Goal: Information Seeking & Learning: Learn about a topic

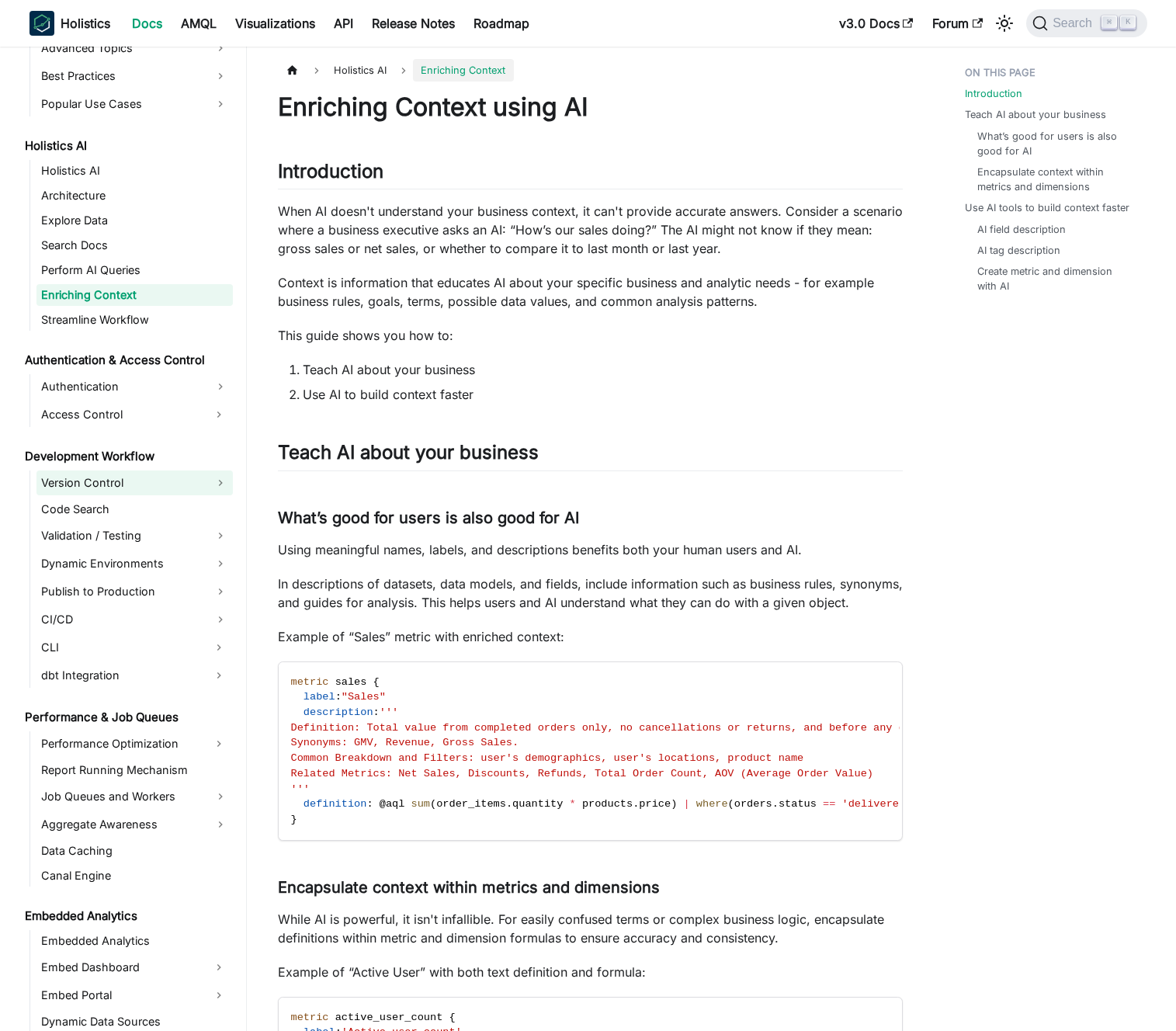
scroll to position [723, 0]
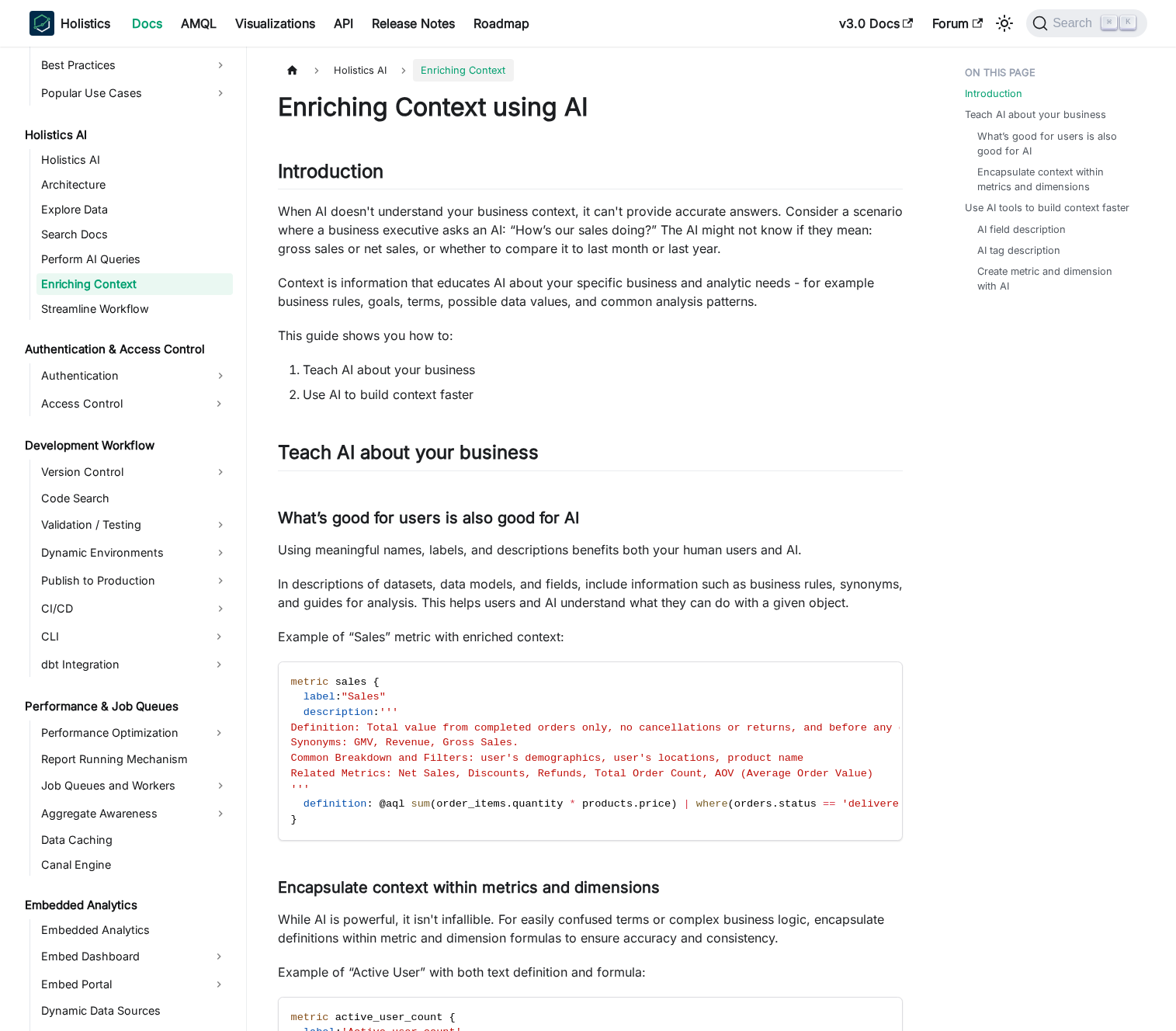
click at [111, 276] on link "Enriching Context" at bounding box center [134, 283] width 197 height 22
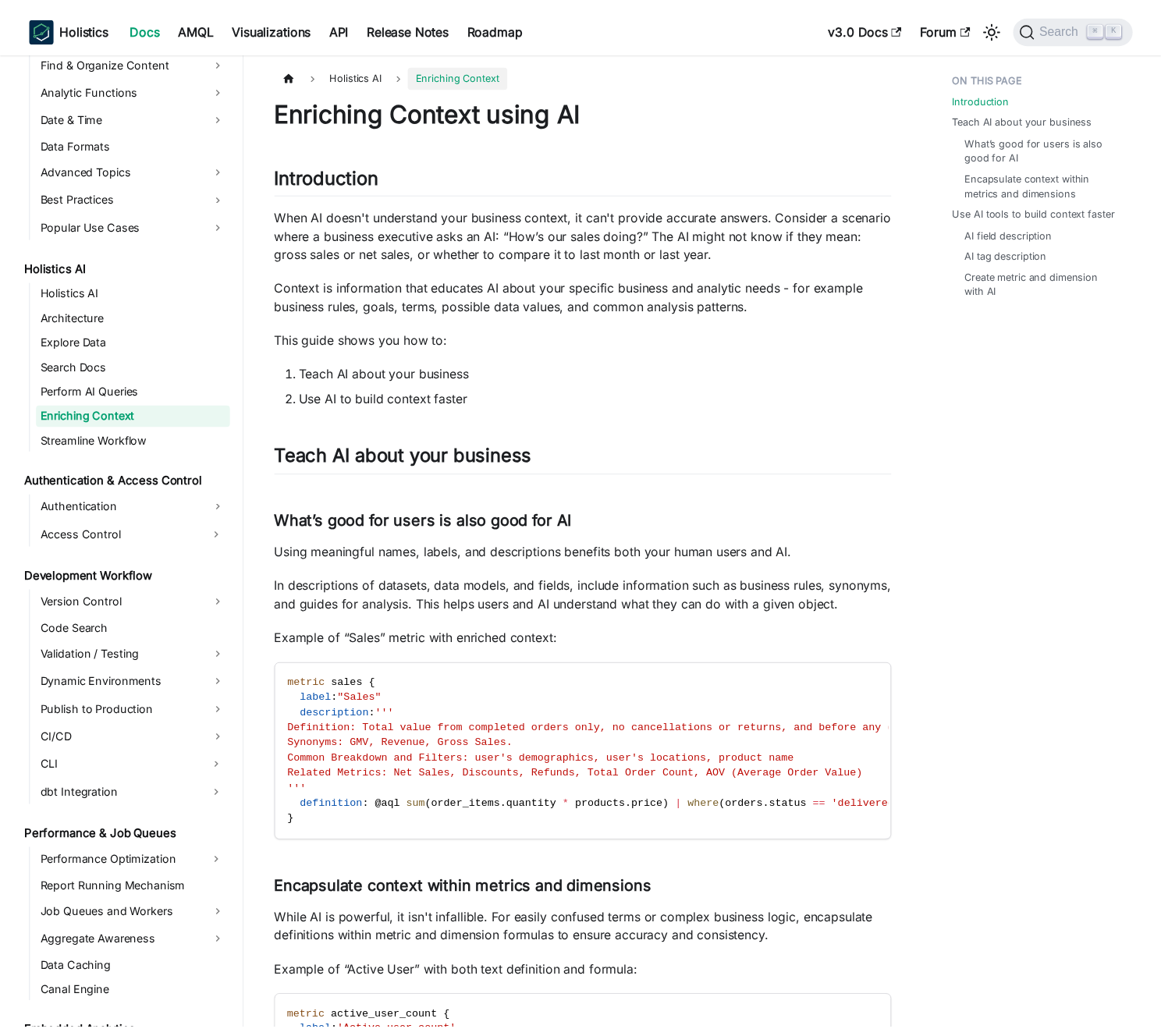
scroll to position [592, 0]
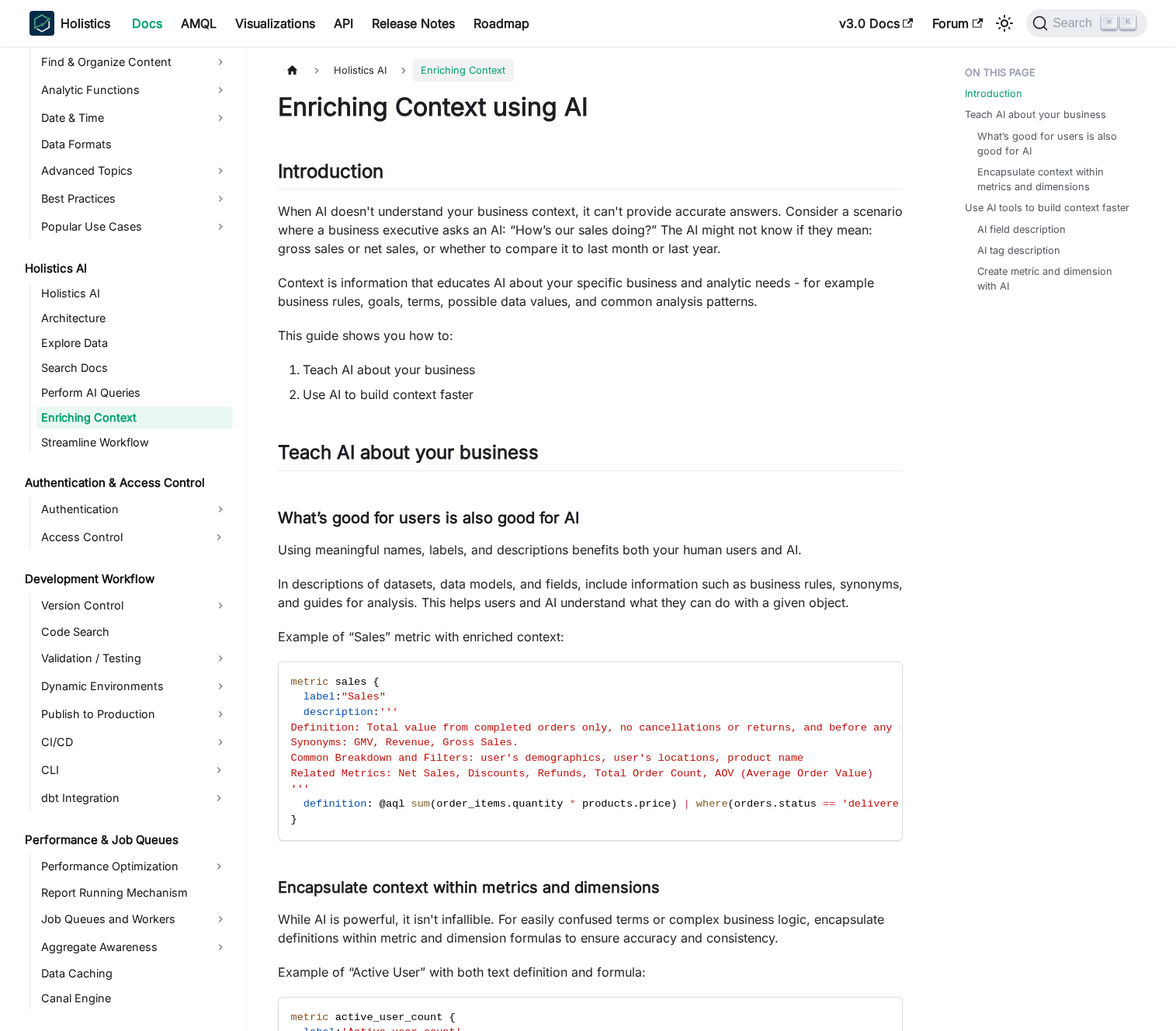
click at [411, 242] on p "When AI doesn't understand your business context, it can't provide accurate ans…" at bounding box center [590, 229] width 625 height 56
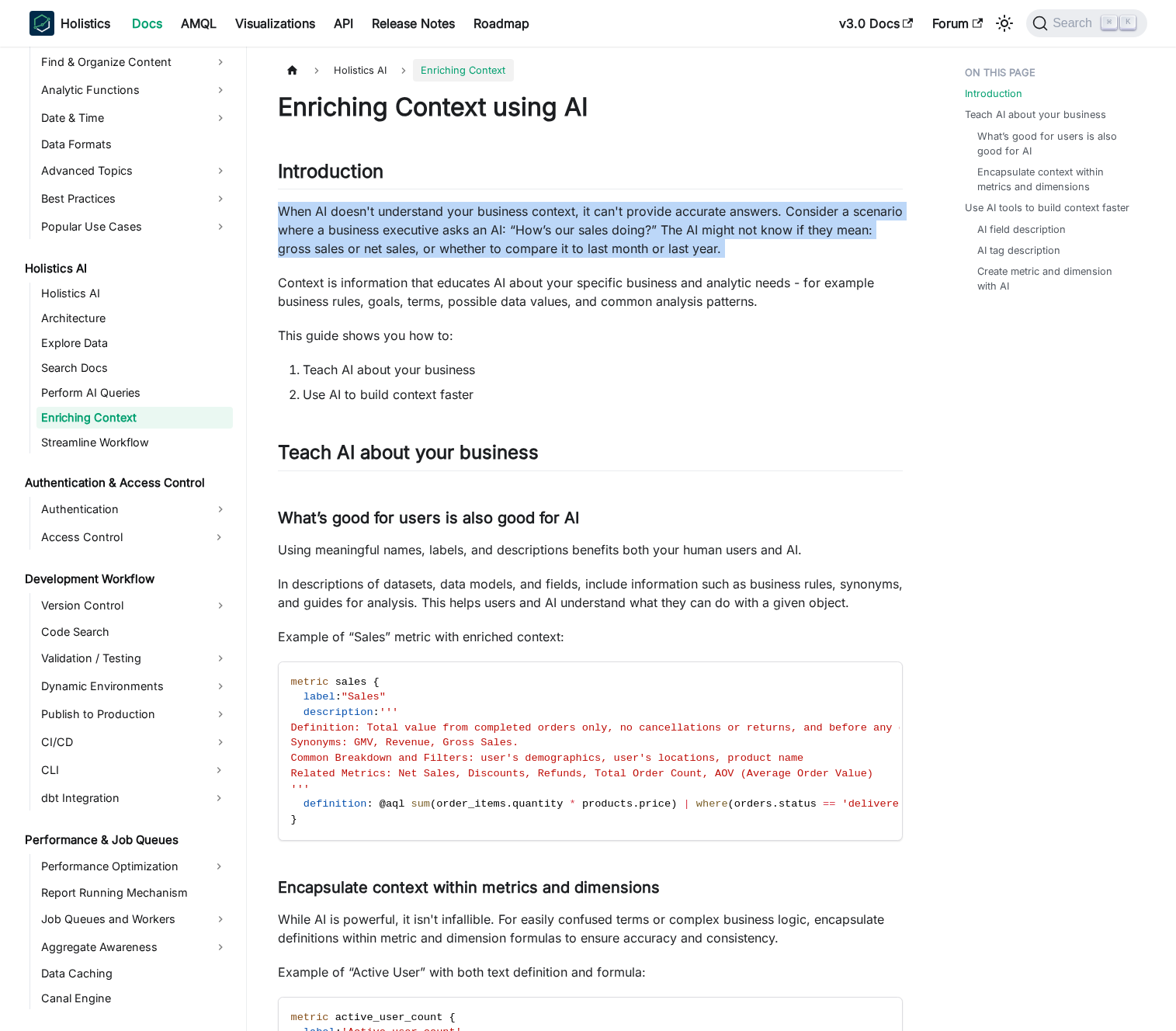
click at [411, 242] on p "When AI doesn't understand your business context, it can't provide accurate ans…" at bounding box center [590, 229] width 625 height 56
click at [420, 240] on p "When AI doesn't understand your business context, it can't provide accurate ans…" at bounding box center [590, 229] width 625 height 56
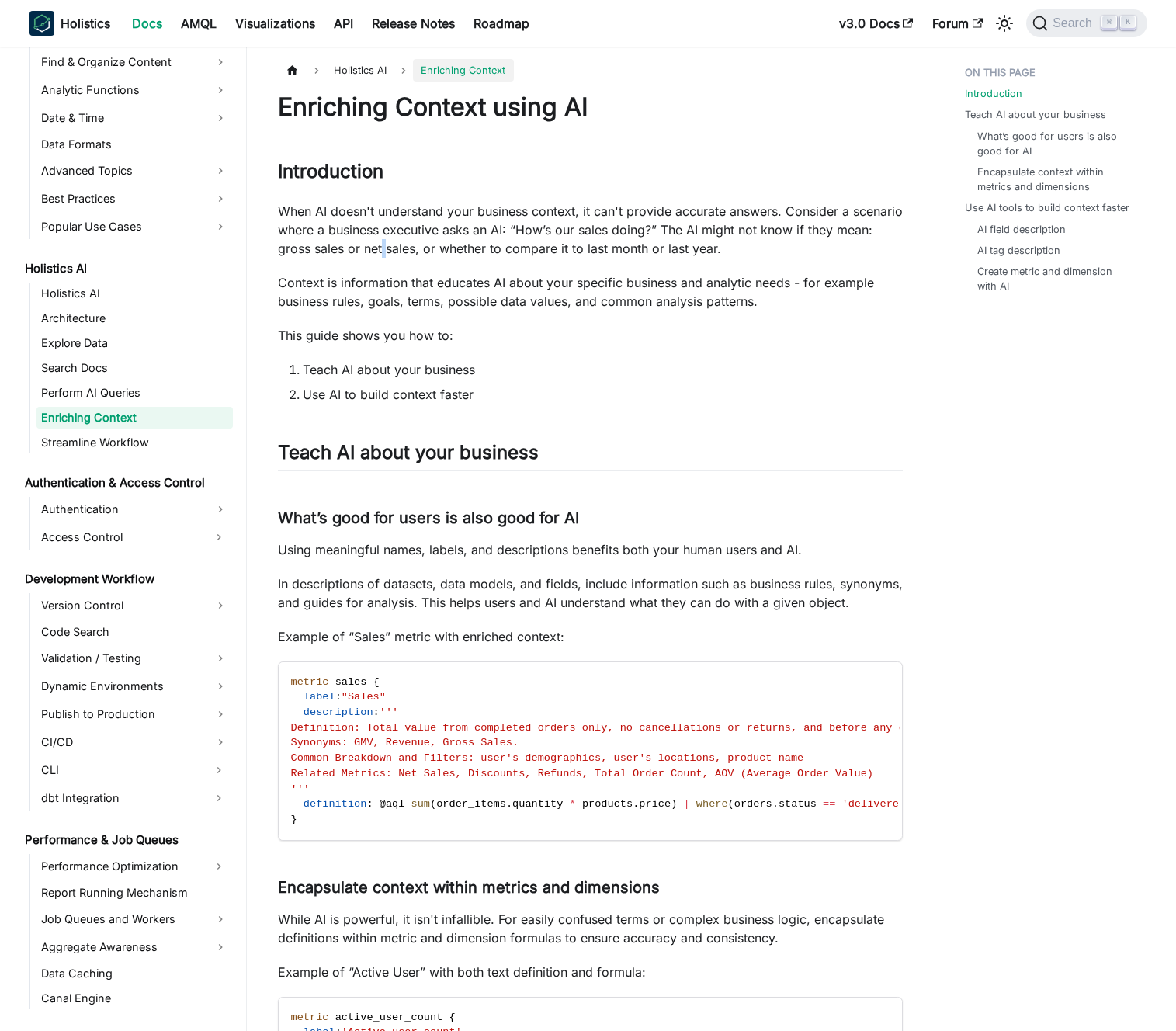
click at [420, 240] on p "When AI doesn't understand your business context, it can't provide accurate ans…" at bounding box center [590, 229] width 625 height 56
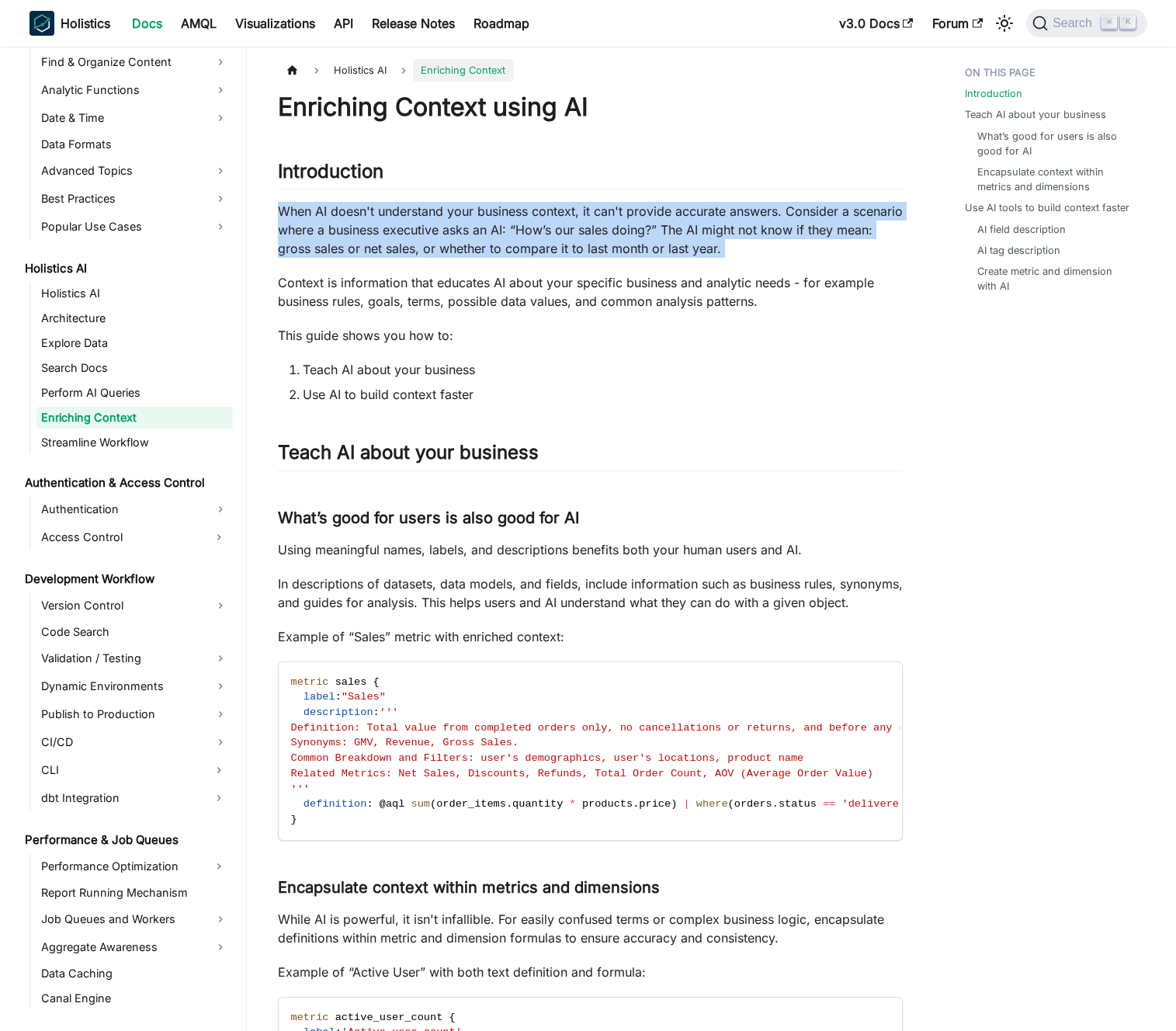
click at [420, 240] on p "When AI doesn't understand your business context, it can't provide accurate ans…" at bounding box center [590, 229] width 625 height 56
click at [402, 228] on p "When AI doesn't understand your business context, it can't provide accurate ans…" at bounding box center [590, 229] width 625 height 56
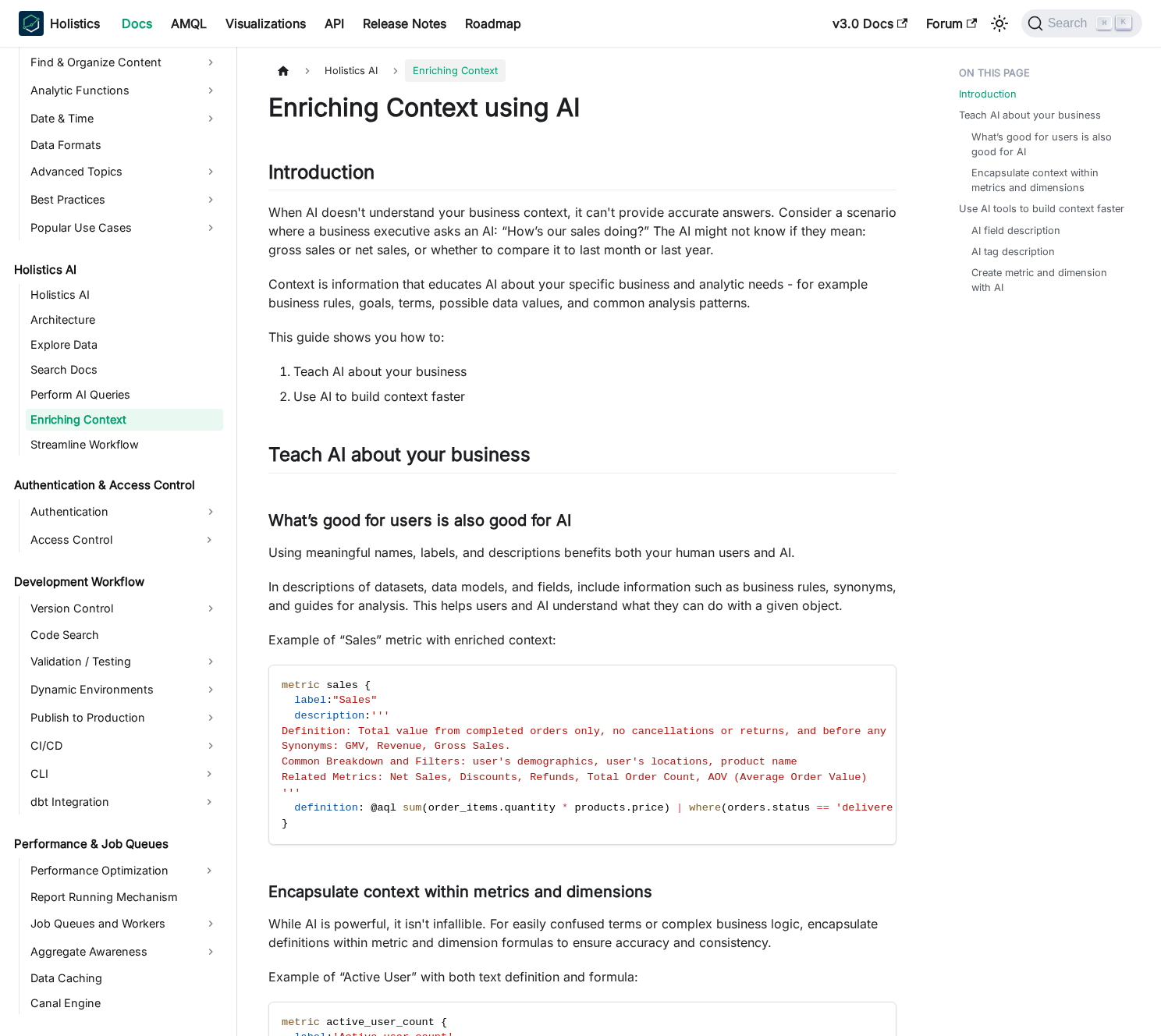
click at [427, 249] on p "When AI doesn't understand your business context, it can't provide accurate ans…" at bounding box center [583, 230] width 629 height 56
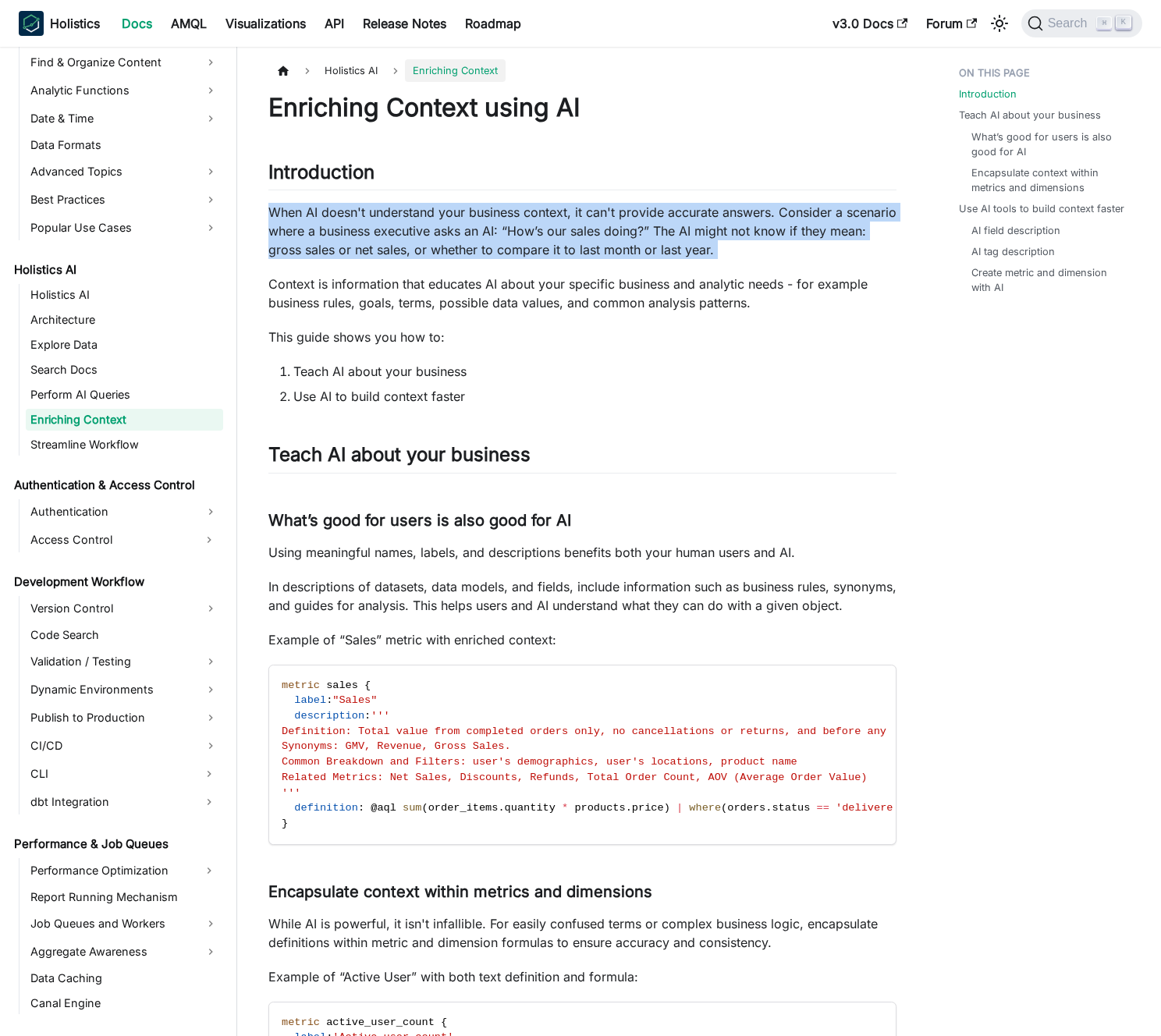
click at [427, 249] on p "When AI doesn't understand your business context, it can't provide accurate ans…" at bounding box center [583, 230] width 629 height 56
click at [437, 242] on p "When AI doesn't understand your business context, it can't provide accurate ans…" at bounding box center [583, 230] width 629 height 56
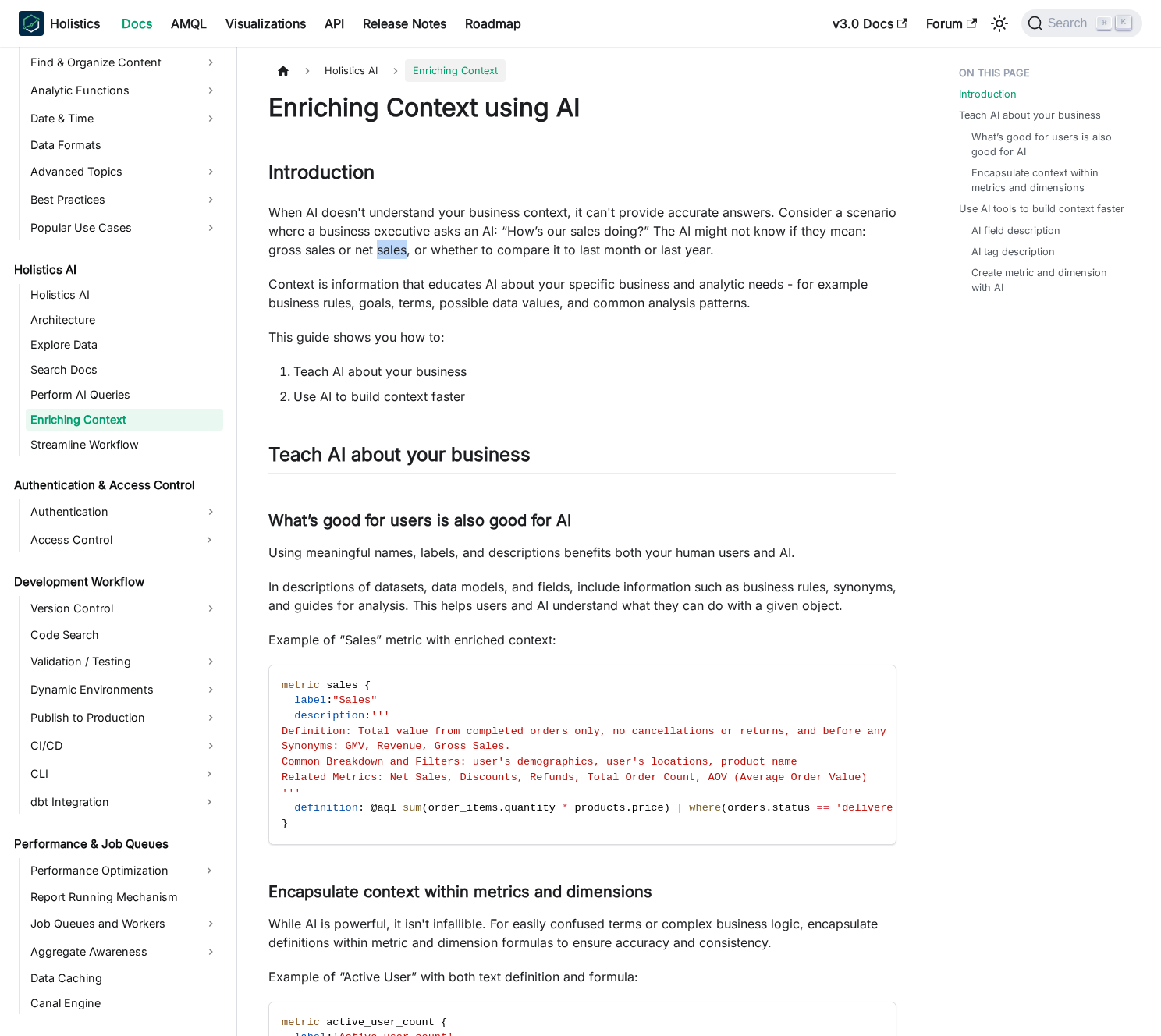
click at [437, 242] on p "When AI doesn't understand your business context, it can't provide accurate ans…" at bounding box center [583, 230] width 629 height 56
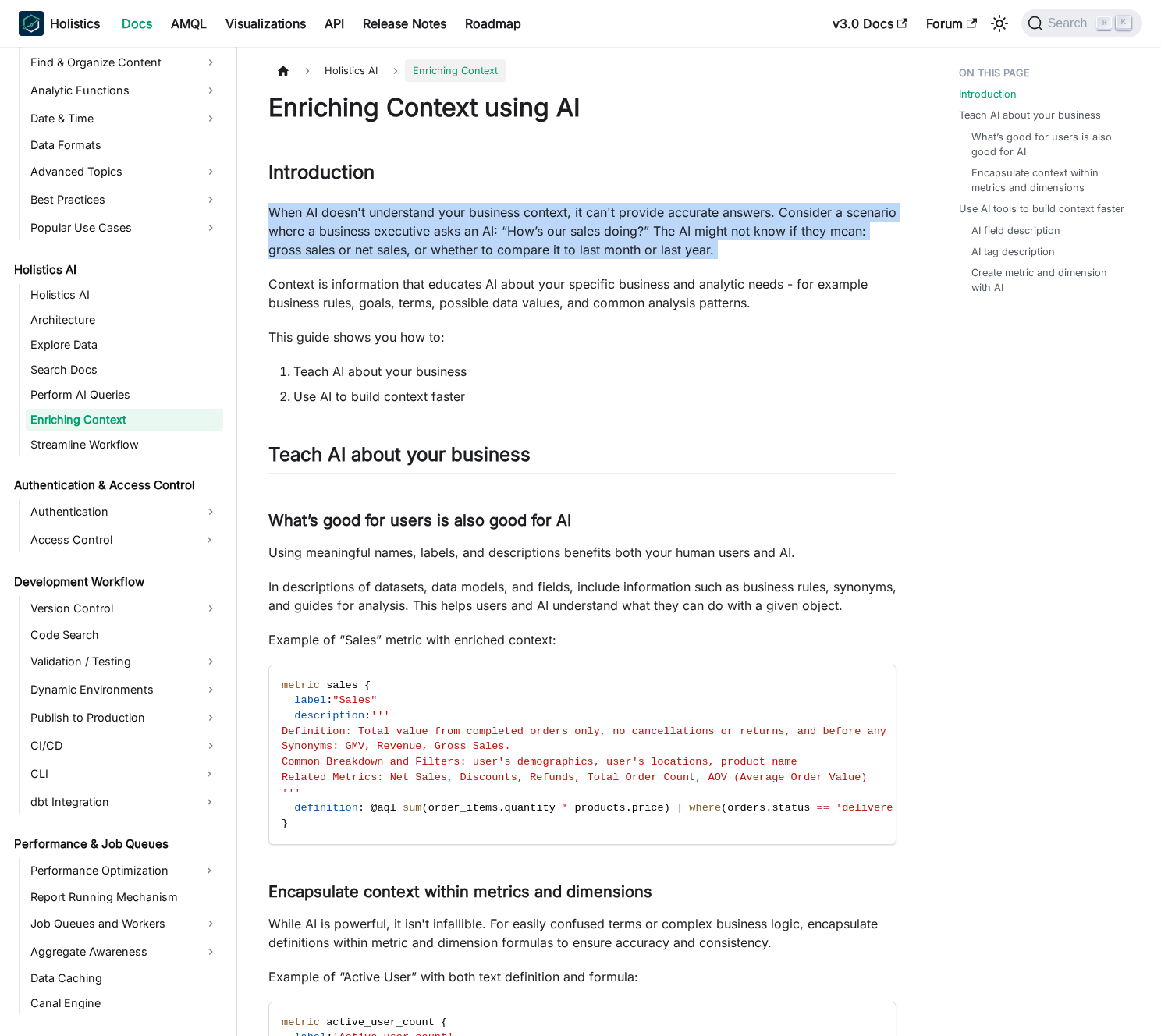
click at [437, 242] on p "When AI doesn't understand your business context, it can't provide accurate ans…" at bounding box center [583, 230] width 629 height 56
click at [447, 237] on p "When AI doesn't understand your business context, it can't provide accurate ans…" at bounding box center [583, 230] width 629 height 56
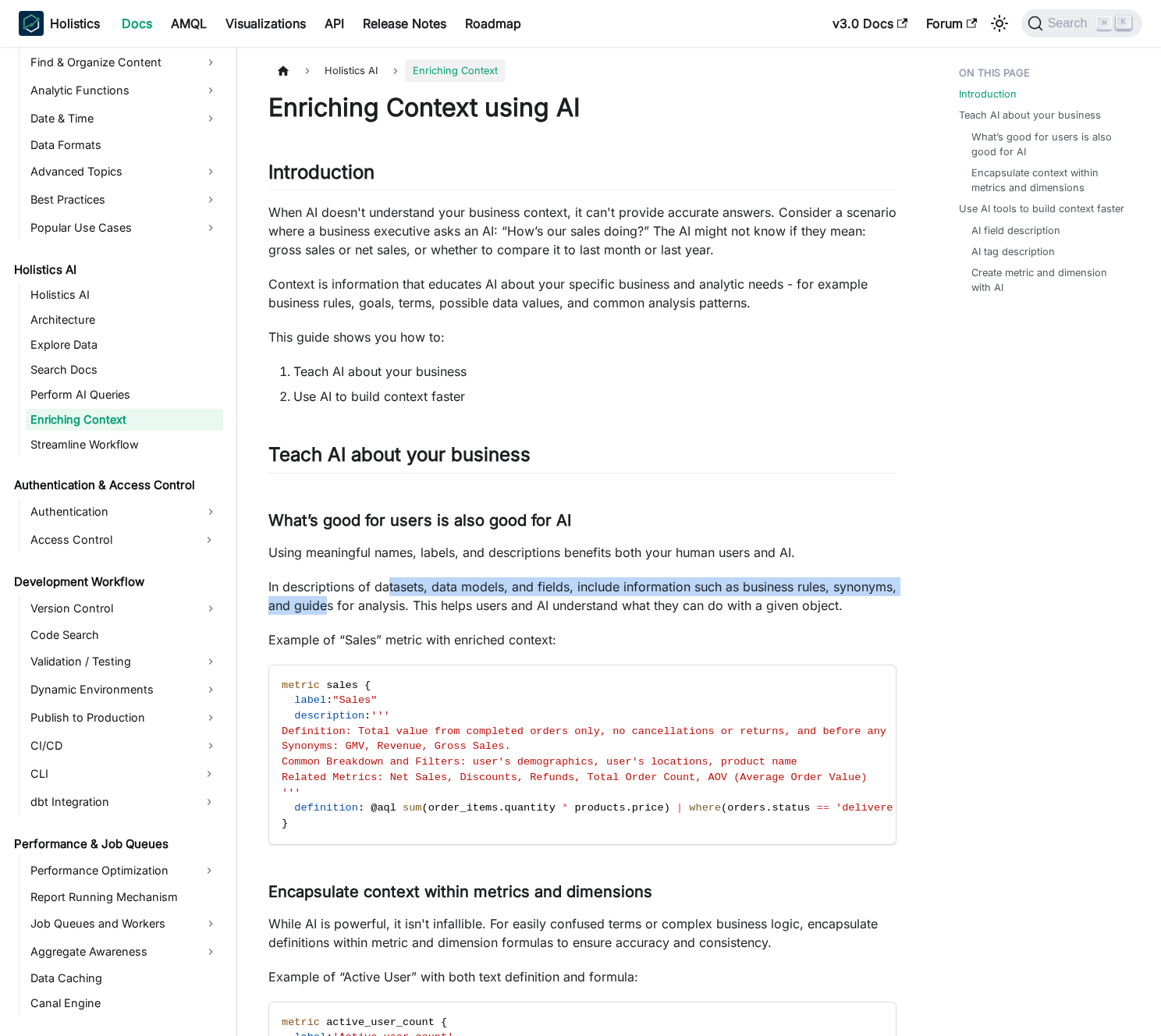
drag, startPoint x: 391, startPoint y: 584, endPoint x: 392, endPoint y: 611, distance: 27.0
click at [392, 611] on p "In descriptions of datasets, data models, and fields, include information such …" at bounding box center [583, 596] width 629 height 37
click at [391, 611] on p "In descriptions of datasets, data models, and fields, include information such …" at bounding box center [583, 596] width 629 height 37
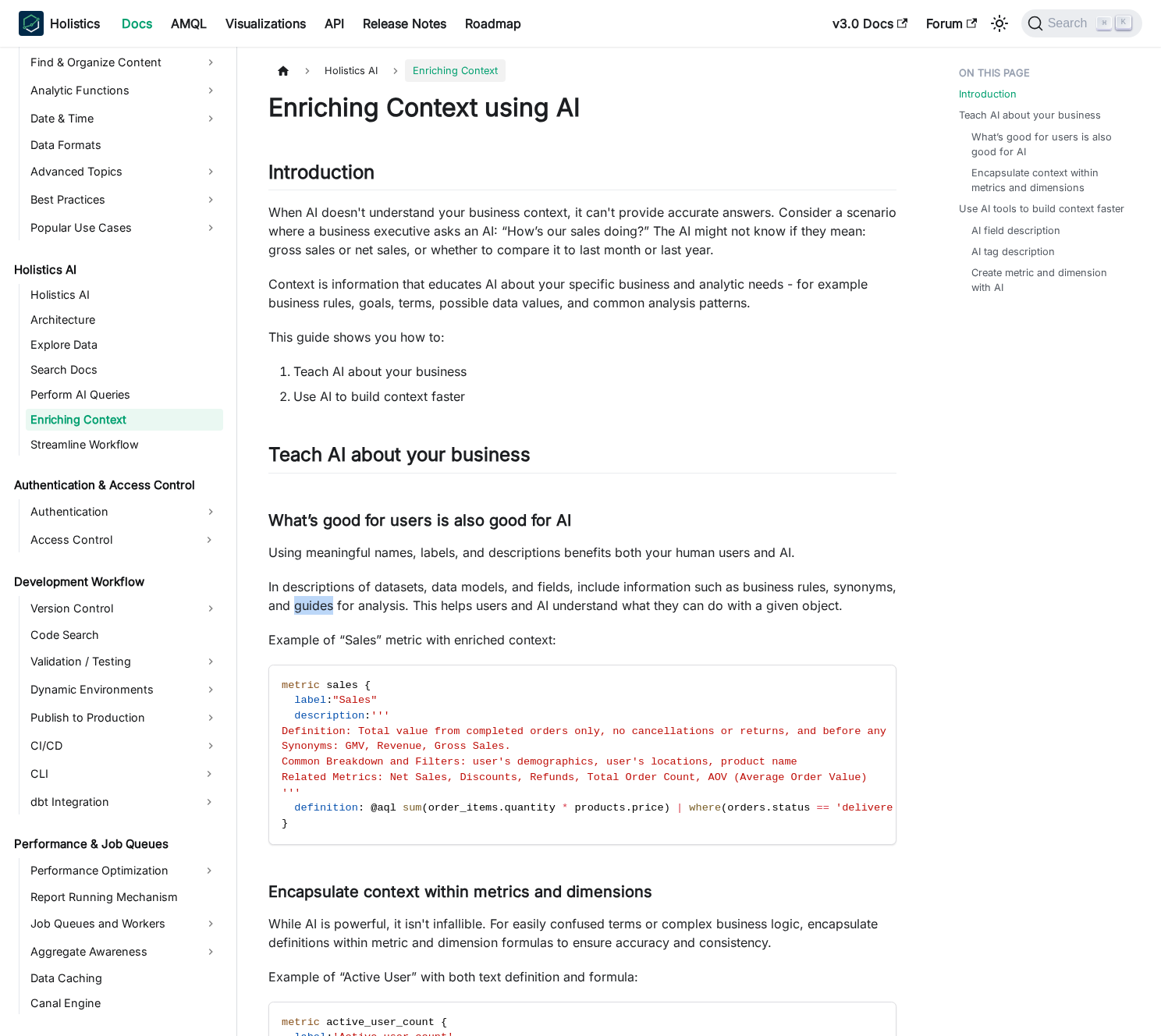
click at [391, 611] on p "In descriptions of datasets, data models, and fields, include information such …" at bounding box center [583, 596] width 629 height 37
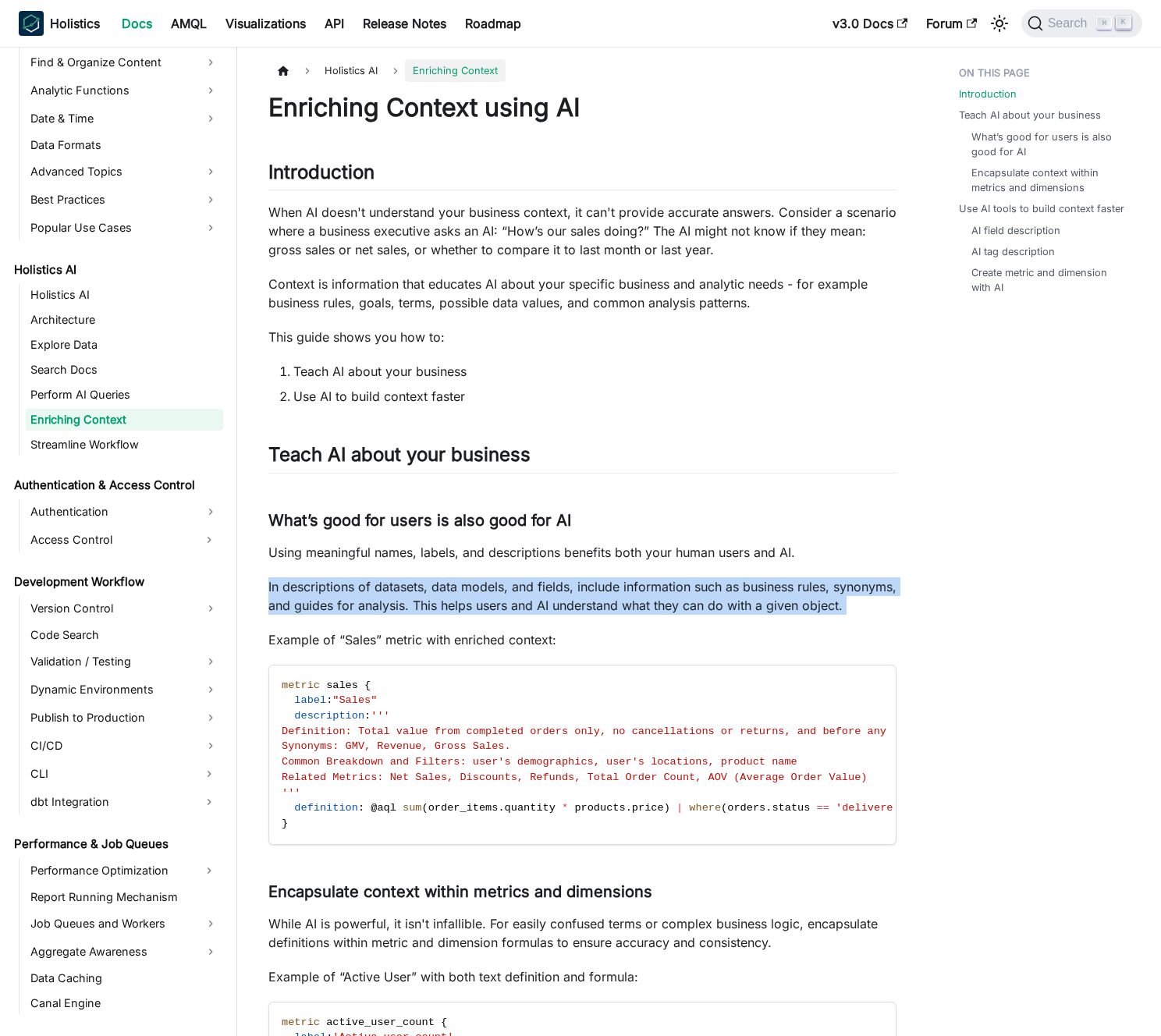
click at [391, 611] on p "In descriptions of datasets, data models, and fields, include information such …" at bounding box center [583, 596] width 629 height 37
click at [405, 606] on p "In descriptions of datasets, data models, and fields, include information such …" at bounding box center [583, 596] width 629 height 37
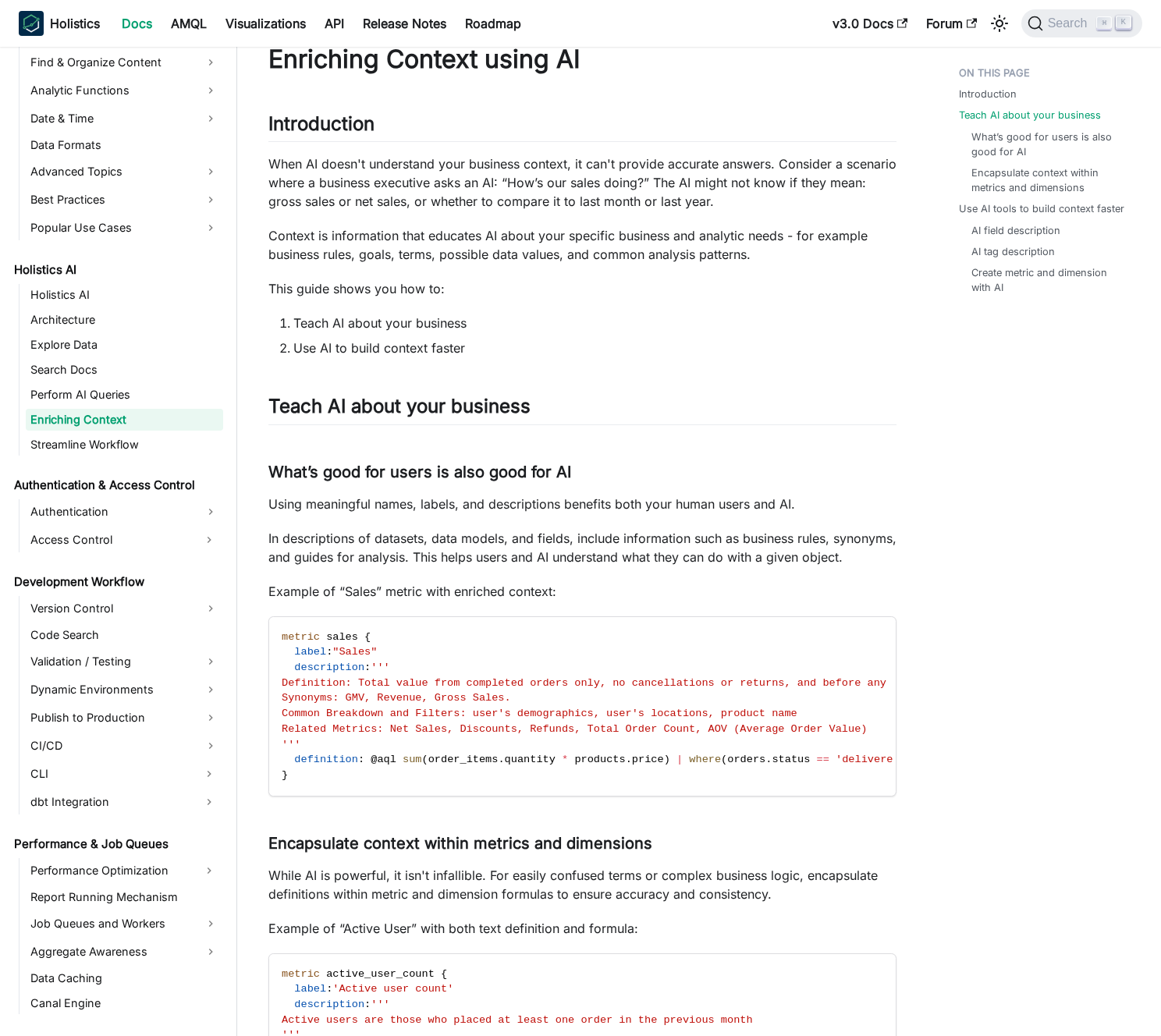
scroll to position [140, 0]
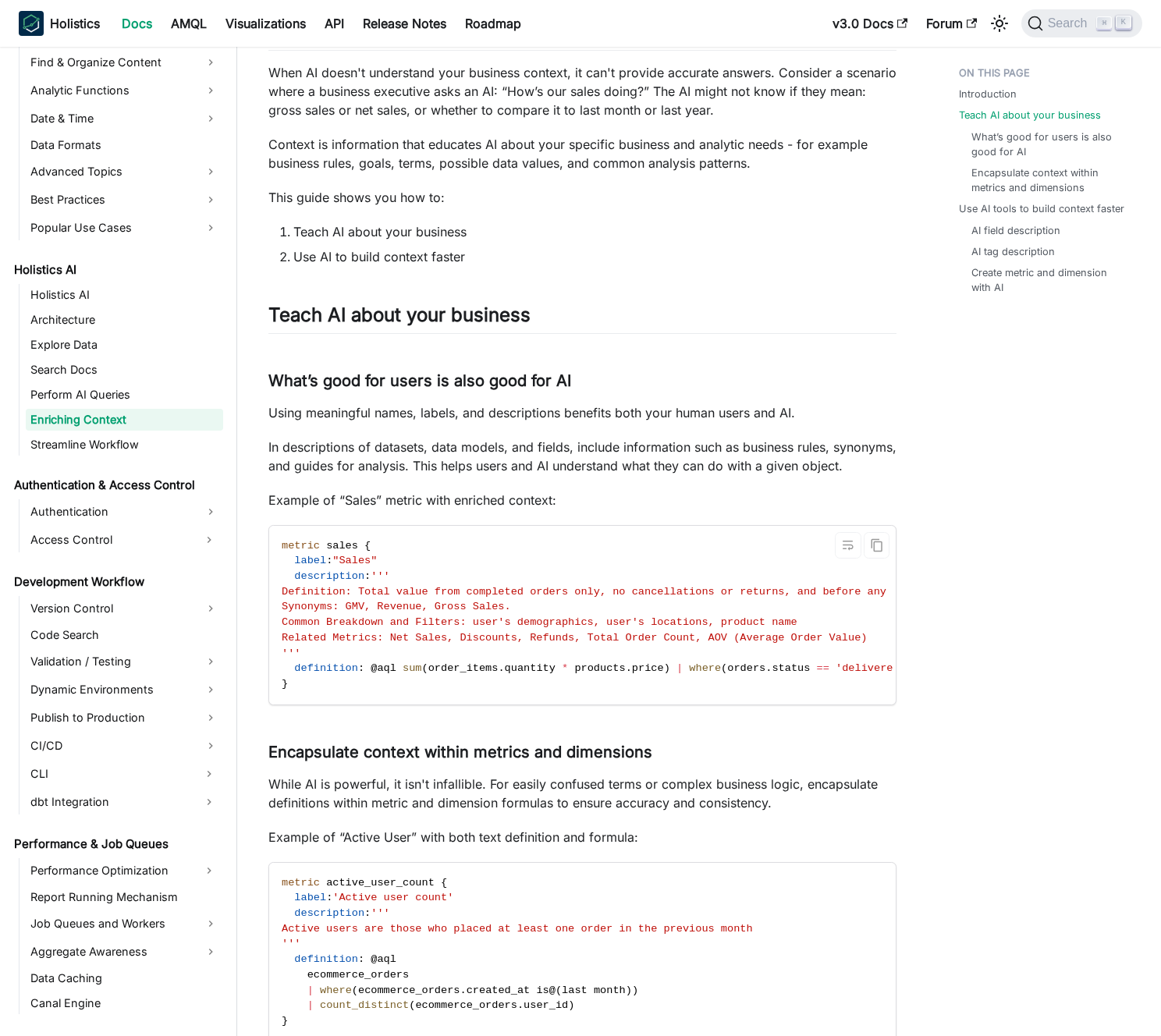
click at [344, 582] on span "description" at bounding box center [329, 576] width 70 height 11
click at [333, 582] on span "description" at bounding box center [329, 576] width 70 height 11
click at [429, 464] on p "In descriptions of datasets, data models, and fields, include information such …" at bounding box center [583, 457] width 629 height 37
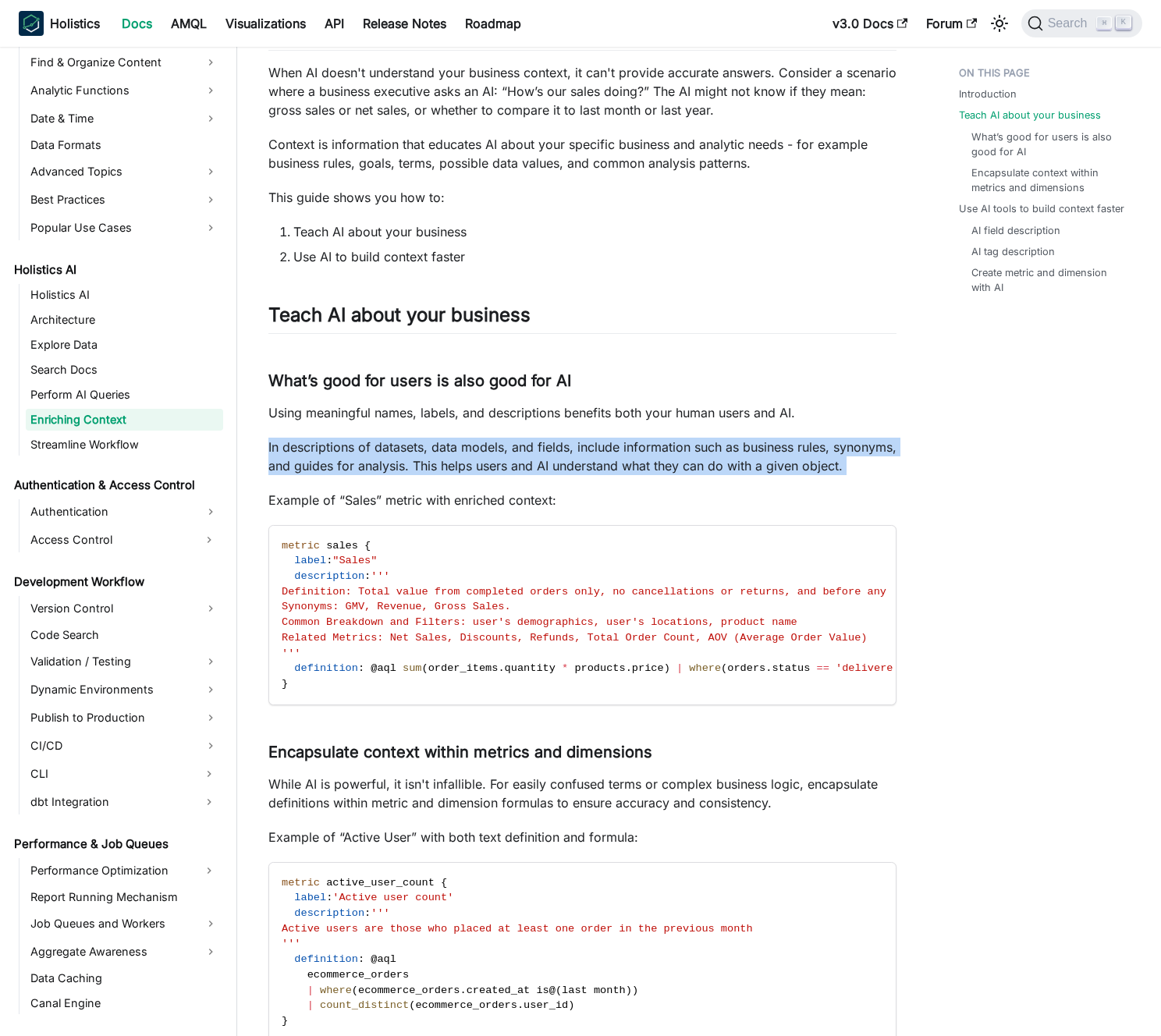
click at [429, 464] on p "In descriptions of datasets, data models, and fields, include information such …" at bounding box center [583, 457] width 629 height 37
click at [412, 461] on p "In descriptions of datasets, data models, and fields, include information such …" at bounding box center [583, 457] width 629 height 37
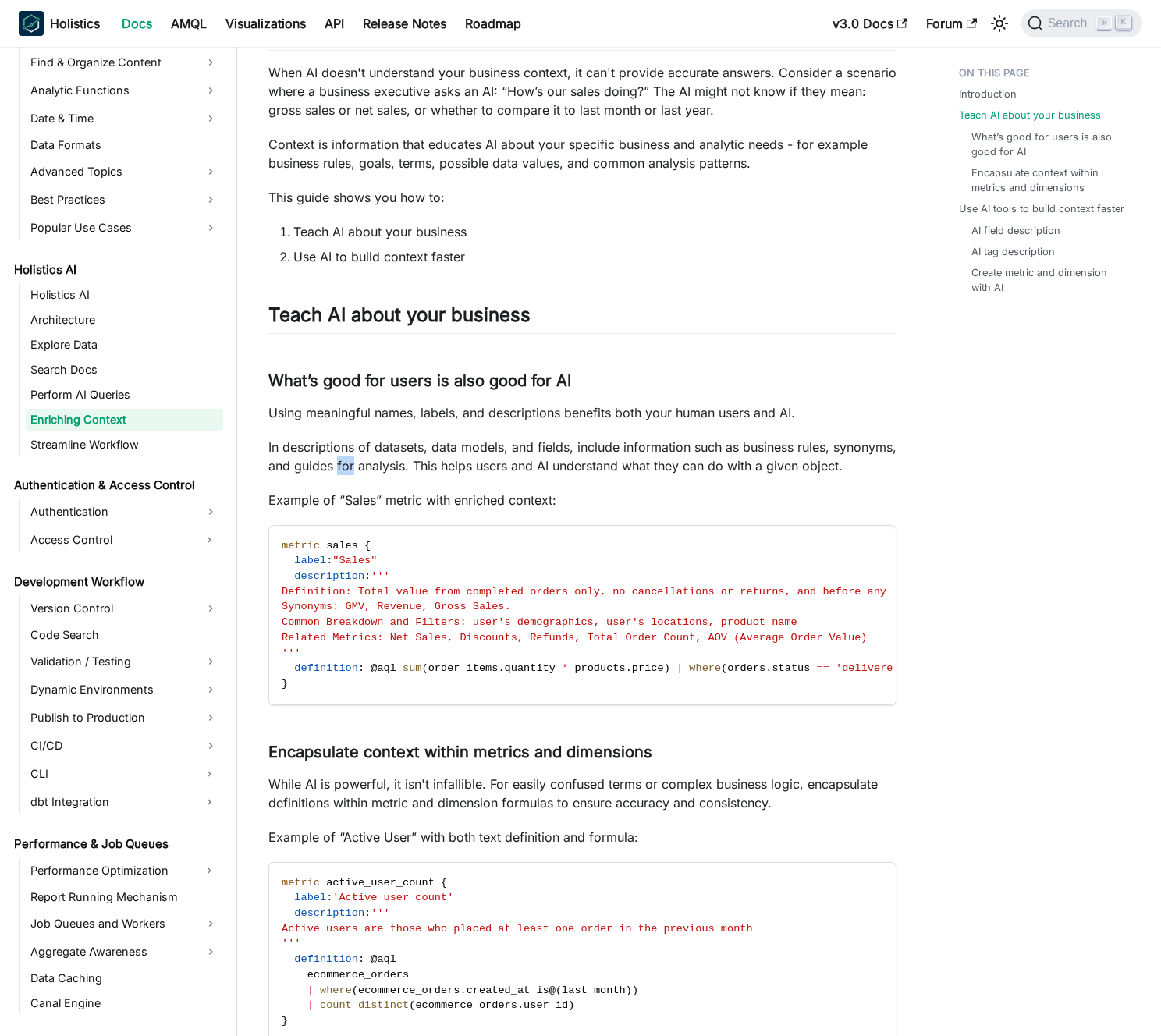
click at [412, 461] on p "In descriptions of datasets, data models, and fields, include information such …" at bounding box center [583, 457] width 629 height 37
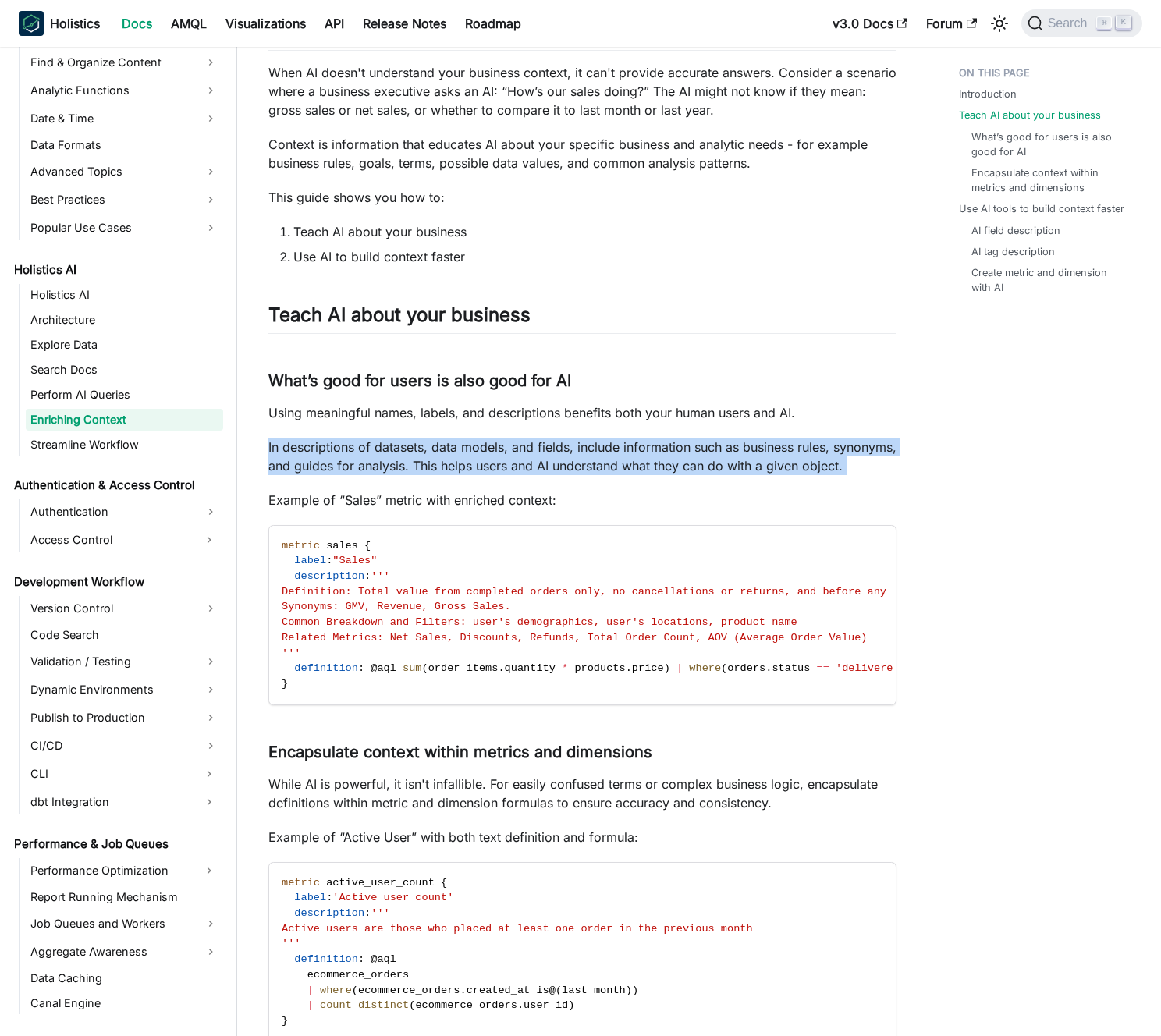
click at [412, 461] on p "In descriptions of datasets, data models, and fields, include information such …" at bounding box center [583, 457] width 629 height 37
click at [423, 455] on p "In descriptions of datasets, data models, and fields, include information such …" at bounding box center [583, 457] width 629 height 37
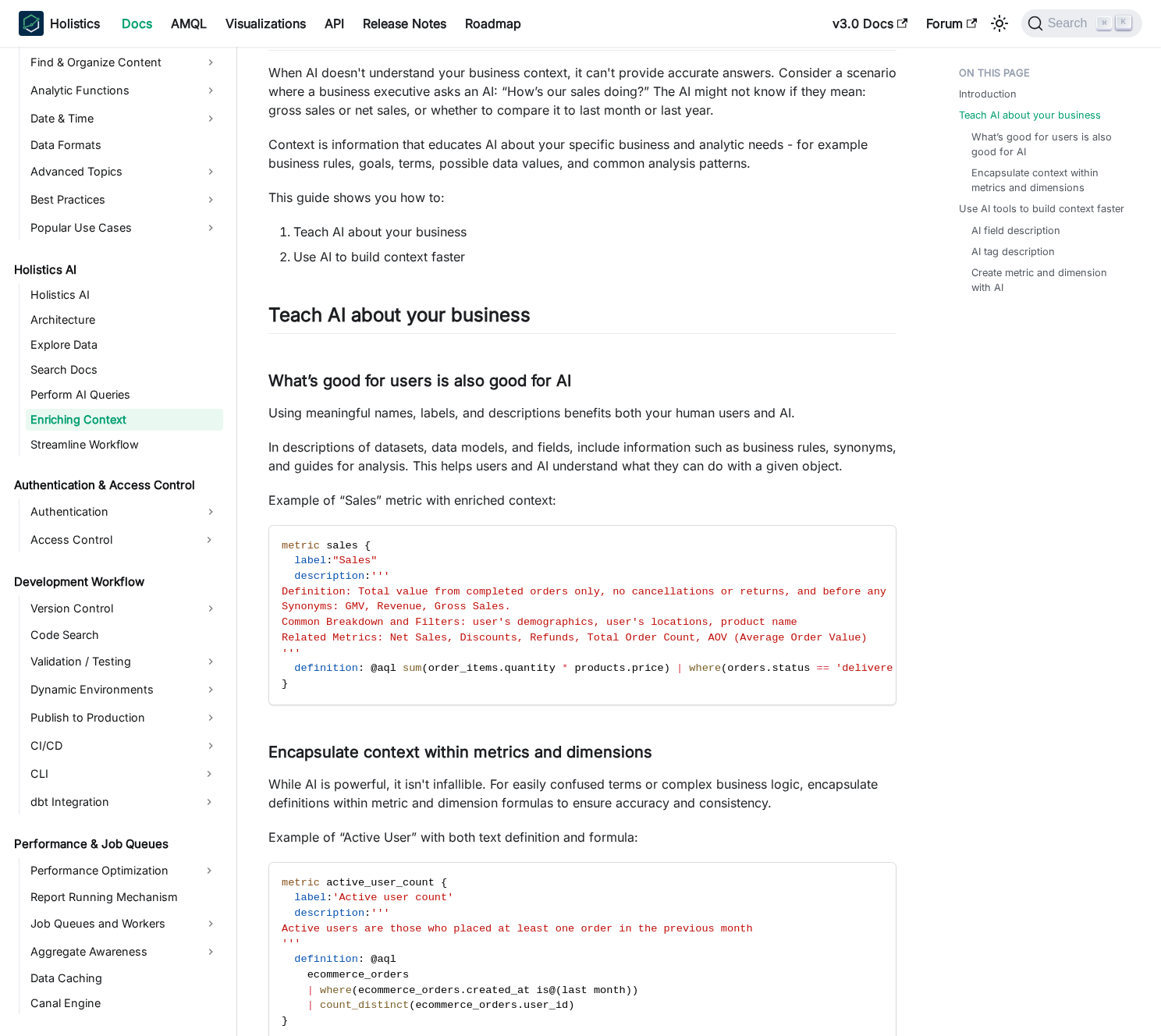
click at [427, 408] on p "Using meaningful names, labels, and descriptions benefits both your human users…" at bounding box center [583, 413] width 629 height 19
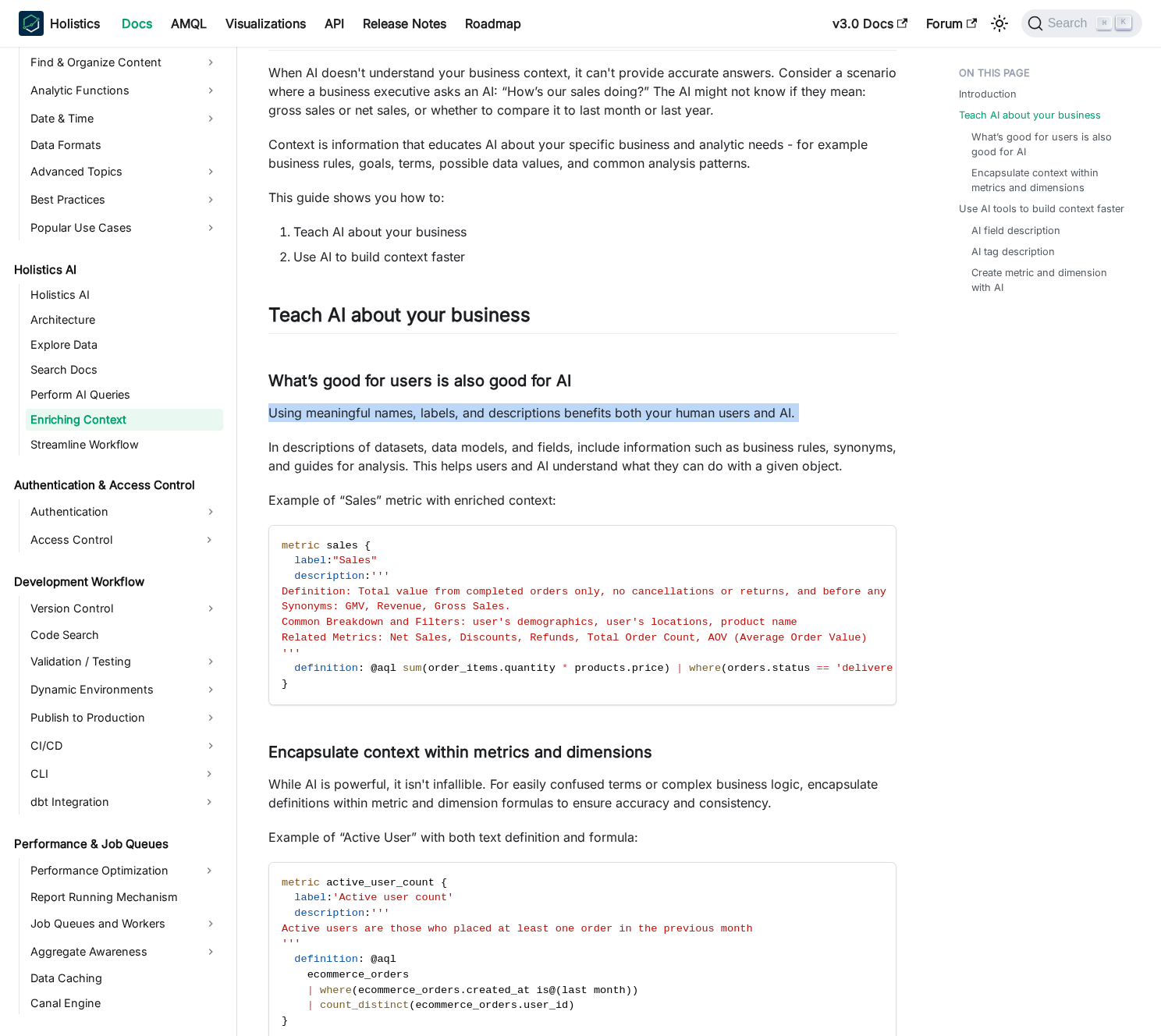
click at [427, 408] on p "Using meaningful names, labels, and descriptions benefits both your human users…" at bounding box center [583, 413] width 629 height 19
click at [418, 409] on p "Using meaningful names, labels, and descriptions benefits both your human users…" at bounding box center [583, 413] width 629 height 19
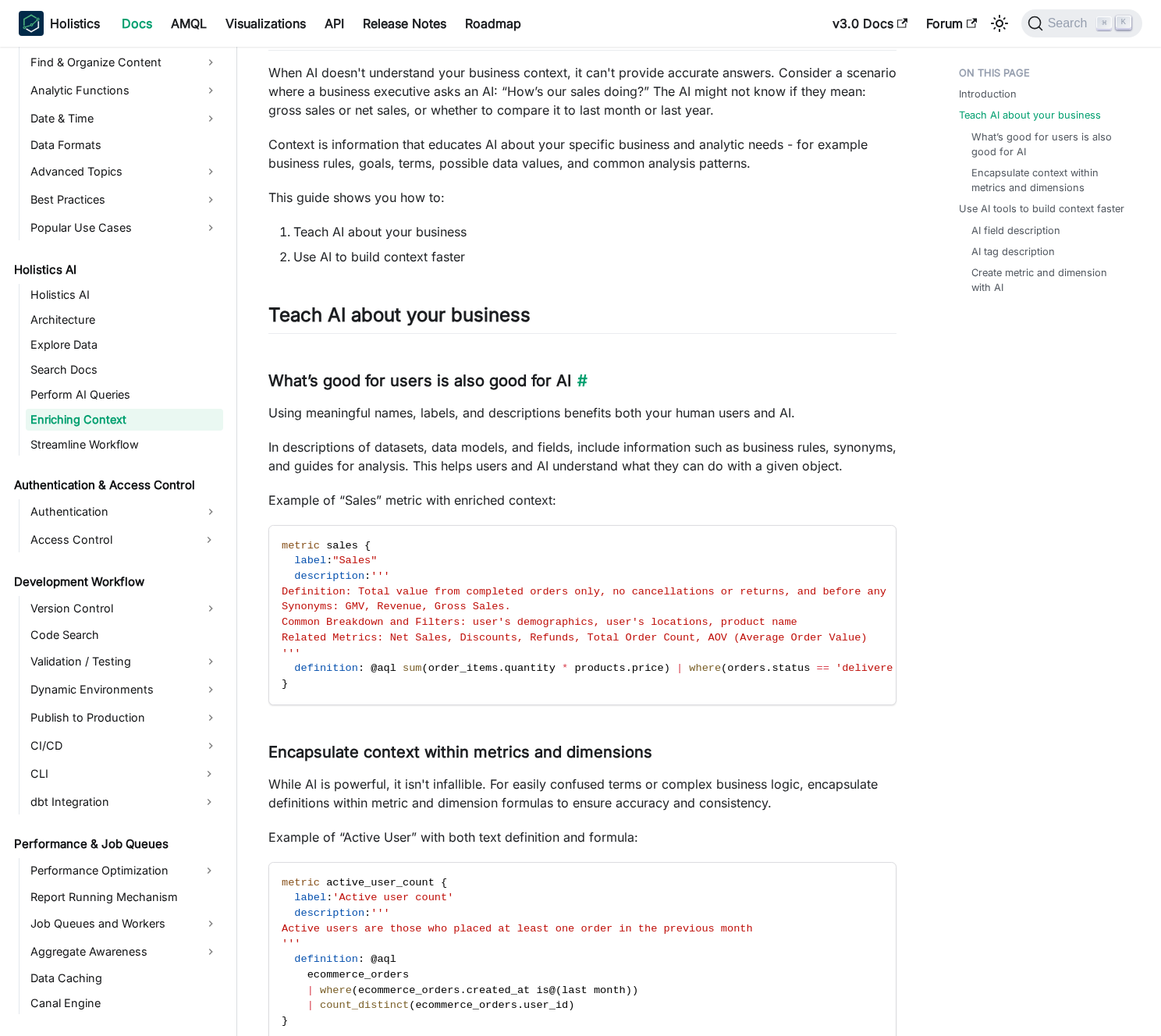
click at [413, 379] on h3 "What’s good for users is also good for AI ​" at bounding box center [583, 381] width 629 height 20
click at [406, 379] on h3 "What’s good for users is also good for AI ​" at bounding box center [583, 381] width 629 height 20
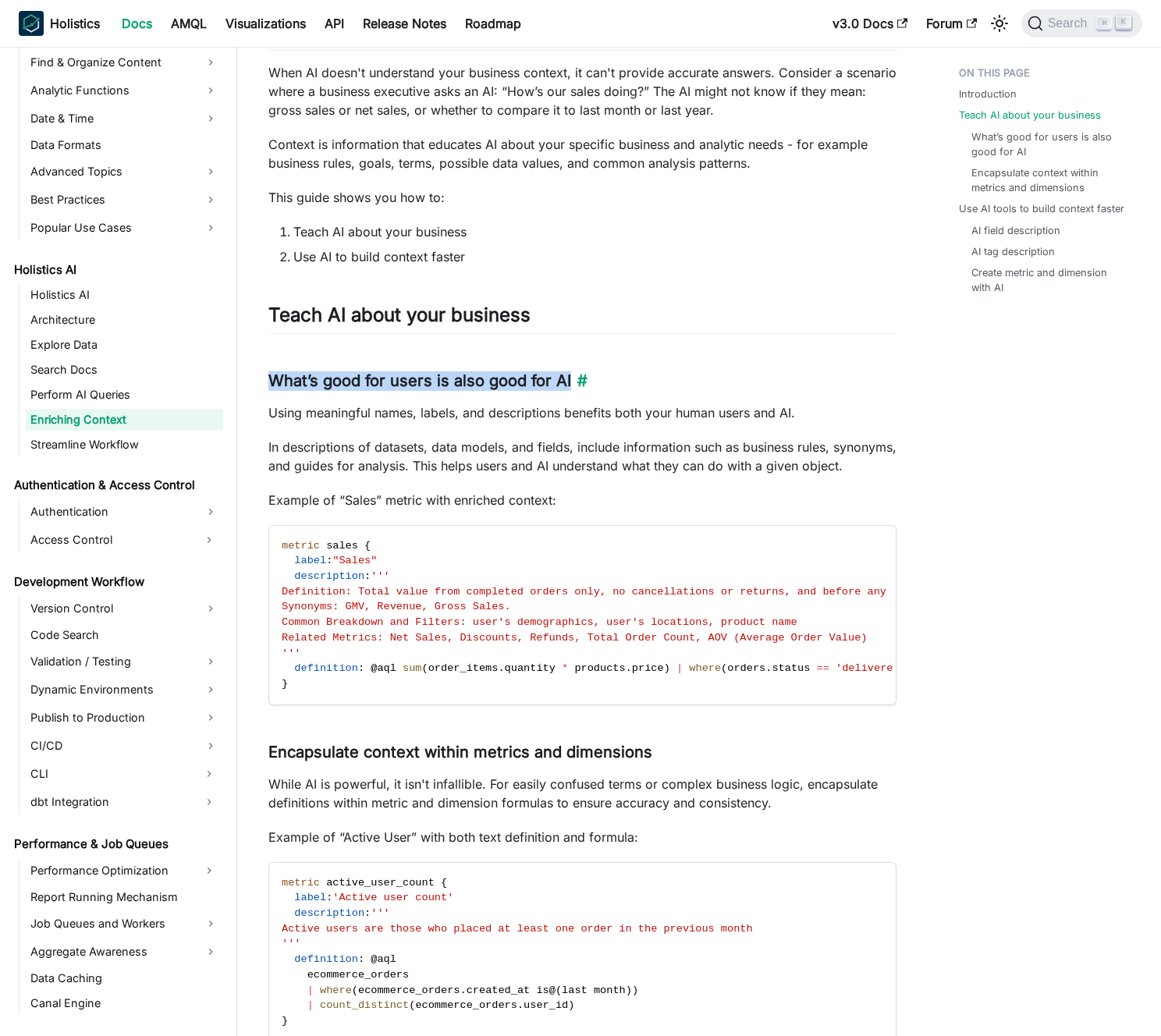
click at [406, 379] on h3 "What’s good for users is also good for AI ​" at bounding box center [583, 381] width 629 height 20
click at [396, 378] on h3 "What’s good for users is also good for AI ​" at bounding box center [583, 381] width 629 height 20
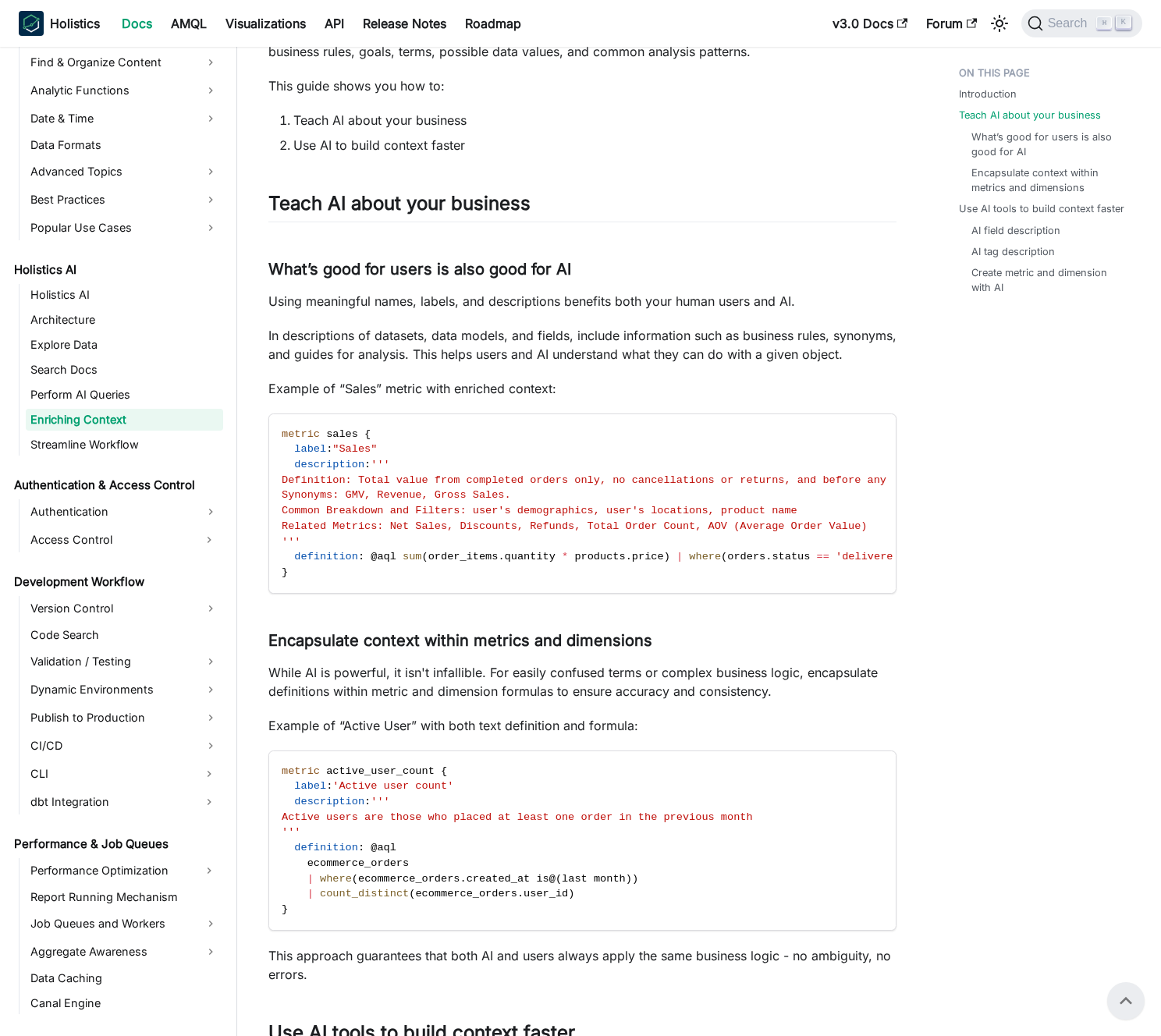
scroll to position [236, 0]
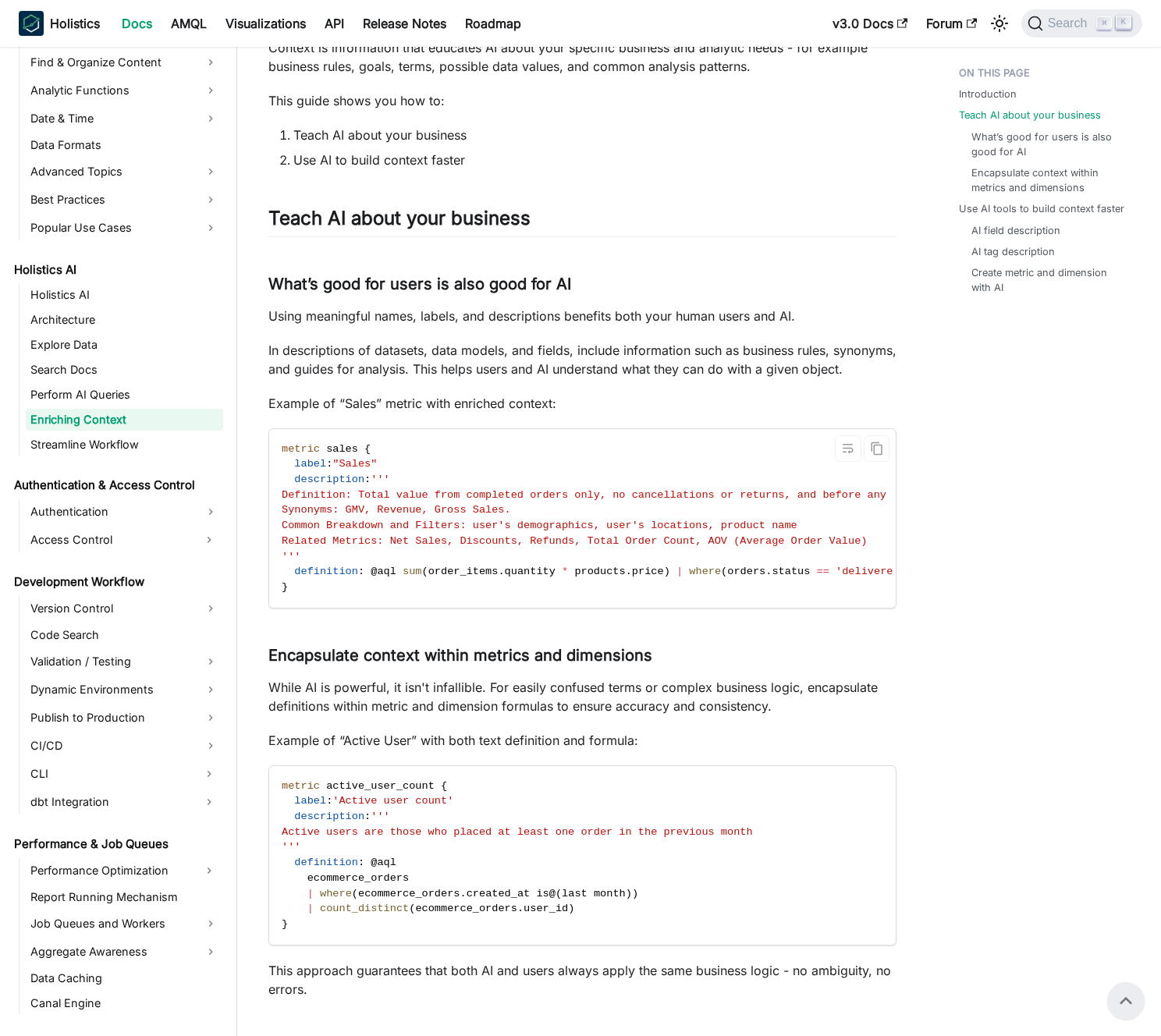
click at [415, 501] on span "Definition: Total value from completed orders only, no cancellations or returns…" at bounding box center [619, 495] width 675 height 11
click at [405, 501] on span "Definition: Total value from completed orders only, no cancellations or returns…" at bounding box center [619, 495] width 675 height 11
drag, startPoint x: 405, startPoint y: 509, endPoint x: 471, endPoint y: 531, distance: 69.6
click at [465, 529] on code "metric sales { label : "Sales" description : ''' Definition: Total value from c…" at bounding box center [620, 518] width 700 height 178
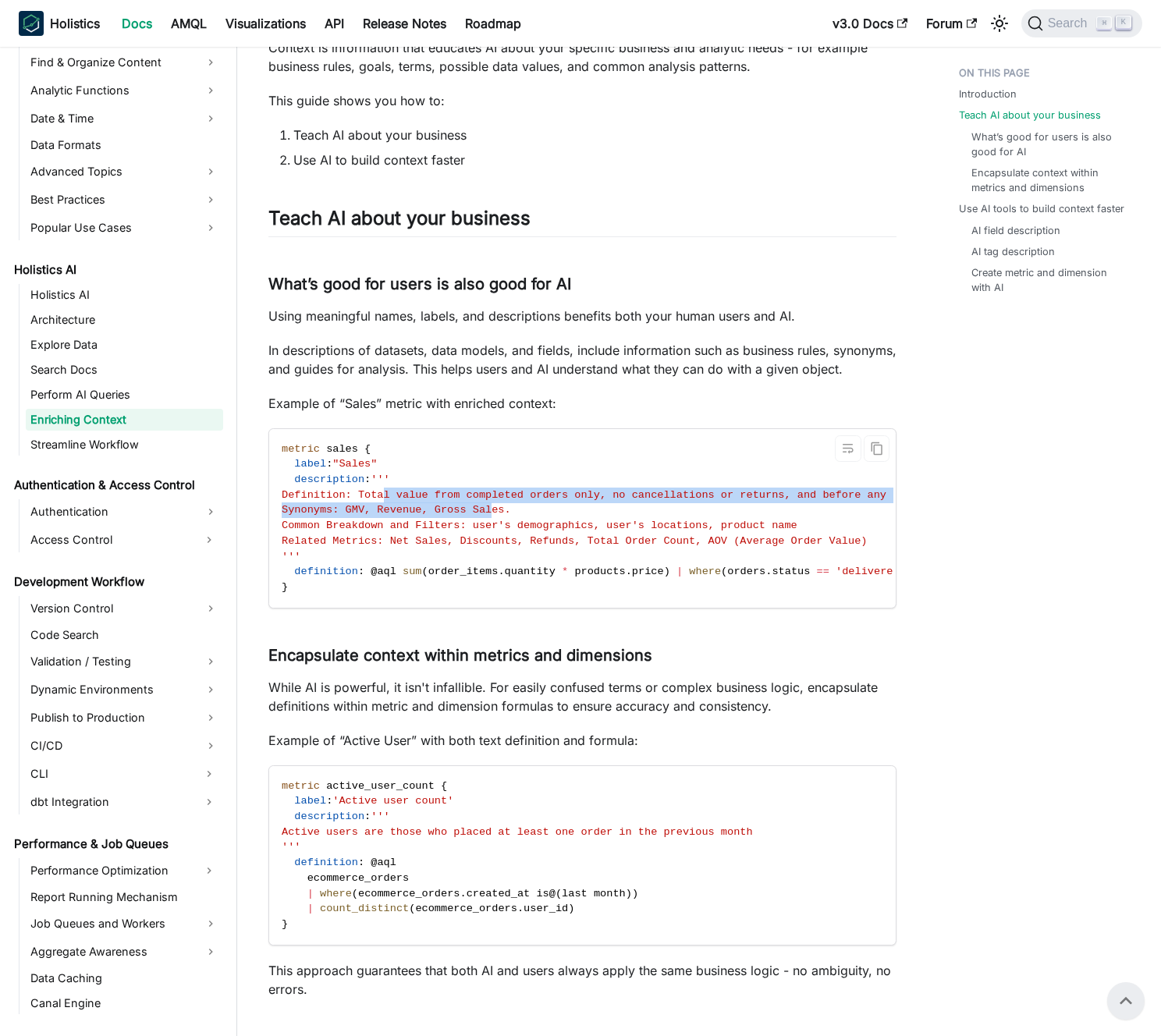
click at [471, 516] on span "Synonyms: GMV, Revenue, Gross Sales." at bounding box center [396, 509] width 230 height 11
click at [552, 530] on code "metric sales { label : "Sales" description : ''' Definition: Total value from c…" at bounding box center [620, 518] width 700 height 178
drag, startPoint x: 552, startPoint y: 530, endPoint x: 370, endPoint y: 528, distance: 182.0
click at [373, 528] on code "metric sales { label : "Sales" description : ''' Definition: Total value from c…" at bounding box center [620, 518] width 700 height 178
click at [370, 516] on span "Synonyms: GMV, Revenue, Gross Sales." at bounding box center [396, 509] width 230 height 11
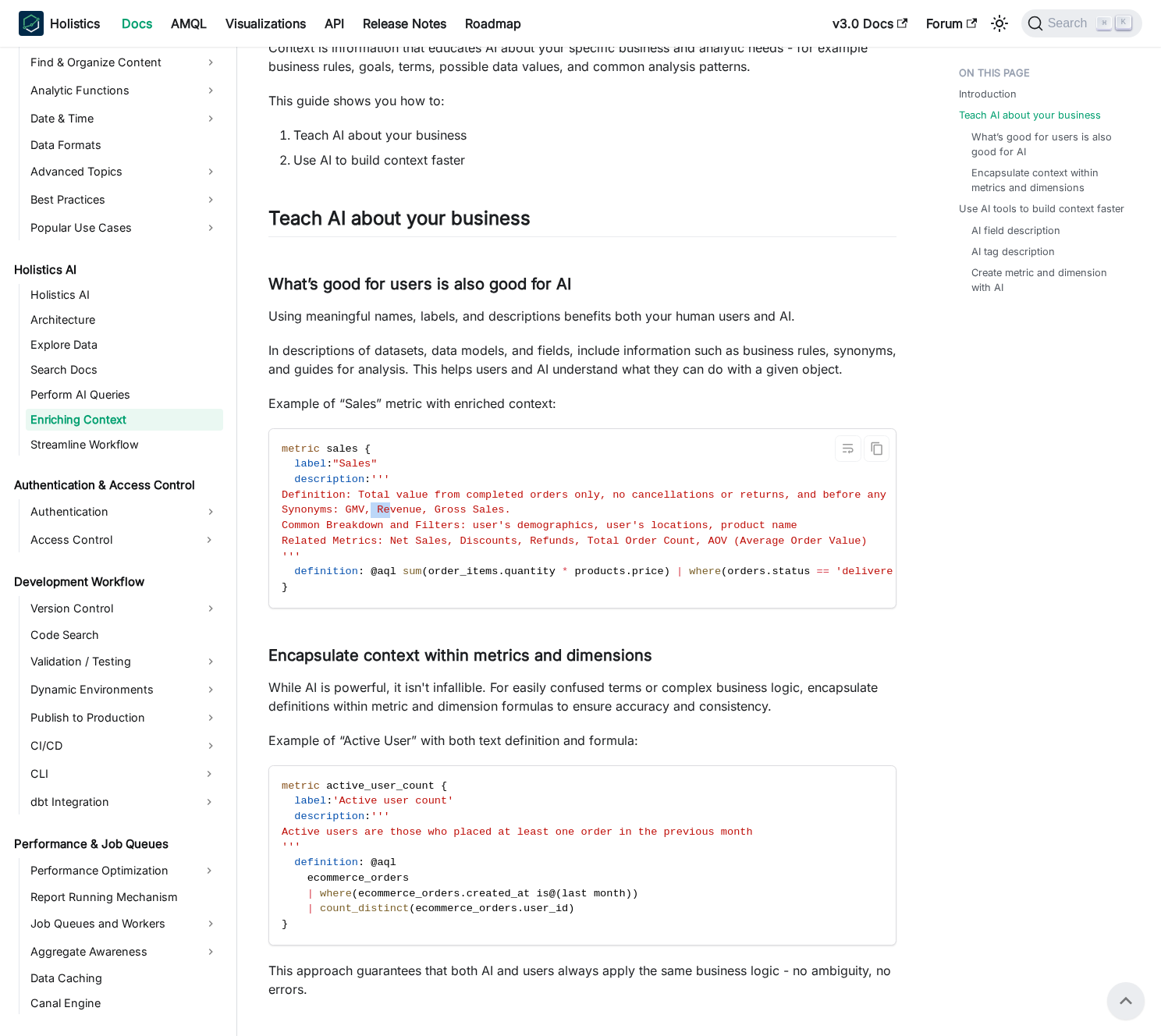
click at [370, 516] on span "Synonyms: GMV, Revenue, Gross Sales." at bounding box center [396, 509] width 230 height 11
click at [350, 516] on span "Synonyms: GMV, Revenue, Gross Sales." at bounding box center [396, 509] width 230 height 11
click at [341, 531] on span "Common Breakdown and Filters: user's demographics, user's locations, product na…" at bounding box center [540, 525] width 516 height 11
drag, startPoint x: 341, startPoint y: 541, endPoint x: 425, endPoint y: 551, distance: 84.6
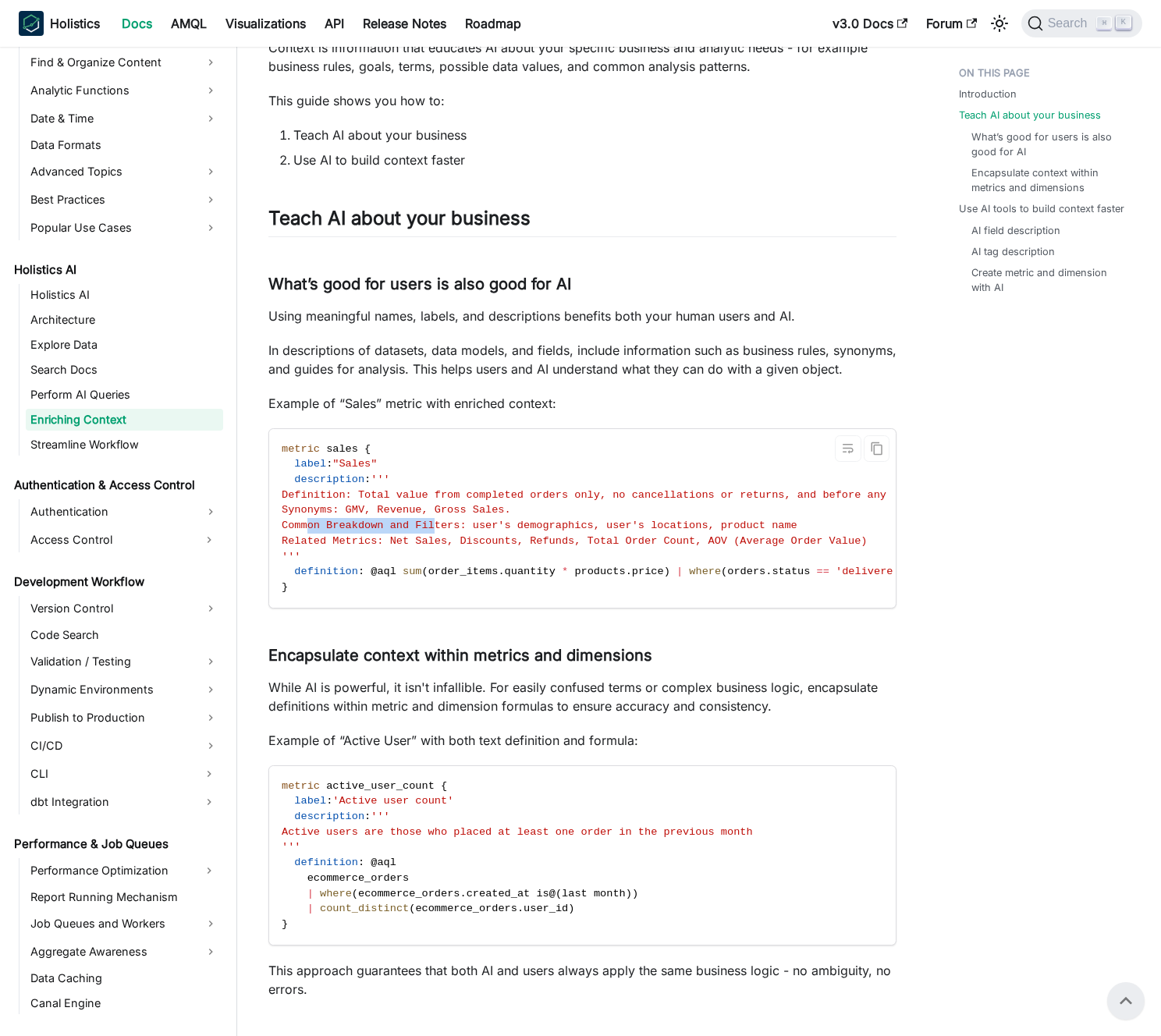
click at [425, 551] on code "metric sales { label : "Sales" description : ''' Definition: Total value from c…" at bounding box center [620, 518] width 700 height 178
click at [438, 531] on span "Common Breakdown and Filters: user's demographics, user's locations, product na…" at bounding box center [540, 525] width 516 height 11
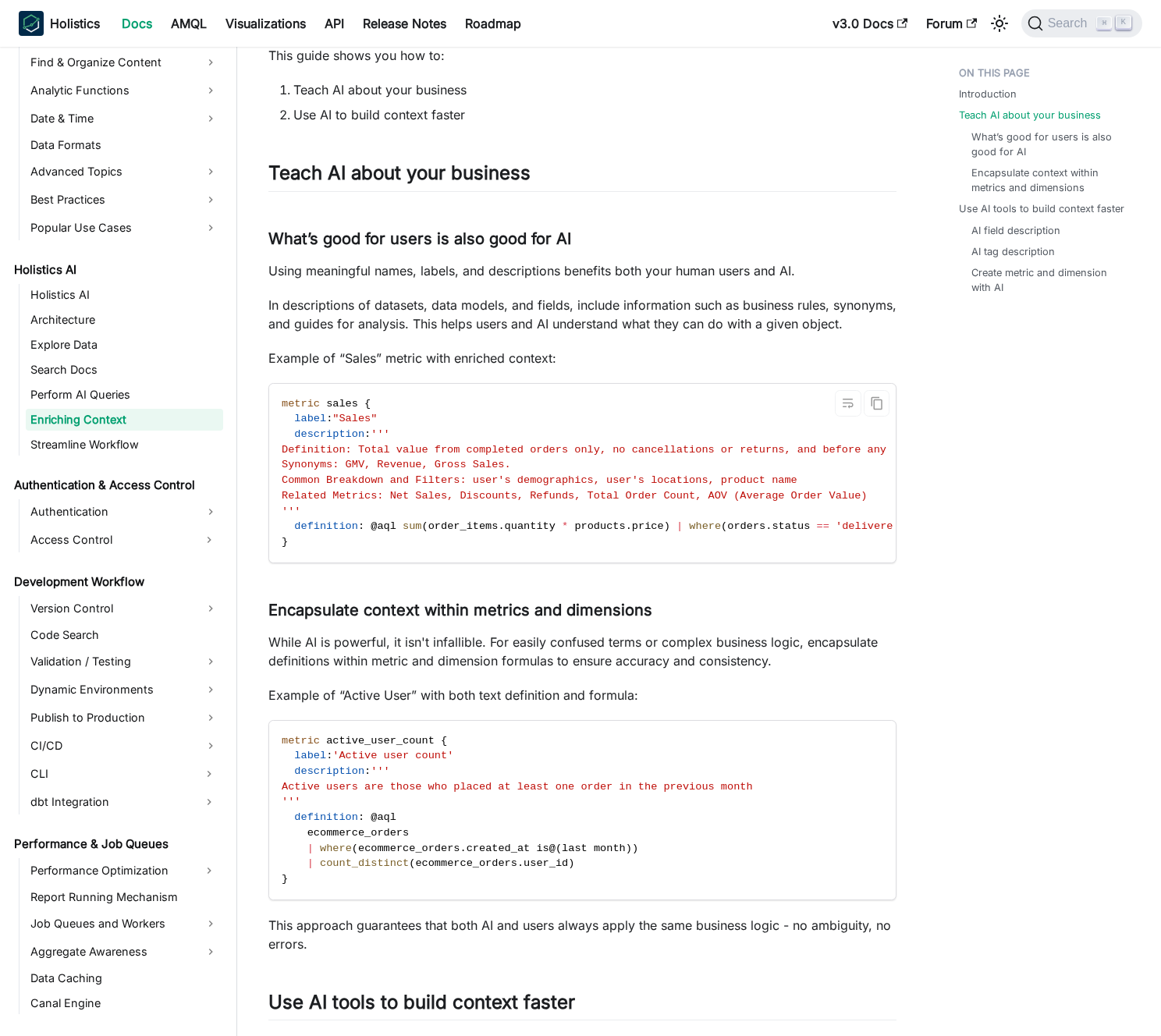
scroll to position [364, 0]
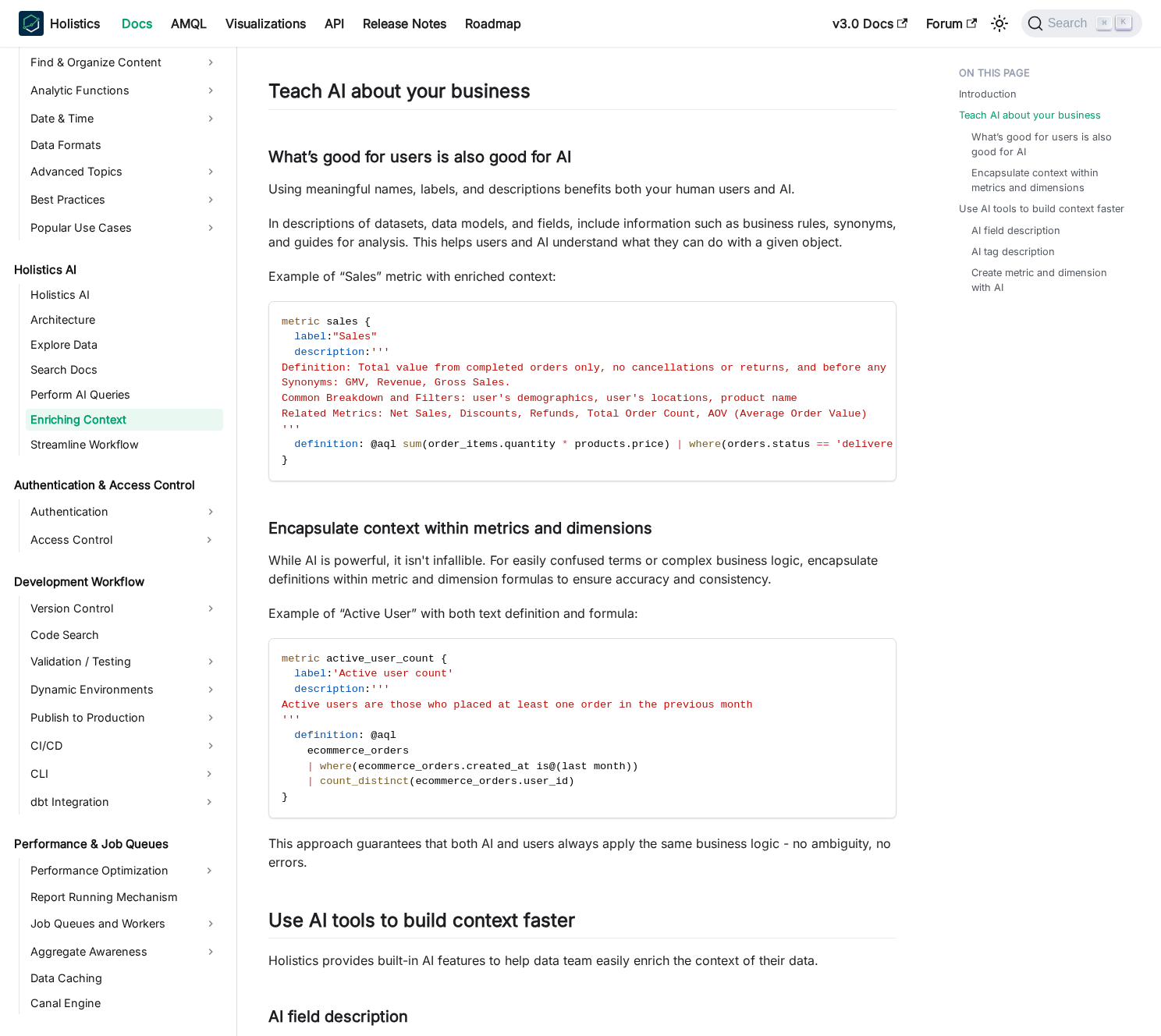
click at [528, 588] on p "While AI is powerful, it isn't infallible. For easily confused terms or complex…" at bounding box center [583, 570] width 629 height 37
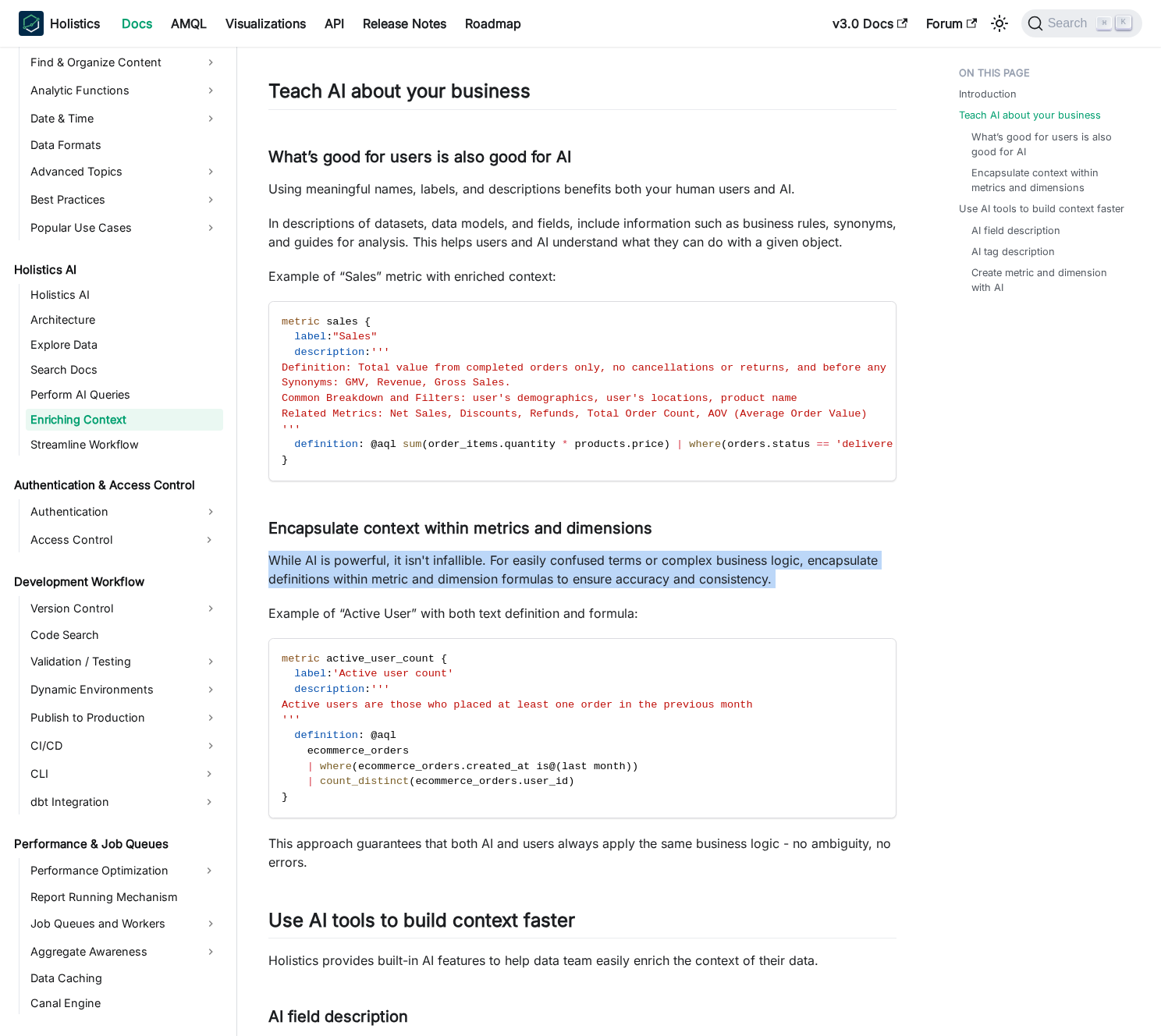
click at [528, 588] on p "While AI is powerful, it isn't infallible. For easily confused terms or complex…" at bounding box center [583, 570] width 629 height 37
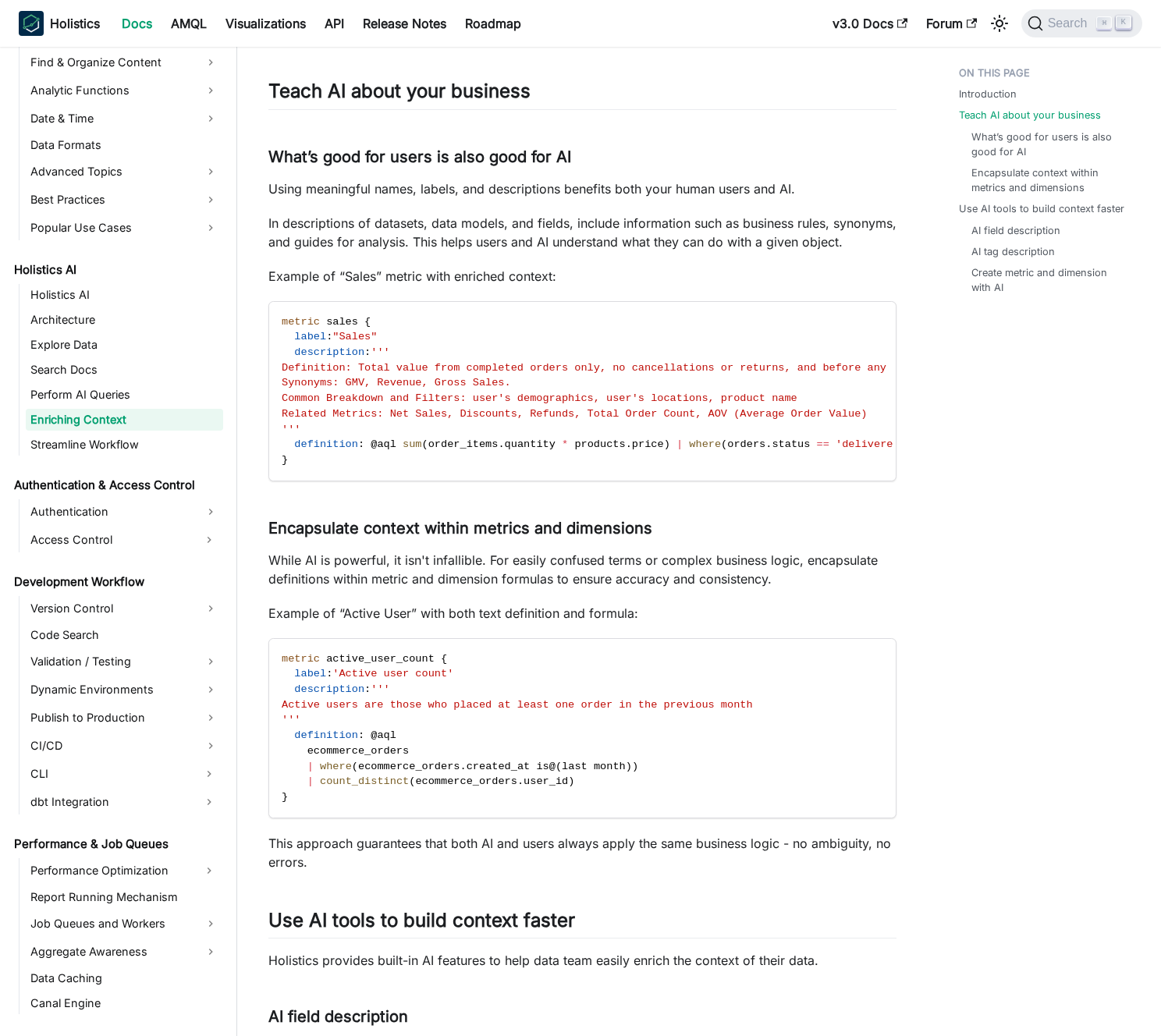
click at [539, 588] on p "While AI is powerful, it isn't infallible. For easily confused terms or complex…" at bounding box center [583, 570] width 629 height 37
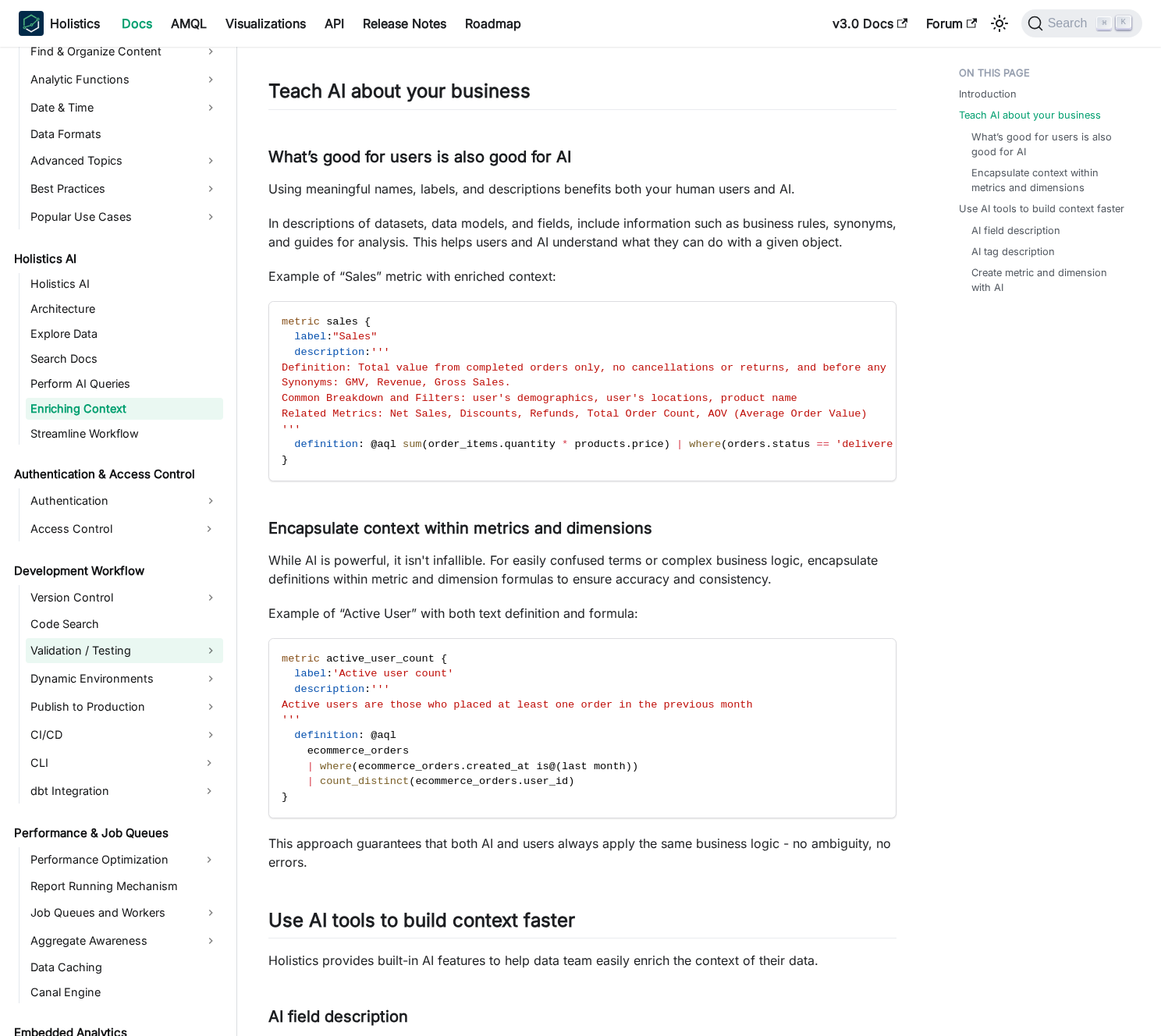
scroll to position [603, 0]
click at [572, 576] on p "While AI is powerful, it isn't infallible. For easily confused terms or complex…" at bounding box center [583, 570] width 629 height 37
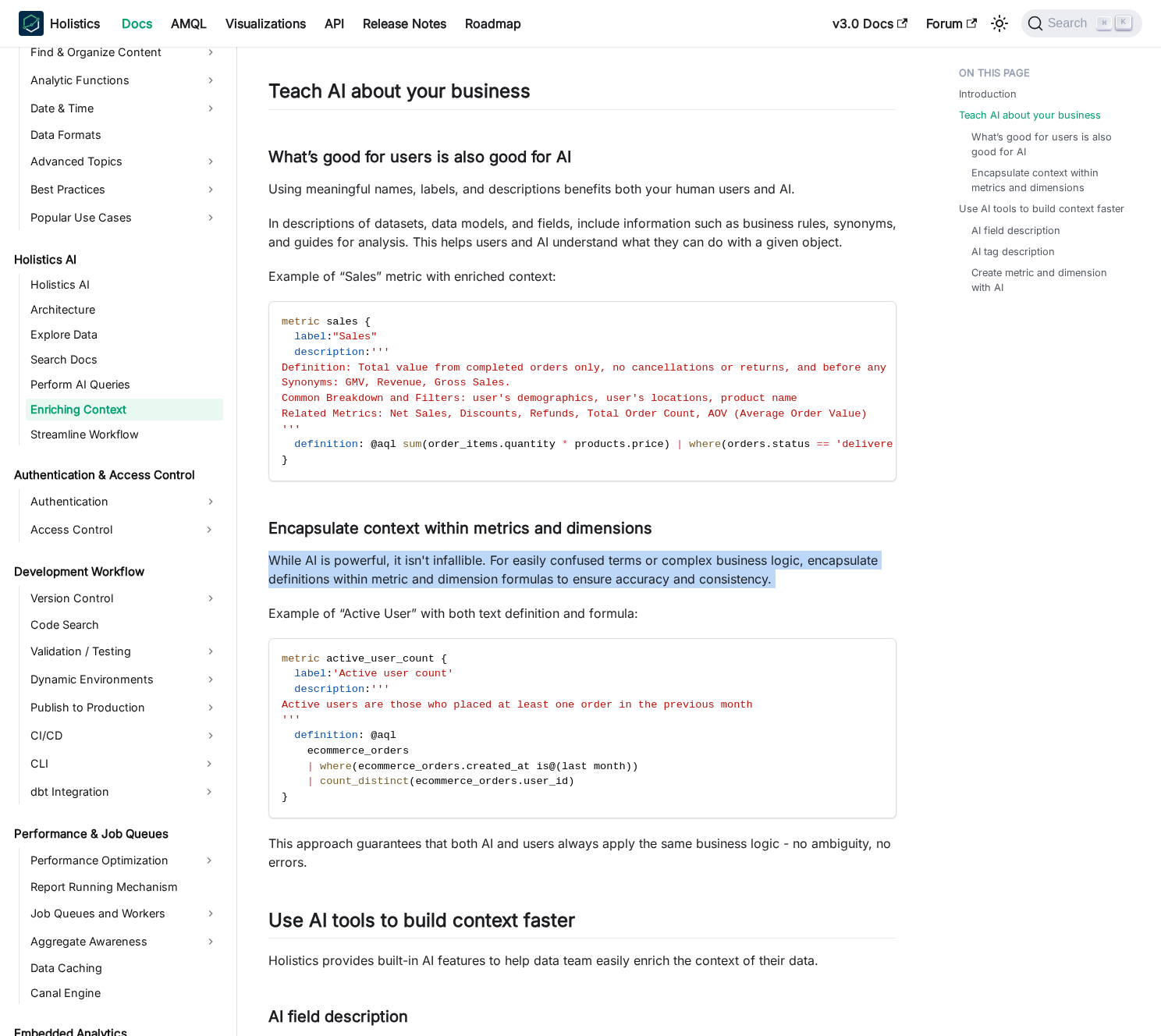
click at [572, 576] on p "While AI is powerful, it isn't infallible. For easily confused terms or complex…" at bounding box center [583, 570] width 629 height 37
click at [576, 584] on p "While AI is powerful, it isn't infallible. For easily confused terms or complex…" at bounding box center [583, 570] width 629 height 37
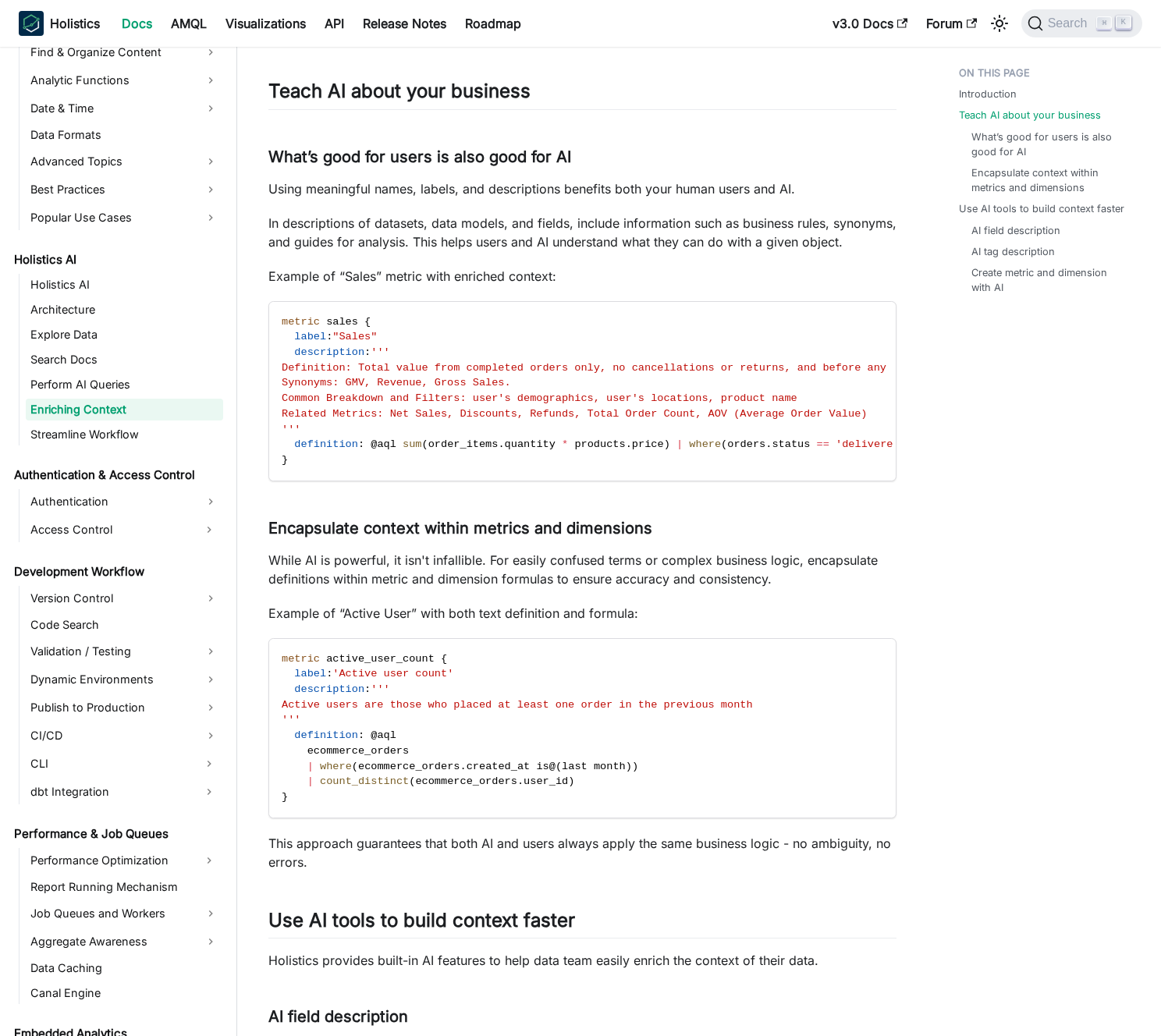
click at [116, 411] on link "Enriching Context" at bounding box center [125, 409] width 198 height 22
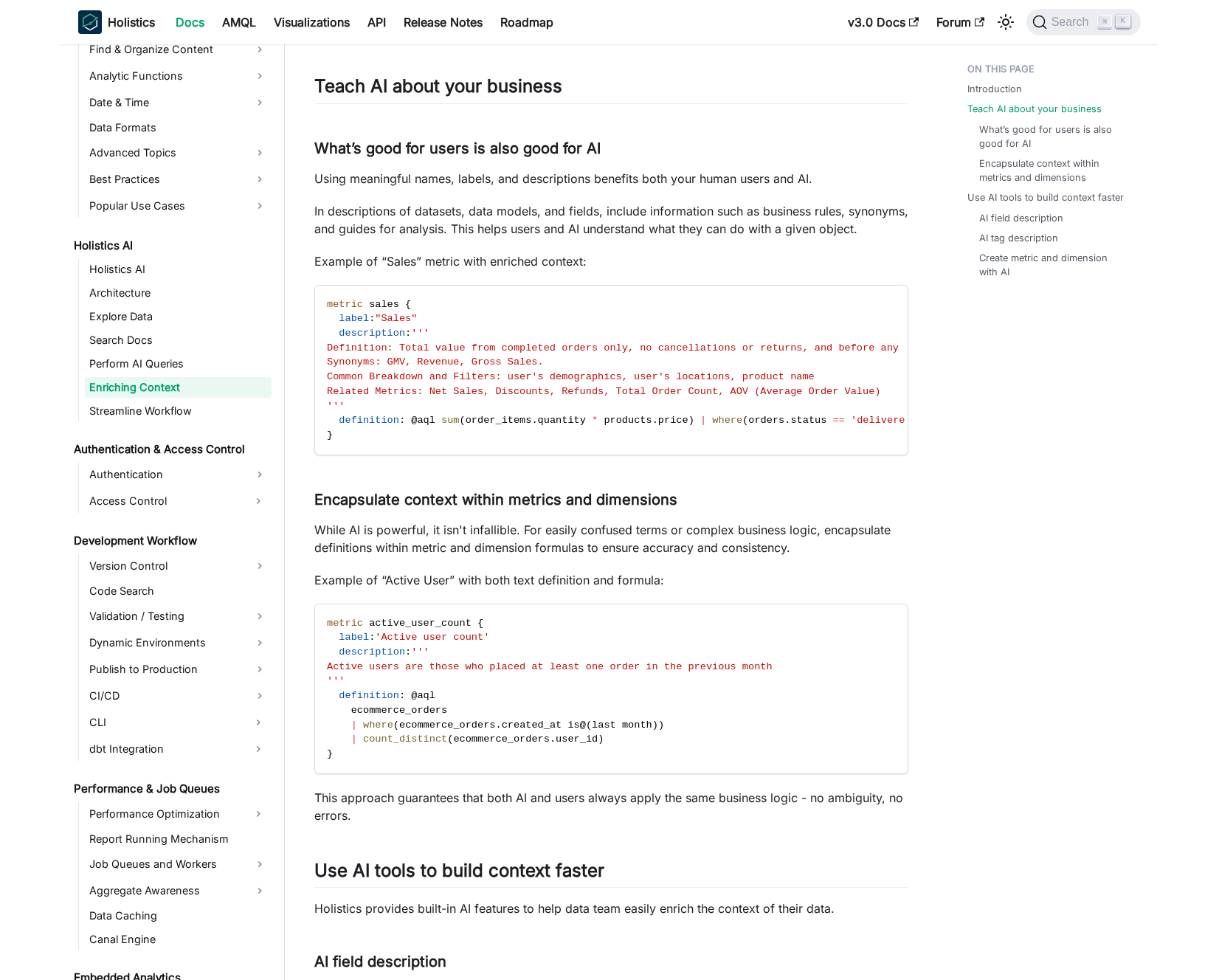
scroll to position [0, 0]
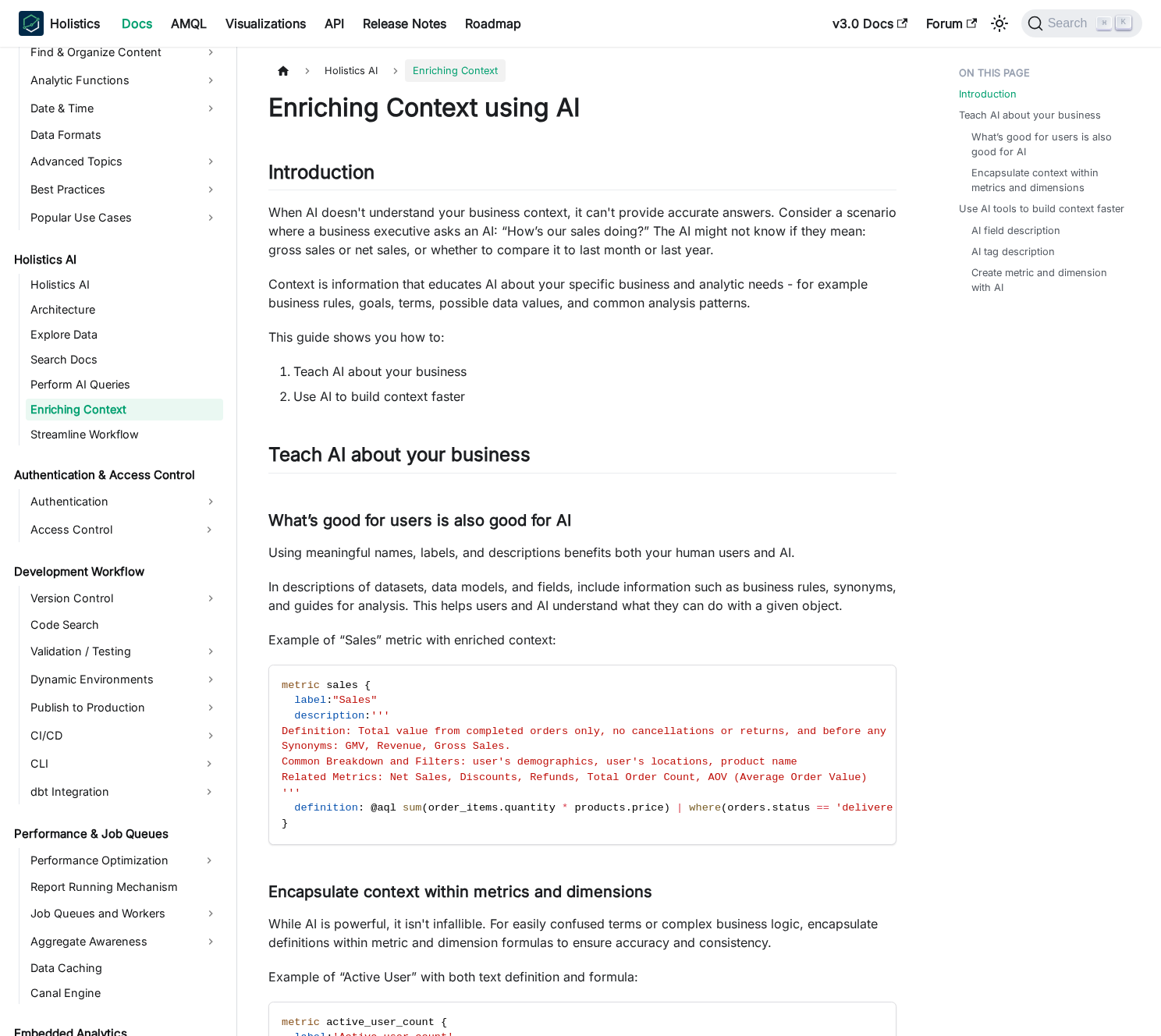
click at [394, 401] on li "Use AI to build context faster" at bounding box center [594, 396] width 603 height 19
click at [386, 400] on li "Use AI to build context faster" at bounding box center [594, 396] width 603 height 19
click at [84, 417] on link "Enriching Context" at bounding box center [125, 409] width 198 height 22
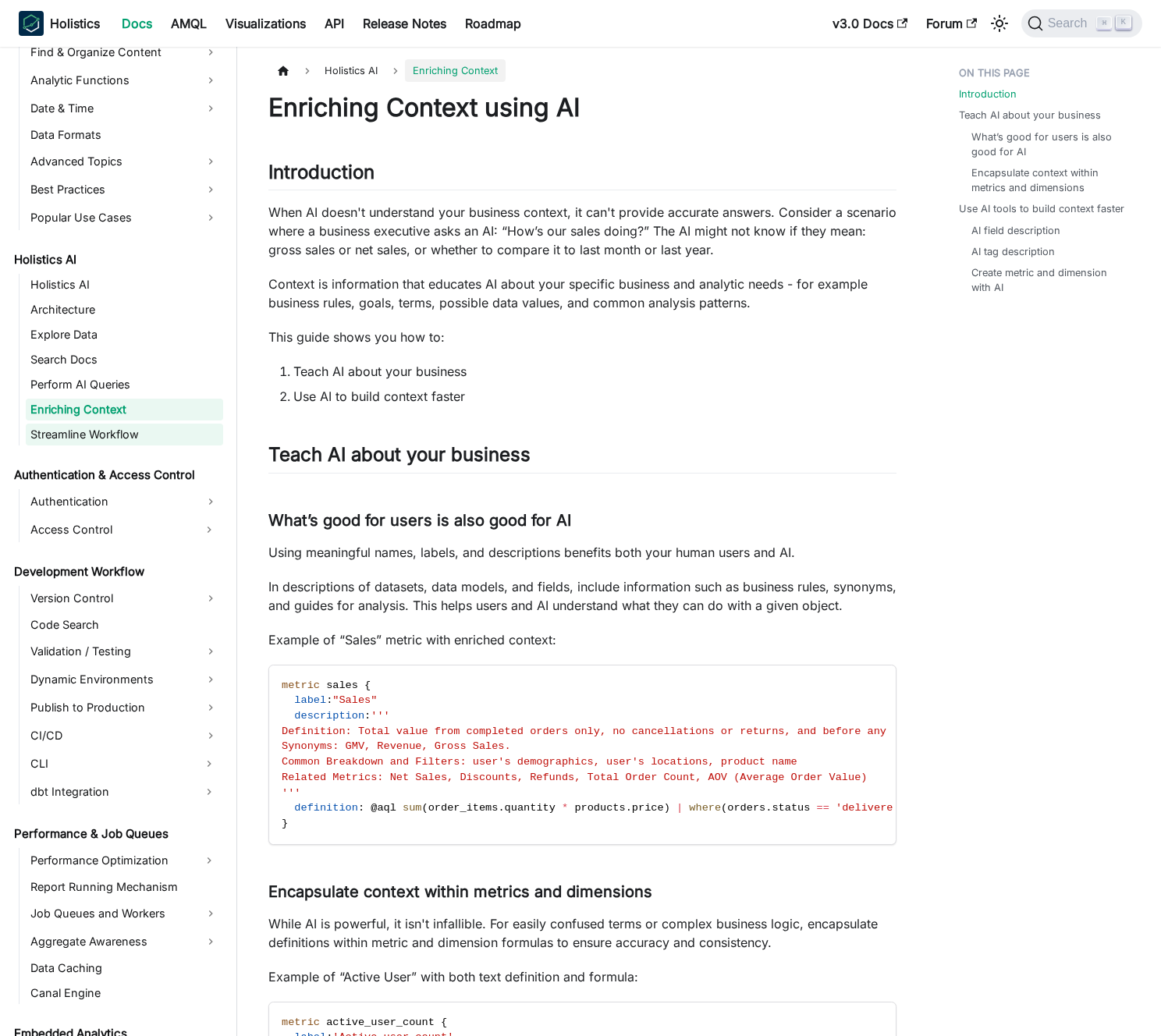
click at [86, 430] on link "Streamline Workflow" at bounding box center [125, 434] width 198 height 22
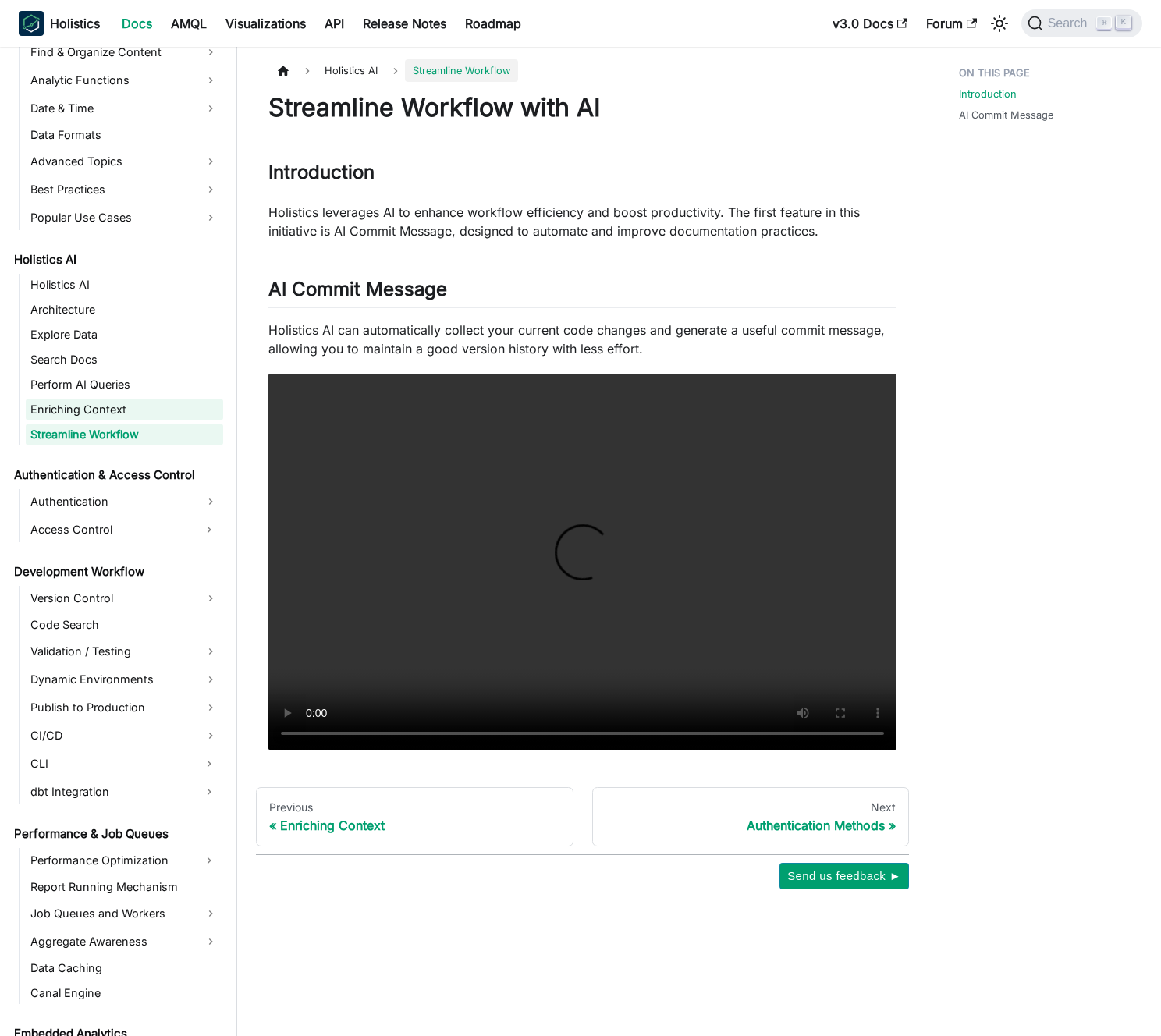
click at [90, 409] on link "Enriching Context" at bounding box center [125, 409] width 198 height 22
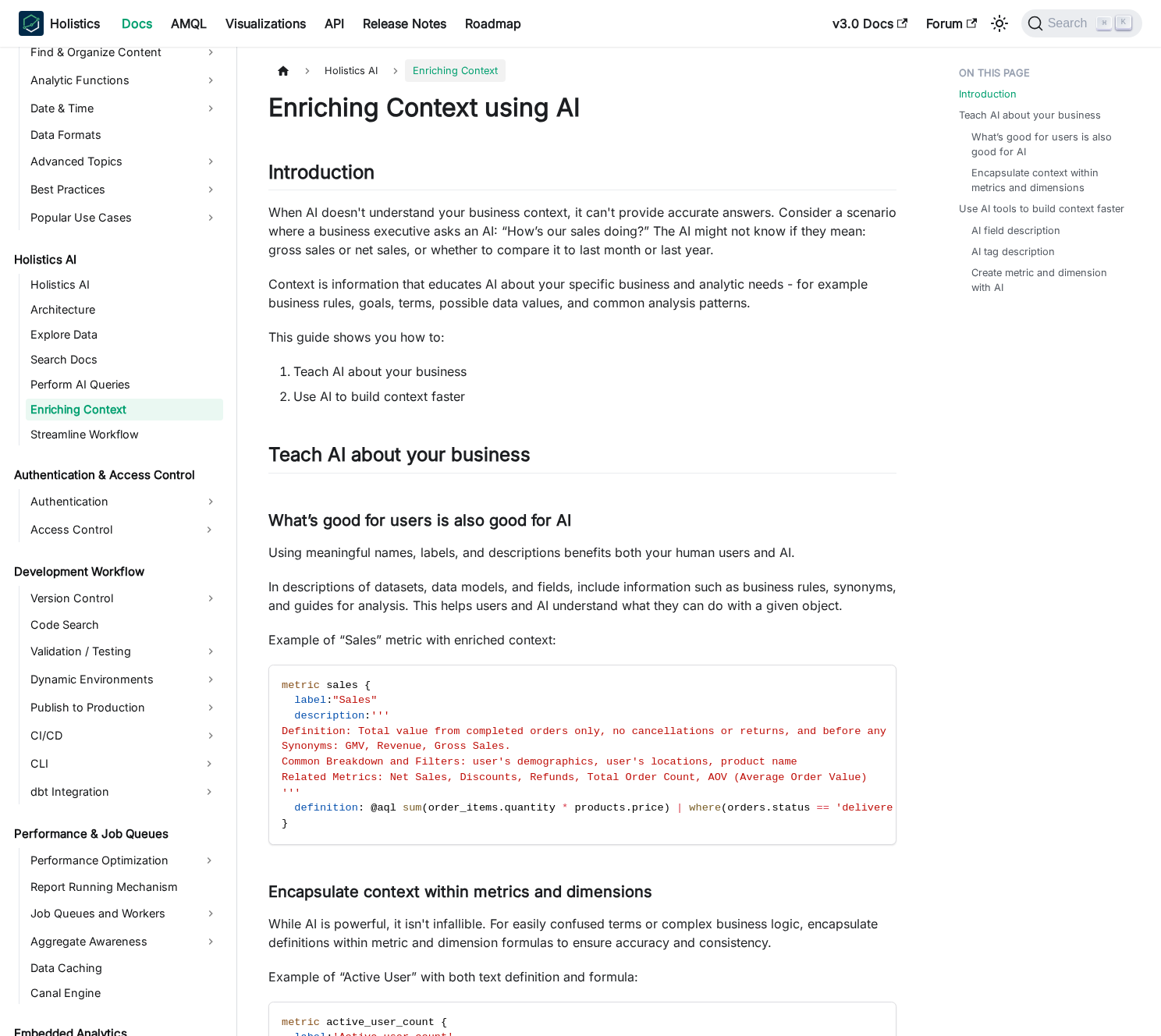
click at [90, 409] on link "Enriching Context" at bounding box center [125, 409] width 198 height 22
click at [594, 444] on h2 "Teach AI about your business ​" at bounding box center [583, 457] width 629 height 29
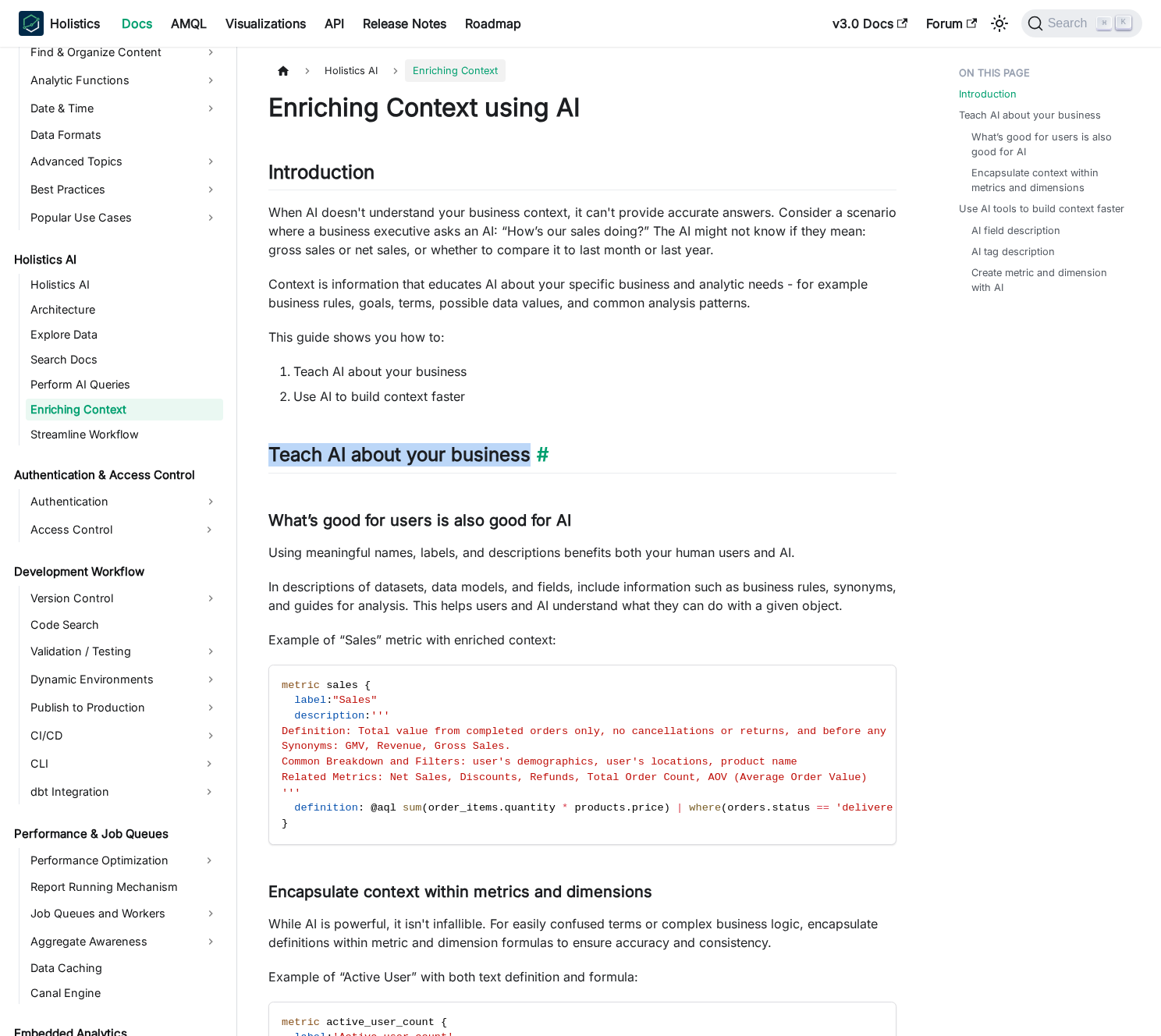
click at [604, 446] on h2 "Teach AI about your business ​" at bounding box center [583, 457] width 629 height 29
click at [554, 549] on p "Using meaningful names, labels, and descriptions benefits both your human users…" at bounding box center [583, 552] width 629 height 19
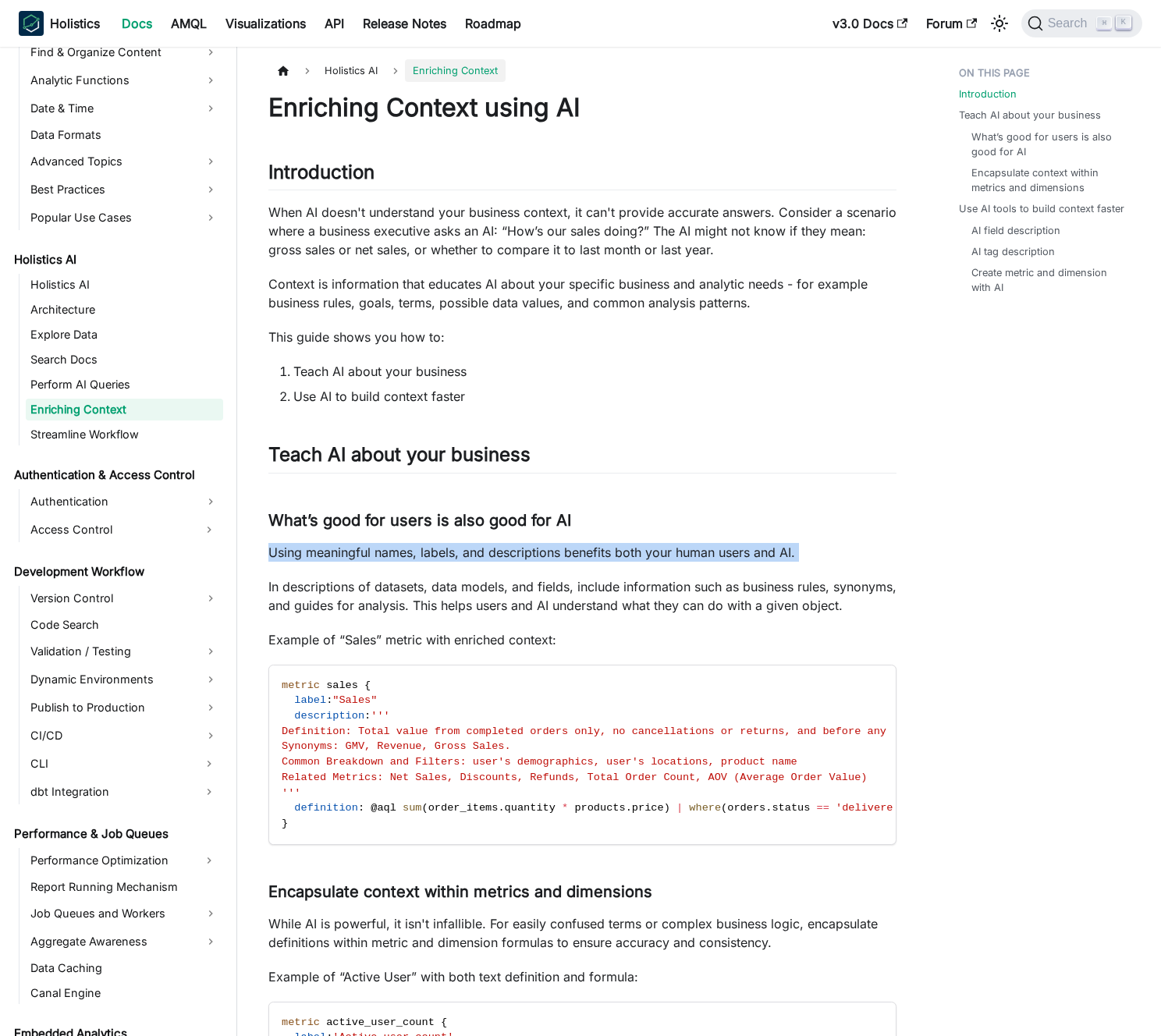
click at [554, 549] on p "Using meaningful names, labels, and descriptions benefits both your human users…" at bounding box center [583, 552] width 629 height 19
click at [539, 551] on p "Using meaningful names, labels, and descriptions benefits both your human users…" at bounding box center [583, 552] width 629 height 19
click at [532, 584] on p "In descriptions of datasets, data models, and fields, include information such …" at bounding box center [583, 596] width 629 height 37
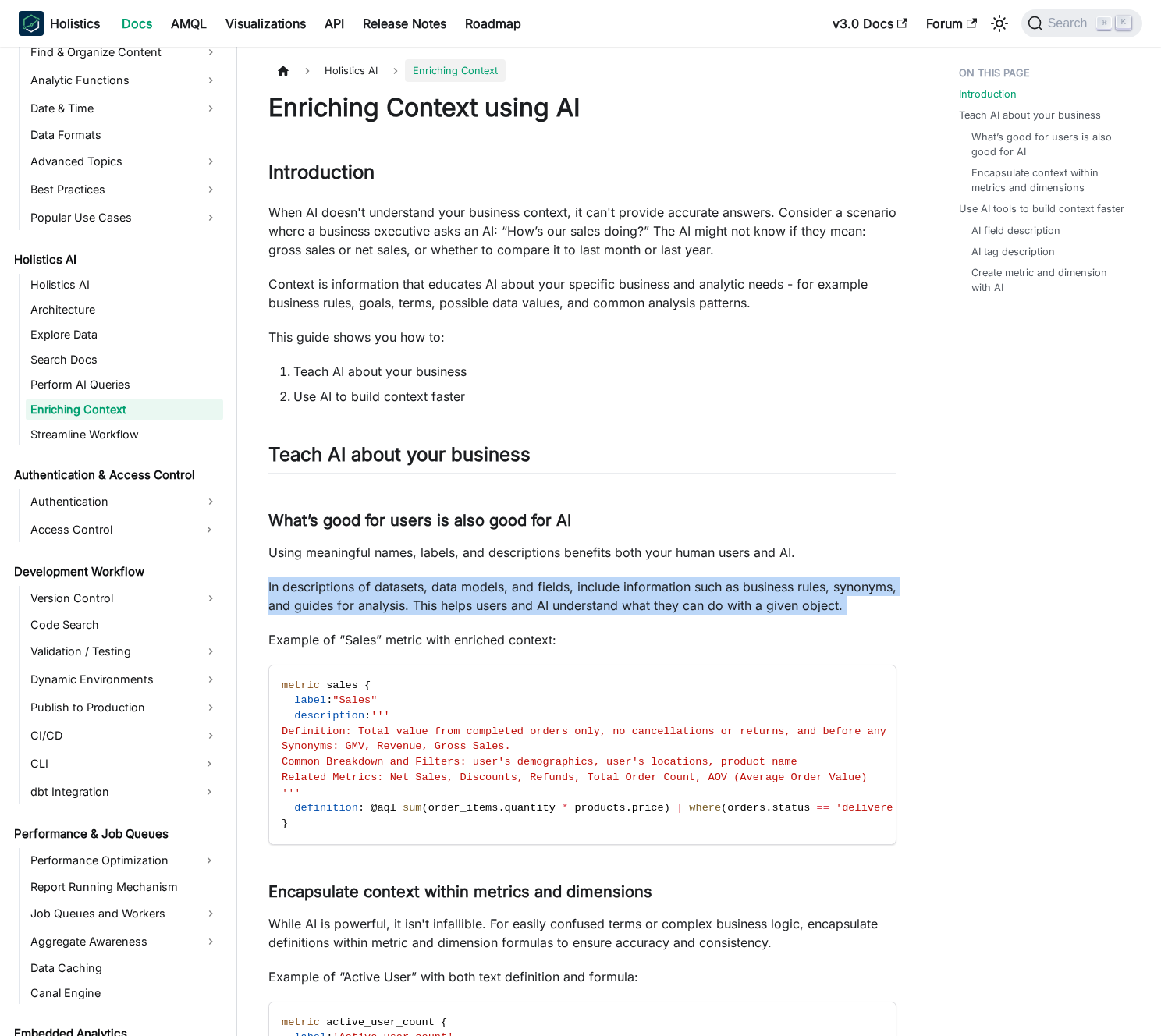
click at [532, 584] on p "In descriptions of datasets, data models, and fields, include information such …" at bounding box center [583, 596] width 629 height 37
click at [505, 589] on p "In descriptions of datasets, data models, and fields, include information such …" at bounding box center [583, 596] width 629 height 37
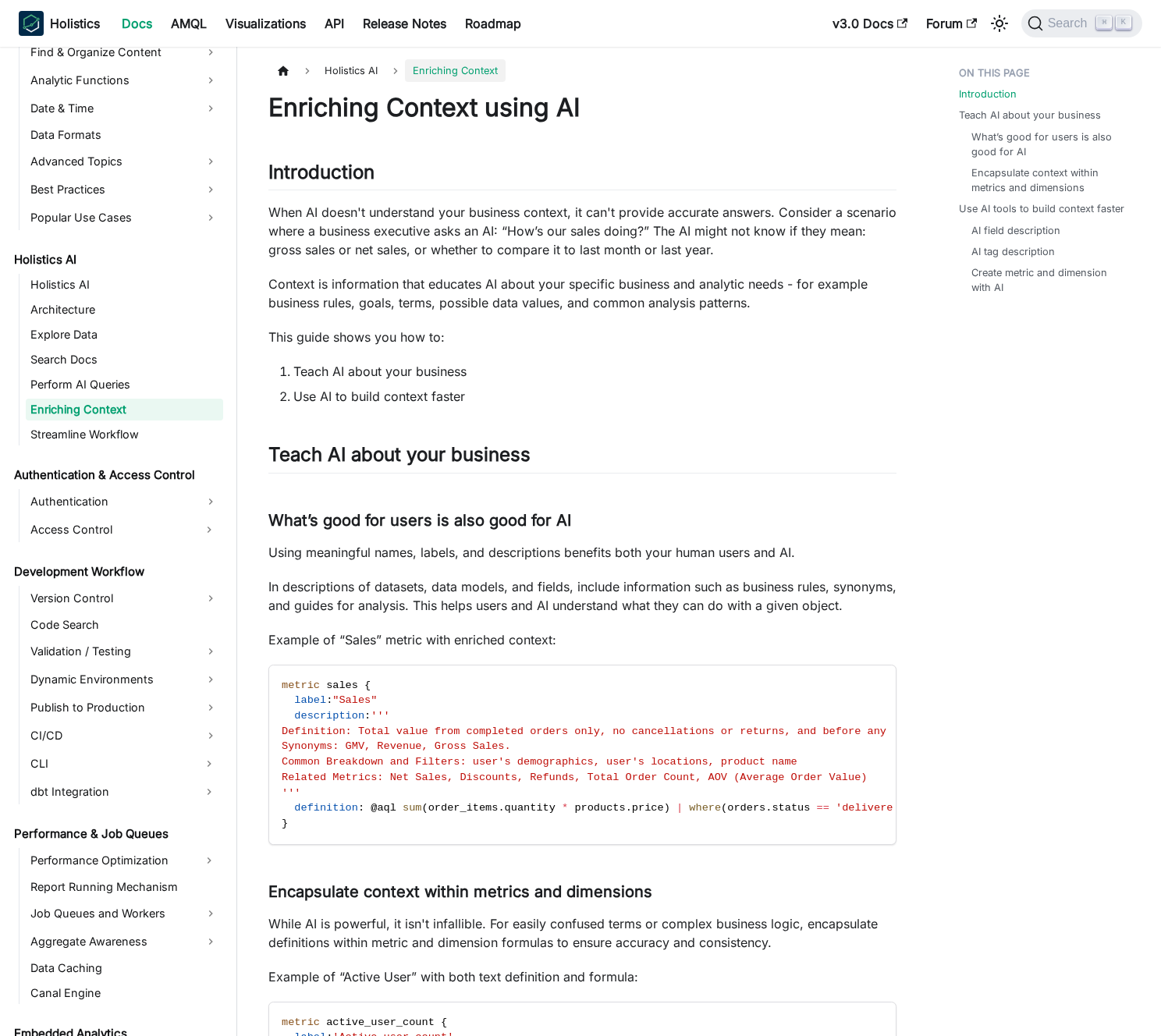
click at [377, 394] on li "Use AI to build context faster" at bounding box center [594, 396] width 603 height 19
click at [388, 392] on li "Use AI to build context faster" at bounding box center [594, 396] width 603 height 19
click at [418, 279] on p "Context is information that educates AI about your specific business and analyt…" at bounding box center [583, 293] width 629 height 37
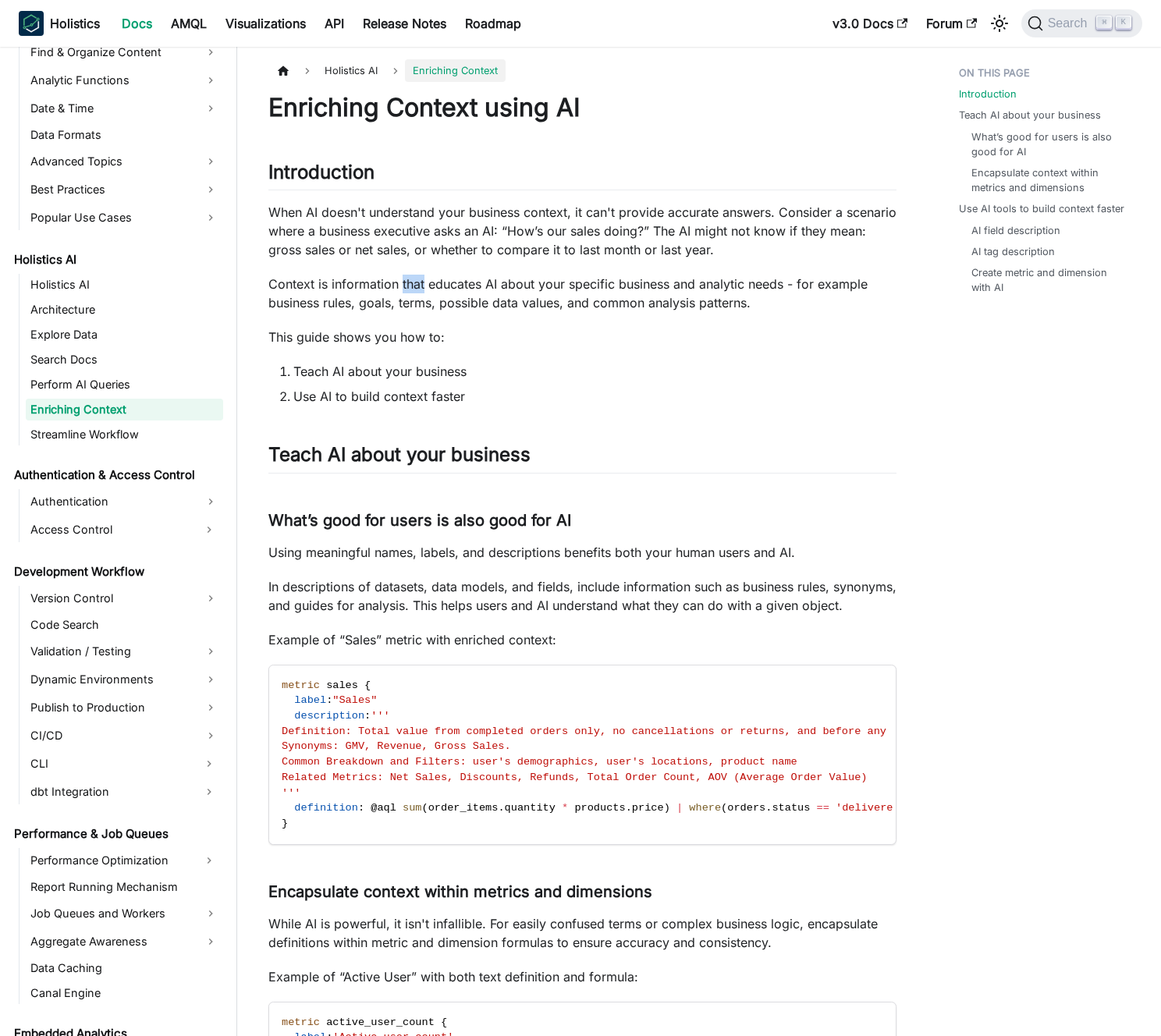
click at [418, 279] on p "Context is information that educates AI about your specific business and analyt…" at bounding box center [583, 293] width 629 height 37
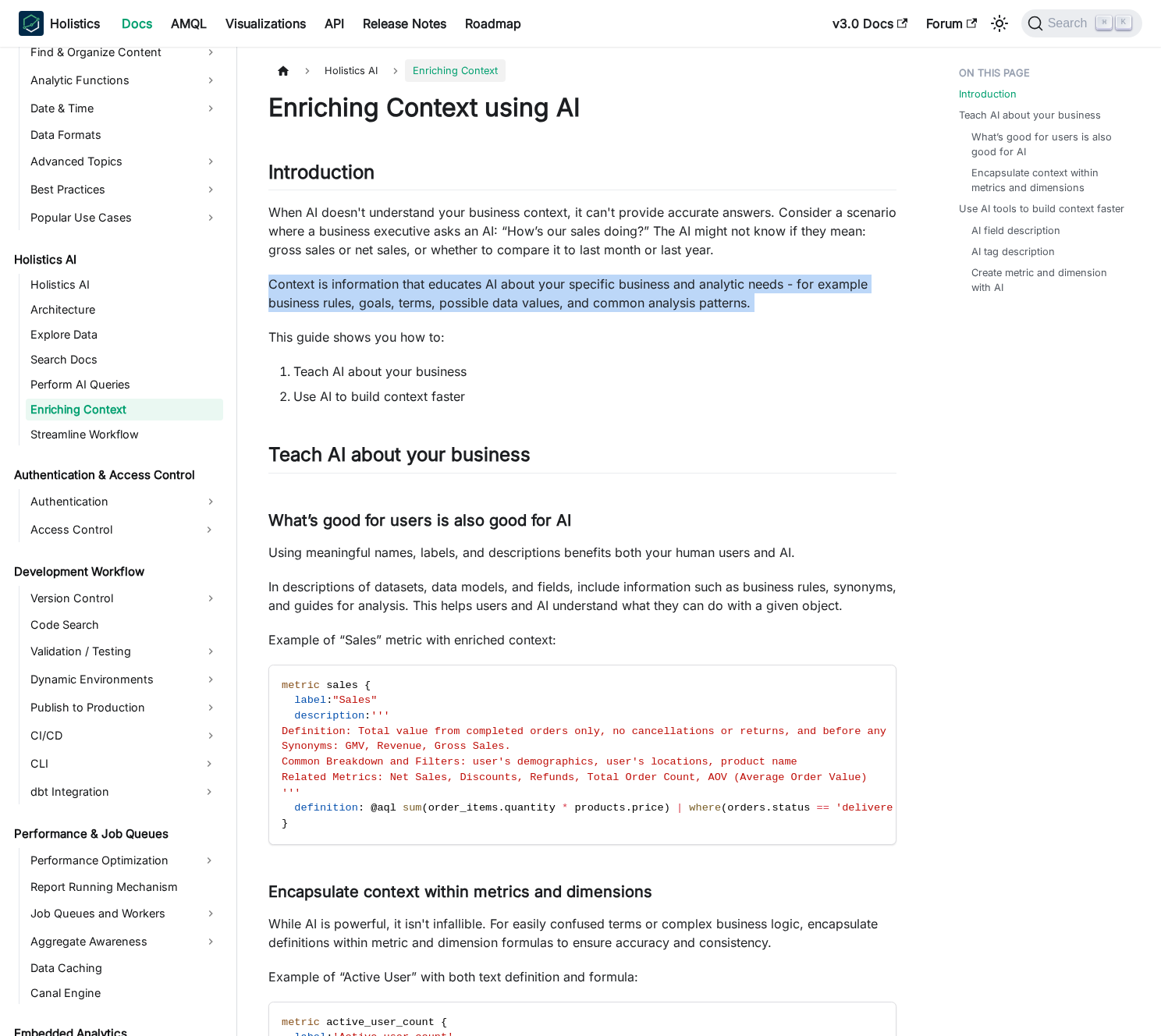
click at [418, 279] on p "Context is information that educates AI about your specific business and analyt…" at bounding box center [583, 293] width 629 height 37
click at [406, 279] on p "Context is information that educates AI about your specific business and analyt…" at bounding box center [583, 293] width 629 height 37
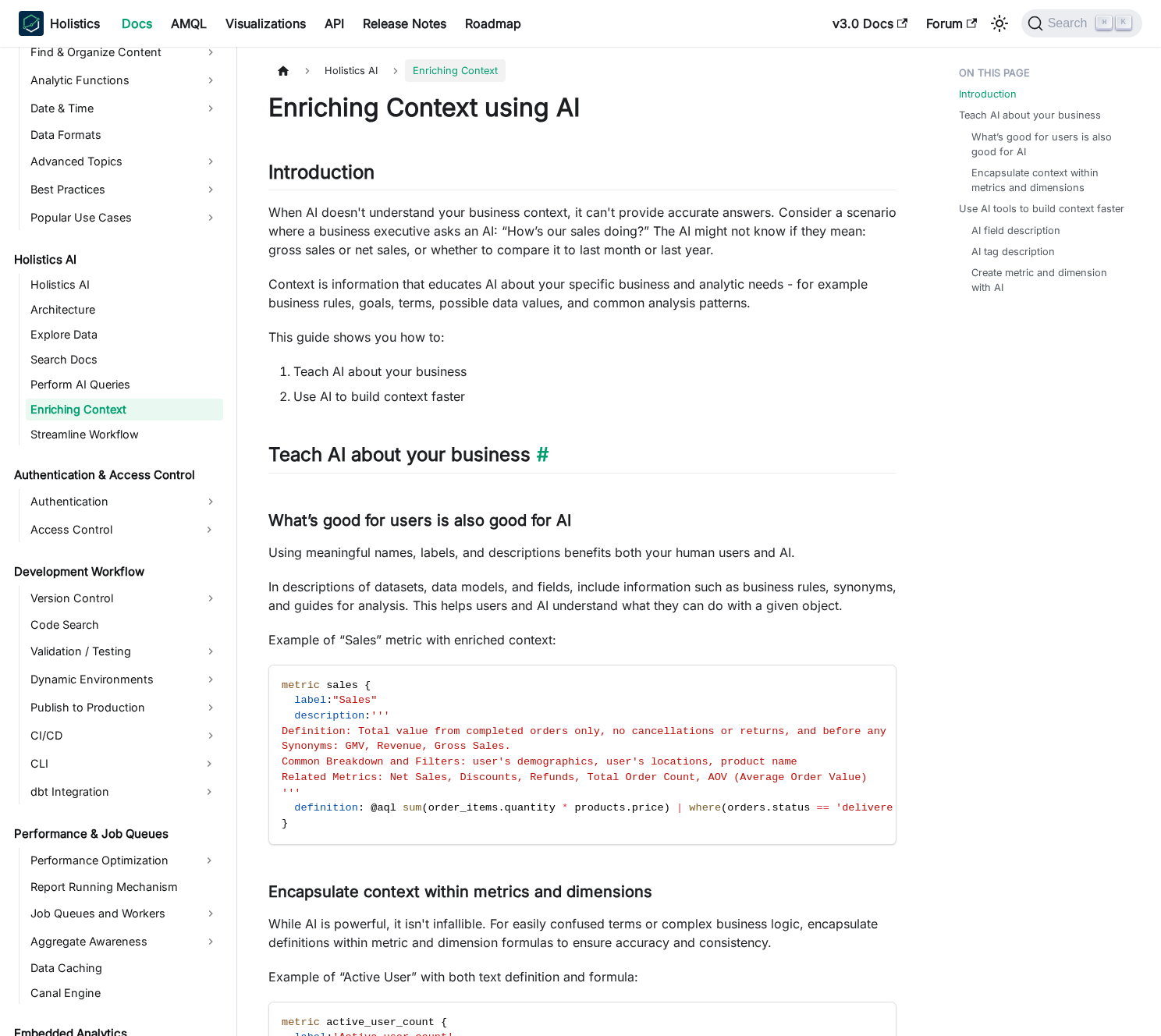
click at [465, 454] on h2 "Teach AI about your business ​" at bounding box center [583, 457] width 629 height 29
drag, startPoint x: 465, startPoint y: 454, endPoint x: 317, endPoint y: 455, distance: 148.0
click at [318, 455] on h2 "Teach AI about your business ​" at bounding box center [583, 457] width 629 height 29
click at [316, 455] on h2 "Teach AI about your business ​" at bounding box center [583, 457] width 629 height 29
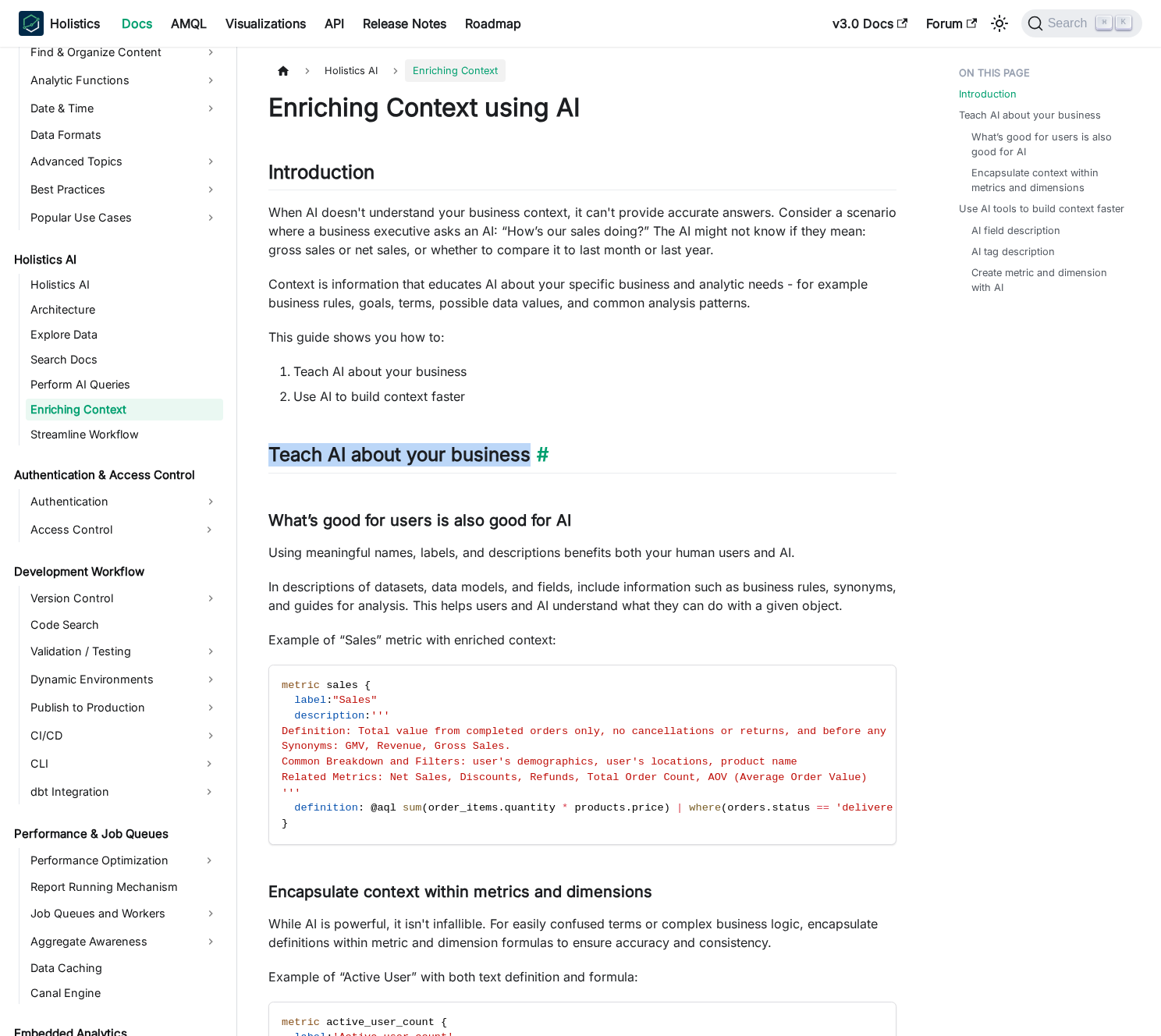
click at [316, 455] on h2 "Teach AI about your business ​" at bounding box center [583, 457] width 629 height 29
click at [323, 451] on h2 "Teach AI about your business ​" at bounding box center [583, 457] width 629 height 29
click at [387, 518] on h3 "What’s good for users is also good for AI ​" at bounding box center [583, 521] width 629 height 20
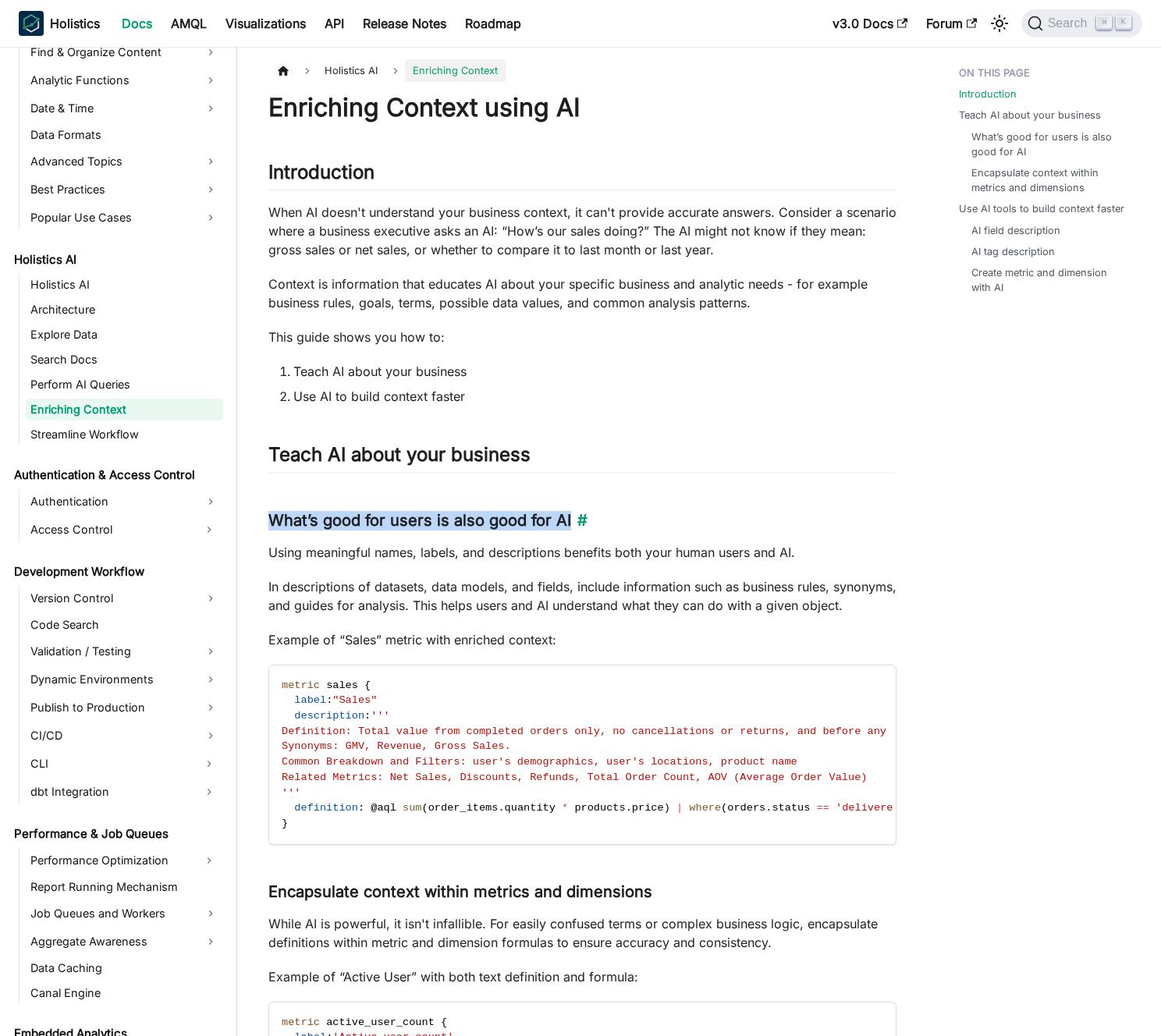
click at [387, 518] on h3 "What’s good for users is also good for AI ​" at bounding box center [583, 521] width 629 height 20
click at [367, 521] on h3 "What’s good for users is also good for AI ​" at bounding box center [583, 521] width 629 height 20
click at [366, 553] on p "Using meaningful names, labels, and descriptions benefits both your human users…" at bounding box center [583, 552] width 629 height 19
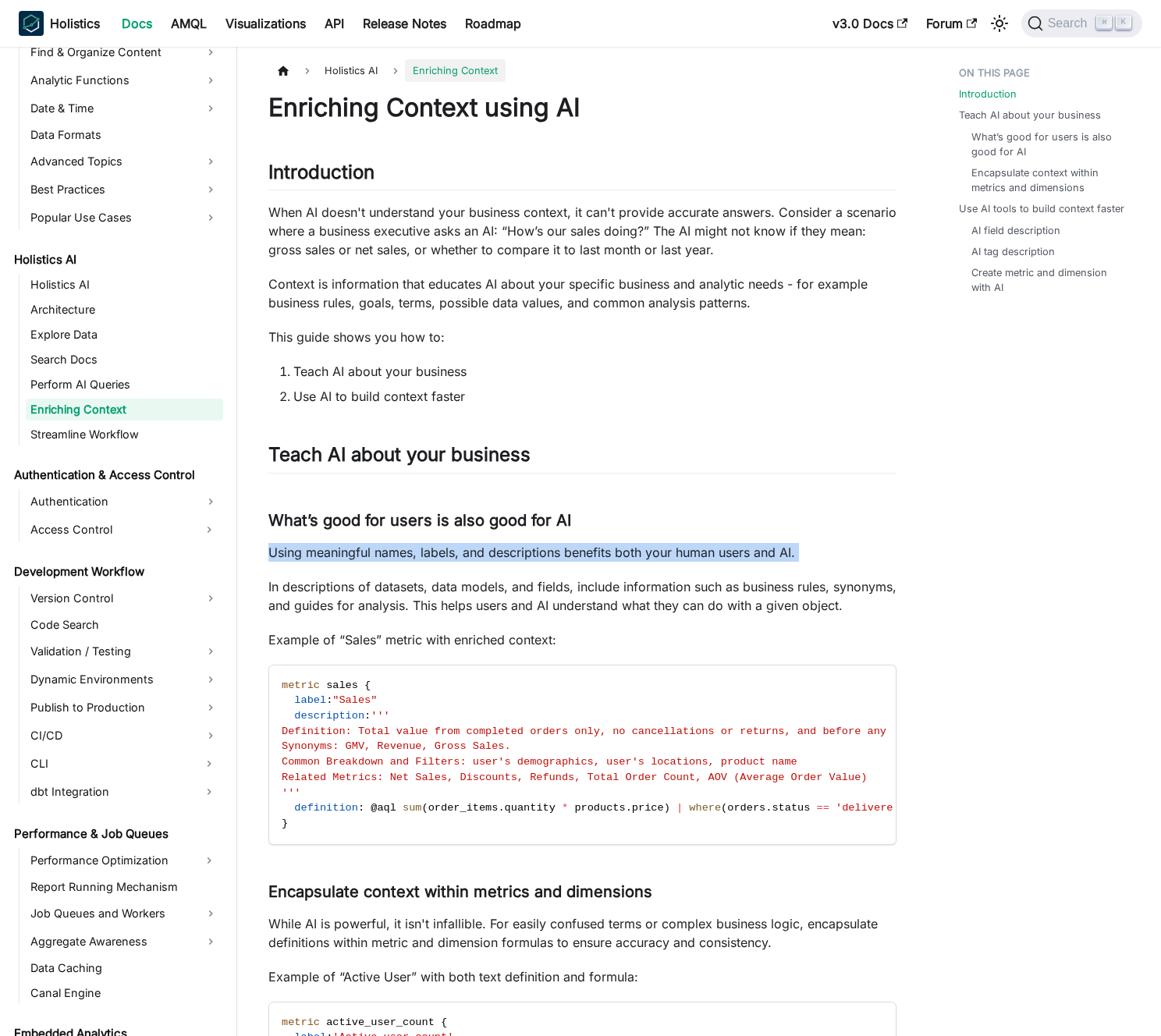
click at [366, 553] on p "Using meaningful names, labels, and descriptions benefits both your human users…" at bounding box center [583, 552] width 629 height 19
click at [348, 555] on p "Using meaningful names, labels, and descriptions benefits both your human users…" at bounding box center [583, 552] width 629 height 19
click at [349, 603] on p "In descriptions of datasets, data models, and fields, include information such …" at bounding box center [583, 596] width 629 height 37
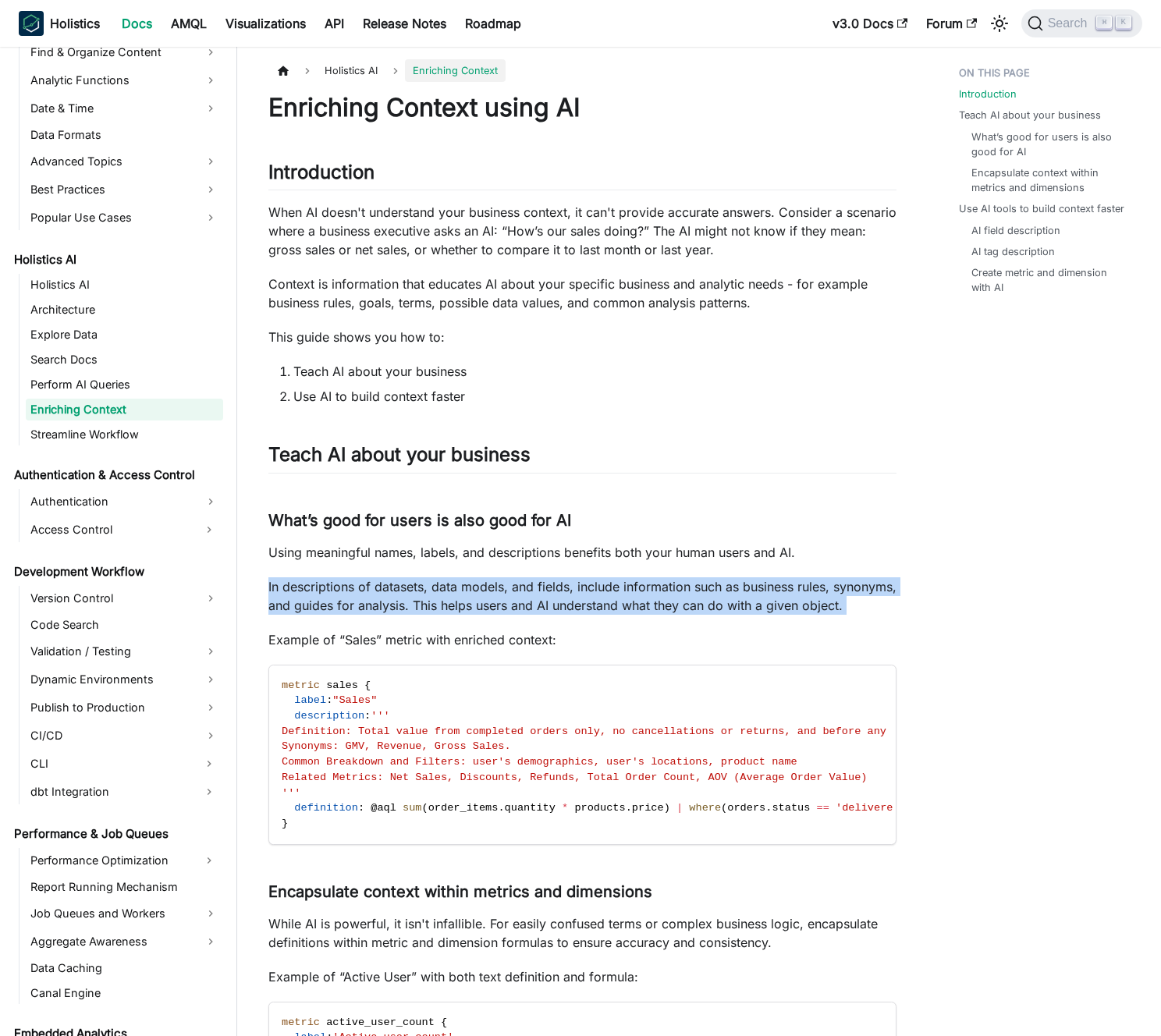
click at [349, 603] on p "In descriptions of datasets, data models, and fields, include information such …" at bounding box center [583, 596] width 629 height 37
click at [365, 595] on p "In descriptions of datasets, data models, and fields, include information such …" at bounding box center [583, 596] width 629 height 37
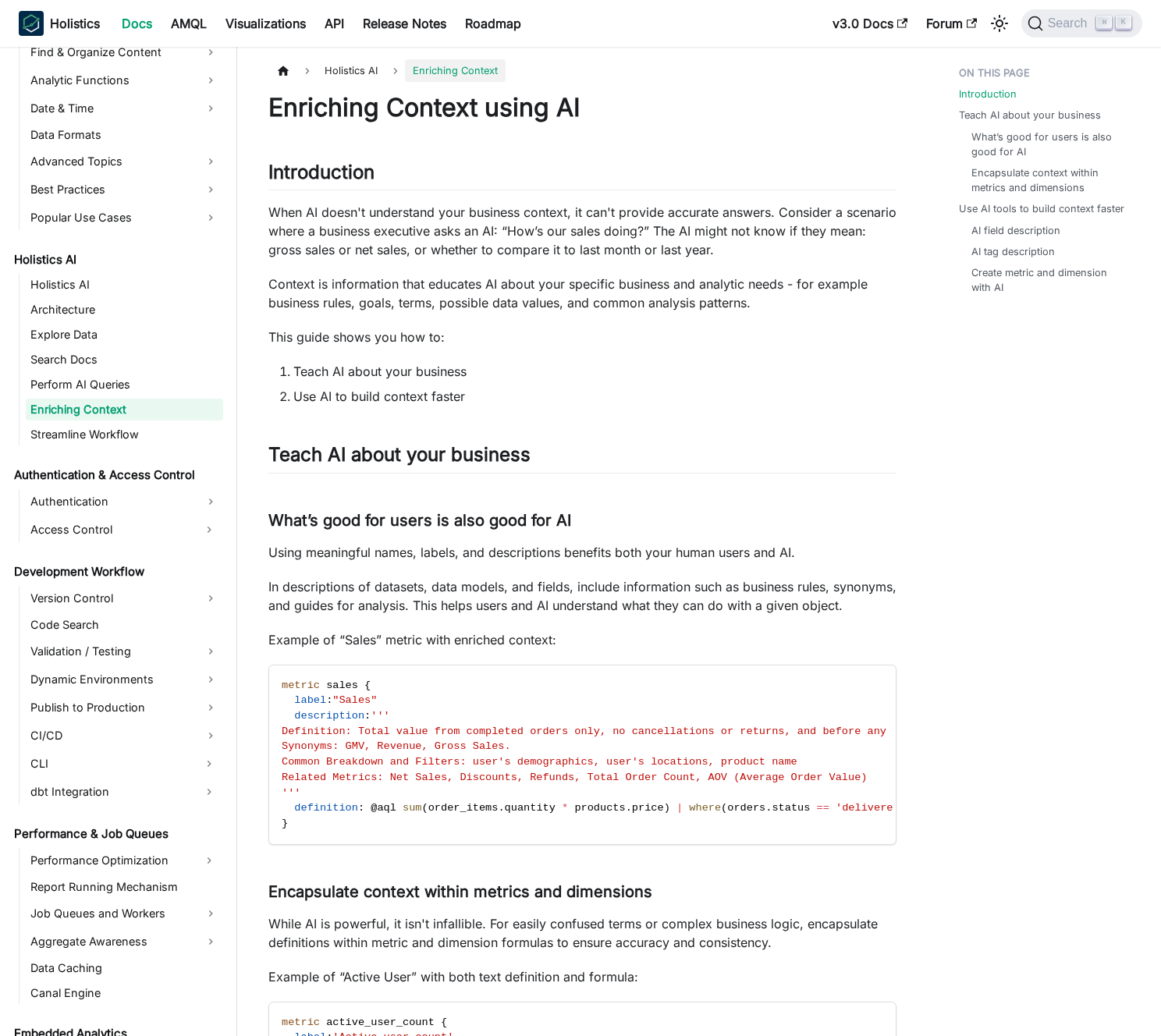
click at [435, 557] on p "Using meaningful names, labels, and descriptions benefits both your human users…" at bounding box center [583, 552] width 629 height 19
click at [420, 553] on p "Using meaningful names, labels, and descriptions benefits both your human users…" at bounding box center [583, 552] width 629 height 19
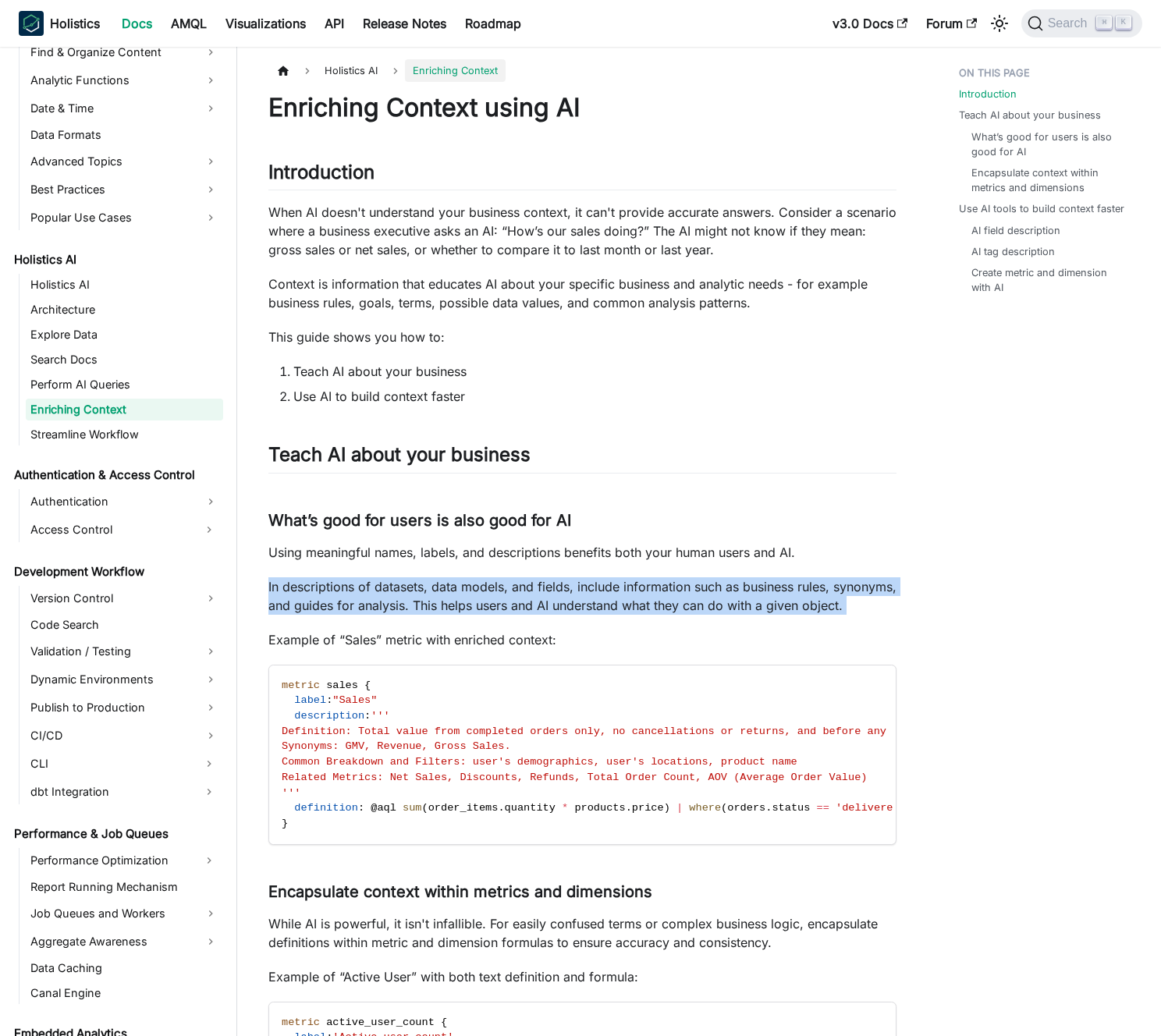
drag, startPoint x: 424, startPoint y: 577, endPoint x: 429, endPoint y: 565, distance: 13.0
click at [425, 577] on p "In descriptions of datasets, data models, and fields, include information such …" at bounding box center [583, 596] width 629 height 37
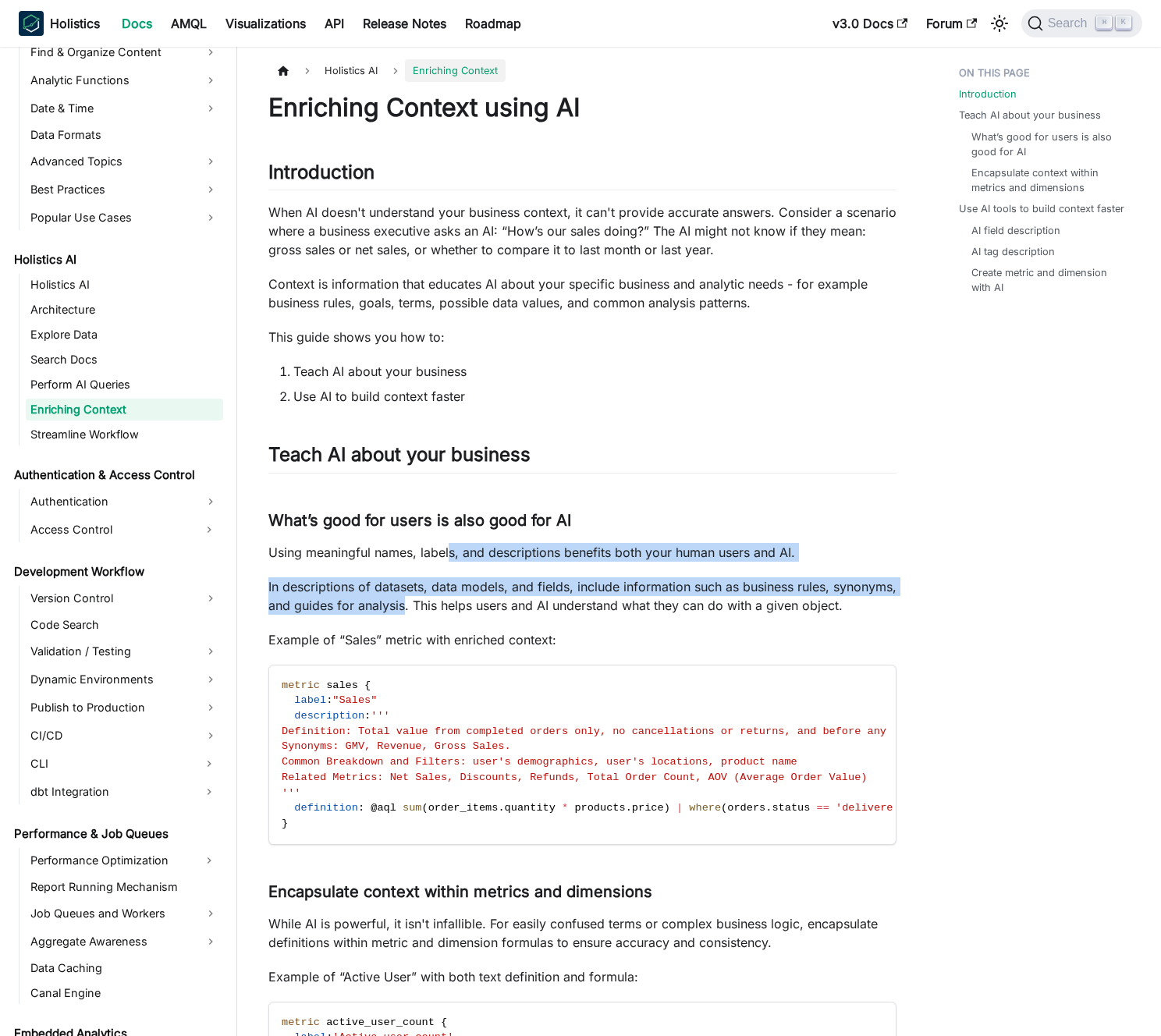
drag, startPoint x: 449, startPoint y: 559, endPoint x: 471, endPoint y: 611, distance: 56.5
click at [471, 611] on p "In descriptions of datasets, data models, and fields, include information such …" at bounding box center [583, 596] width 629 height 37
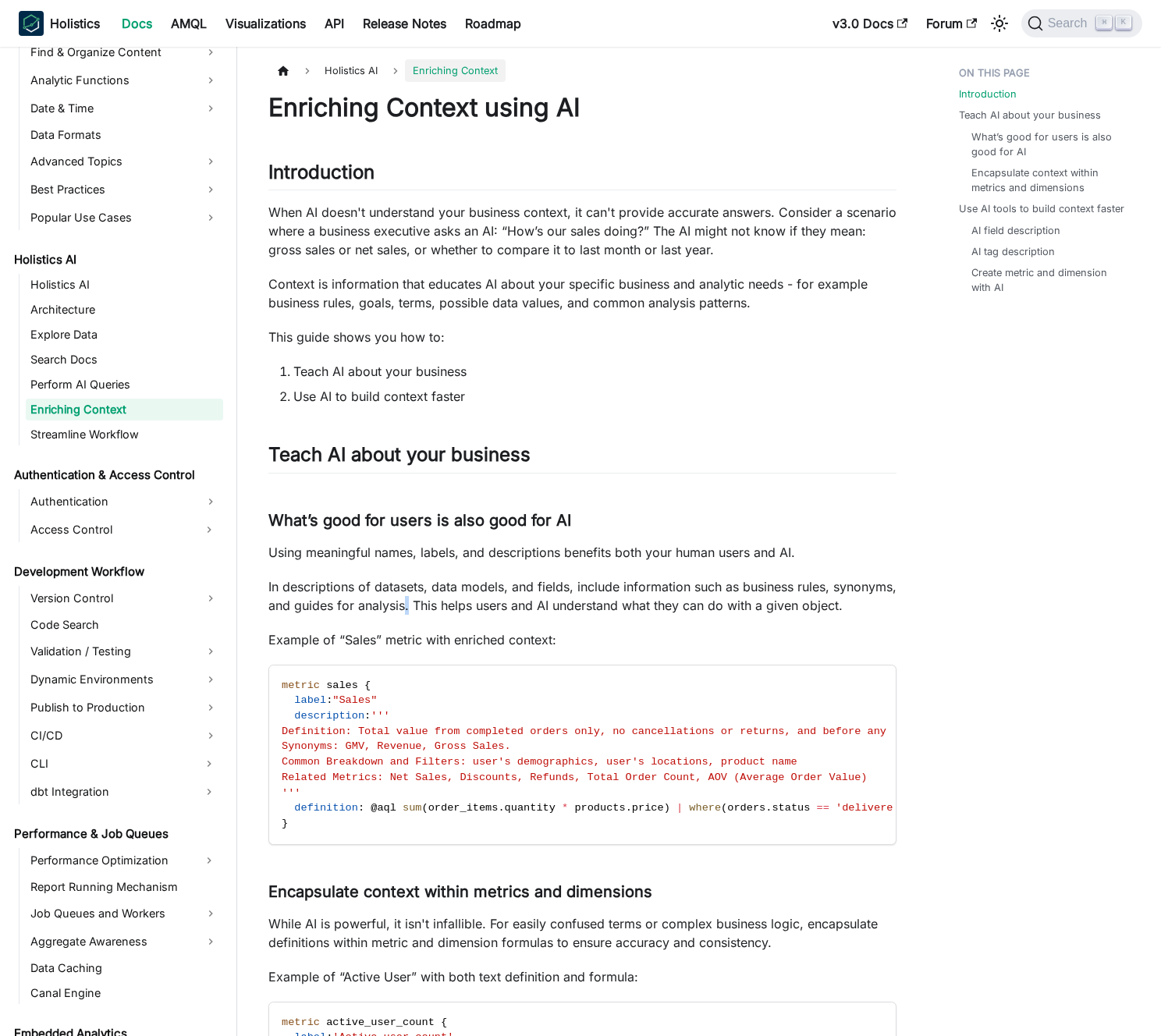
click at [471, 611] on p "In descriptions of datasets, data models, and fields, include information such …" at bounding box center [583, 596] width 629 height 37
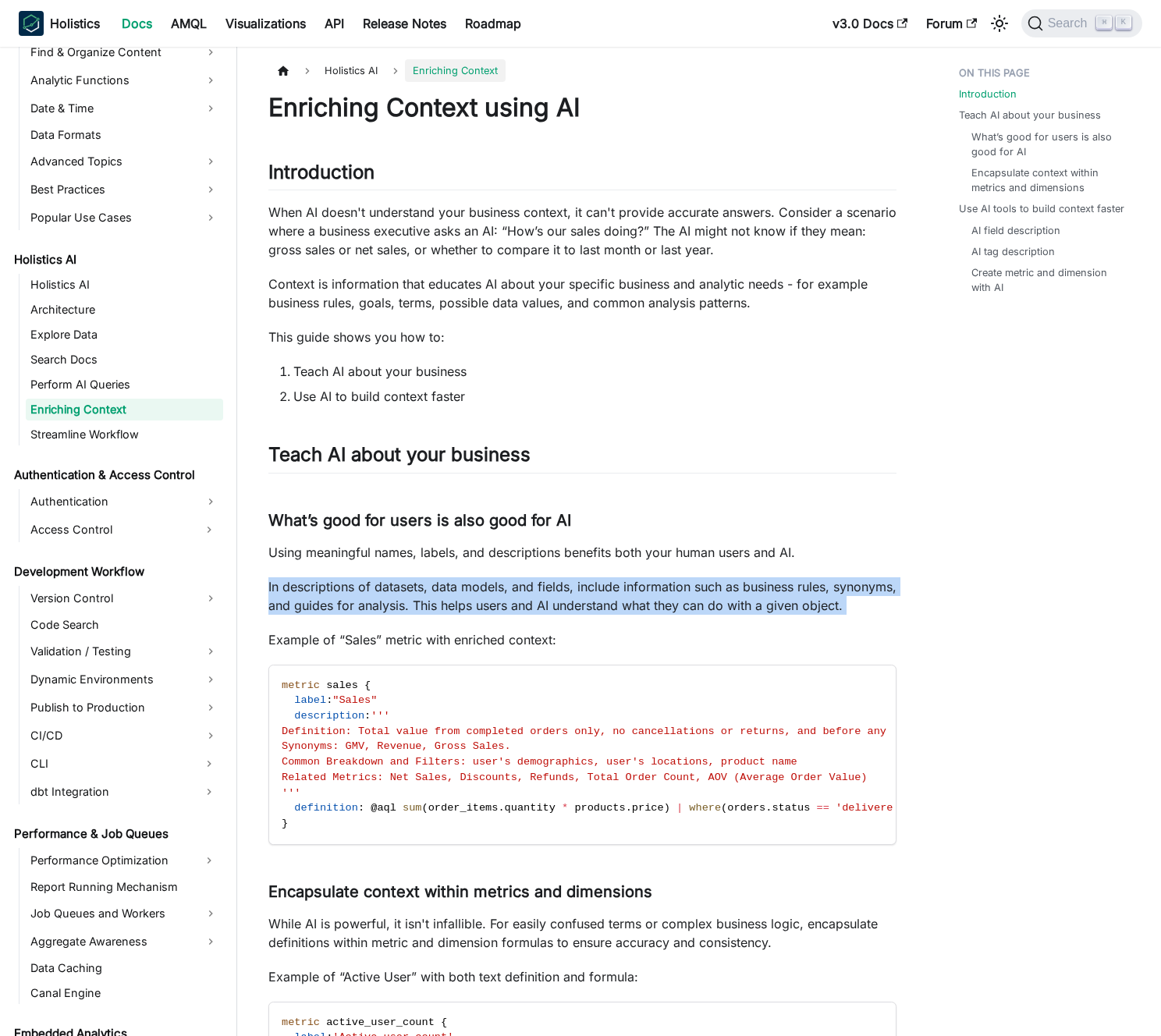
click at [471, 611] on p "In descriptions of datasets, data models, and fields, include information such …" at bounding box center [583, 596] width 629 height 37
click at [474, 596] on p "In descriptions of datasets, data models, and fields, include information such …" at bounding box center [583, 596] width 629 height 37
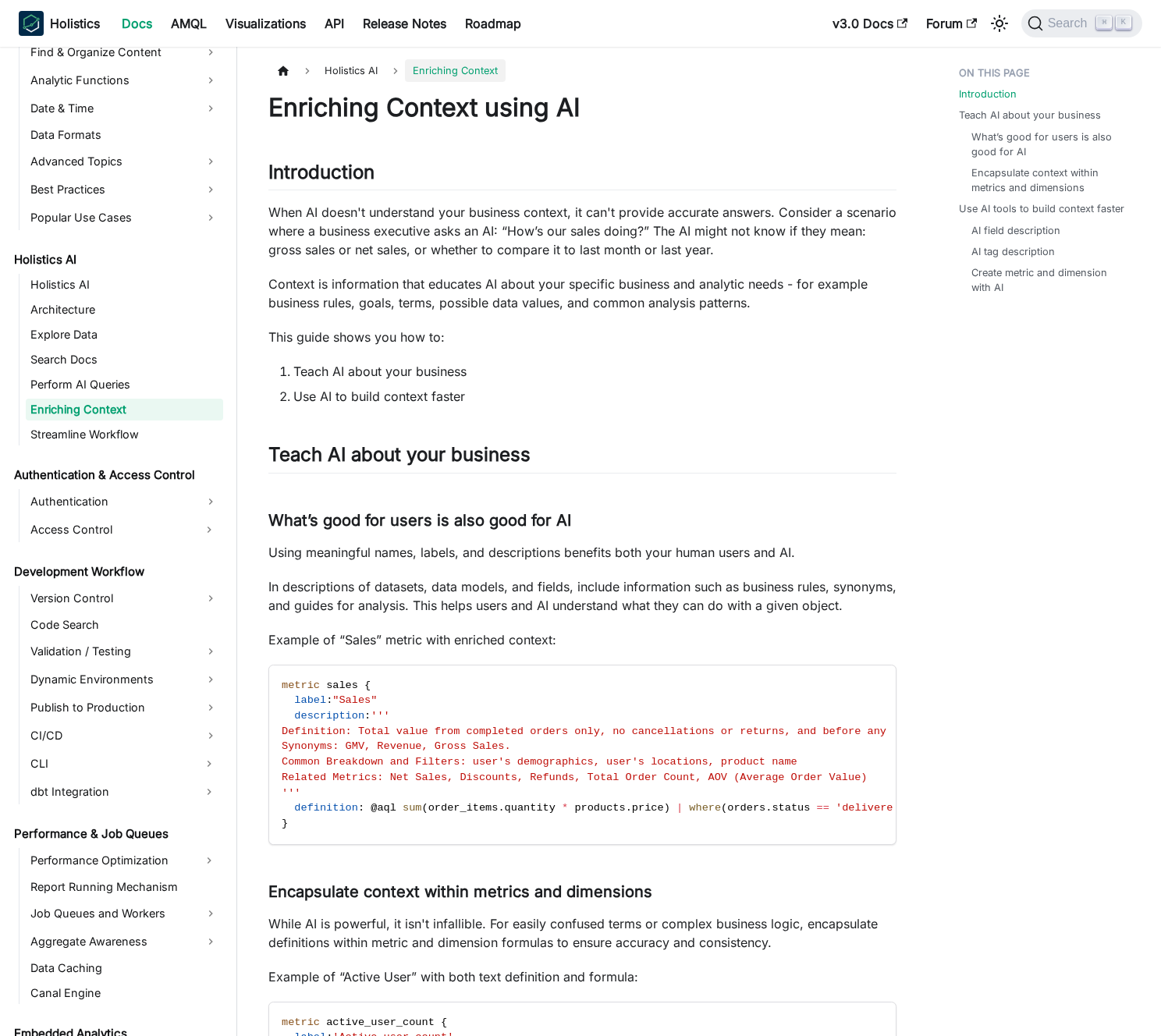
click at [405, 559] on p "Using meaningful names, labels, and descriptions benefits both your human users…" at bounding box center [583, 552] width 629 height 19
click at [417, 557] on p "Using meaningful names, labels, and descriptions benefits both your human users…" at bounding box center [583, 552] width 629 height 19
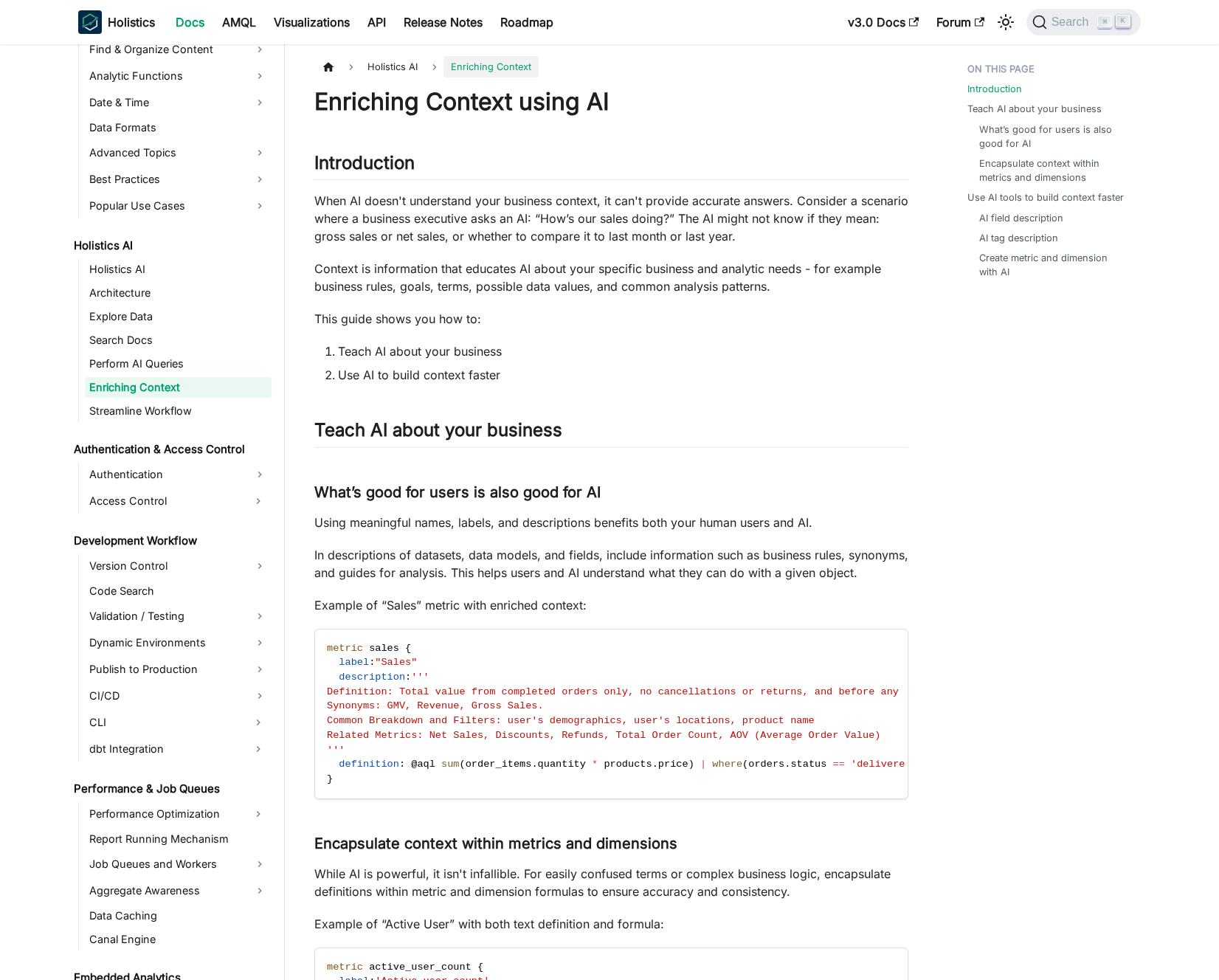
click at [543, 269] on p "Context is information that educates AI about your specific business and analyt…" at bounding box center [611, 277] width 594 height 35
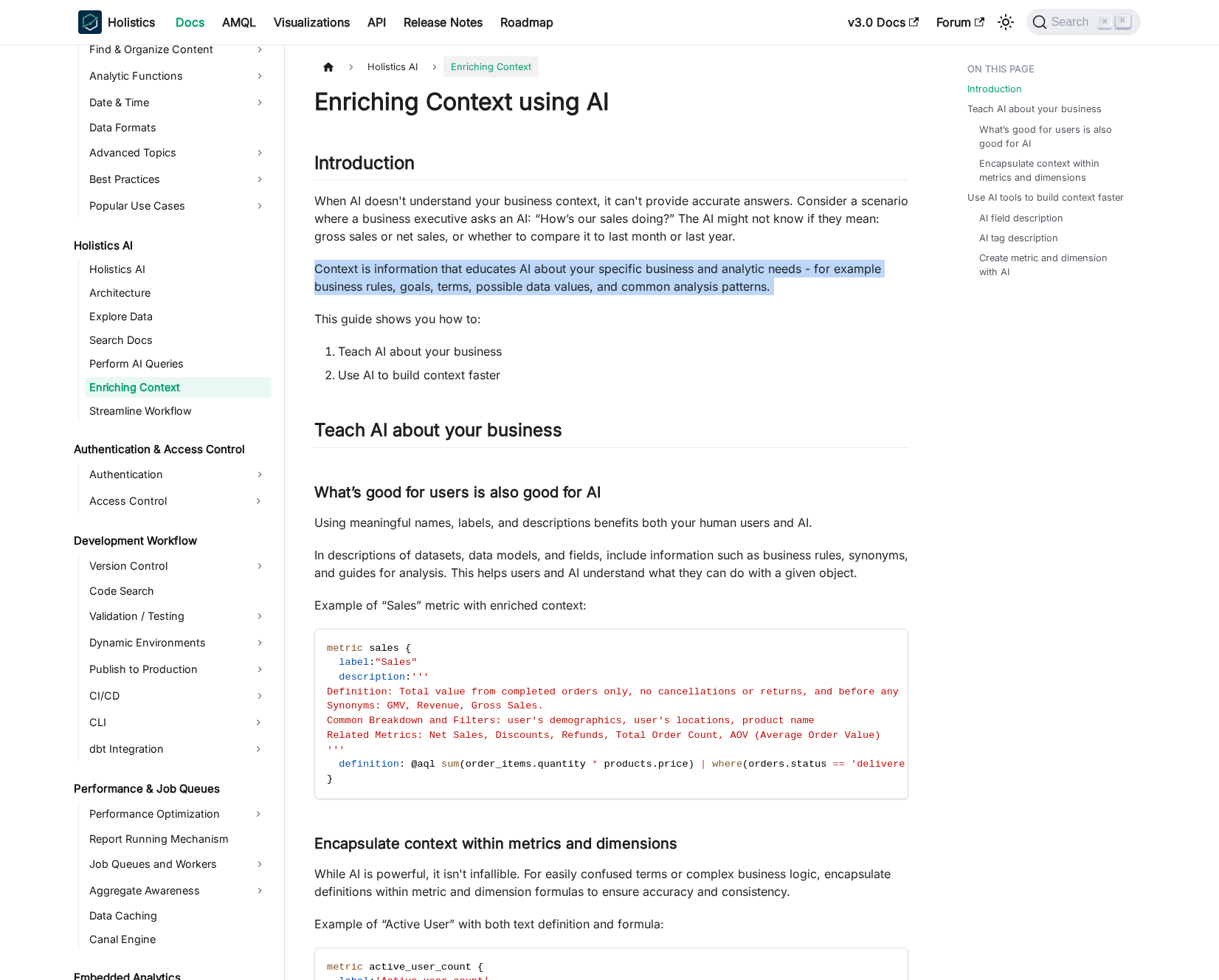
click at [543, 269] on p "Context is information that educates AI about your specific business and analyt…" at bounding box center [611, 277] width 594 height 35
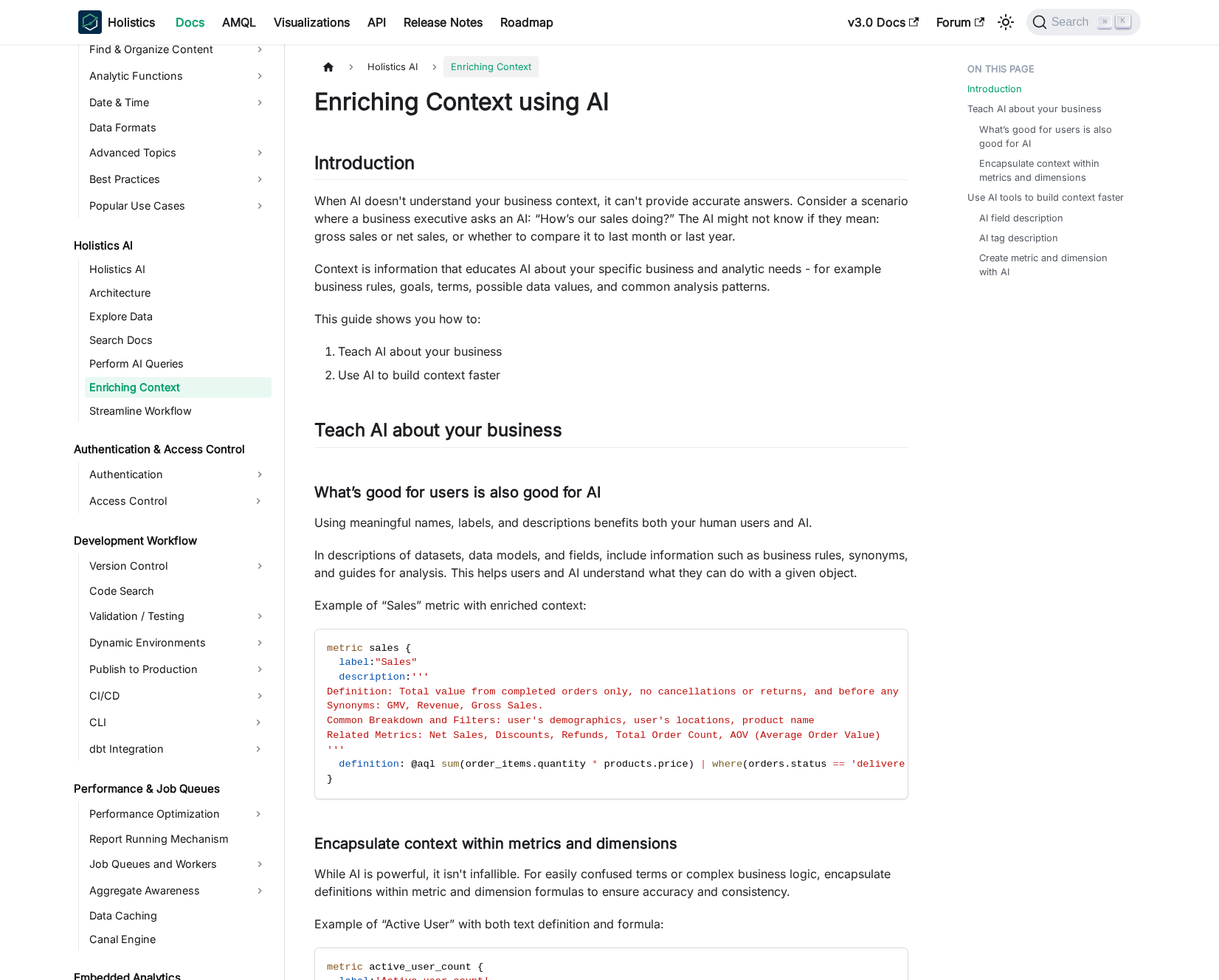
click at [516, 270] on p "Context is information that educates AI about your specific business and analyt…" at bounding box center [611, 277] width 594 height 35
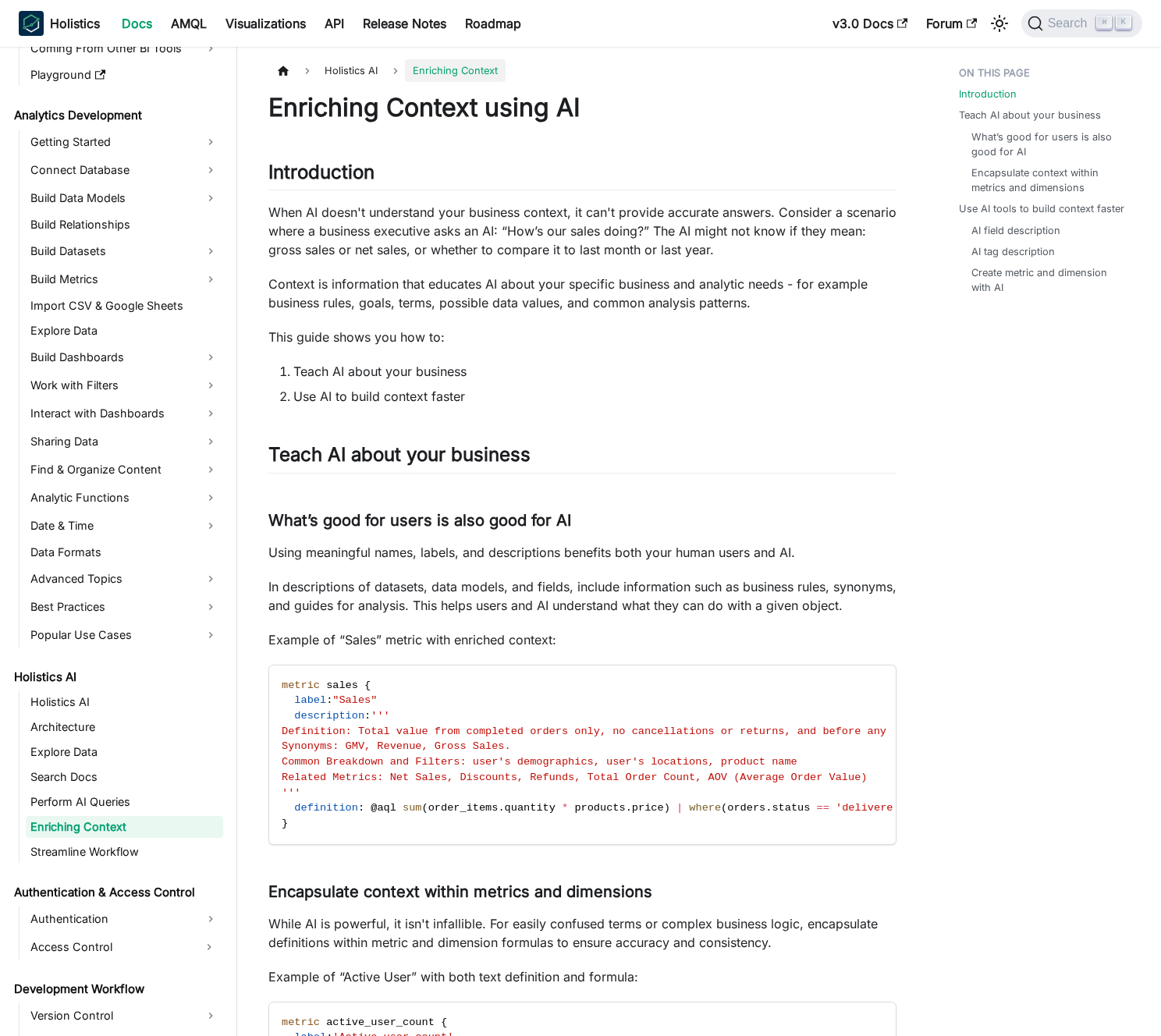
click at [429, 374] on li "Teach AI about your business" at bounding box center [594, 371] width 603 height 19
click at [432, 373] on li "Teach AI about your business" at bounding box center [594, 371] width 603 height 19
click at [444, 304] on p "Context is information that educates AI about your specific business and analyt…" at bounding box center [583, 293] width 629 height 37
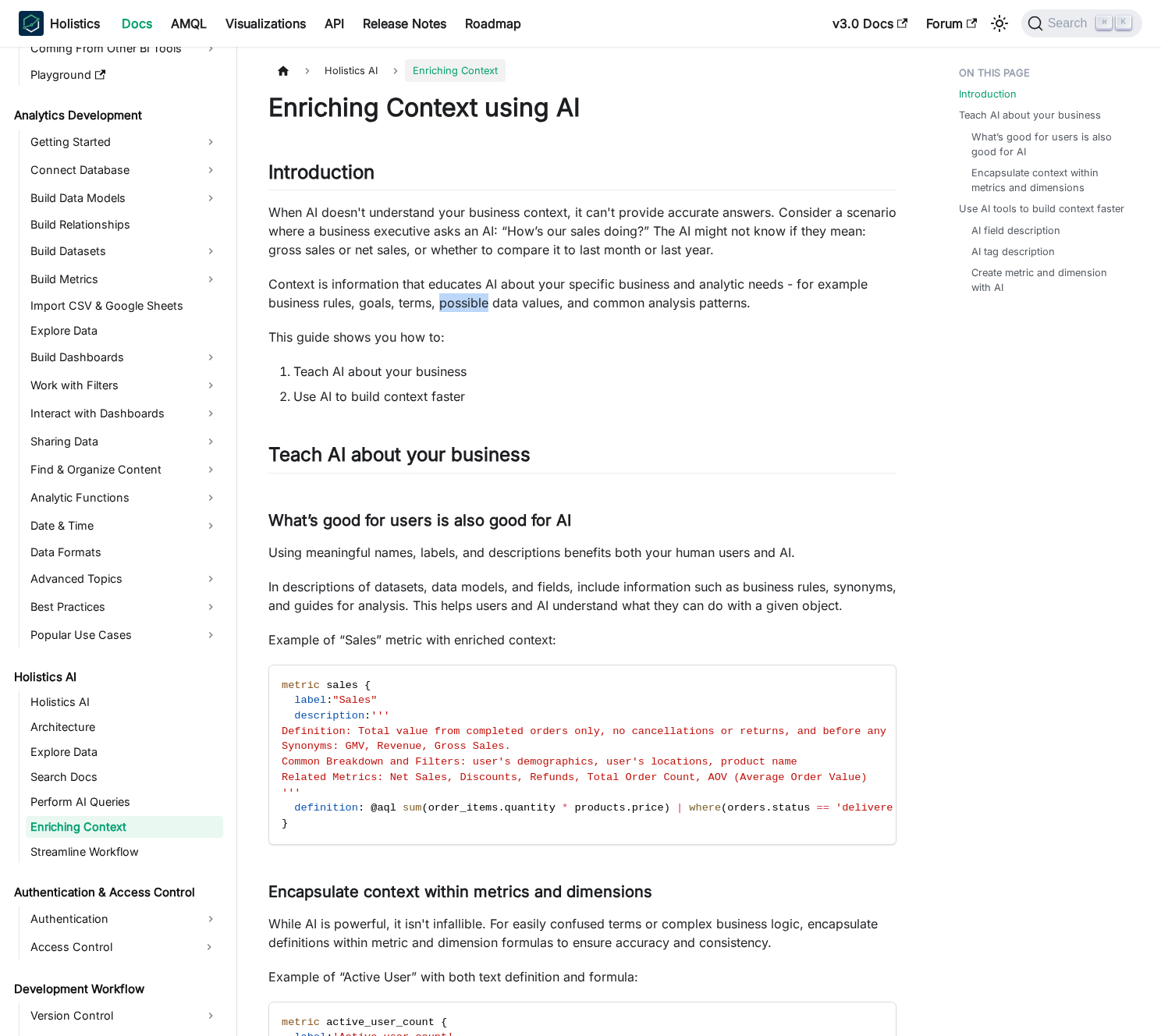
click at [444, 304] on p "Context is information that educates AI about your specific business and analyt…" at bounding box center [583, 293] width 629 height 37
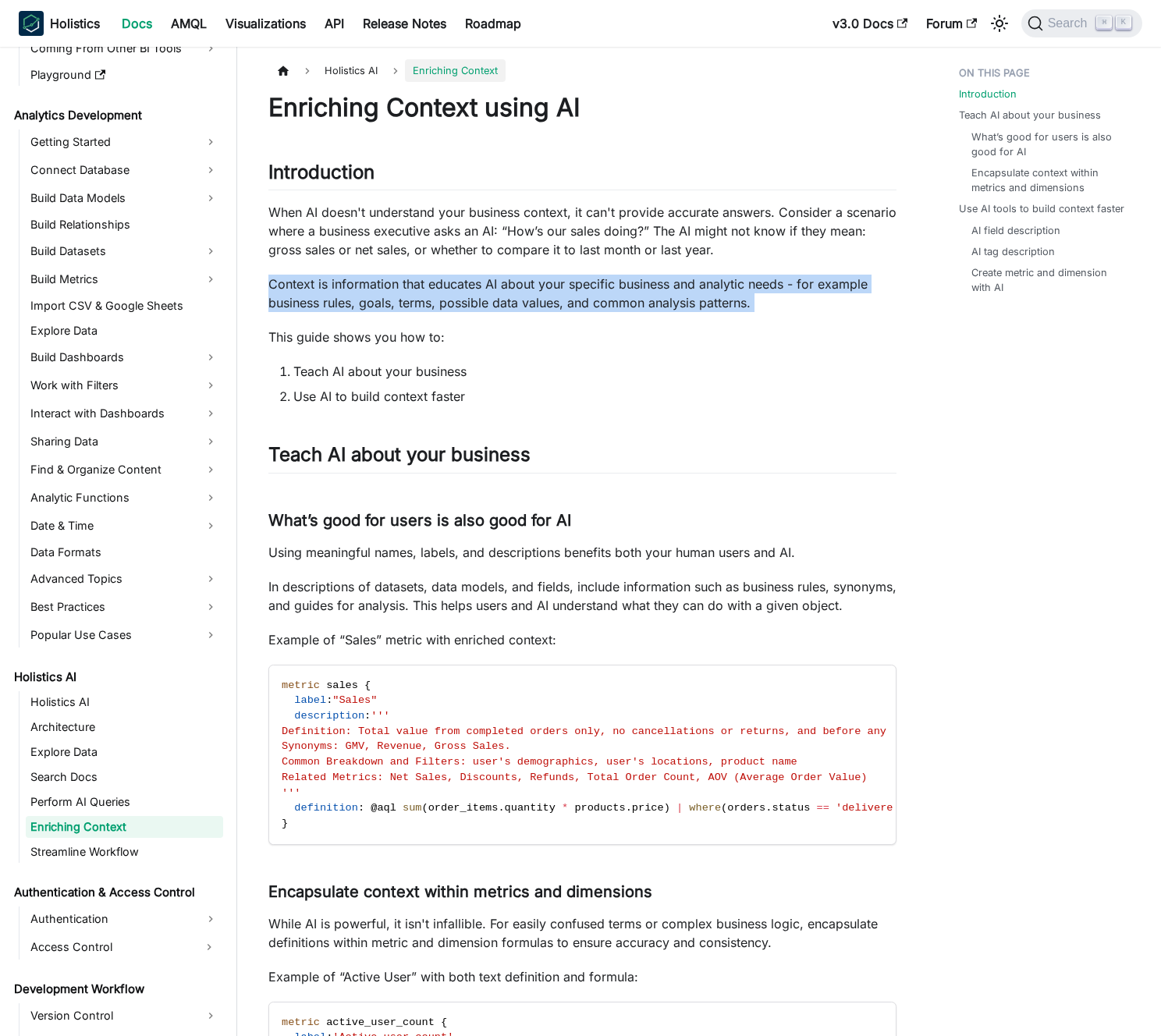
click at [444, 304] on p "Context is information that educates AI about your specific business and analyt…" at bounding box center [583, 293] width 629 height 37
click at [411, 298] on p "Context is information that educates AI about your specific business and analyt…" at bounding box center [583, 293] width 629 height 37
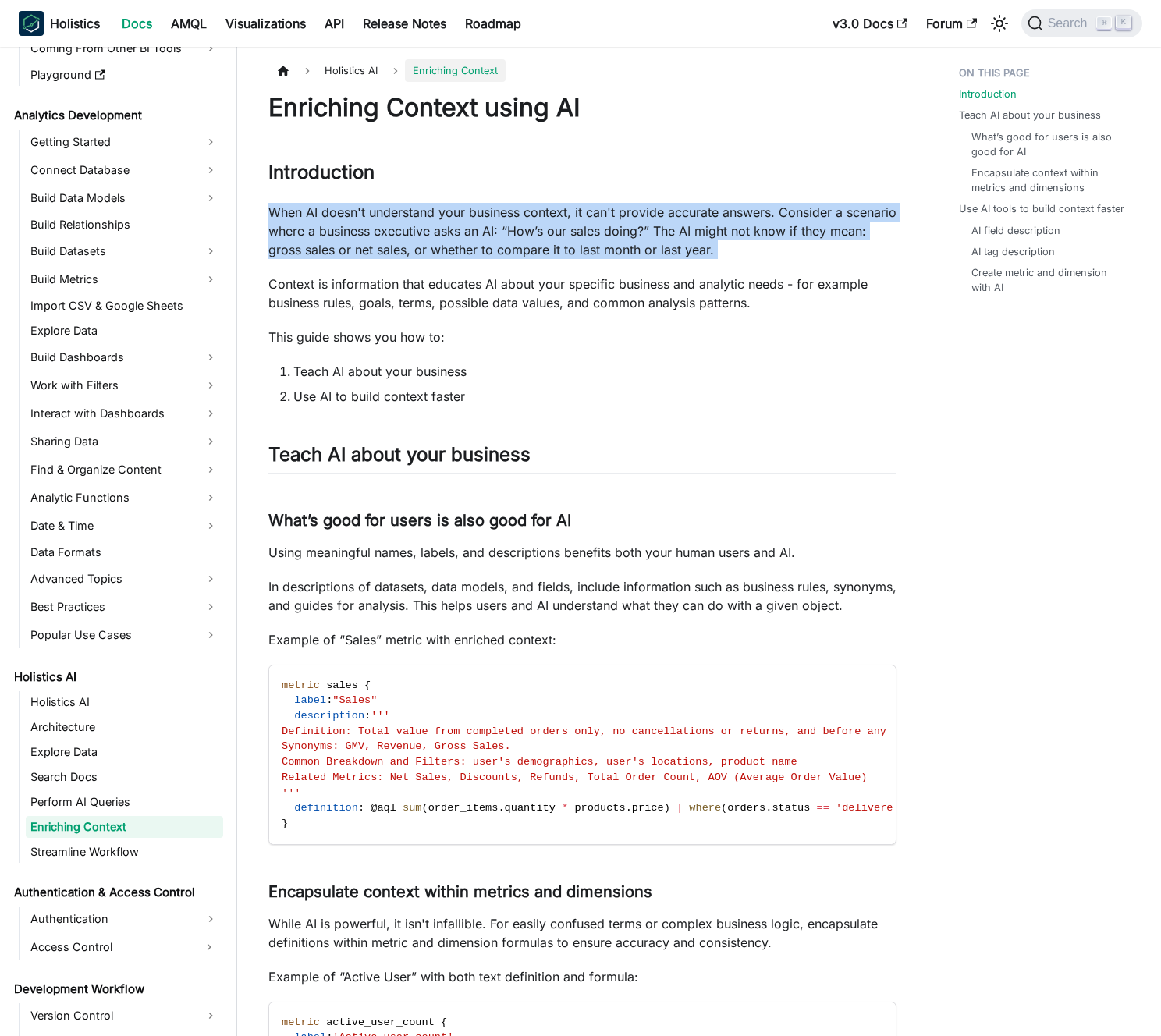
click at [437, 216] on p "When AI doesn't understand your business context, it can't provide accurate ans…" at bounding box center [583, 230] width 629 height 56
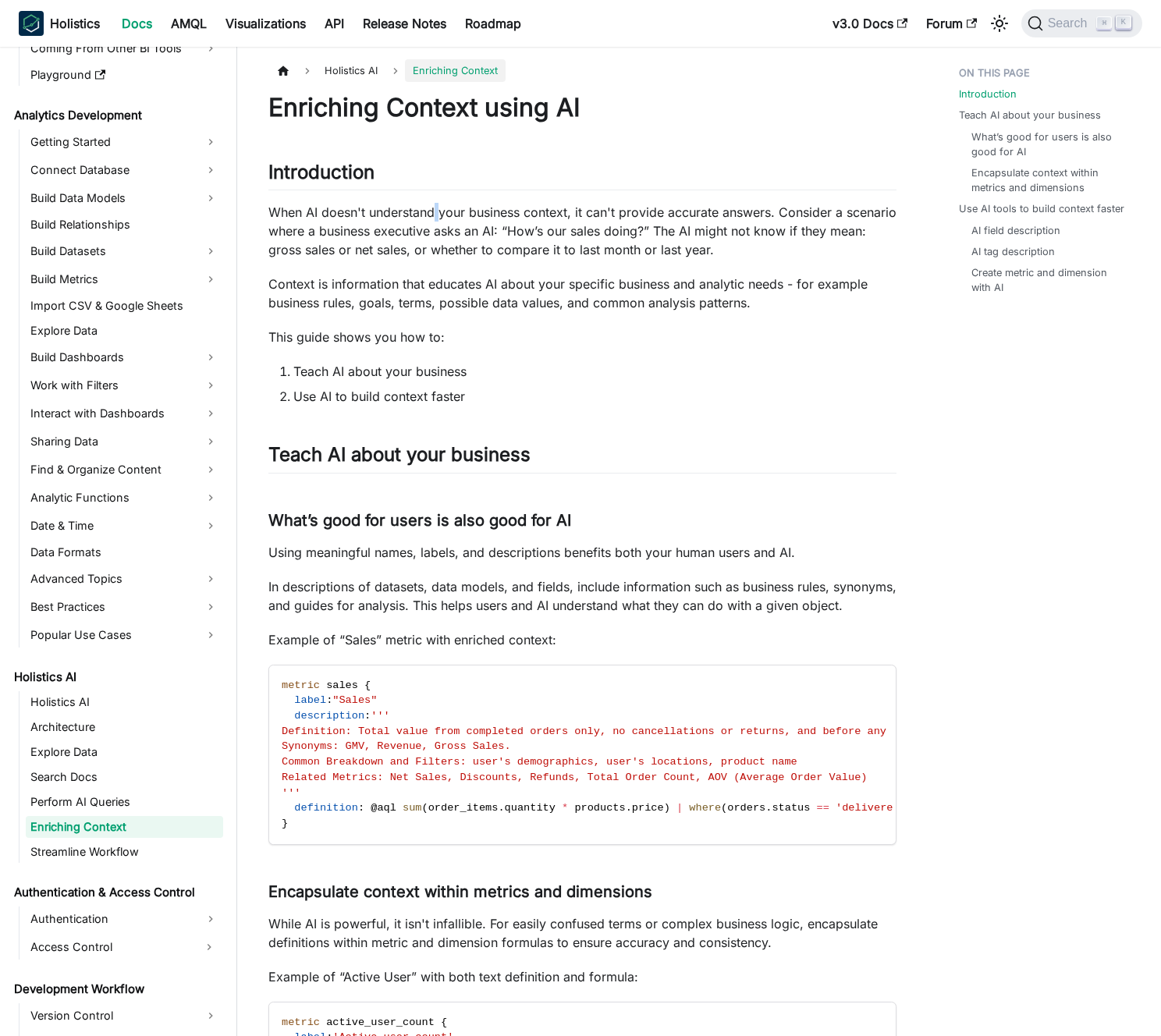
click at [437, 216] on p "When AI doesn't understand your business context, it can't provide accurate ans…" at bounding box center [583, 230] width 629 height 56
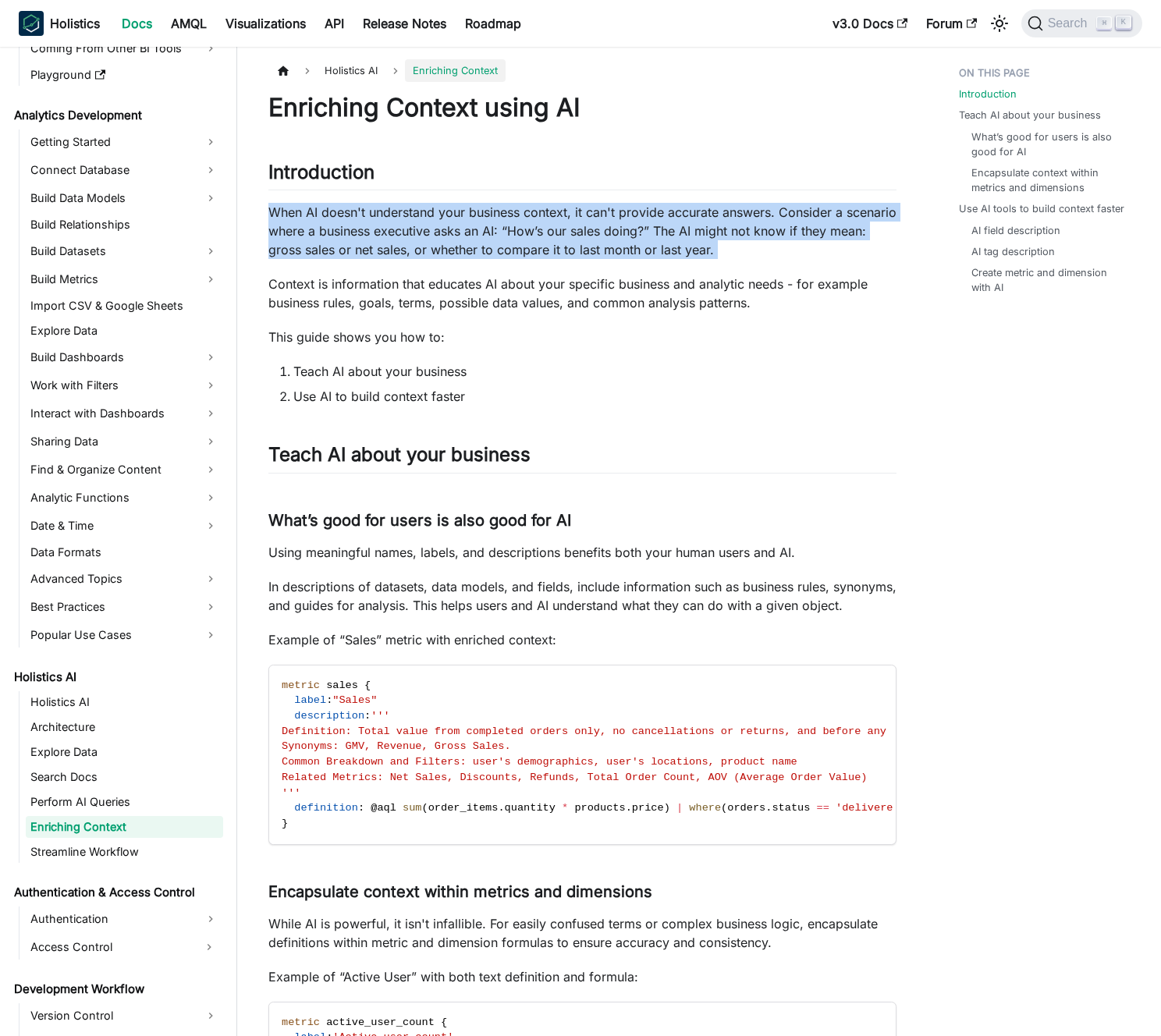
click at [437, 216] on p "When AI doesn't understand your business context, it can't provide accurate ans…" at bounding box center [583, 230] width 629 height 56
click at [457, 235] on p "When AI doesn't understand your business context, it can't provide accurate ans…" at bounding box center [583, 230] width 629 height 56
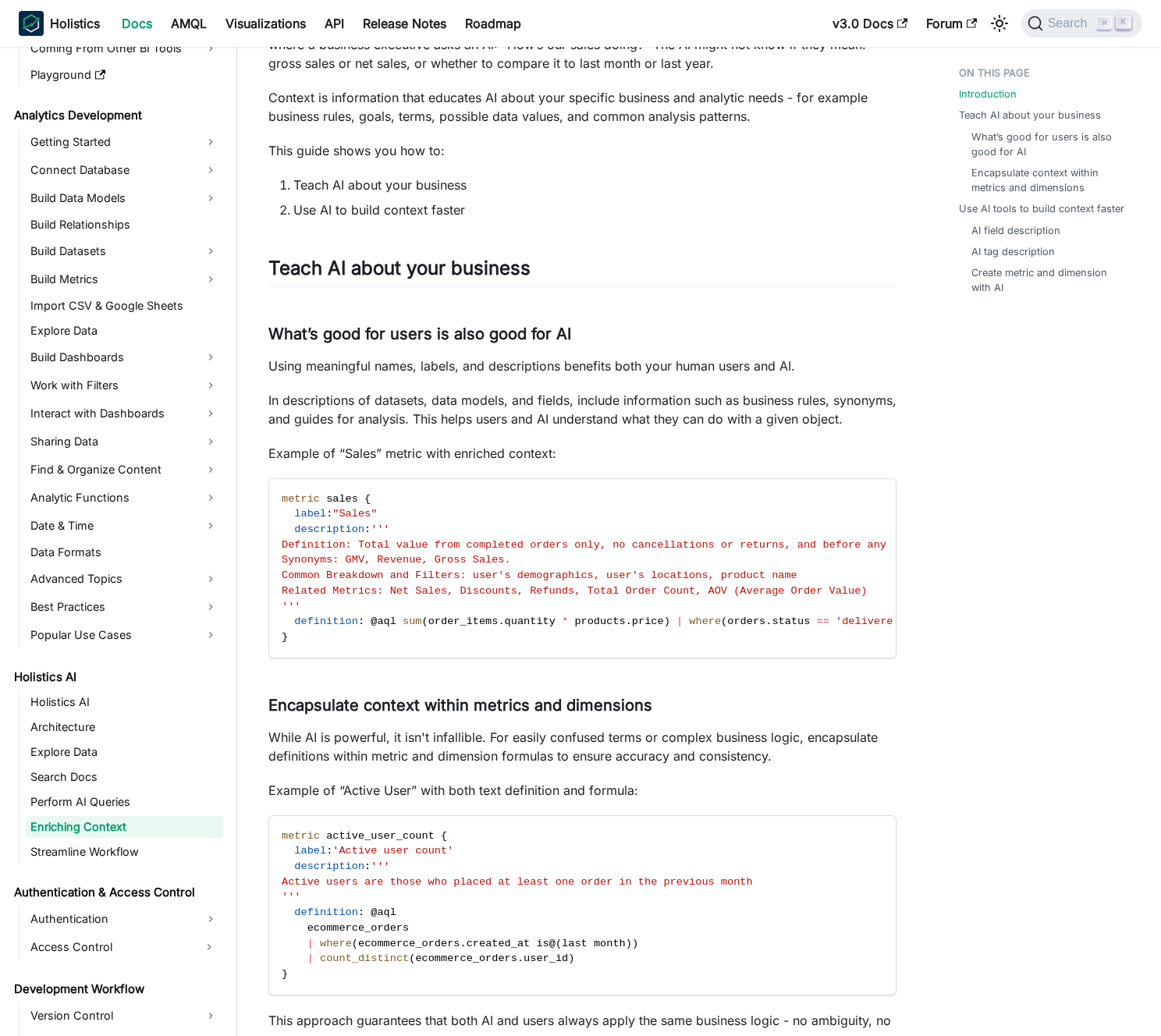
scroll to position [250, 0]
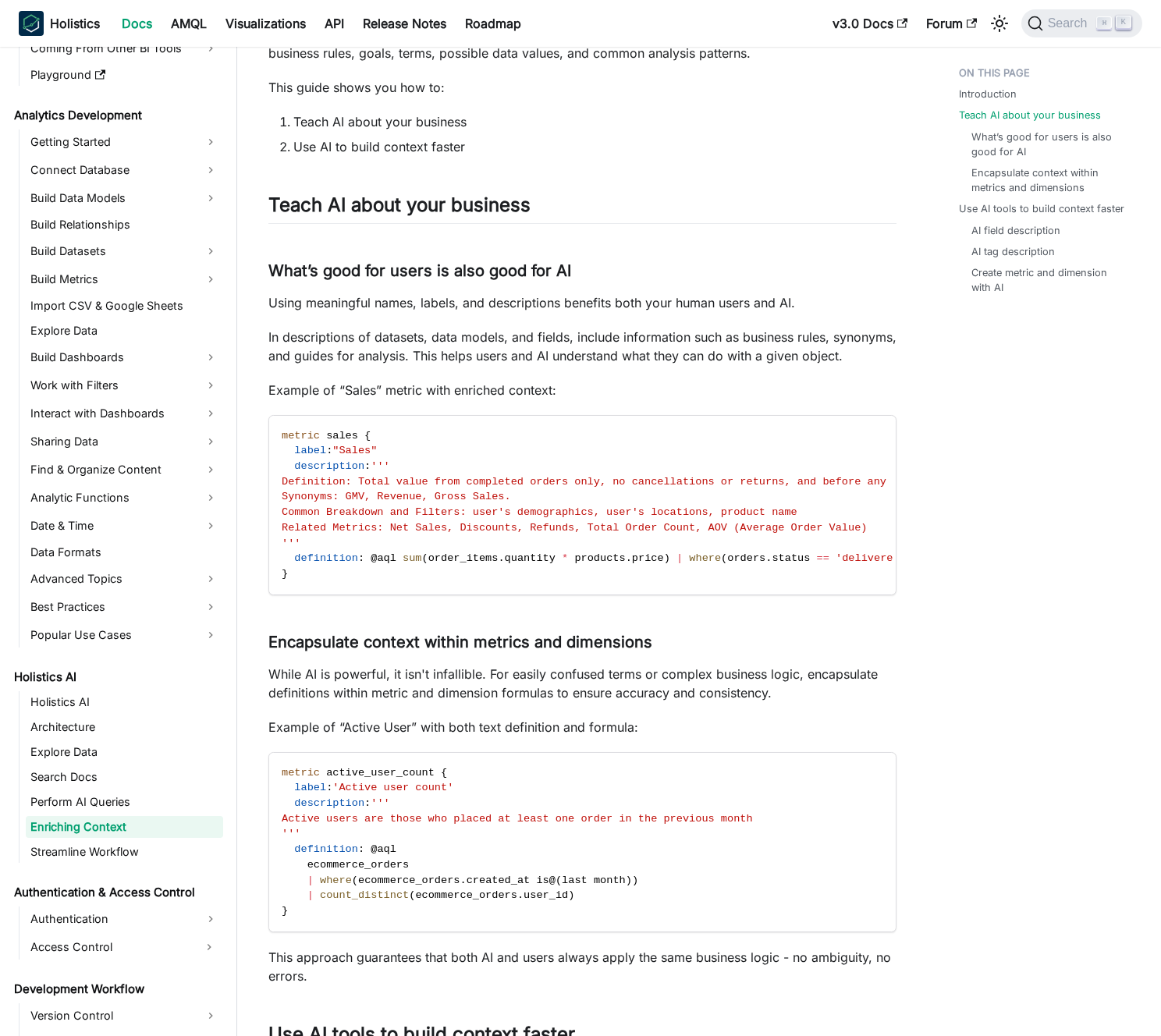
click at [458, 334] on p "In descriptions of datasets, data models, and fields, include information such …" at bounding box center [583, 347] width 629 height 37
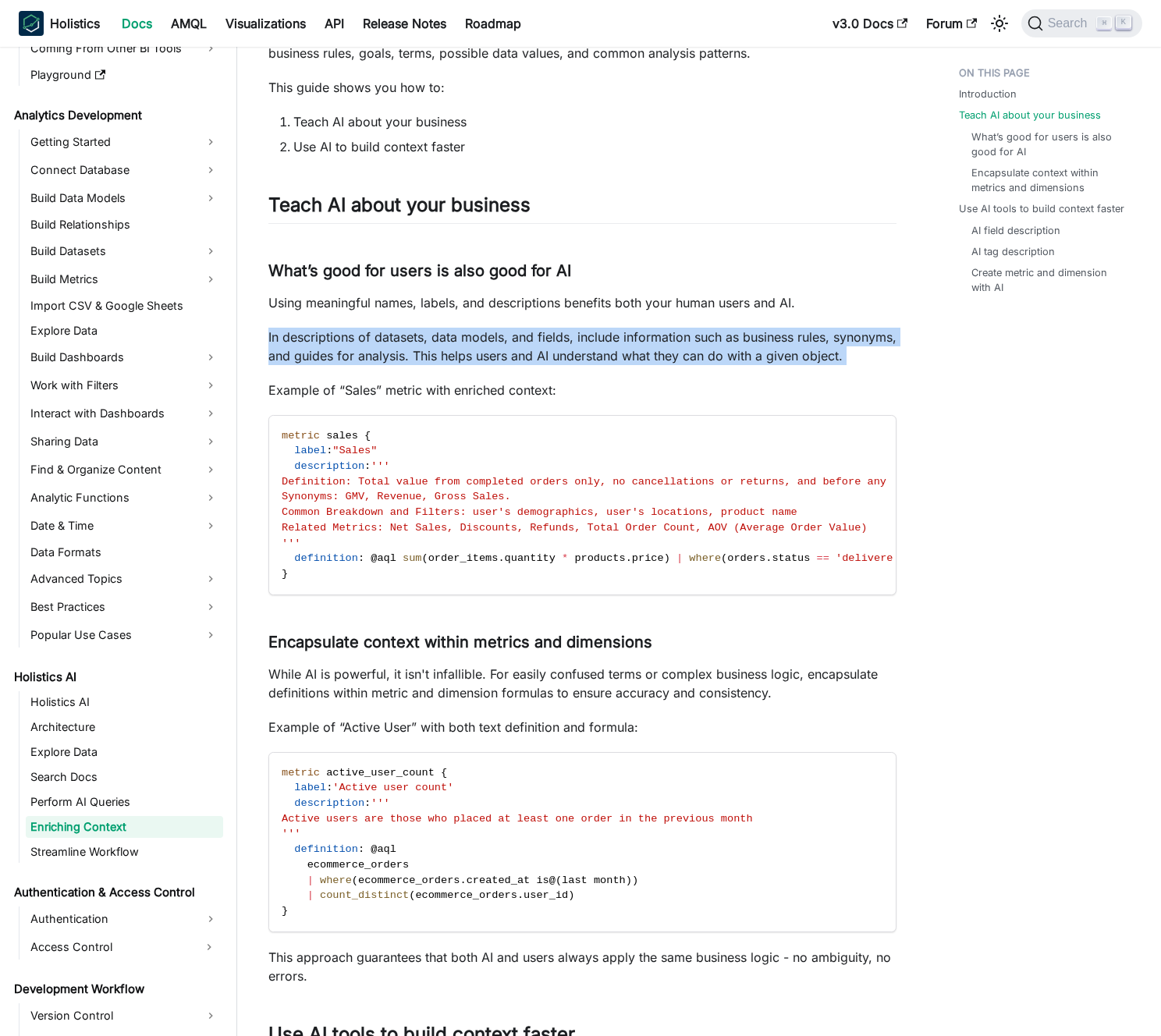
click at [458, 333] on p "In descriptions of datasets, data models, and fields, include information such …" at bounding box center [583, 347] width 629 height 37
click at [464, 343] on p "In descriptions of datasets, data models, and fields, include information such …" at bounding box center [583, 347] width 629 height 37
drag, startPoint x: 469, startPoint y: 321, endPoint x: 472, endPoint y: 363, distance: 42.1
click at [472, 363] on div "Enriching Context using AI Introduction ​ When AI doesn't understand your busin…" at bounding box center [583, 1043] width 629 height 2402
click at [472, 363] on p "In descriptions of datasets, data models, and fields, include information such …" at bounding box center [583, 347] width 629 height 37
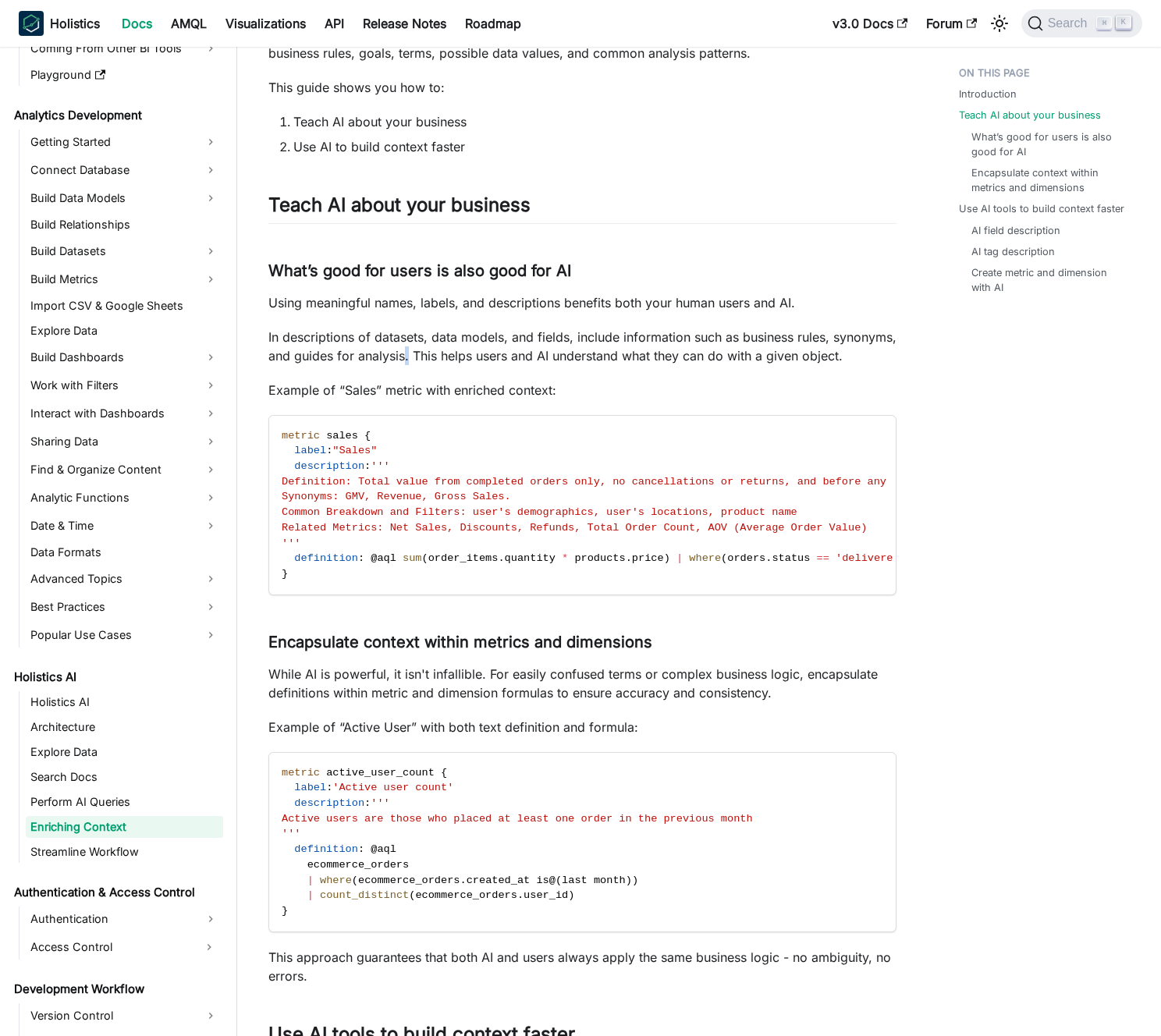
click at [472, 363] on p "In descriptions of datasets, data models, and fields, include information such …" at bounding box center [583, 347] width 629 height 37
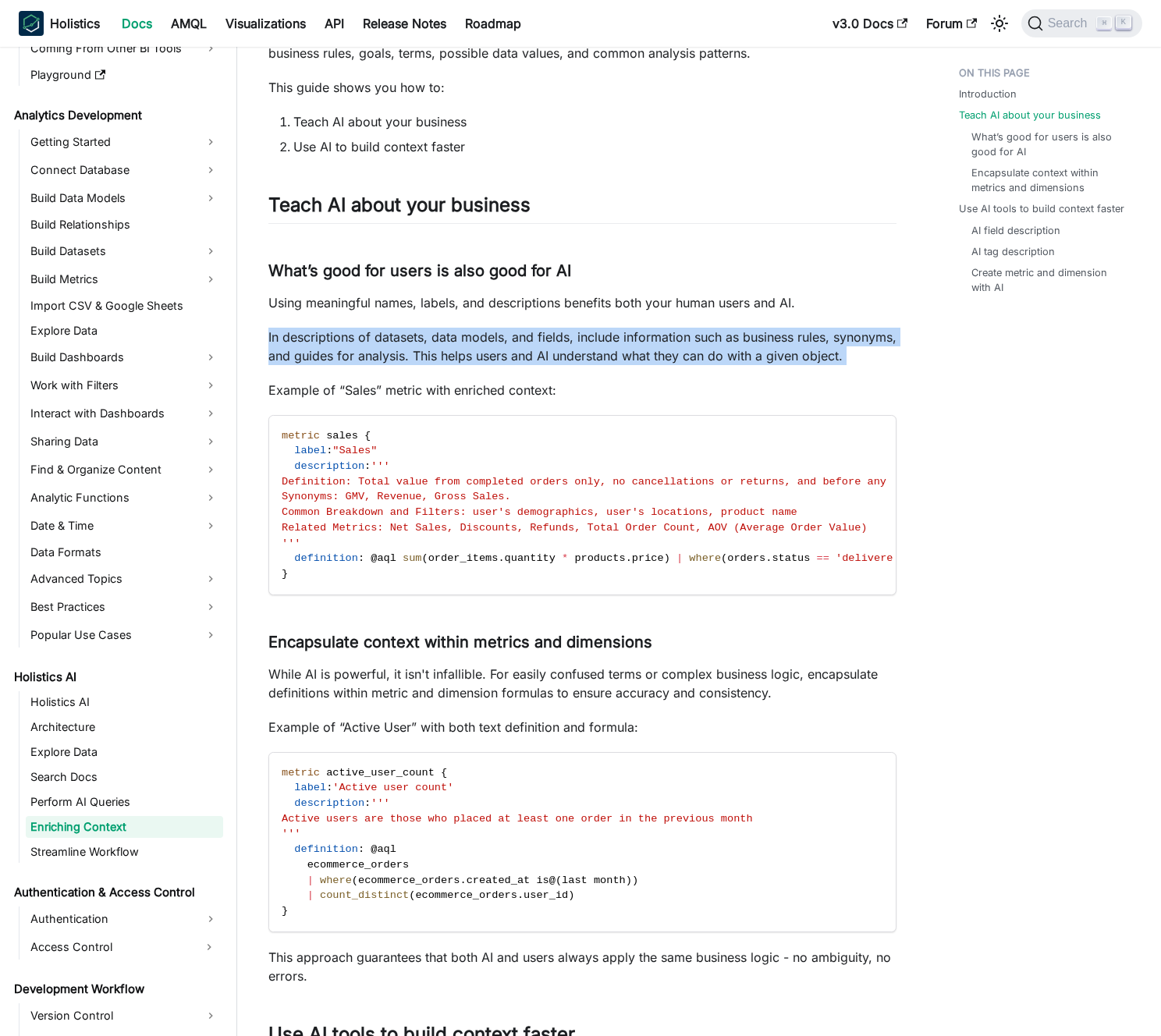
click at [472, 363] on p "In descriptions of datasets, data models, and fields, include information such …" at bounding box center [583, 347] width 629 height 37
click at [466, 365] on p "In descriptions of datasets, data models, and fields, include information such …" at bounding box center [583, 347] width 629 height 37
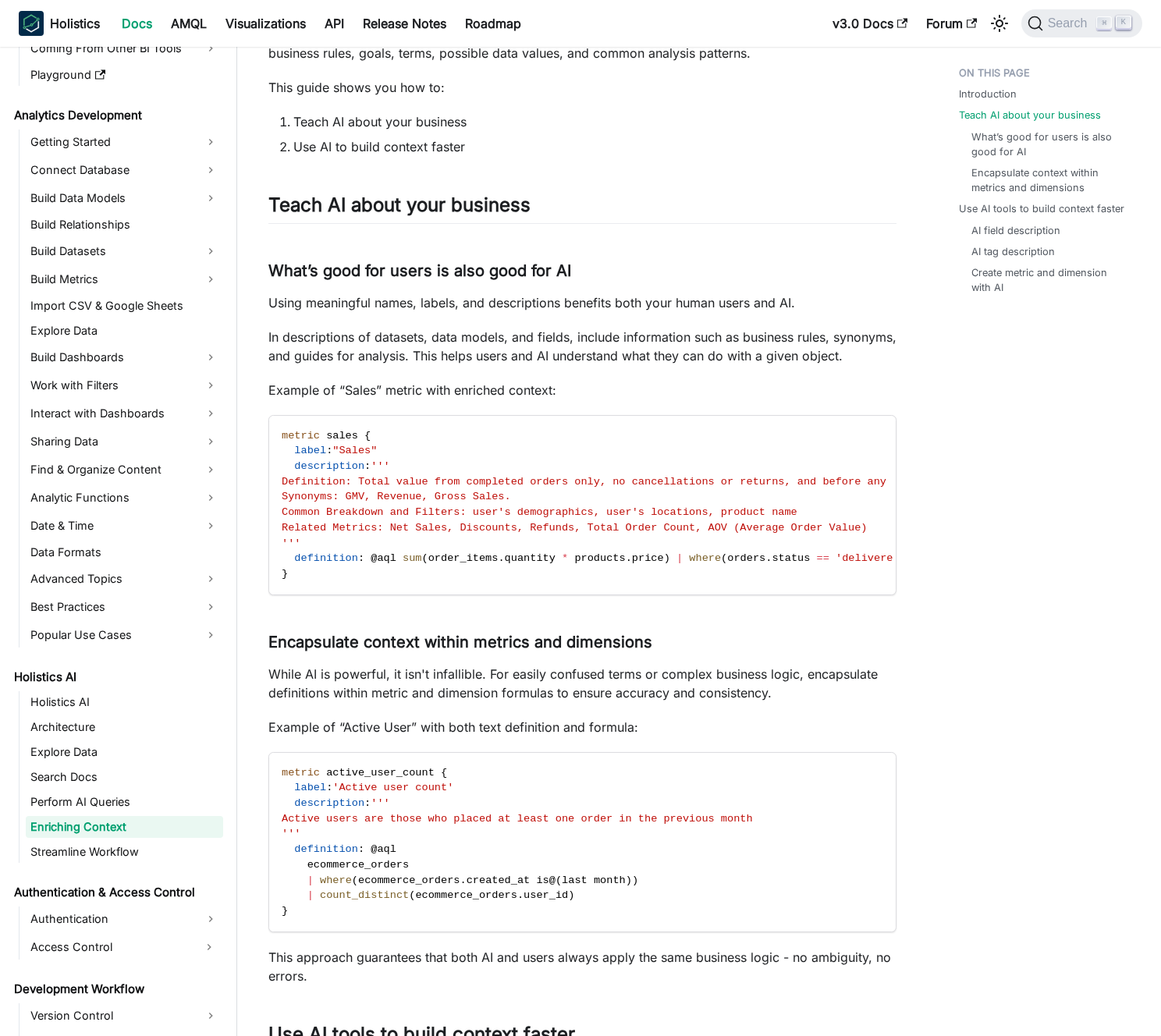
click at [457, 365] on p "In descriptions of datasets, data models, and fields, include information such …" at bounding box center [583, 347] width 629 height 37
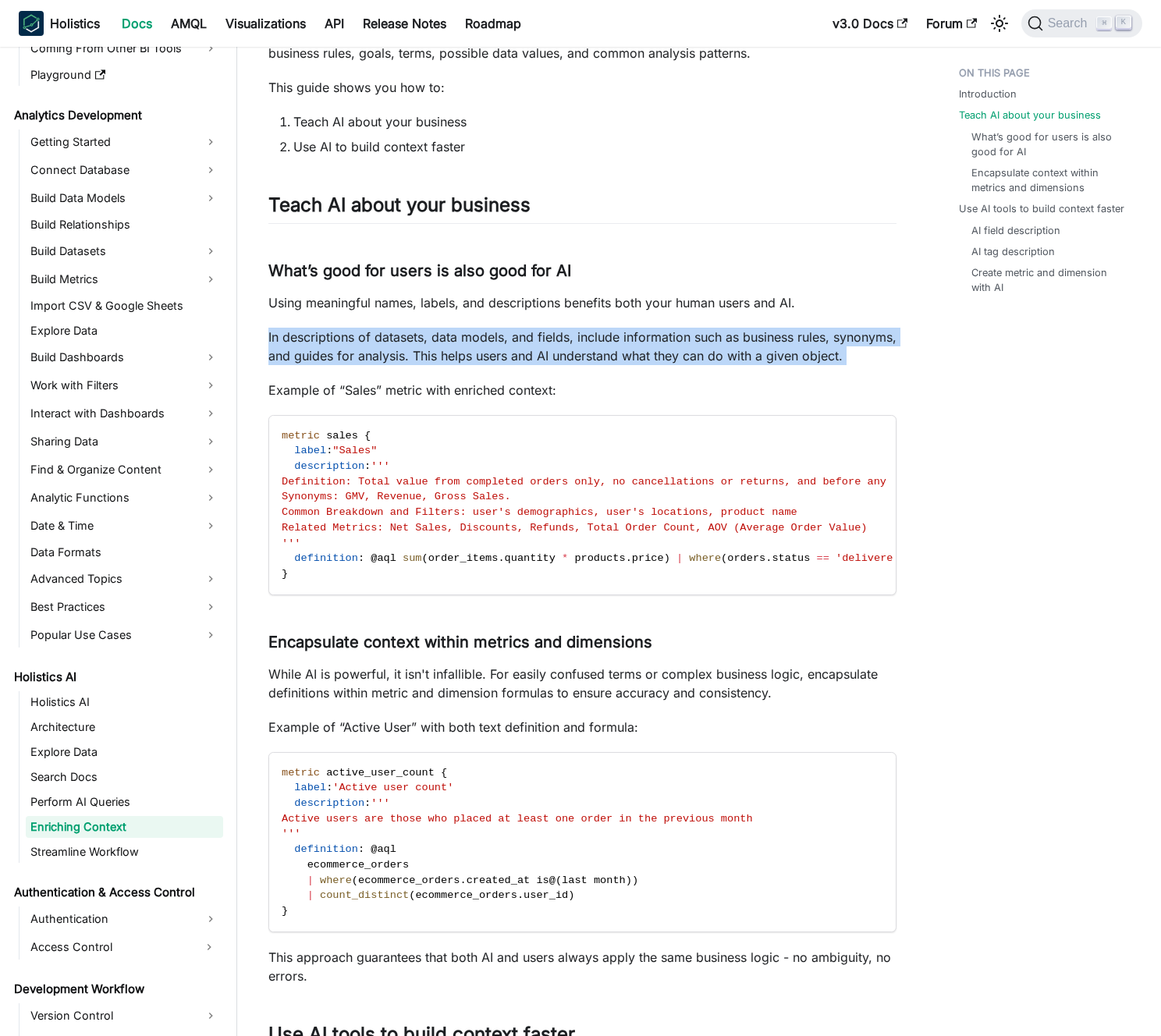
drag, startPoint x: 457, startPoint y: 370, endPoint x: 451, endPoint y: 351, distance: 19.9
click at [452, 352] on p "In descriptions of datasets, data models, and fields, include information such …" at bounding box center [583, 347] width 629 height 37
click at [451, 351] on p "In descriptions of datasets, data models, and fields, include information such …" at bounding box center [583, 347] width 629 height 37
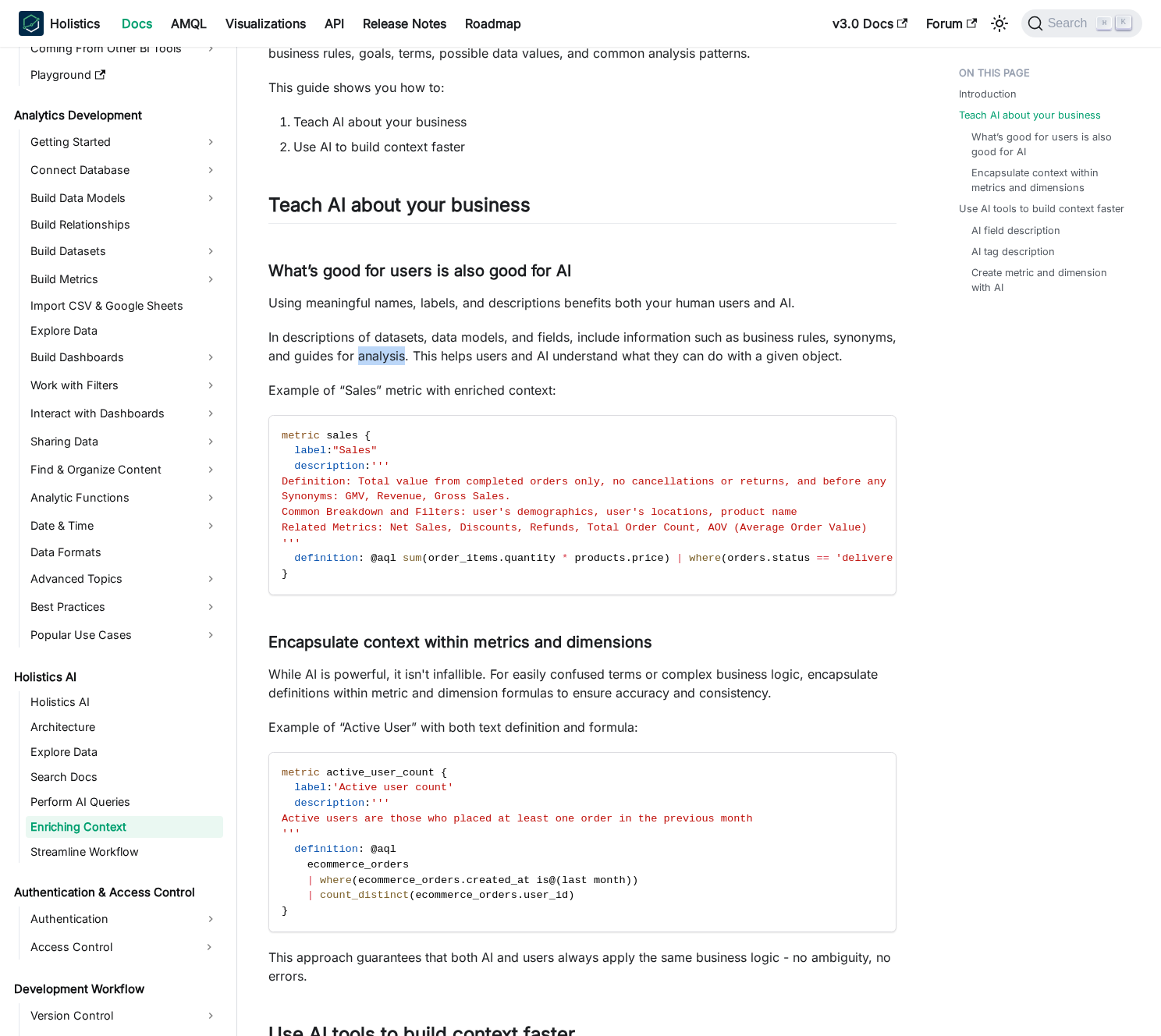
click at [451, 351] on p "In descriptions of datasets, data models, and fields, include information such …" at bounding box center [583, 347] width 629 height 37
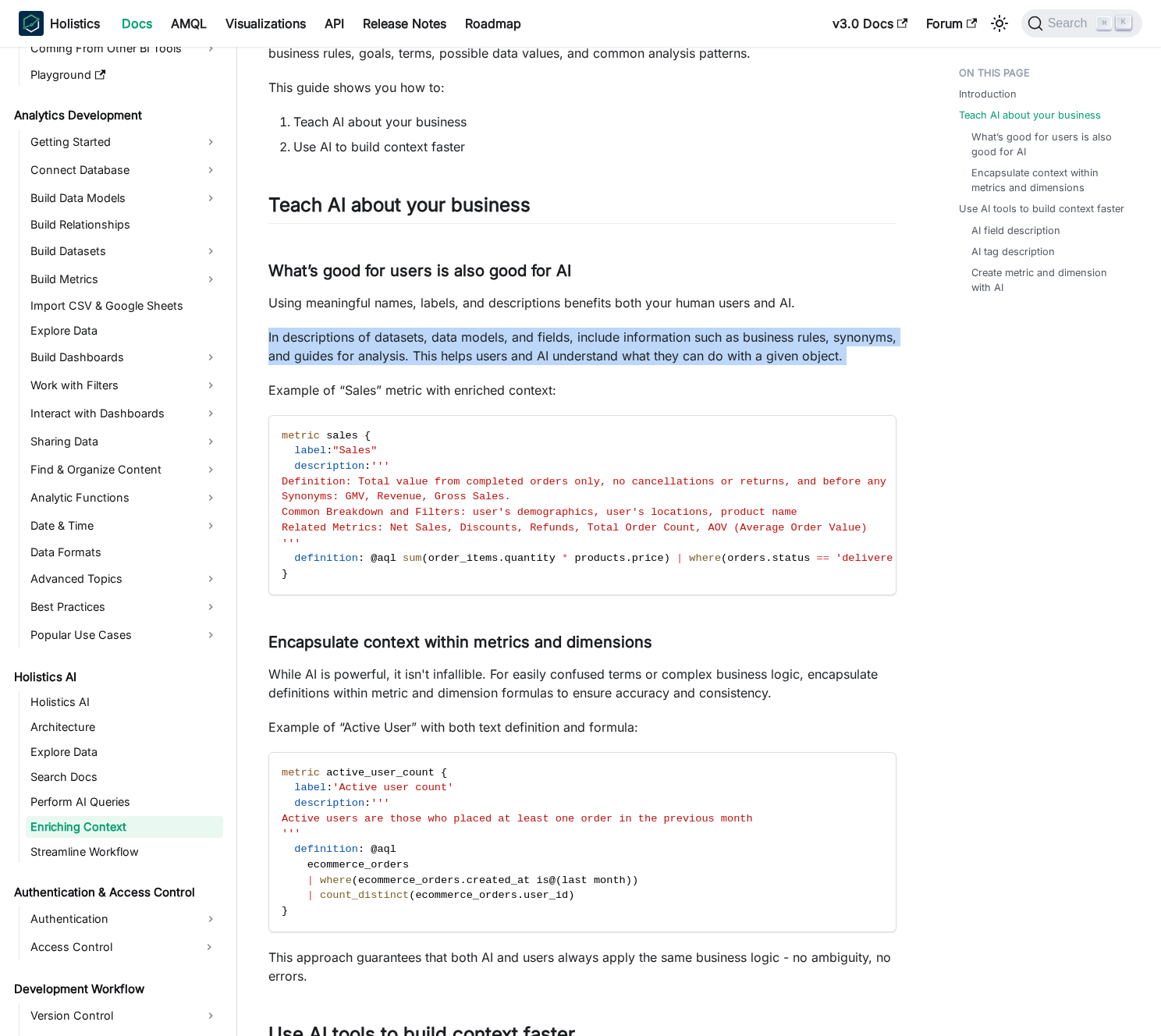
click at [451, 351] on p "In descriptions of datasets, data models, and fields, include information such …" at bounding box center [583, 347] width 629 height 37
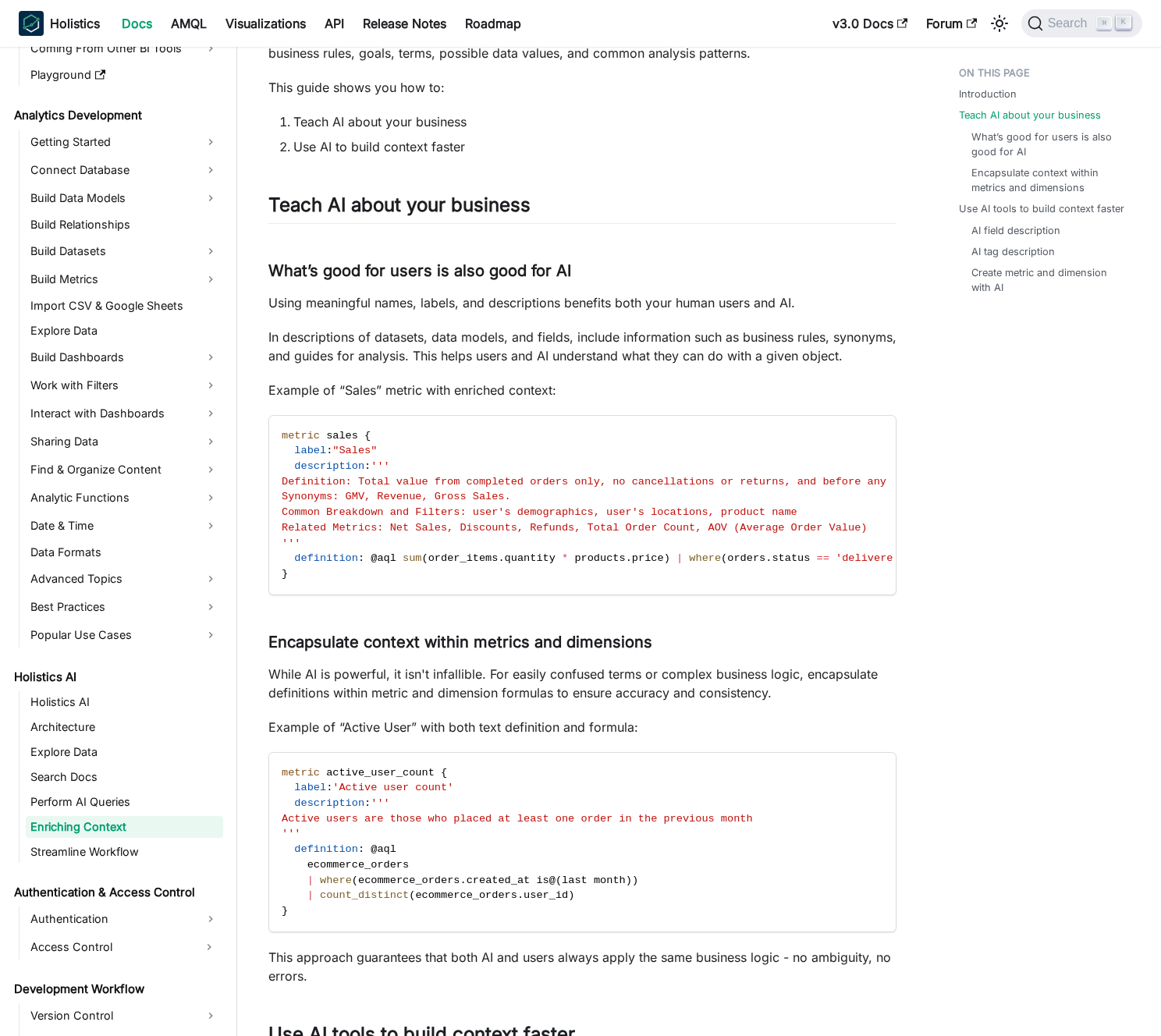
click at [458, 349] on p "In descriptions of datasets, data models, and fields, include information such …" at bounding box center [583, 347] width 629 height 37
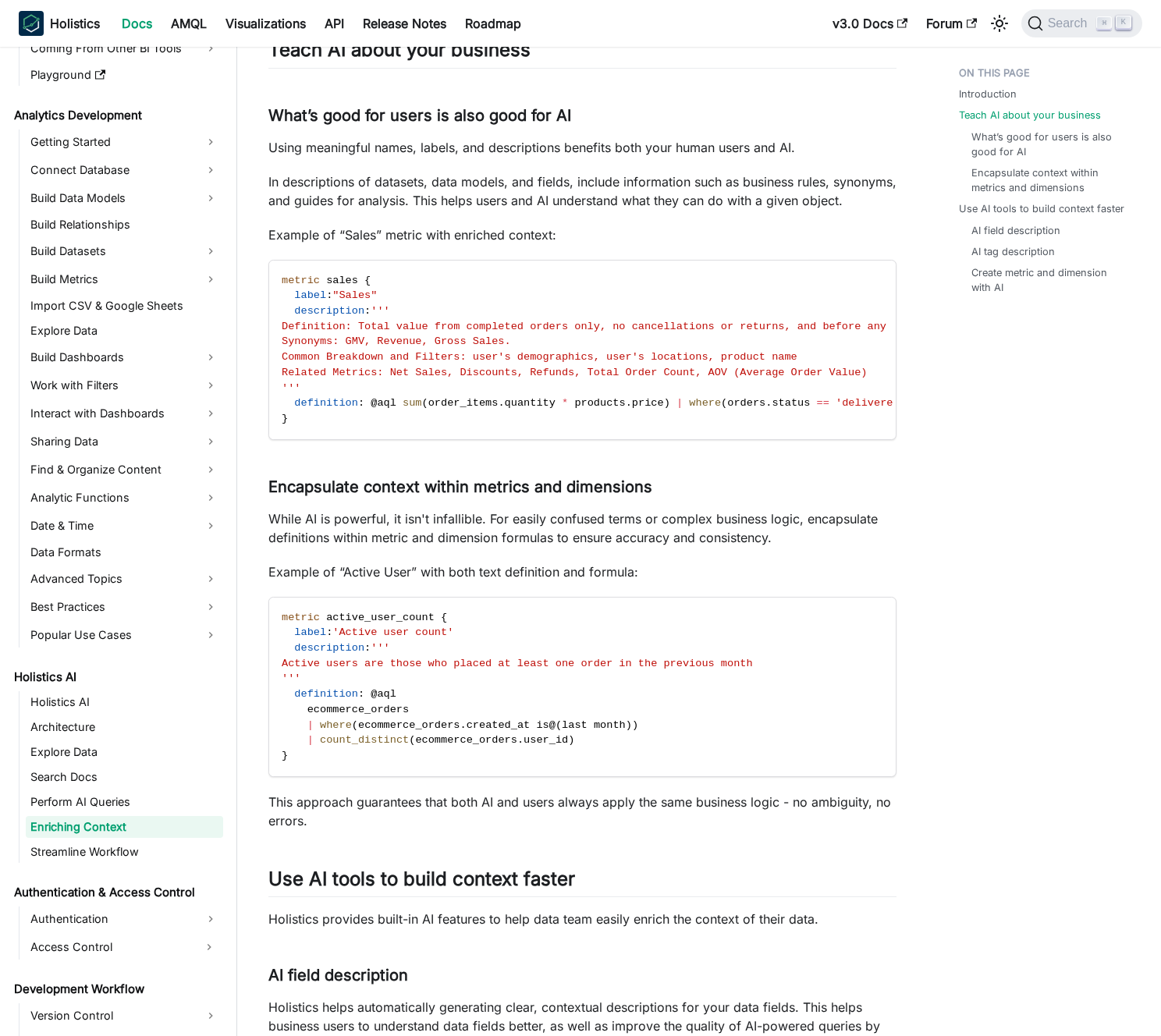
scroll to position [407, 0]
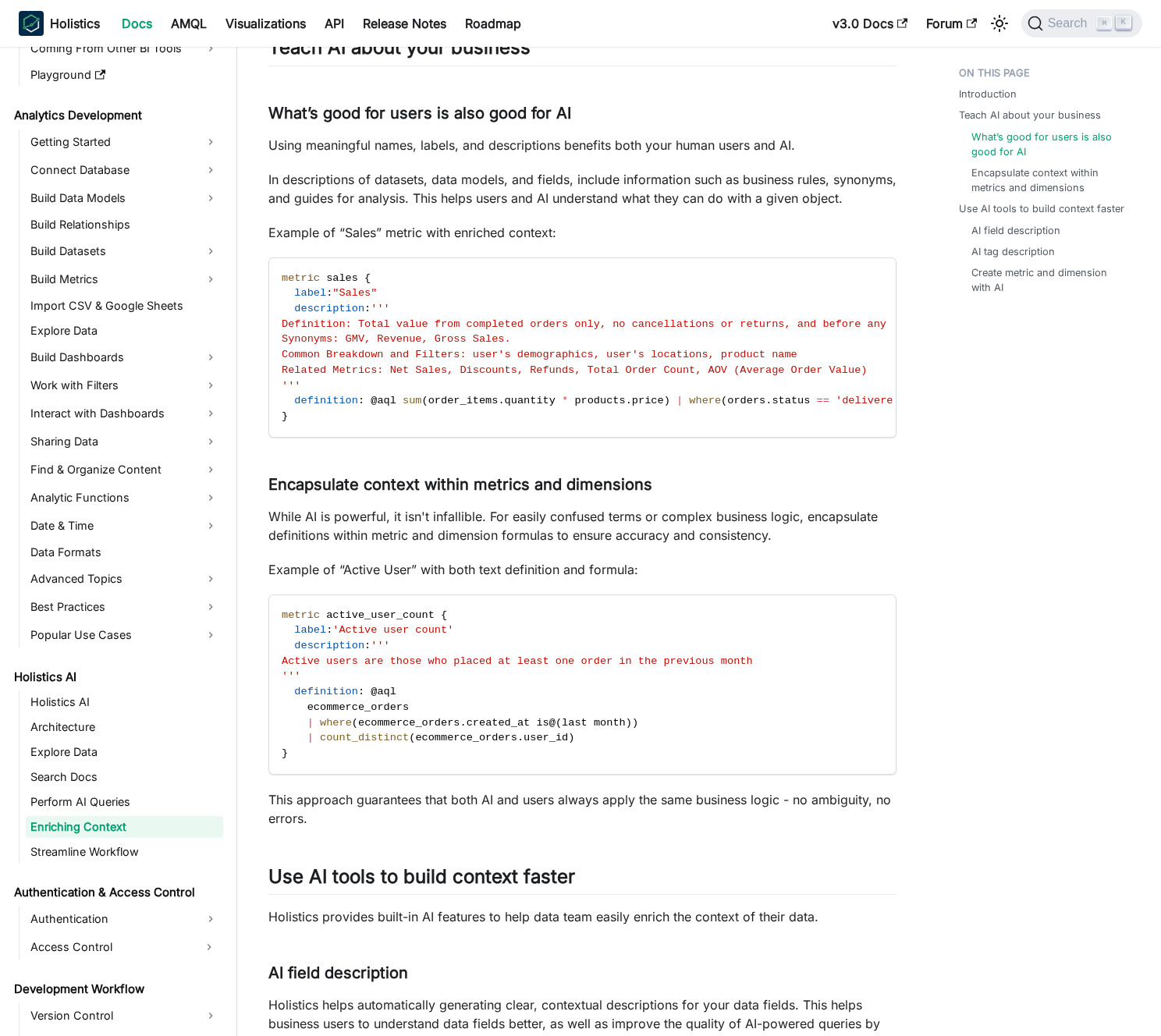
click at [422, 533] on p "While AI is powerful, it isn't infallible. For easily confused terms or complex…" at bounding box center [583, 526] width 629 height 37
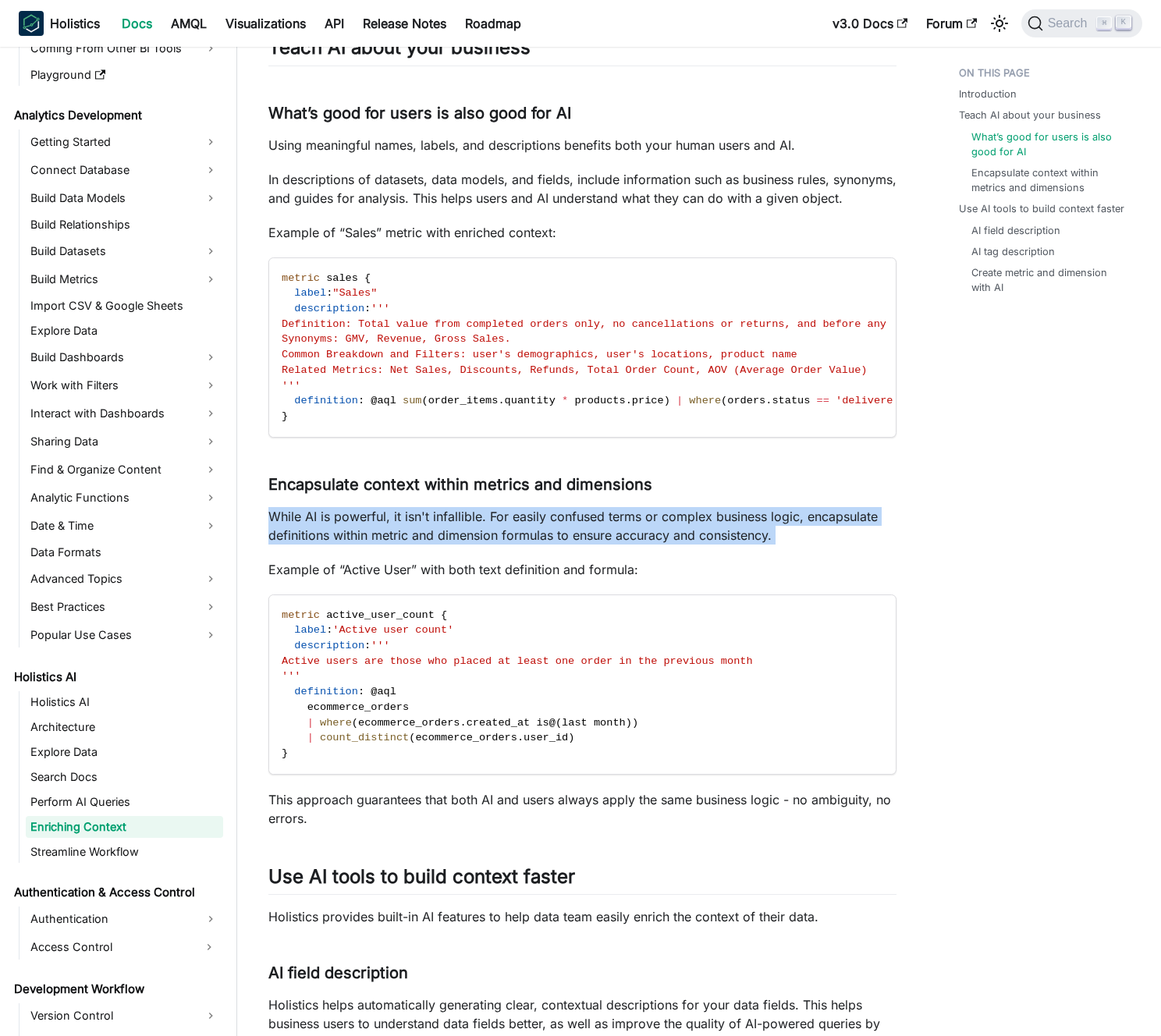
click at [422, 533] on p "While AI is powerful, it isn't infallible. For easily confused terms or complex…" at bounding box center [583, 526] width 629 height 37
click at [435, 544] on p "While AI is powerful, it isn't infallible. For easily confused terms or complex…" at bounding box center [583, 526] width 629 height 37
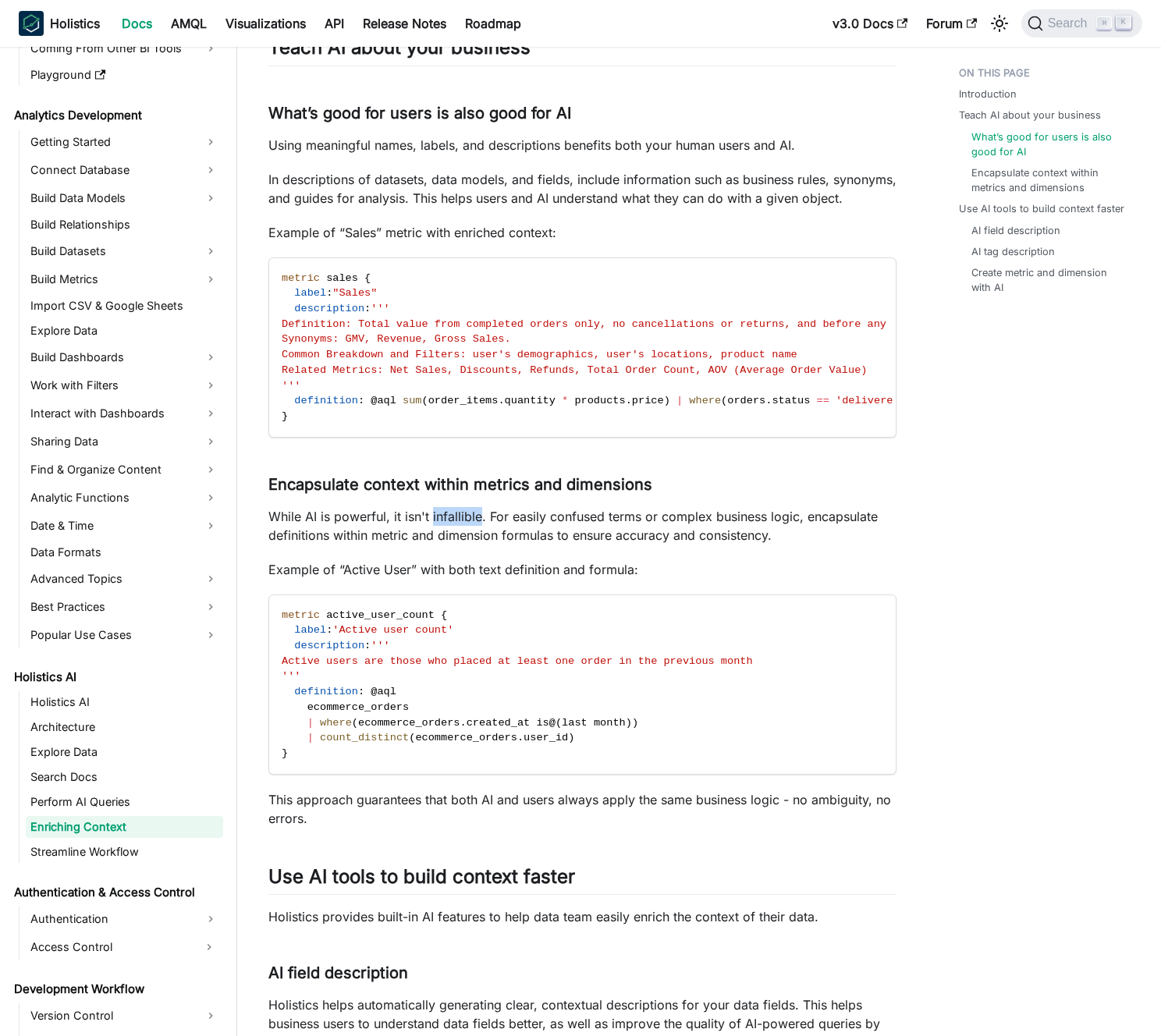
click at [435, 544] on p "While AI is powerful, it isn't infallible. For easily confused terms or complex…" at bounding box center [583, 526] width 629 height 37
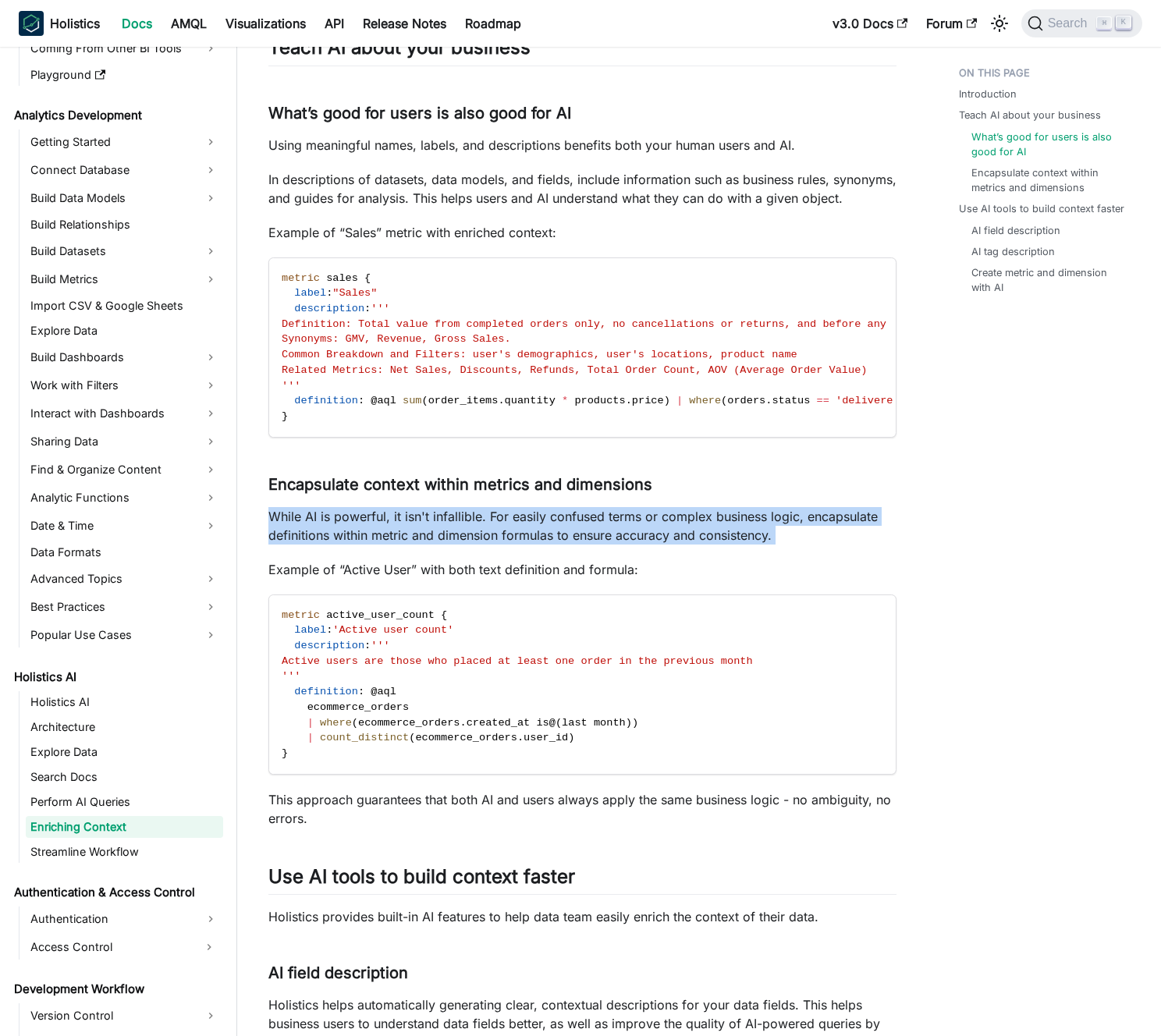
click at [435, 544] on p "While AI is powerful, it isn't infallible. For easily confused terms or complex…" at bounding box center [583, 526] width 629 height 37
click at [445, 544] on p "While AI is powerful, it isn't infallible. For easily confused terms or complex…" at bounding box center [583, 526] width 629 height 37
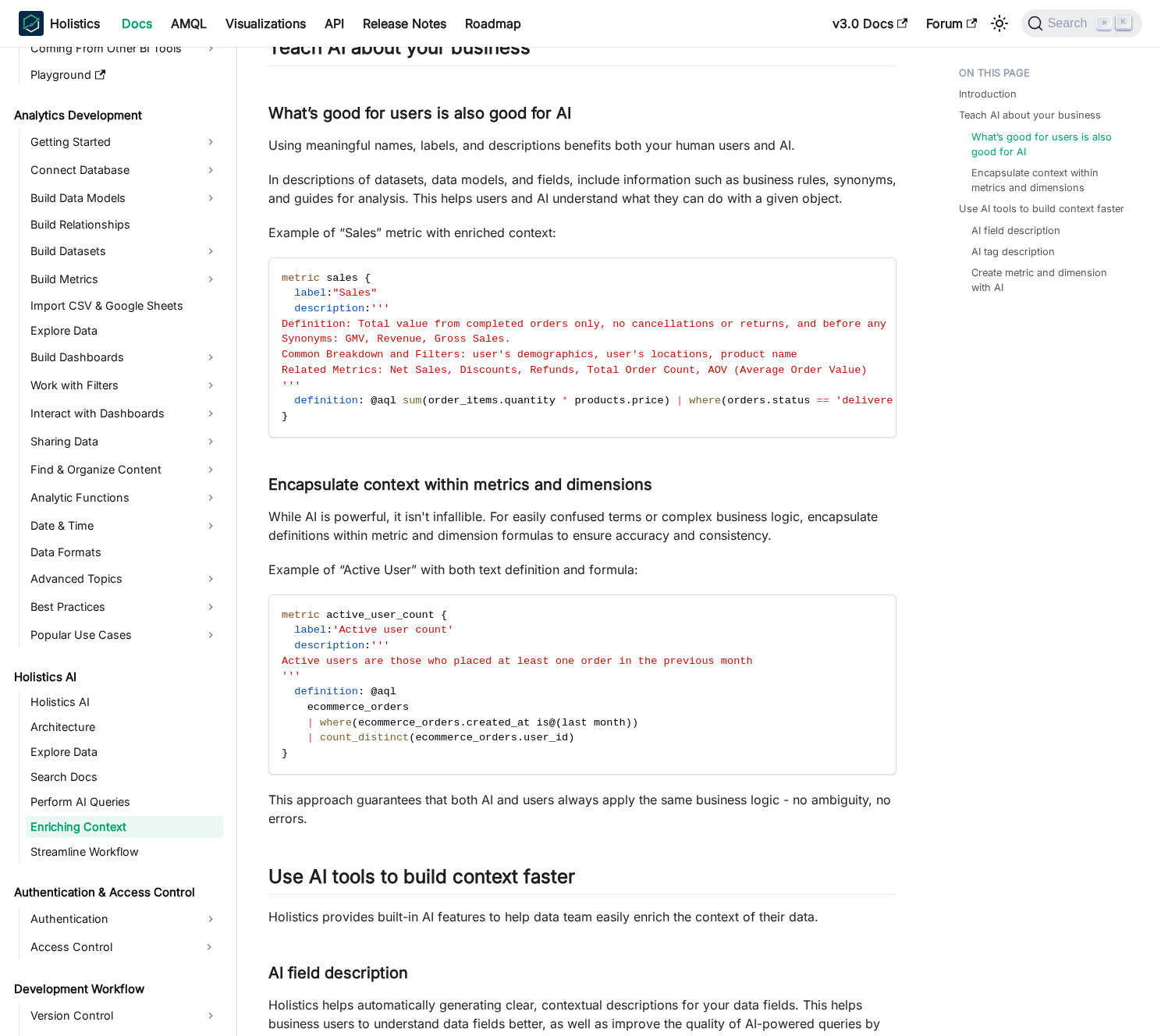
click at [650, 579] on p "Example of “Active User” with both text definition and formula:" at bounding box center [583, 569] width 629 height 19
drag, startPoint x: 650, startPoint y: 597, endPoint x: 418, endPoint y: 601, distance: 232.0
click at [418, 579] on p "Example of “Active User” with both text definition and formula:" at bounding box center [583, 569] width 629 height 19
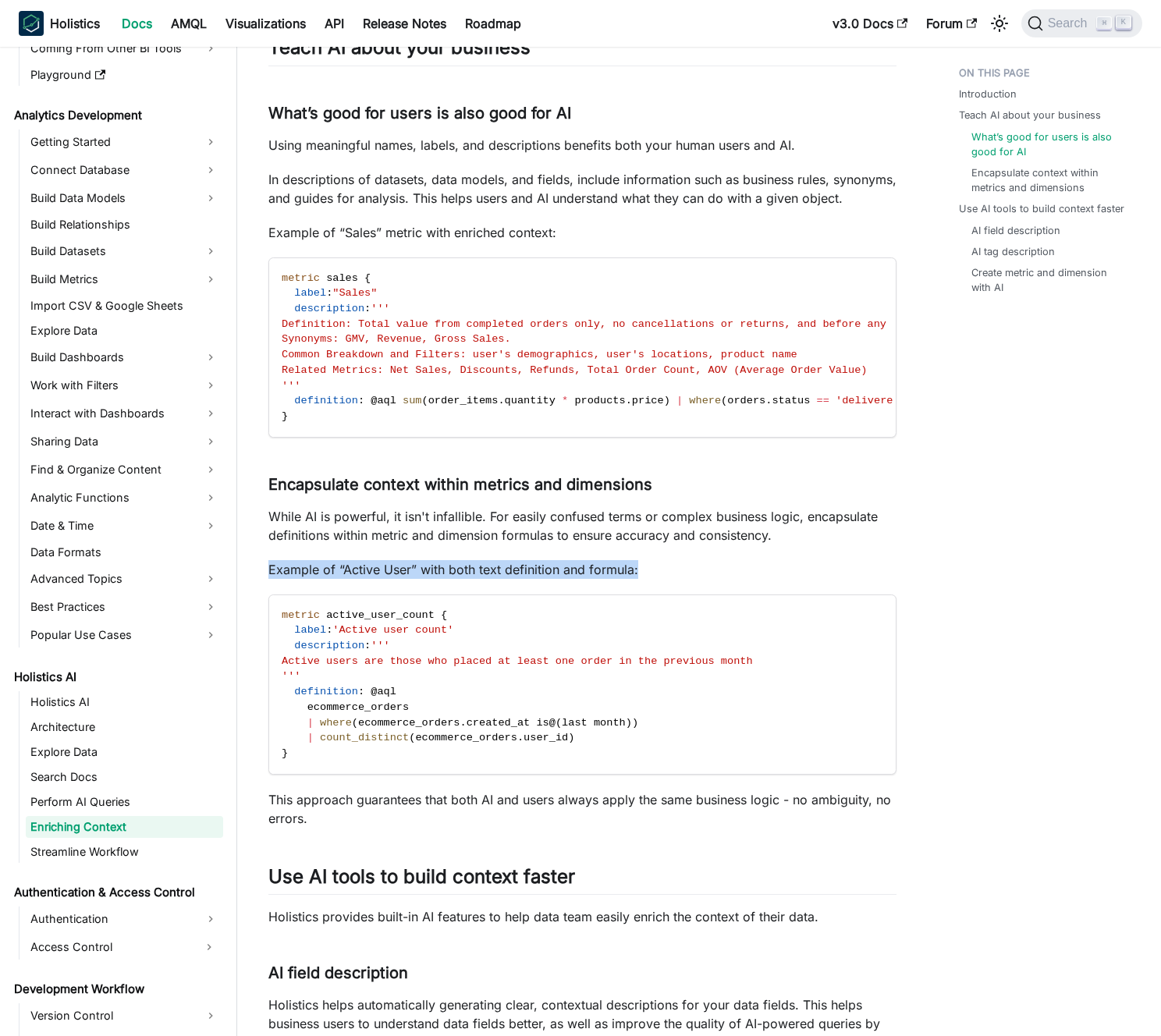
click at [418, 579] on p "Example of “Active User” with both text definition and formula:" at bounding box center [583, 569] width 629 height 19
click at [410, 579] on p "Example of “Active User” with both text definition and formula:" at bounding box center [583, 569] width 629 height 19
drag, startPoint x: 331, startPoint y: 685, endPoint x: 304, endPoint y: 686, distance: 27.0
click at [304, 667] on span "Active users are those who placed at least one order in the previous month" at bounding box center [517, 661] width 471 height 11
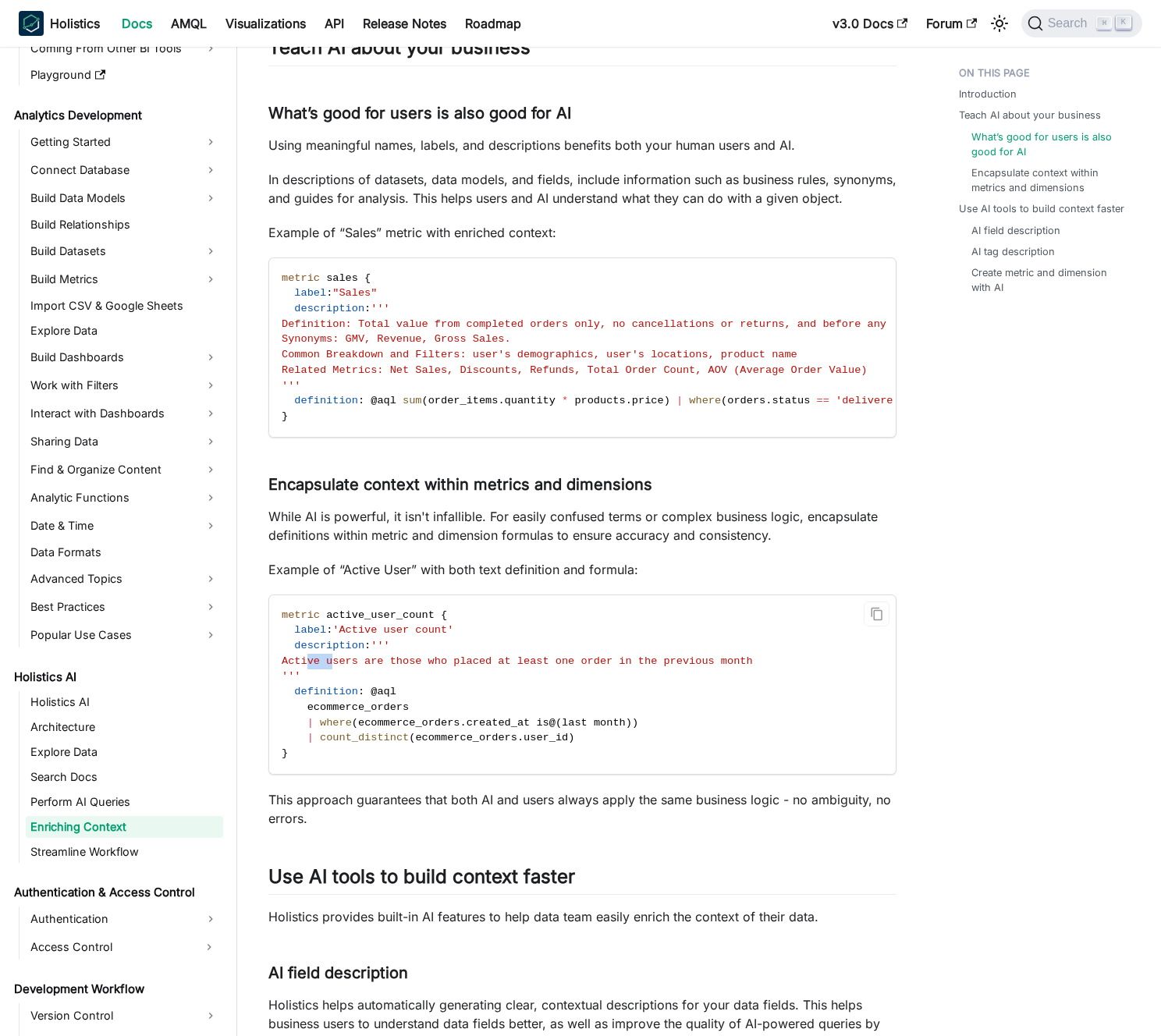
click at [304, 667] on span "Active users are those who placed at least one order in the previous month" at bounding box center [517, 661] width 471 height 11
click at [329, 667] on span "Active users are those who placed at least one order in the previous month" at bounding box center [517, 661] width 471 height 11
drag, startPoint x: 329, startPoint y: 683, endPoint x: 771, endPoint y: 687, distance: 442.0
click at [753, 667] on span "Active users are those who placed at least one order in the previous month" at bounding box center [517, 661] width 471 height 11
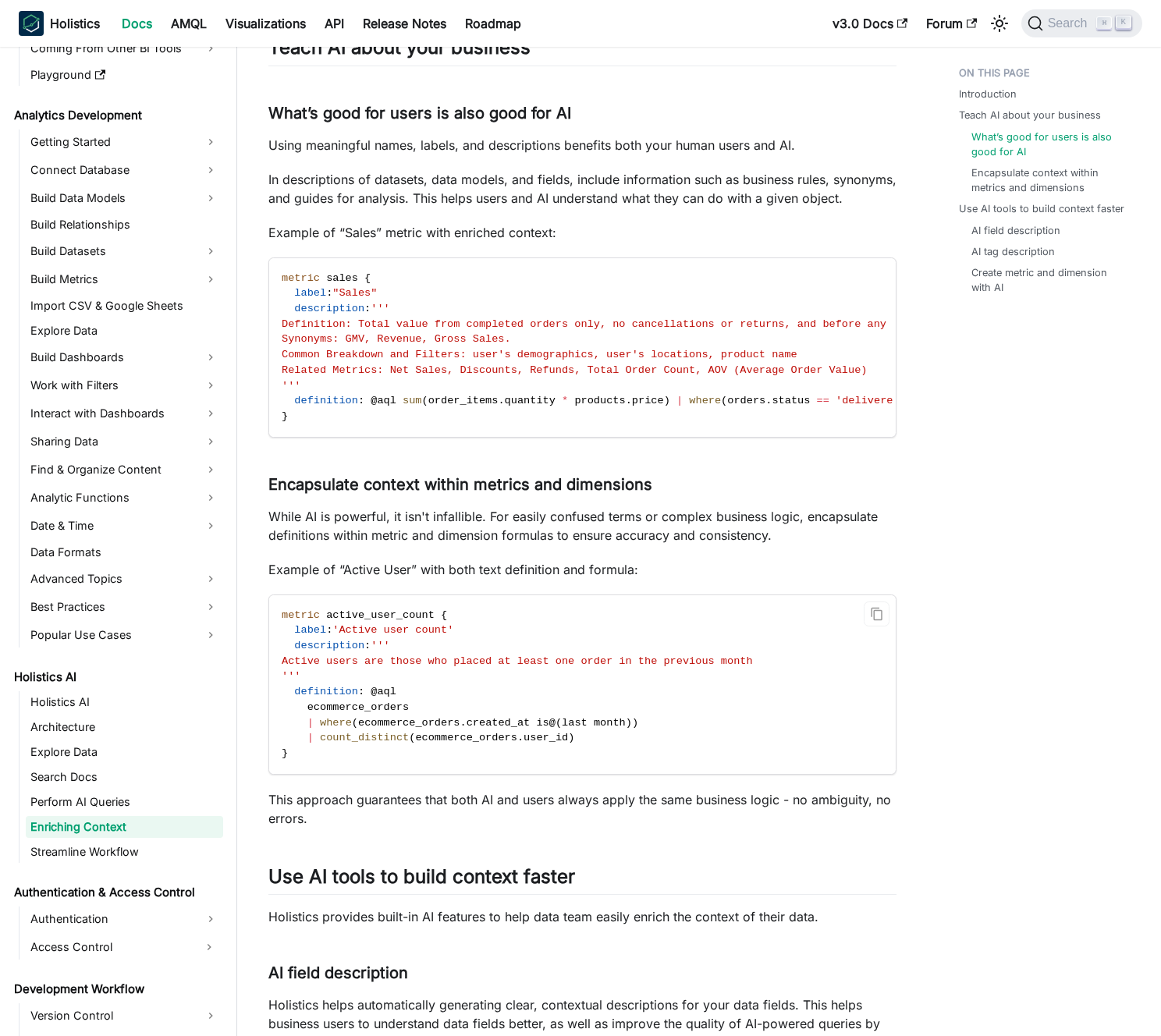
drag, startPoint x: 771, startPoint y: 687, endPoint x: 348, endPoint y: 686, distance: 423.0
click at [348, 667] on span "Active users are those who placed at least one order in the previous month" at bounding box center [517, 661] width 471 height 11
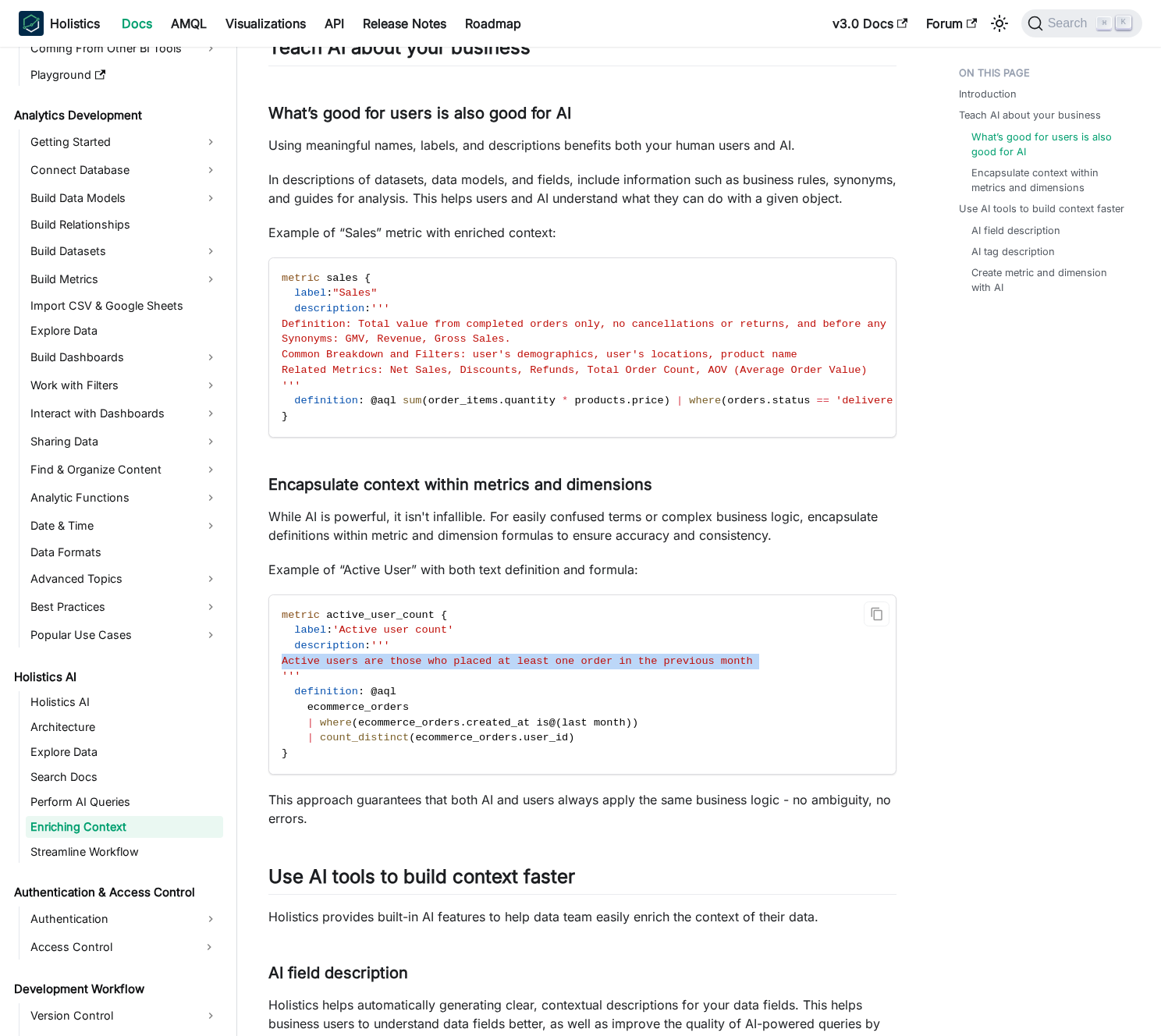
click at [357, 667] on span "Active users are those who placed at least one order in the previous month" at bounding box center [517, 661] width 471 height 11
click at [438, 544] on p "While AI is powerful, it isn't infallible. For easily confused terms or complex…" at bounding box center [583, 526] width 629 height 37
drag, startPoint x: 438, startPoint y: 544, endPoint x: 268, endPoint y: 543, distance: 170.0
click at [269, 543] on p "While AI is powerful, it isn't infallible. For easily confused terms or complex…" at bounding box center [583, 526] width 629 height 37
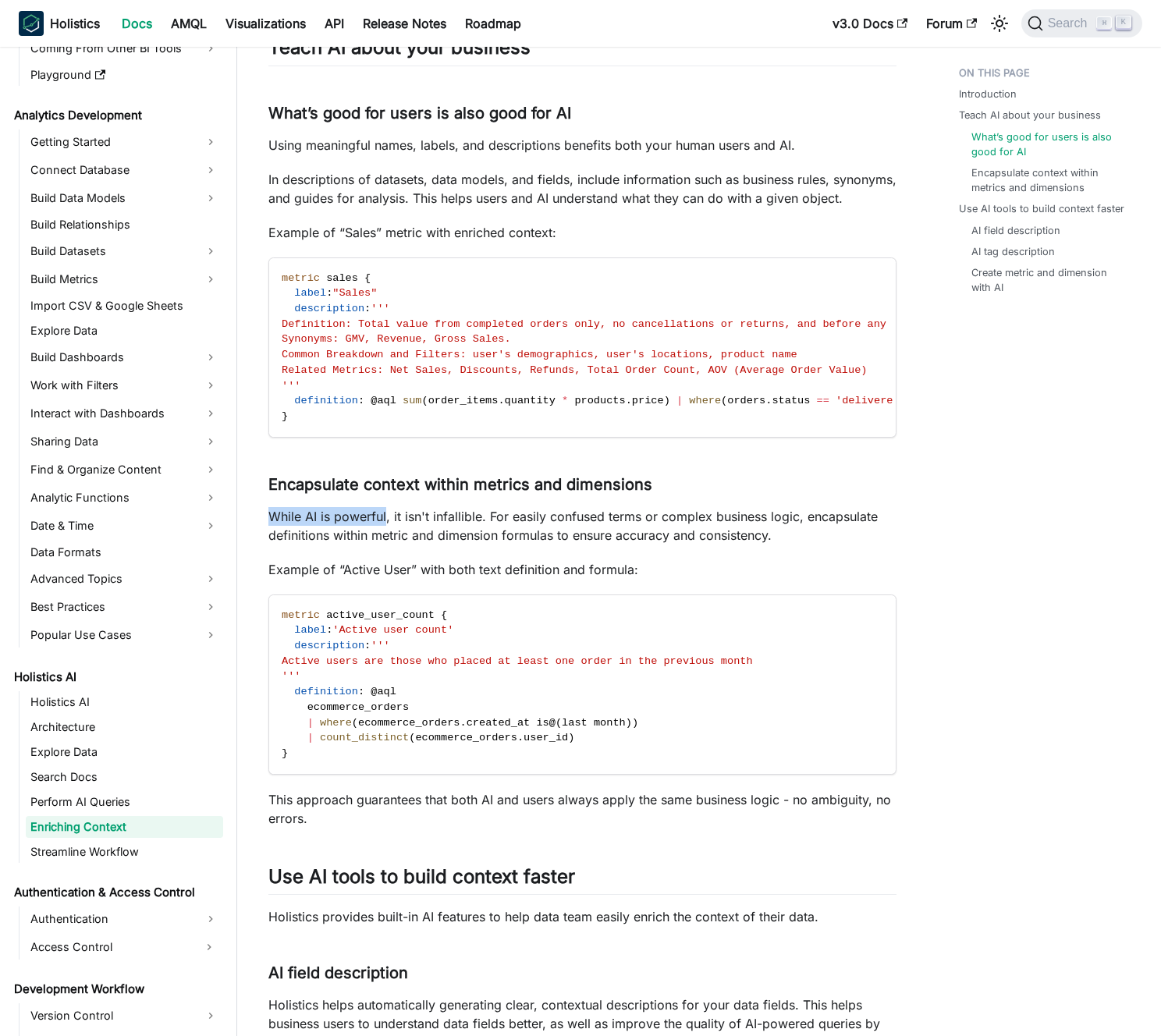
drag, startPoint x: 268, startPoint y: 543, endPoint x: 435, endPoint y: 557, distance: 167.6
click at [433, 544] on p "While AI is powerful, it isn't infallible. For easily confused terms or complex…" at bounding box center [583, 526] width 629 height 37
click at [436, 544] on p "While AI is powerful, it isn't infallible. For easily confused terms or complex…" at bounding box center [583, 526] width 629 height 37
click at [704, 697] on code "metric active_user_count { label : 'Active user count' description : ''' Active…" at bounding box center [581, 684] width 624 height 178
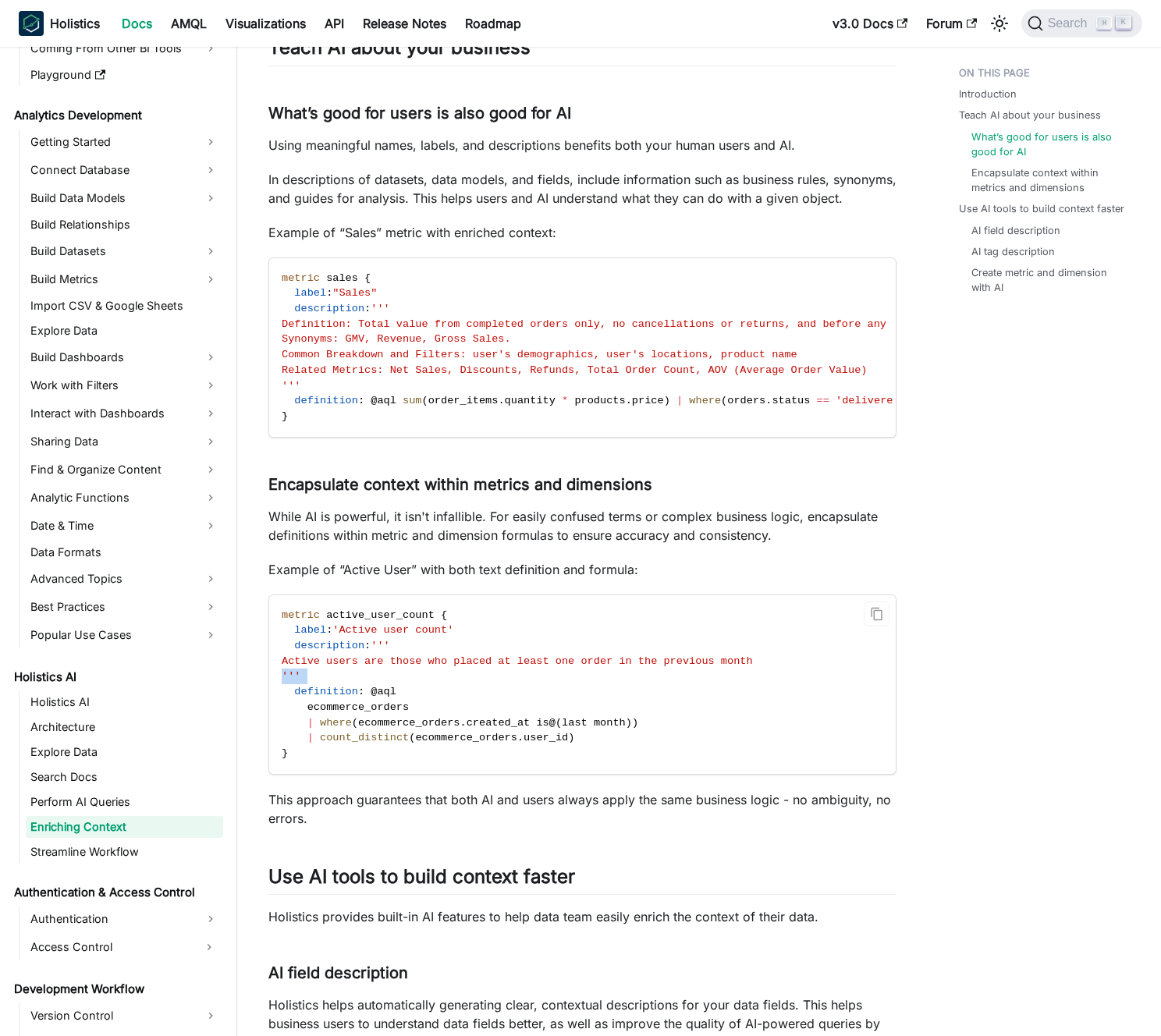
click at [704, 697] on code "metric active_user_count { label : 'Active user count' description : ''' Active…" at bounding box center [581, 684] width 624 height 178
click at [656, 667] on span "Active users are those who placed at least one order in the previous month" at bounding box center [517, 661] width 471 height 11
click at [655, 667] on span "Active users are those who placed at least one order in the previous month" at bounding box center [517, 661] width 471 height 11
click at [634, 667] on span "Active users are those who placed at least one order in the previous month" at bounding box center [517, 661] width 471 height 11
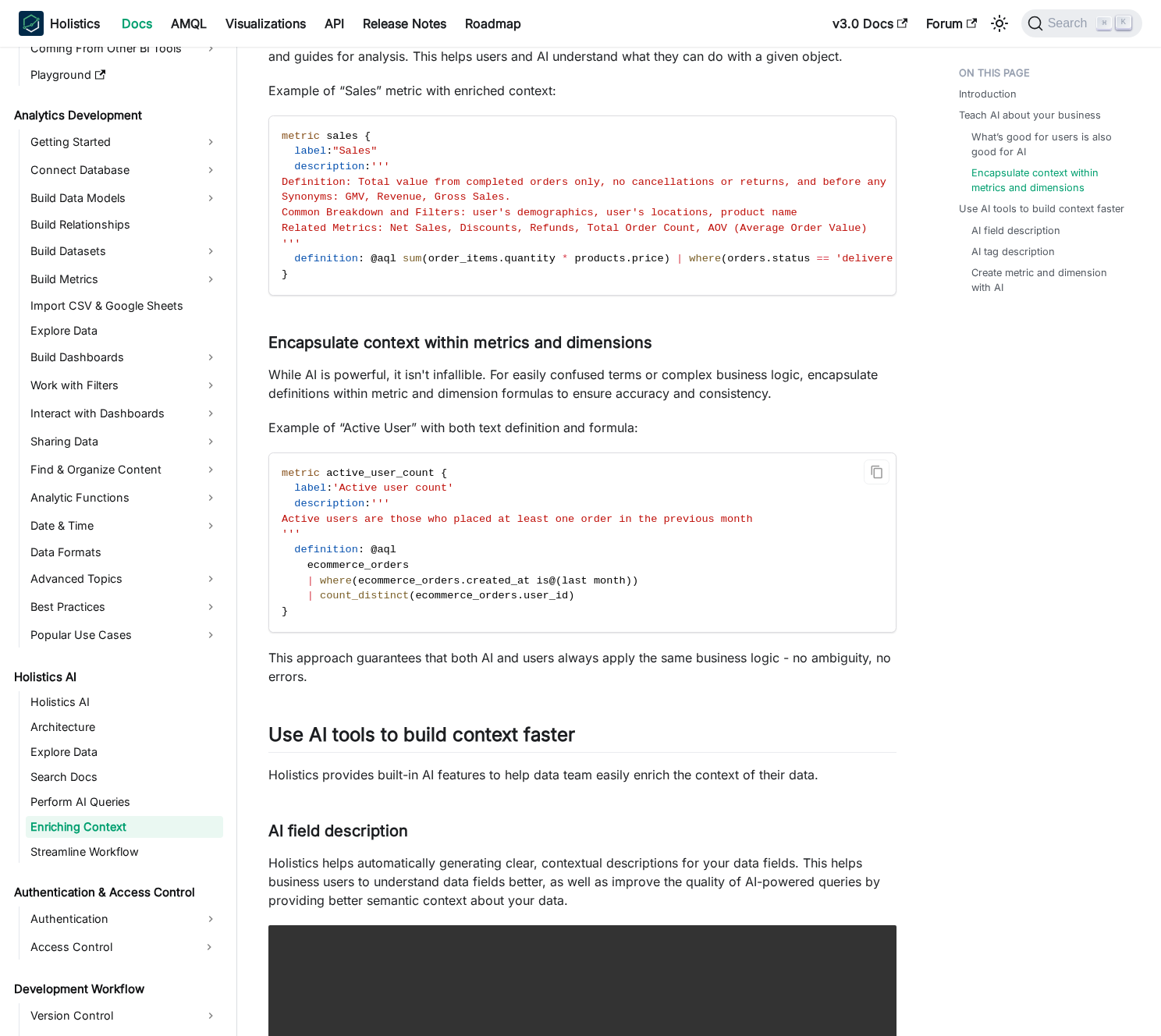
scroll to position [739, 0]
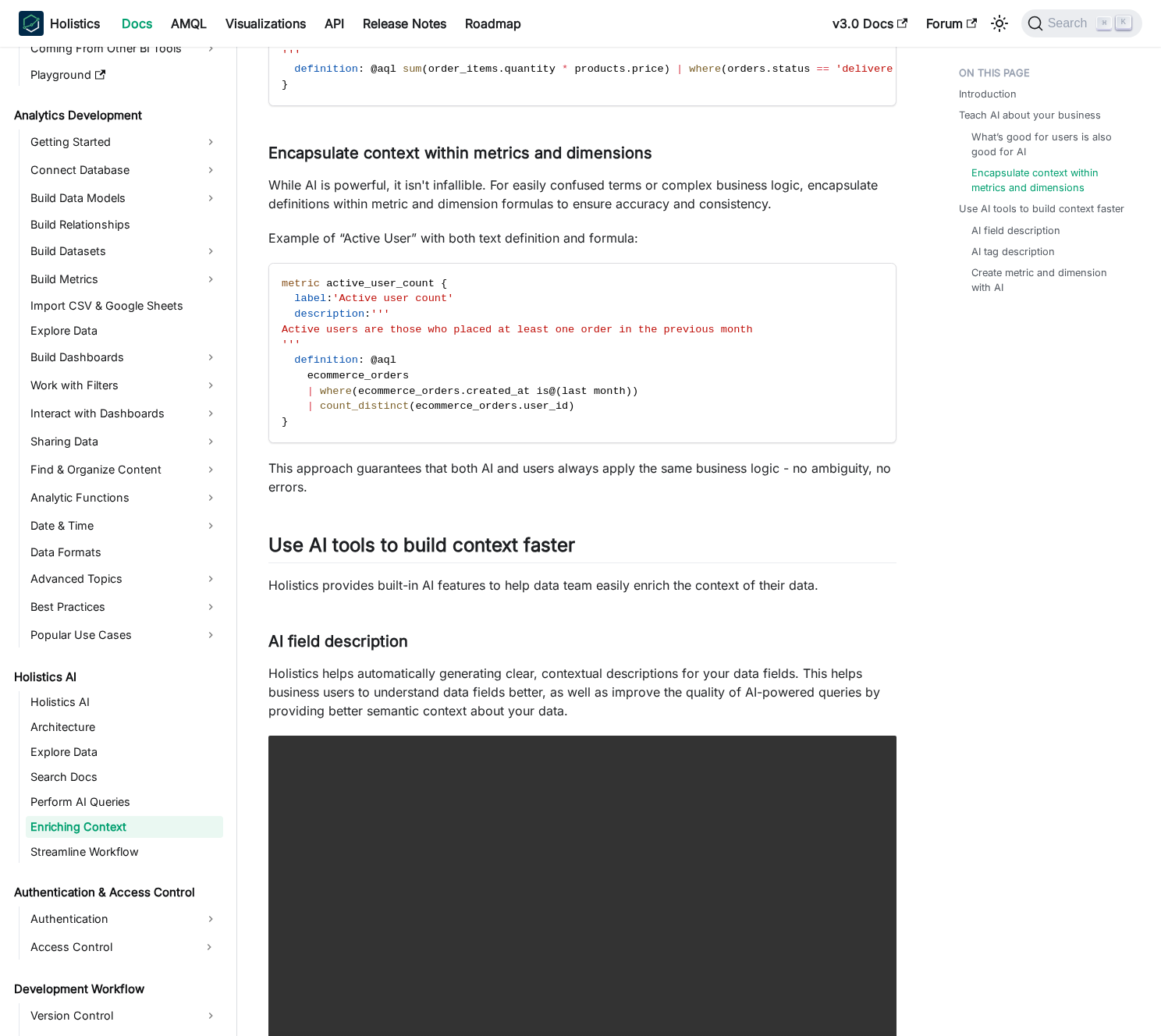
click at [438, 594] on p "Holistics provides built-in AI features to help data team easily enrich the con…" at bounding box center [583, 584] width 629 height 19
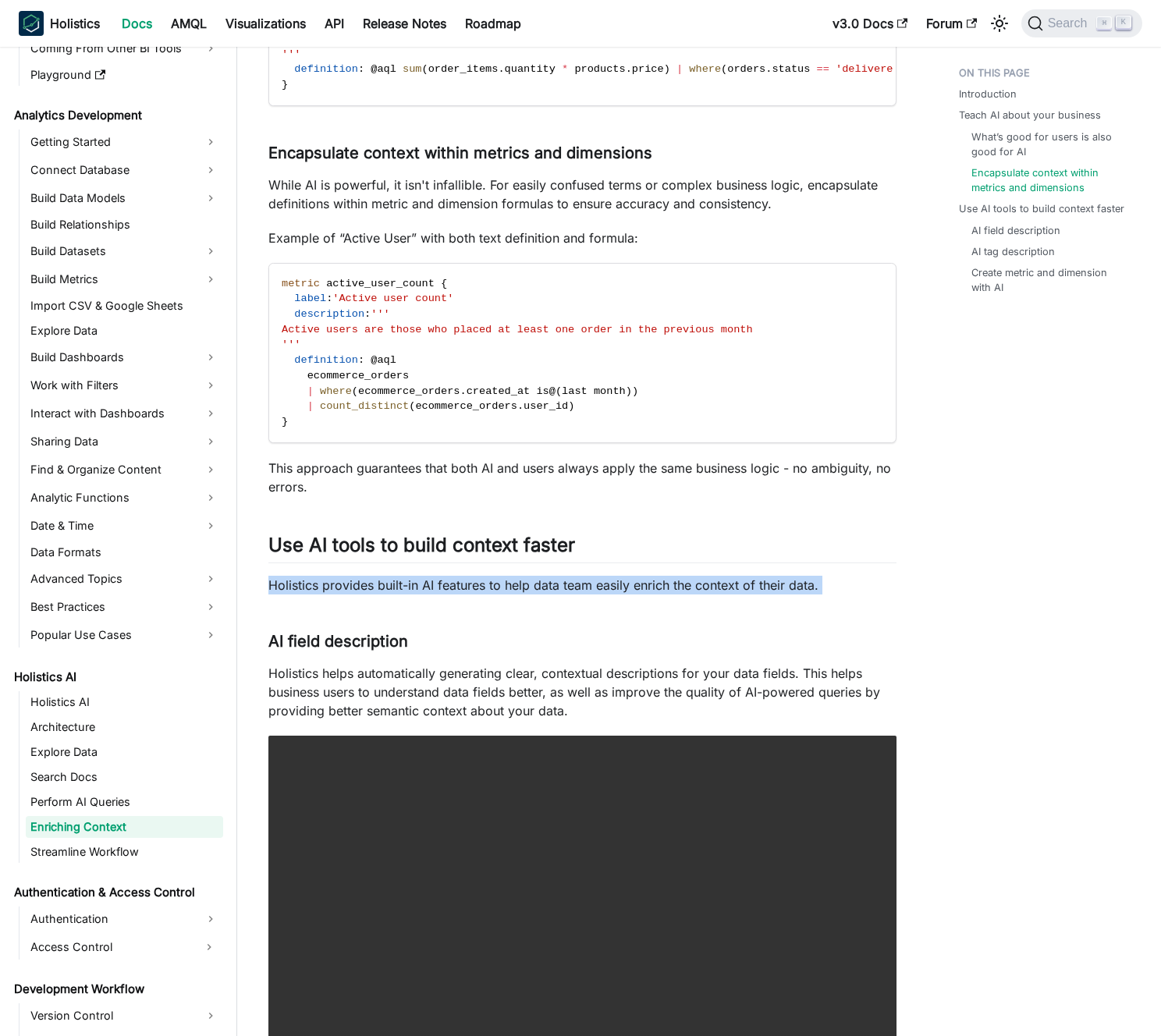
click at [438, 594] on p "Holistics provides built-in AI features to help data team easily enrich the con…" at bounding box center [583, 584] width 629 height 19
click at [427, 594] on p "Holistics provides built-in AI features to help data team easily enrich the con…" at bounding box center [583, 584] width 629 height 19
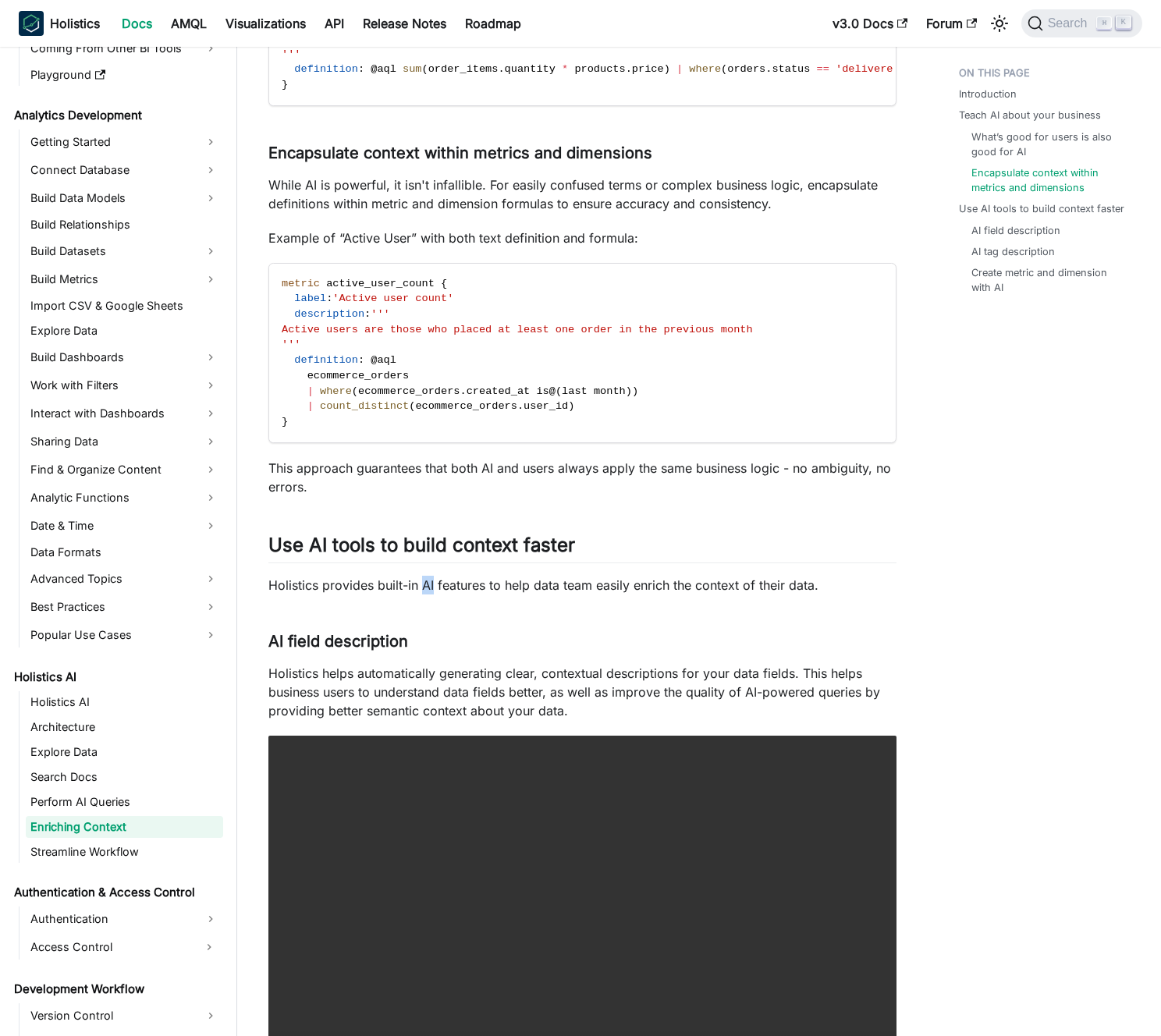
click at [427, 594] on p "Holistics provides built-in AI features to help data team easily enrich the con…" at bounding box center [583, 584] width 629 height 19
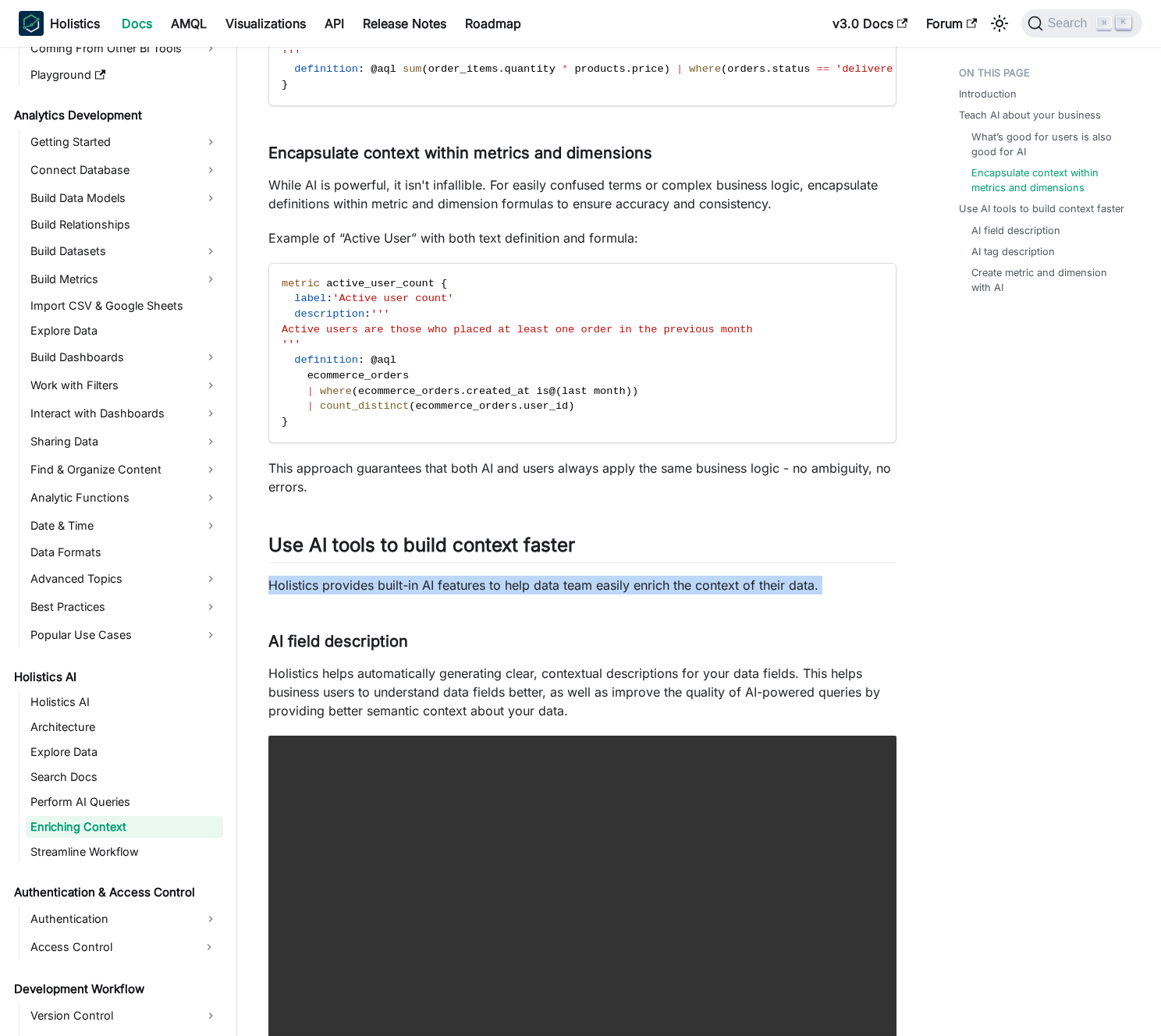
click at [427, 594] on p "Holistics provides built-in AI features to help data team easily enrich the con…" at bounding box center [583, 584] width 629 height 19
click at [415, 594] on p "Holistics provides built-in AI features to help data team easily enrich the con…" at bounding box center [583, 584] width 629 height 19
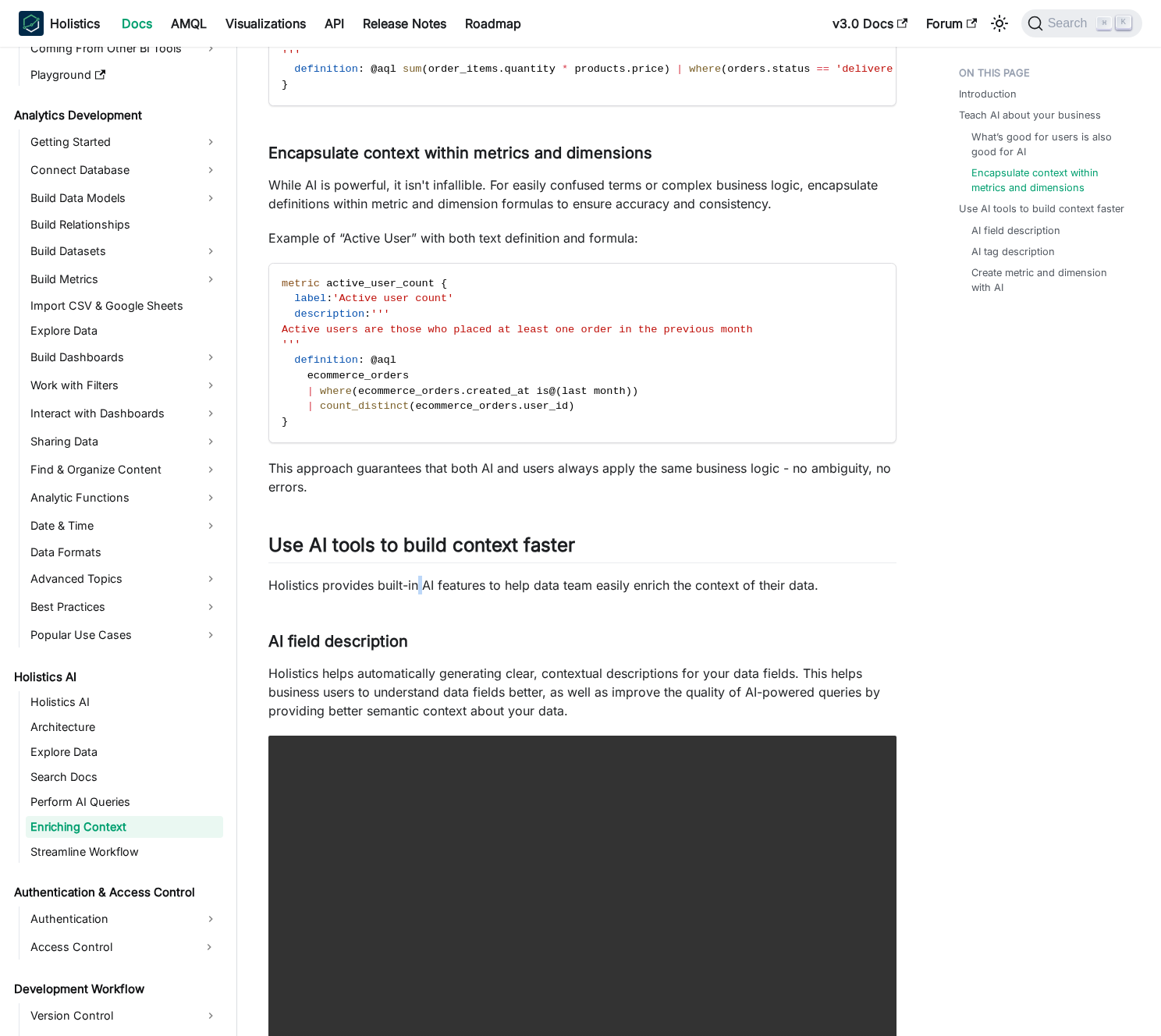
click at [415, 594] on p "Holistics provides built-in AI features to help data team easily enrich the con…" at bounding box center [583, 584] width 629 height 19
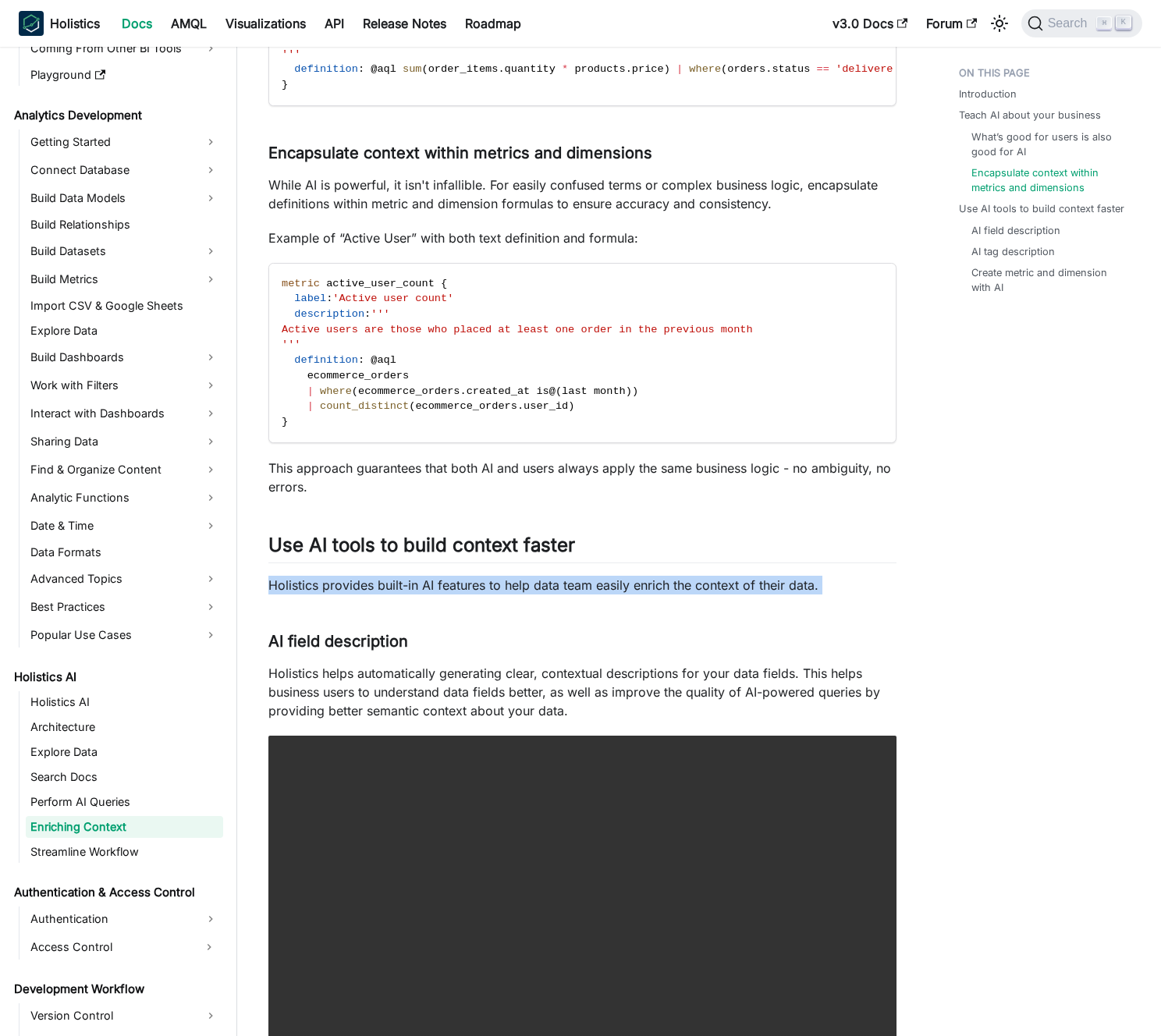
click at [415, 594] on p "Holistics provides built-in AI features to help data team easily enrich the con…" at bounding box center [583, 584] width 629 height 19
click at [425, 594] on p "Holistics provides built-in AI features to help data team easily enrich the con…" at bounding box center [583, 584] width 629 height 19
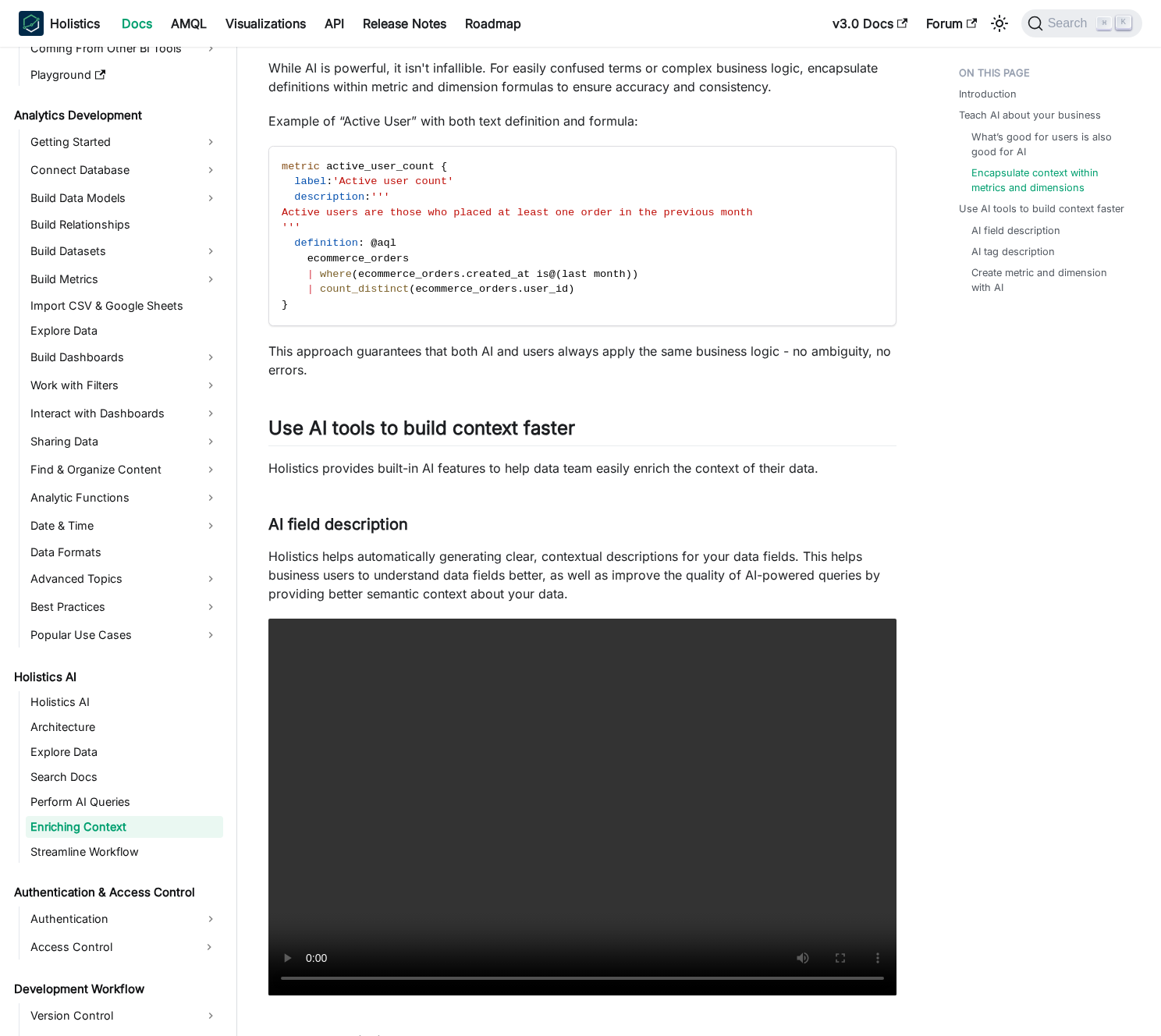
scroll to position [857, 0]
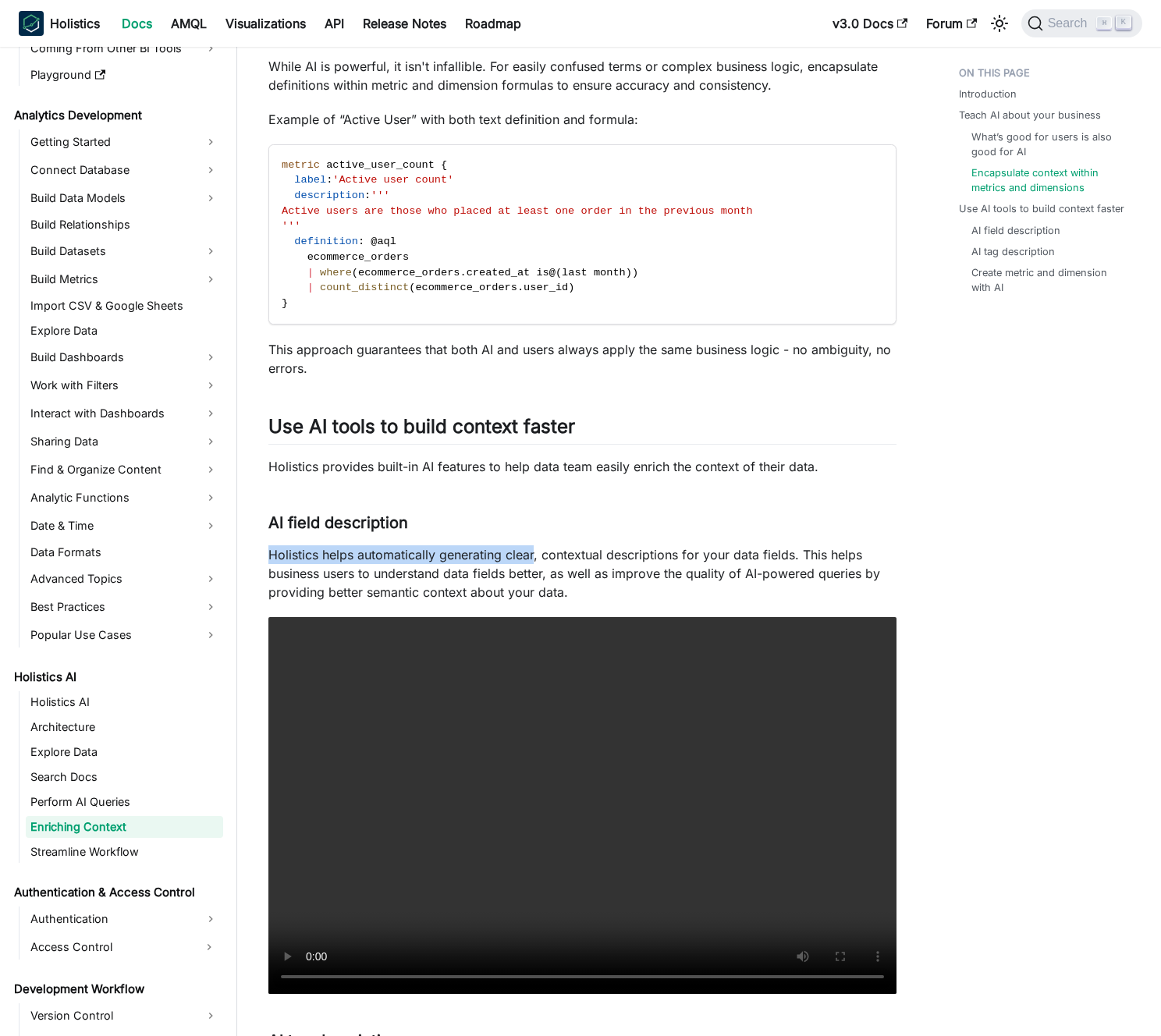
drag, startPoint x: 527, startPoint y: 566, endPoint x: 542, endPoint y: 607, distance: 43.7
click at [541, 604] on div "Enriching Context using AI Introduction ​ When AI doesn't understand your busin…" at bounding box center [583, 435] width 629 height 2402
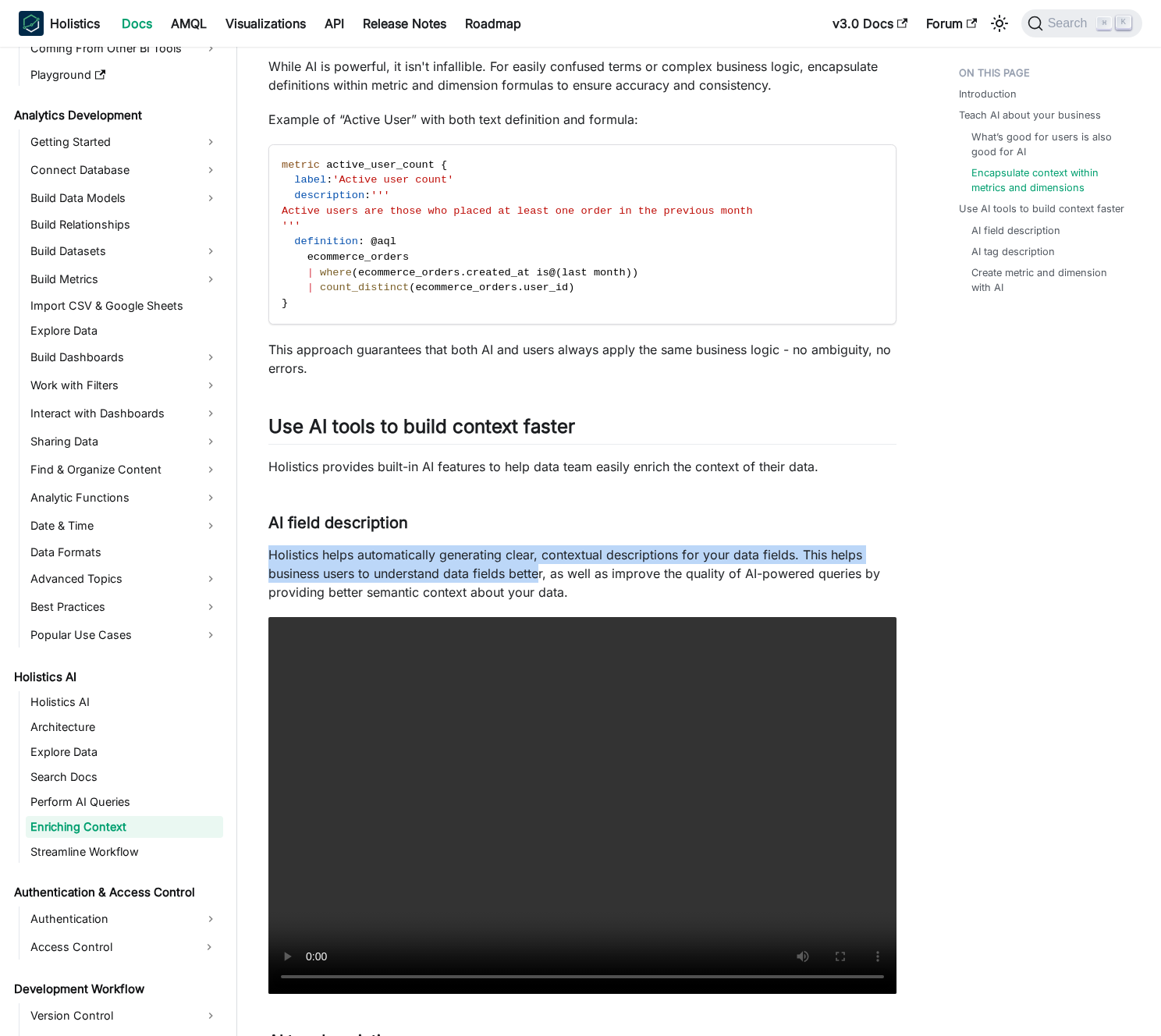
click at [542, 601] on p "Holistics helps automatically generating clear, contextual descriptions for you…" at bounding box center [583, 573] width 629 height 56
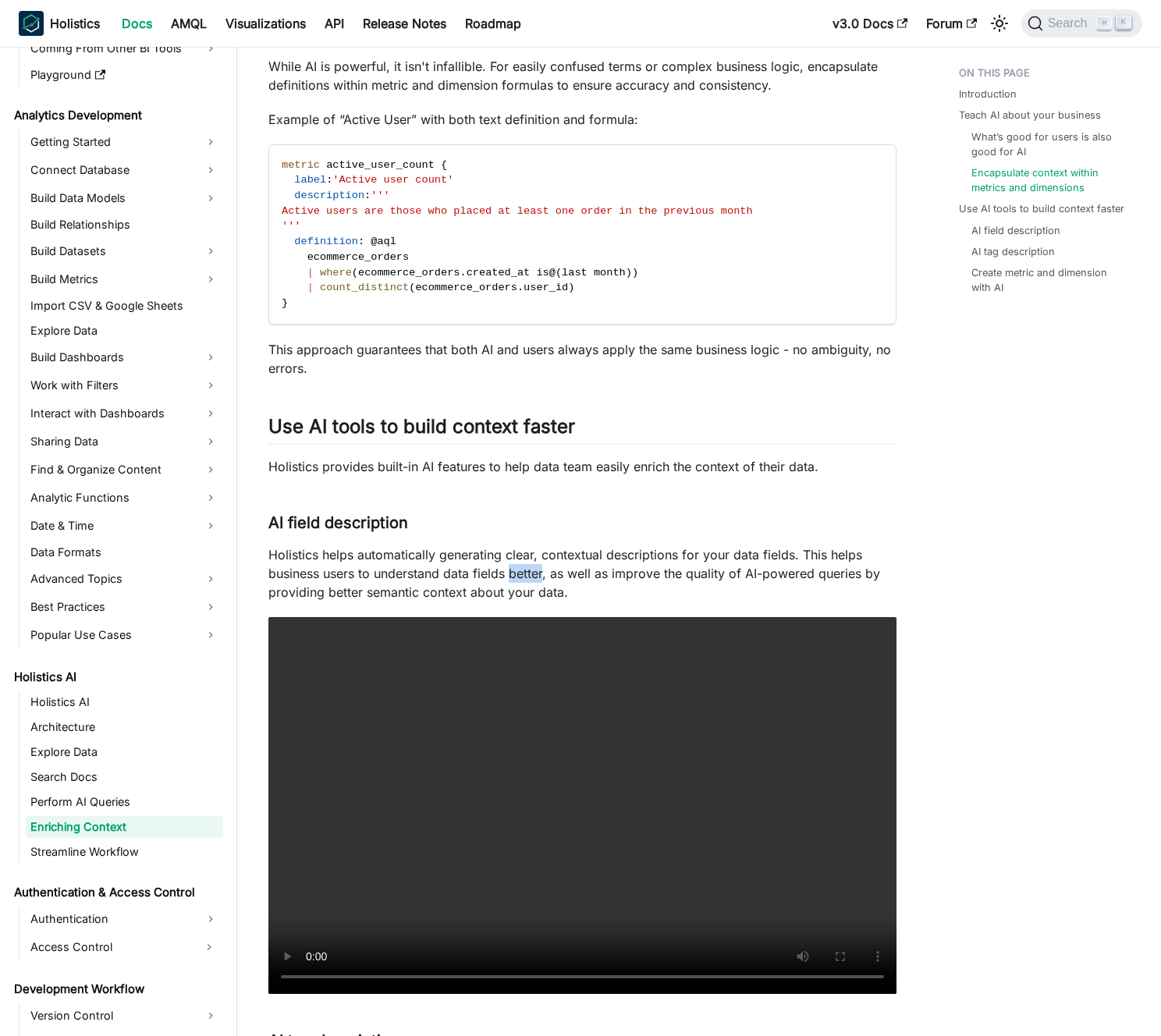
click at [542, 601] on p "Holistics helps automatically generating clear, contextual descriptions for you…" at bounding box center [583, 573] width 629 height 56
click at [524, 597] on p "Holistics helps automatically generating clear, contextual descriptions for you…" at bounding box center [583, 573] width 629 height 56
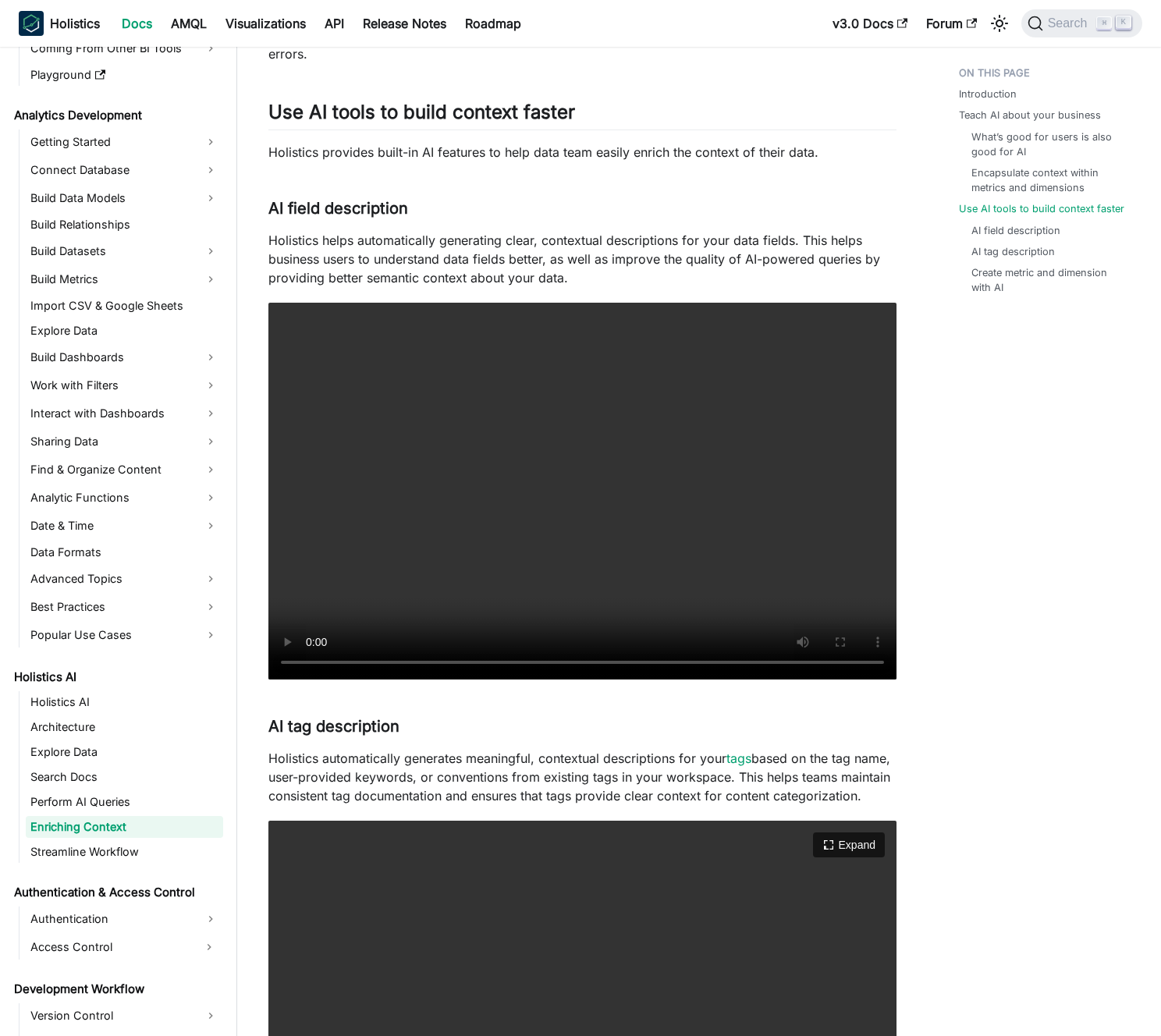
scroll to position [1327, 0]
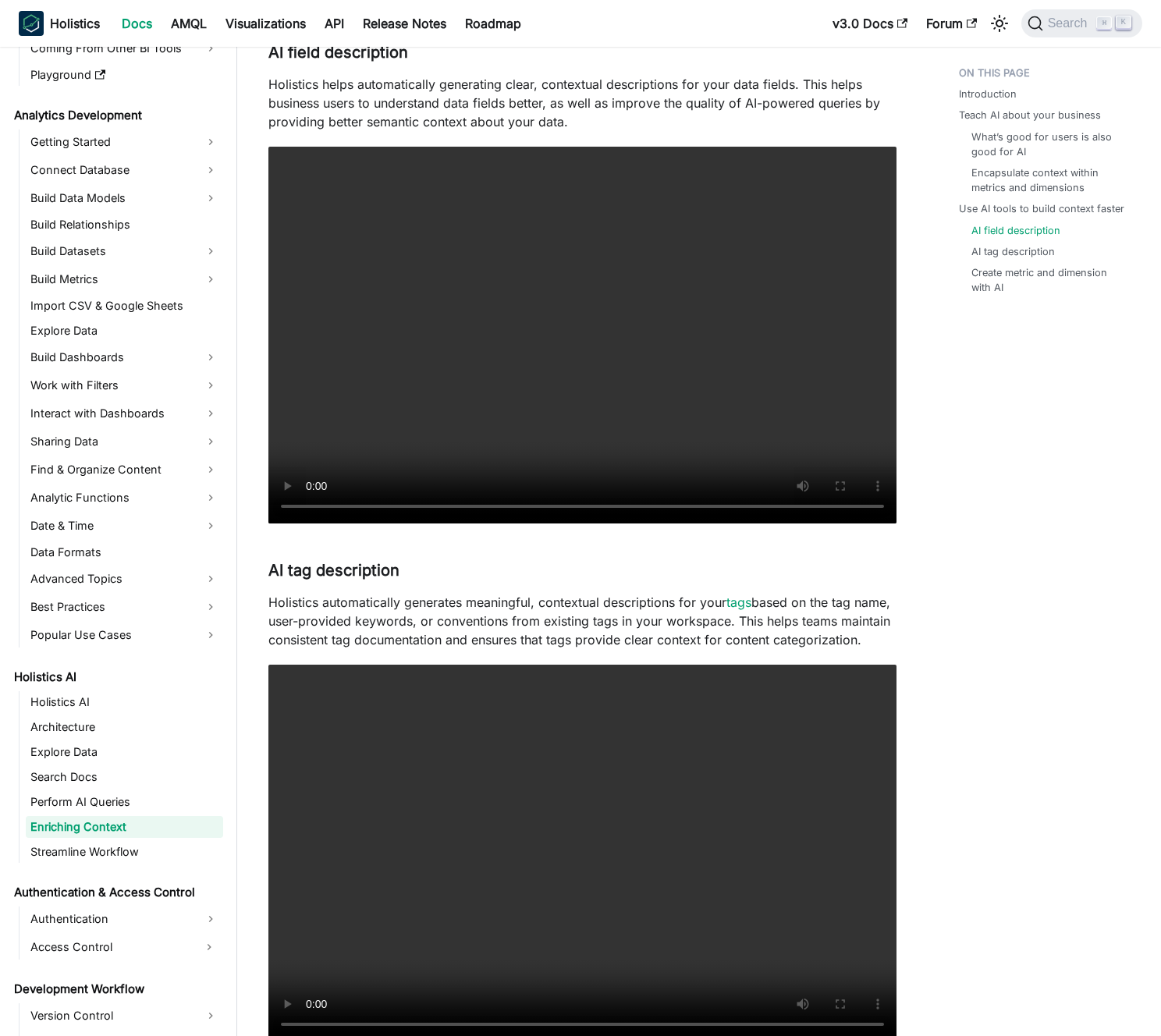
click at [482, 641] on p "Holistics automatically generates meaningful, contextual descriptions for your …" at bounding box center [583, 620] width 629 height 56
click at [445, 649] on p "Holistics automatically generates meaningful, contextual descriptions for your …" at bounding box center [583, 620] width 629 height 56
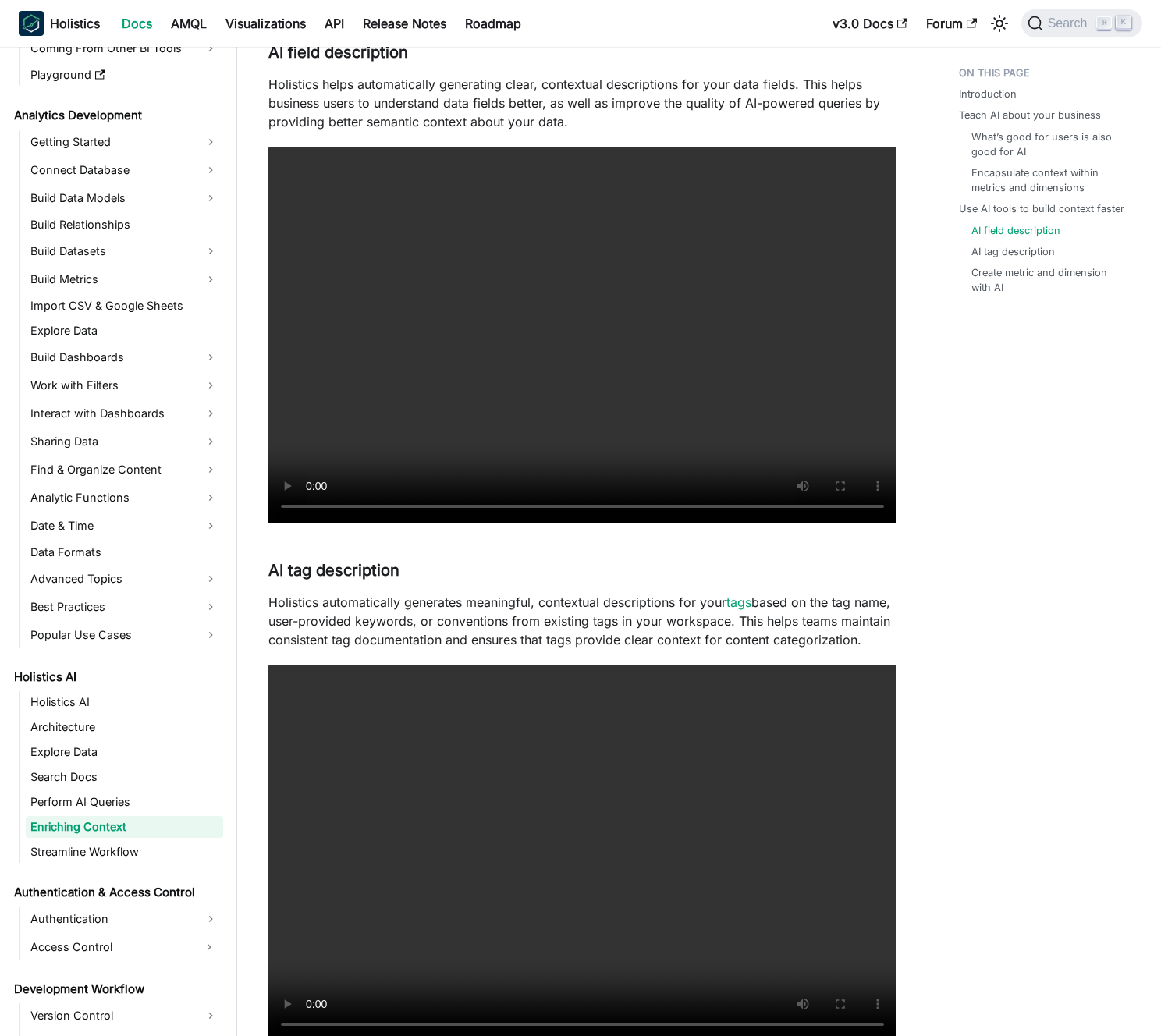
click at [445, 649] on p "Holistics automatically generates meaningful, contextual descriptions for your …" at bounding box center [583, 620] width 629 height 56
click at [462, 649] on p "Holistics automatically generates meaningful, contextual descriptions for your …" at bounding box center [583, 620] width 629 height 56
drag, startPoint x: 563, startPoint y: 655, endPoint x: 651, endPoint y: 657, distance: 88.0
click at [563, 649] on p "Holistics automatically generates meaningful, contextual descriptions for your …" at bounding box center [583, 620] width 629 height 56
click at [708, 649] on p "Holistics automatically generates meaningful, contextual descriptions for your …" at bounding box center [583, 620] width 629 height 56
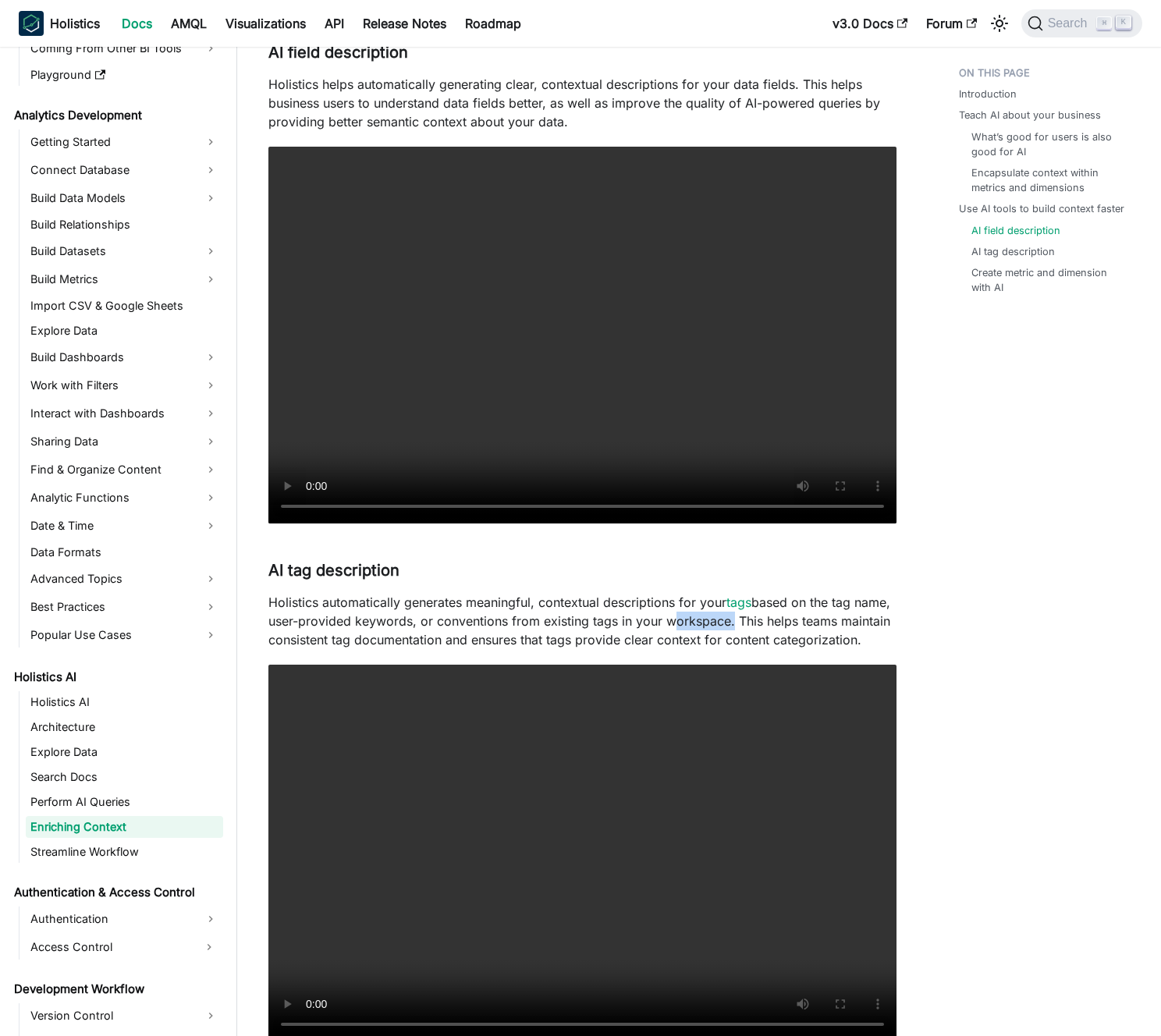
click at [708, 649] on p "Holistics automatically generates meaningful, contextual descriptions for your …" at bounding box center [583, 620] width 629 height 56
click at [677, 649] on p "Holistics automatically generates meaningful, contextual descriptions for your …" at bounding box center [583, 620] width 629 height 56
drag, startPoint x: 677, startPoint y: 658, endPoint x: 649, endPoint y: 663, distance: 28.4
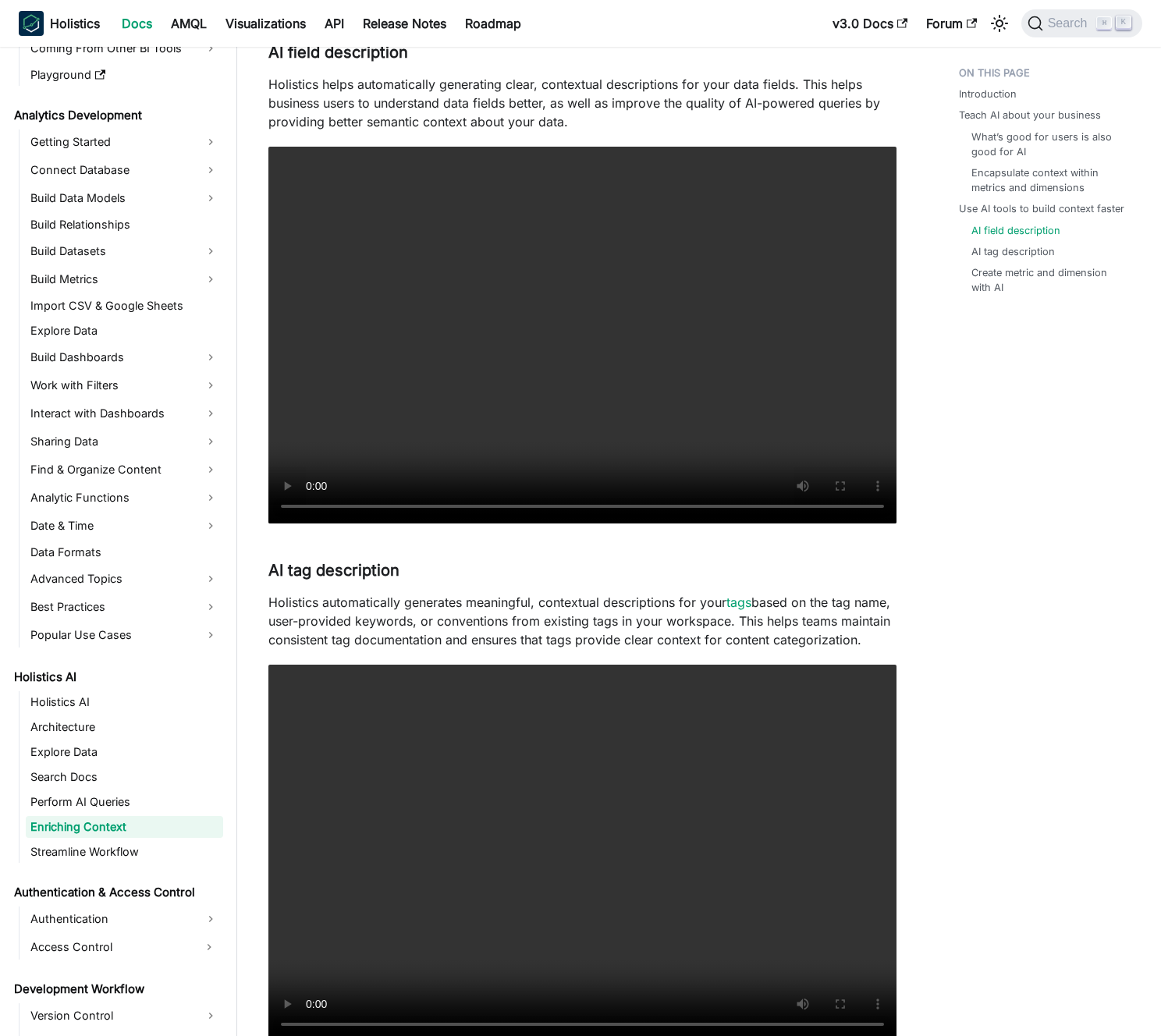
click at [676, 649] on p "Holistics automatically generates meaningful, contextual descriptions for your …" at bounding box center [583, 620] width 629 height 56
click at [649, 649] on p "Holistics automatically generates meaningful, contextual descriptions for your …" at bounding box center [583, 620] width 629 height 56
click at [647, 649] on p "Holistics automatically generates meaningful, contextual descriptions for your …" at bounding box center [583, 620] width 629 height 56
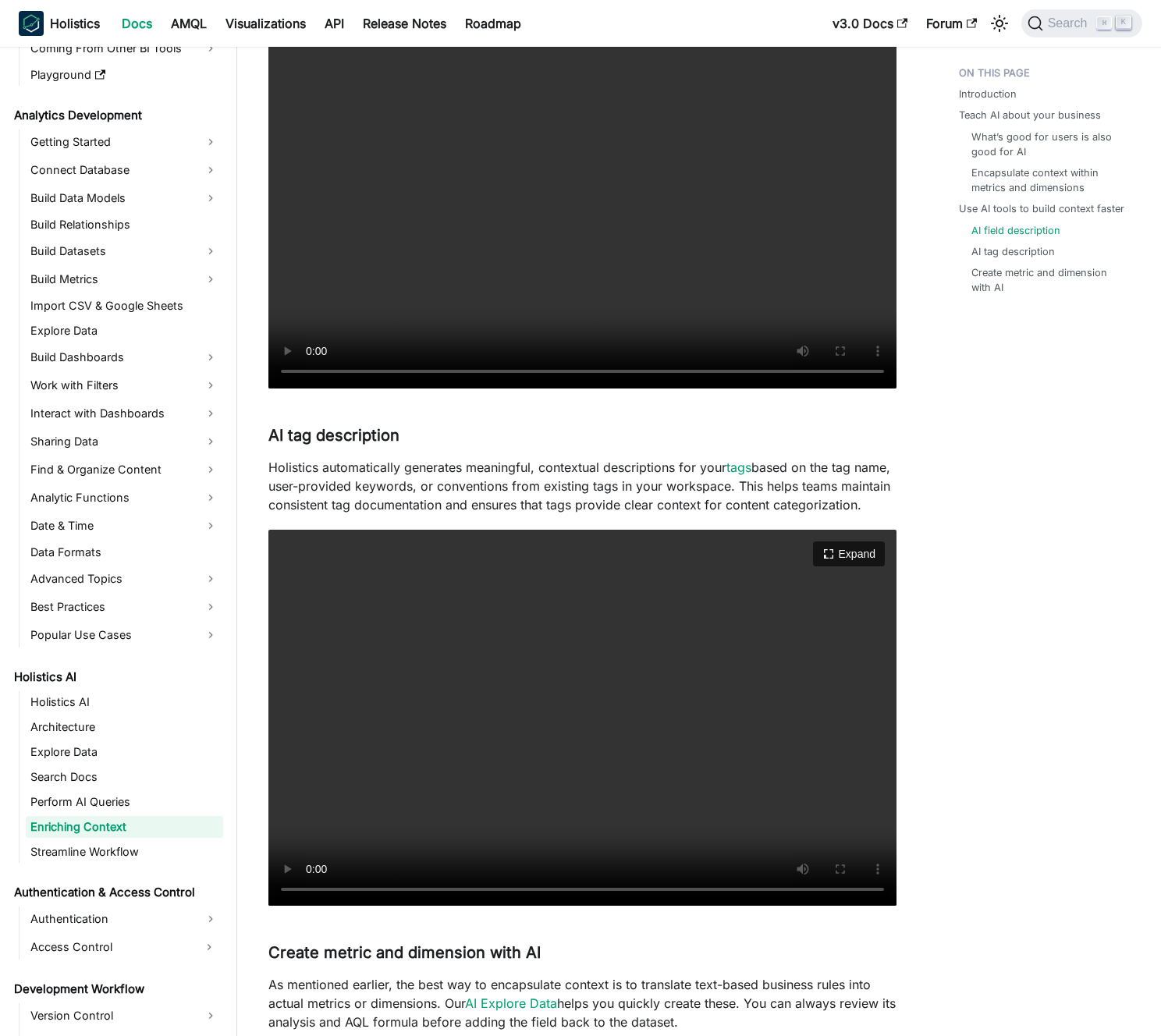
scroll to position [1465, 0]
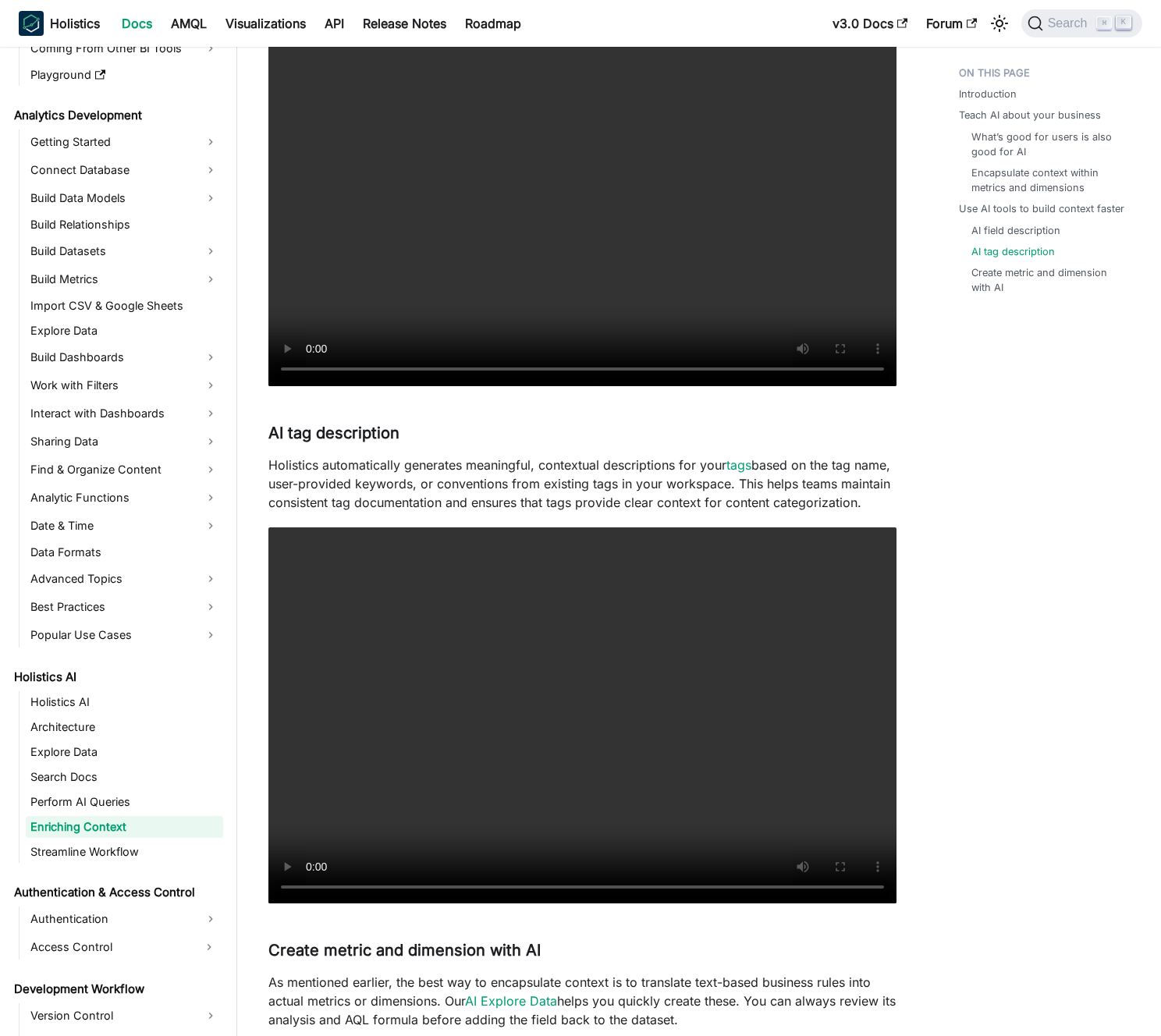
click at [488, 512] on p "Holistics automatically generates meaningful, contextual descriptions for your …" at bounding box center [583, 483] width 629 height 56
click at [469, 512] on p "Holistics automatically generates meaningful, contextual descriptions for your …" at bounding box center [583, 483] width 629 height 56
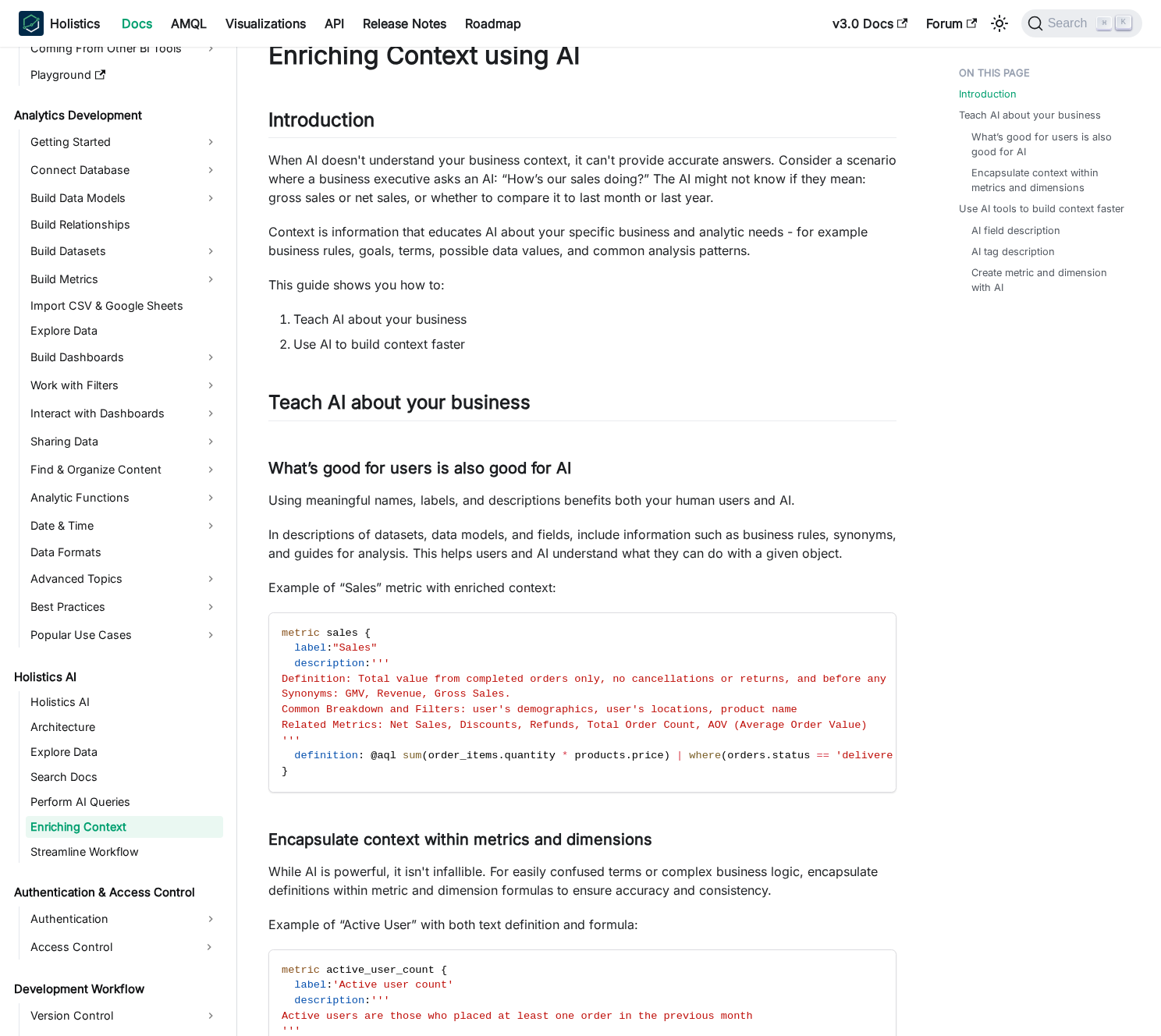
scroll to position [49, 0]
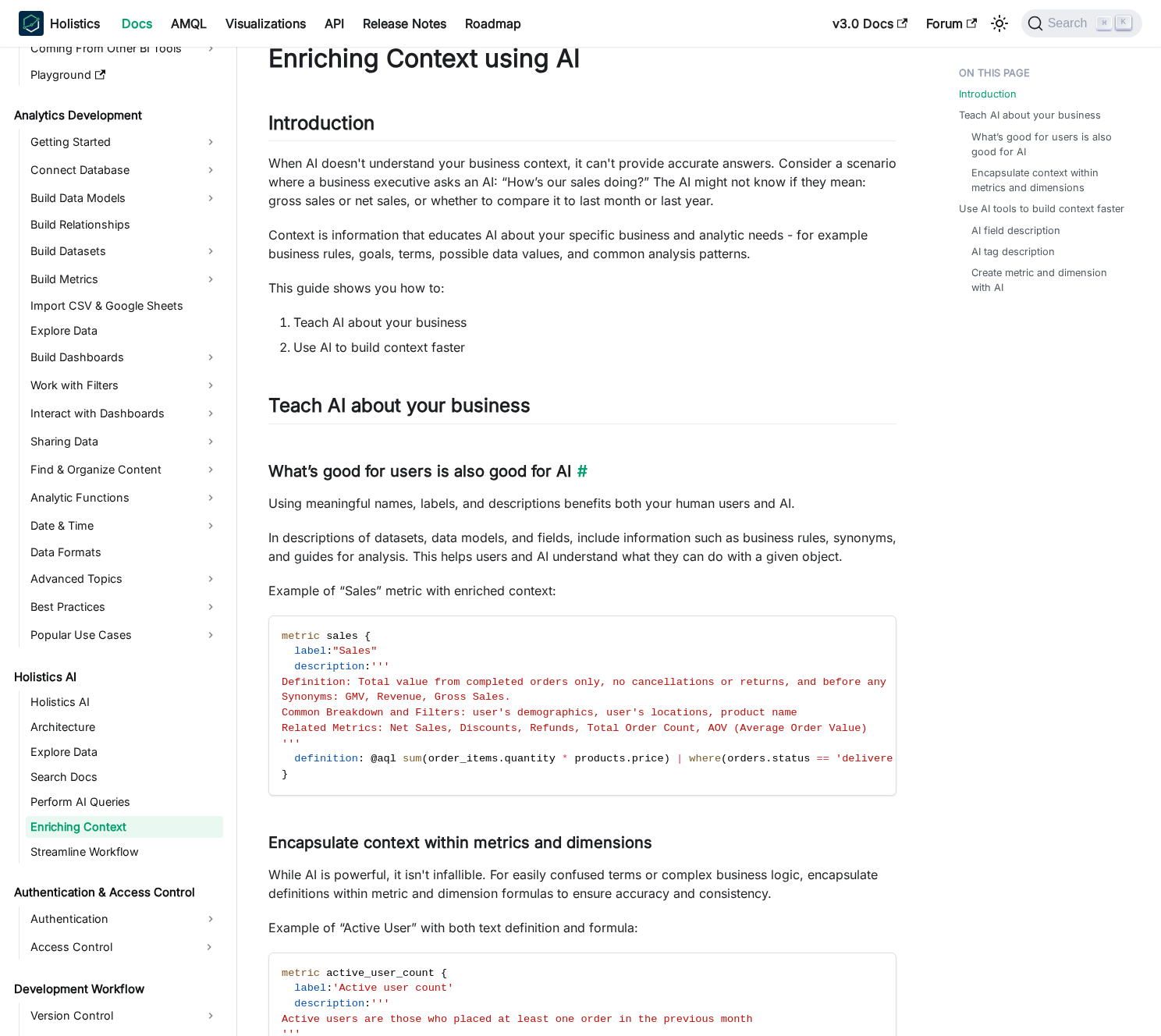
click at [473, 476] on h3 "What’s good for users is also good for AI ​" at bounding box center [583, 471] width 629 height 20
click at [469, 474] on h3 "What’s good for users is also good for AI ​" at bounding box center [583, 471] width 629 height 20
click at [387, 539] on p "In descriptions of datasets, data models, and fields, include information such …" at bounding box center [583, 547] width 629 height 37
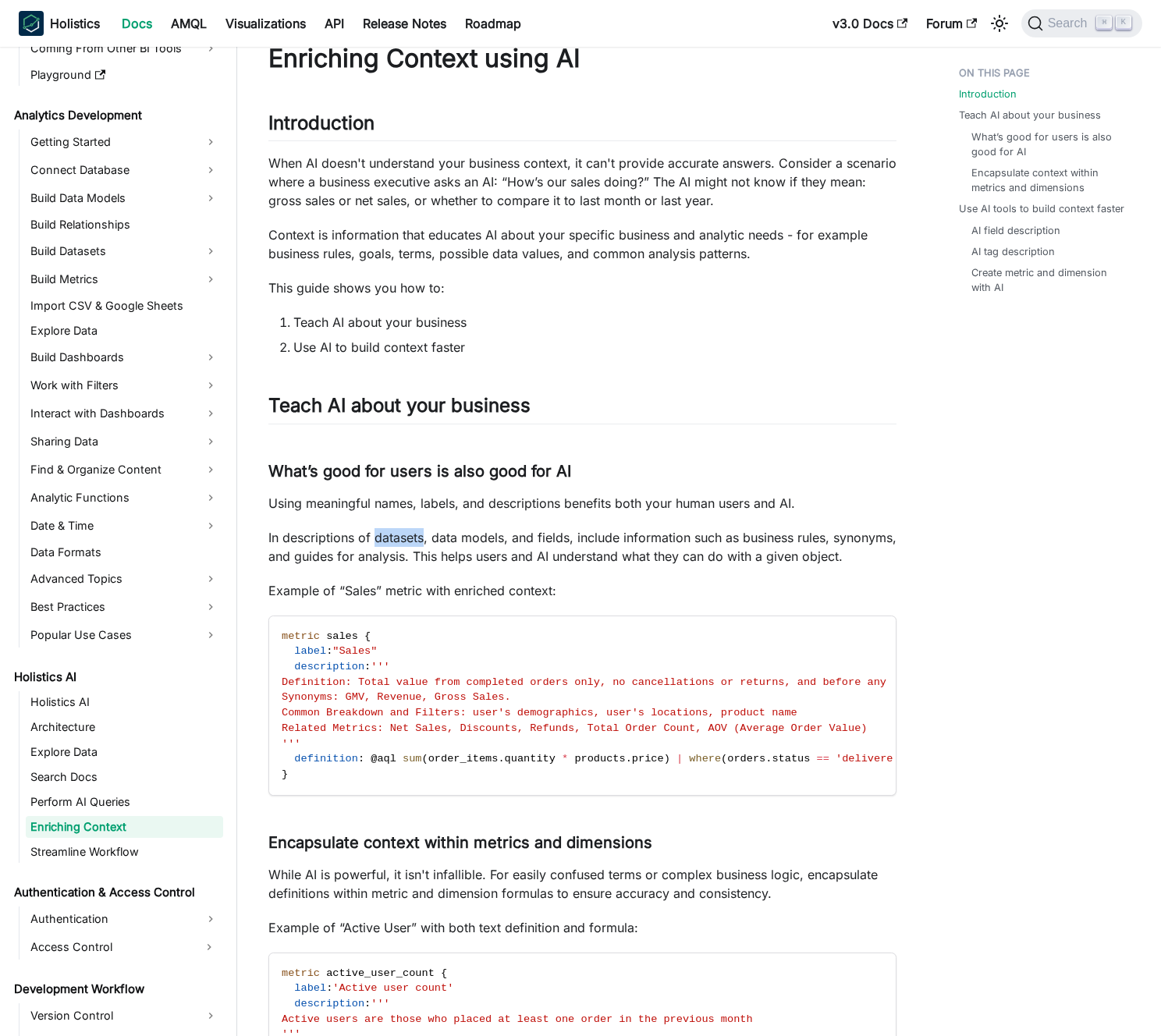
click at [387, 539] on p "In descriptions of datasets, data models, and fields, include information such …" at bounding box center [583, 547] width 629 height 37
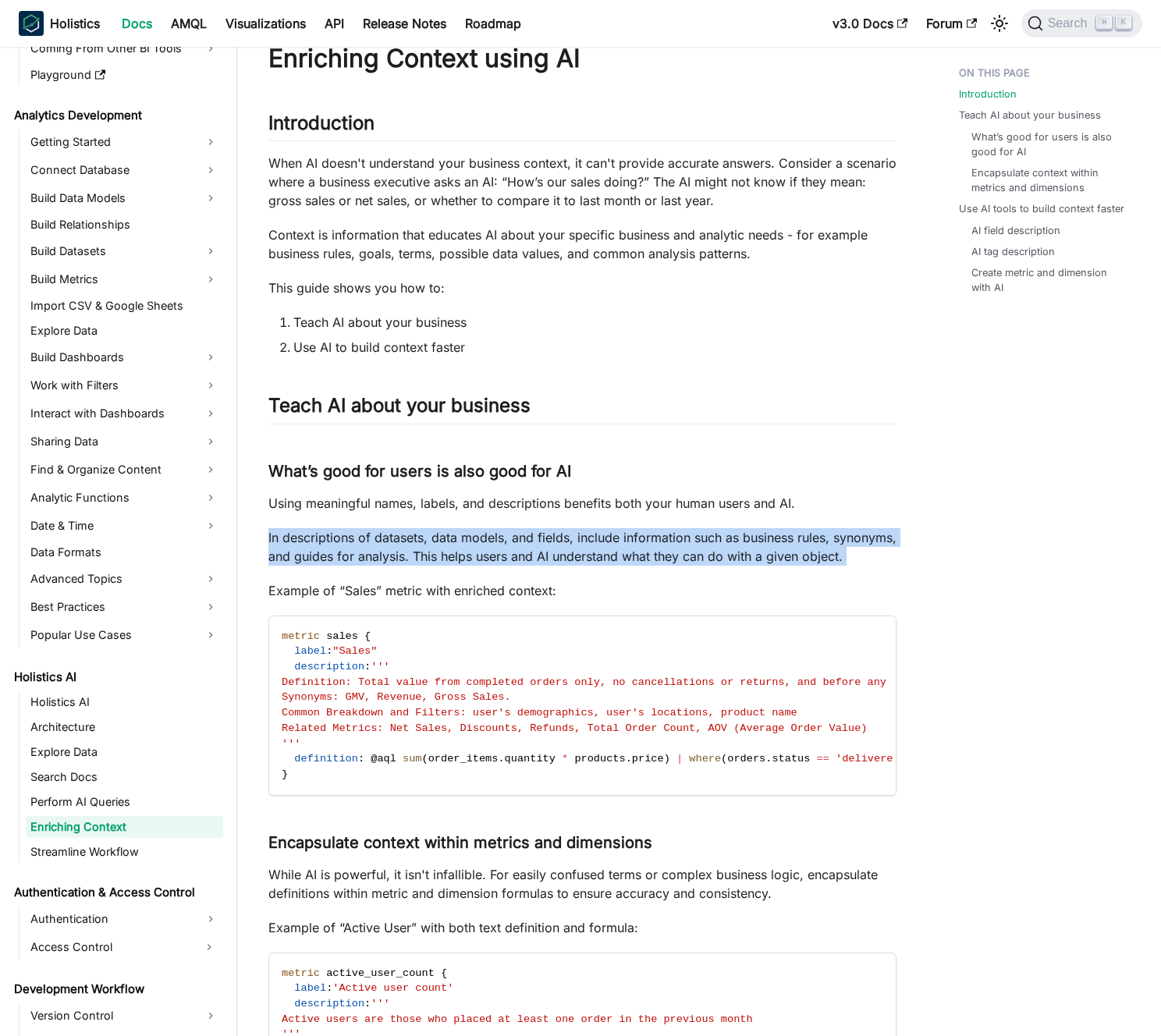
click at [387, 539] on p "In descriptions of datasets, data models, and fields, include information such …" at bounding box center [583, 547] width 629 height 37
click at [396, 541] on p "In descriptions of datasets, data models, and fields, include information such …" at bounding box center [583, 547] width 629 height 37
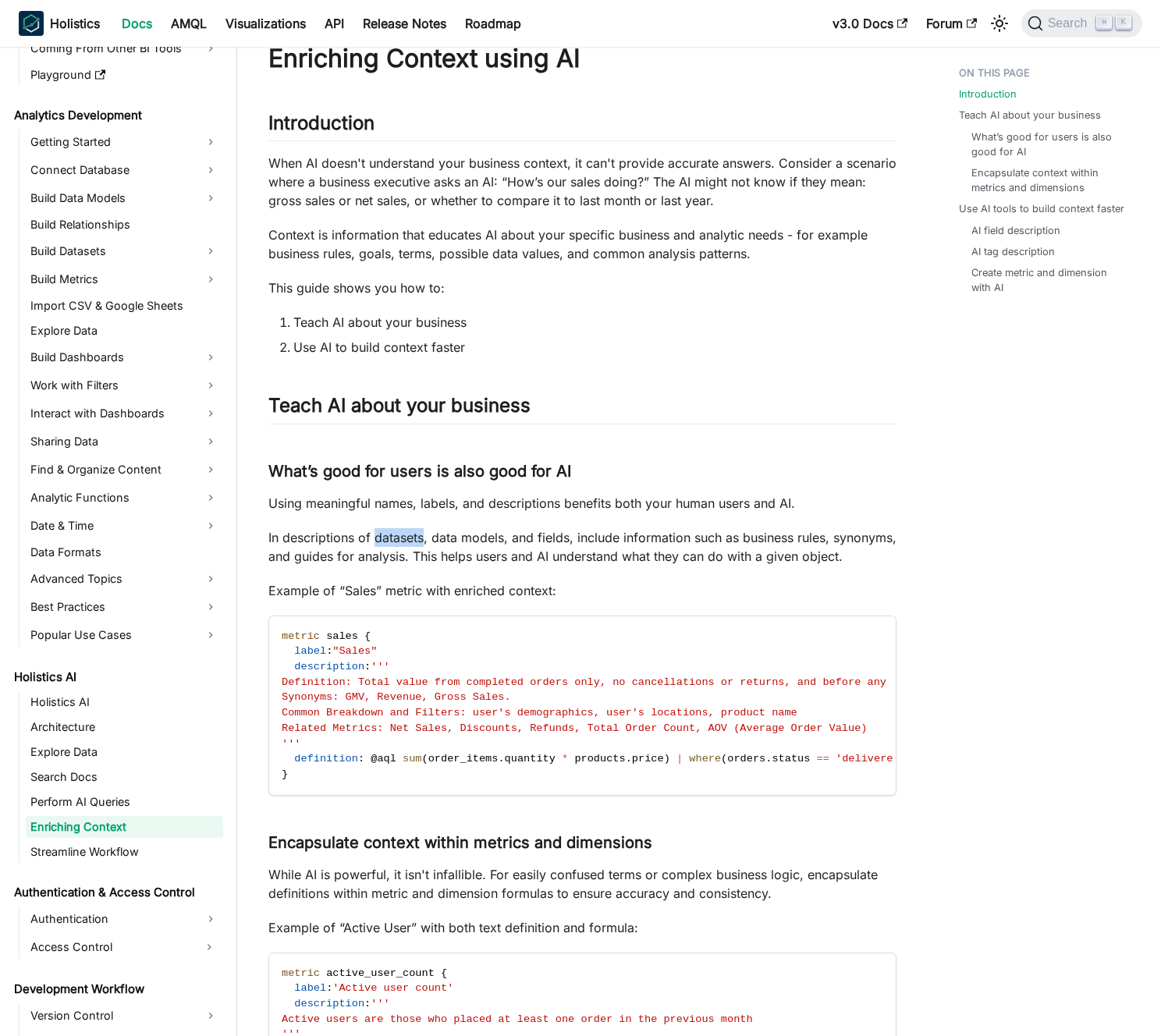
click at [396, 541] on p "In descriptions of datasets, data models, and fields, include information such …" at bounding box center [583, 547] width 629 height 37
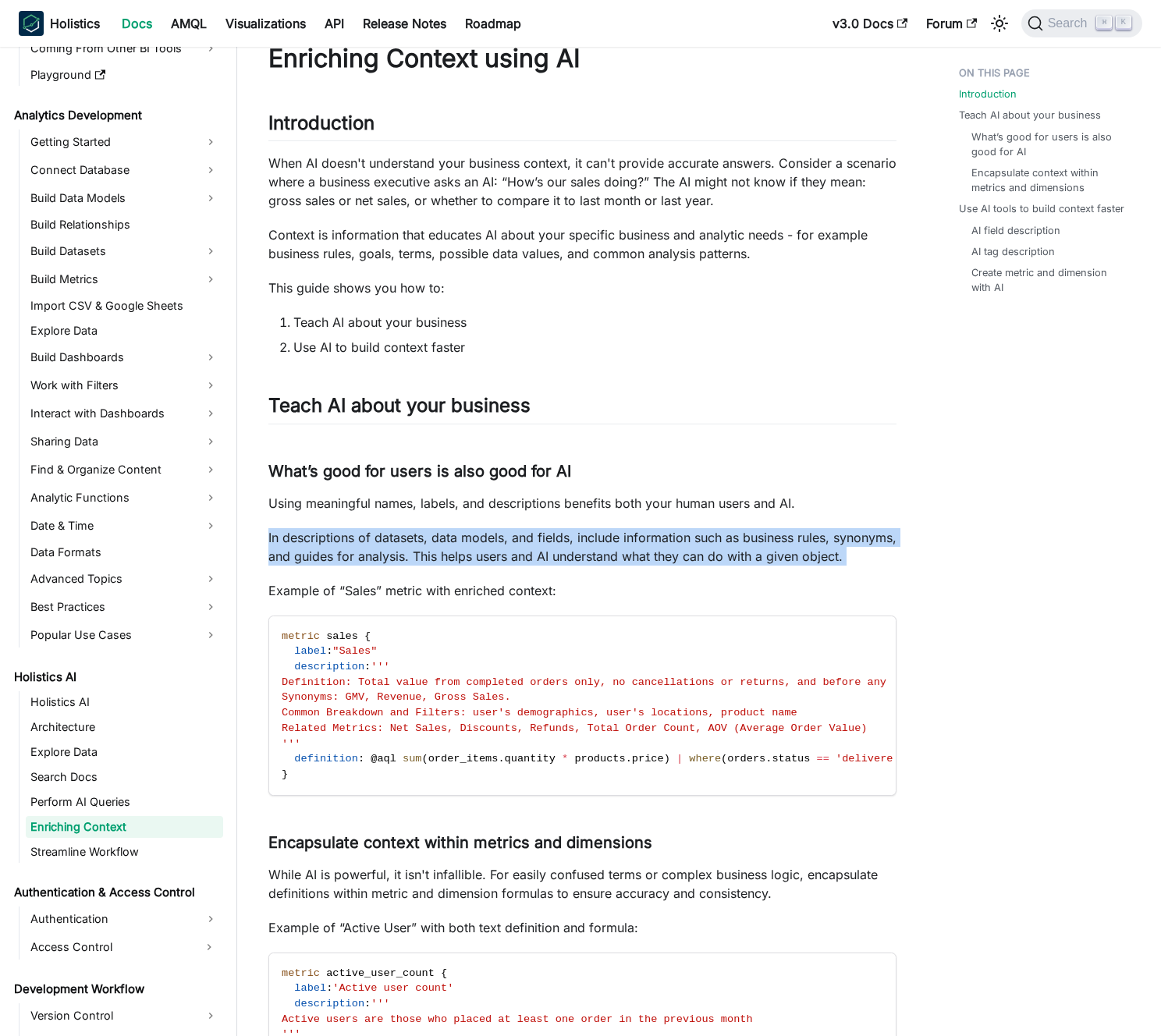
click at [396, 541] on p "In descriptions of datasets, data models, and fields, include information such …" at bounding box center [583, 547] width 629 height 37
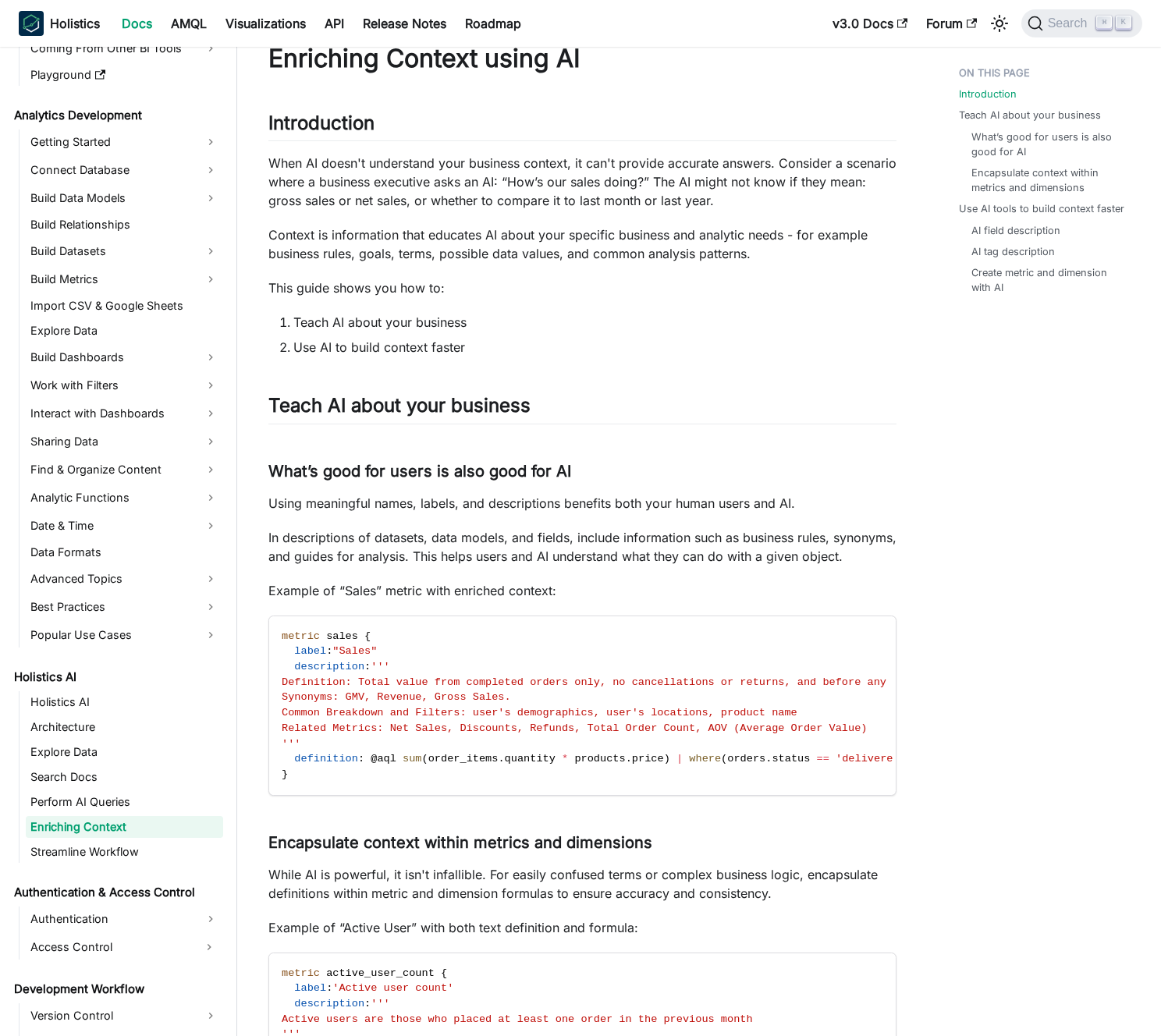
click at [405, 541] on p "In descriptions of datasets, data models, and fields, include information such …" at bounding box center [583, 547] width 629 height 37
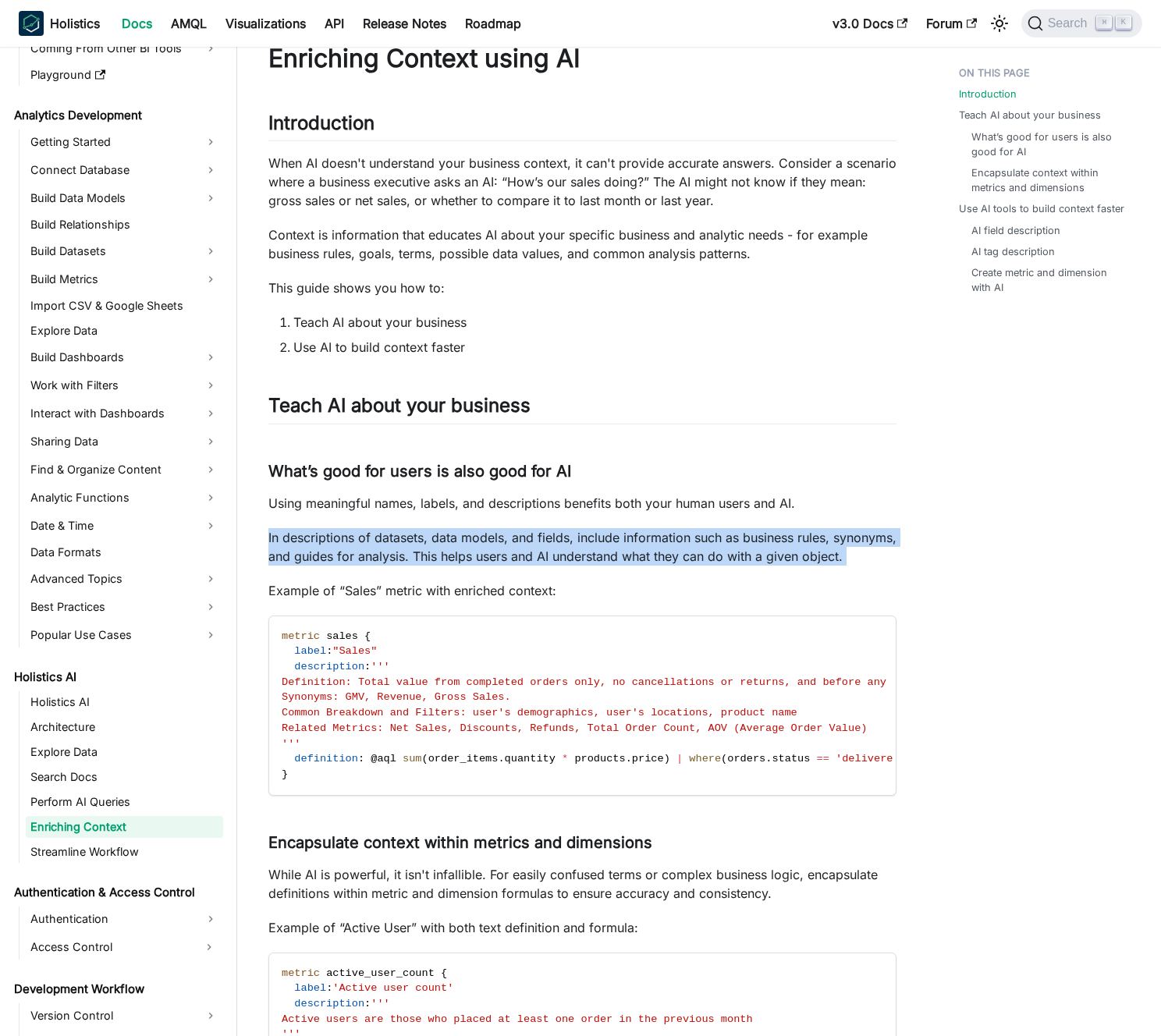
click at [405, 541] on p "In descriptions of datasets, data models, and fields, include information such …" at bounding box center [583, 547] width 629 height 37
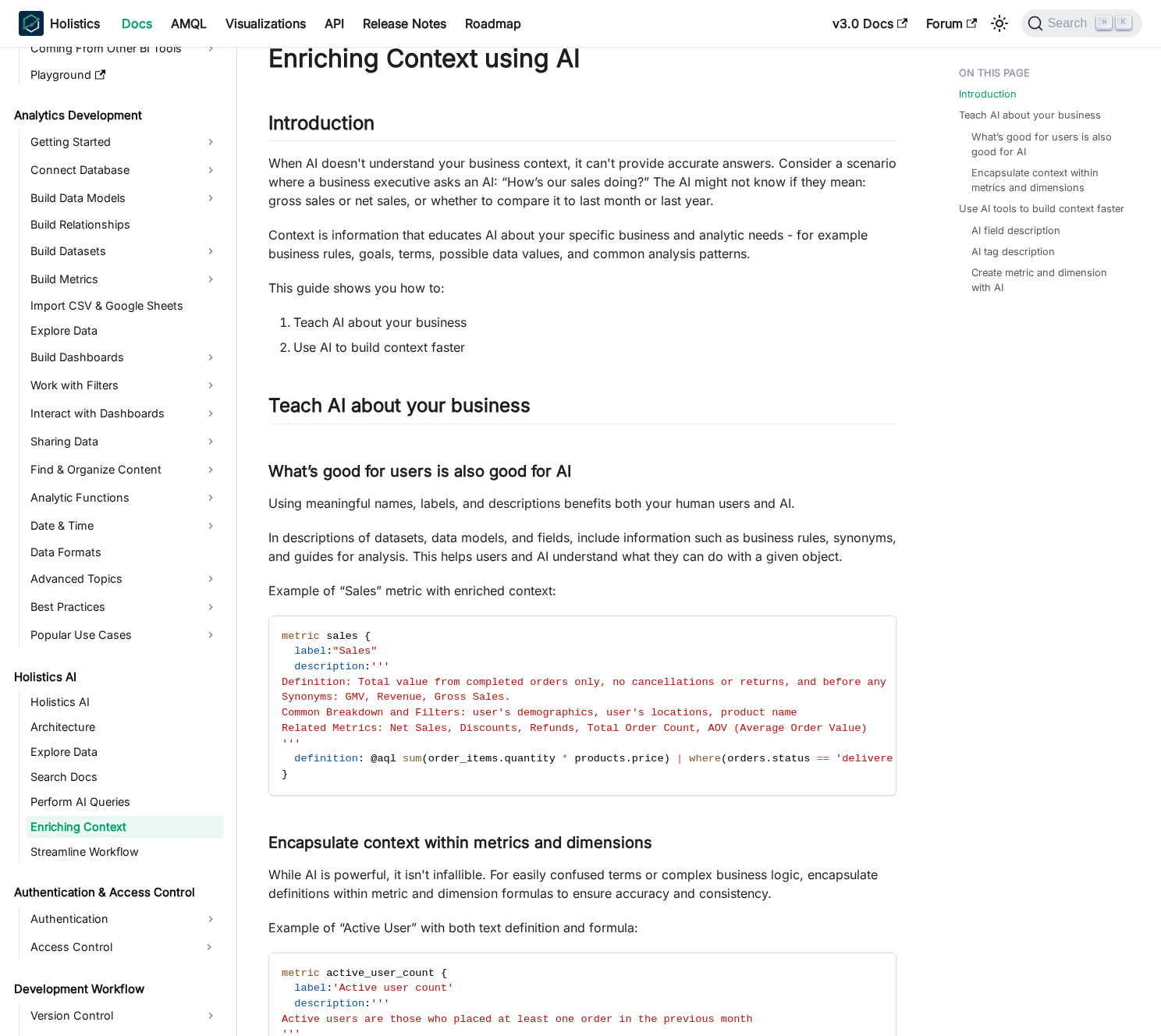
click at [410, 541] on p "In descriptions of datasets, data models, and fields, include information such …" at bounding box center [583, 547] width 629 height 37
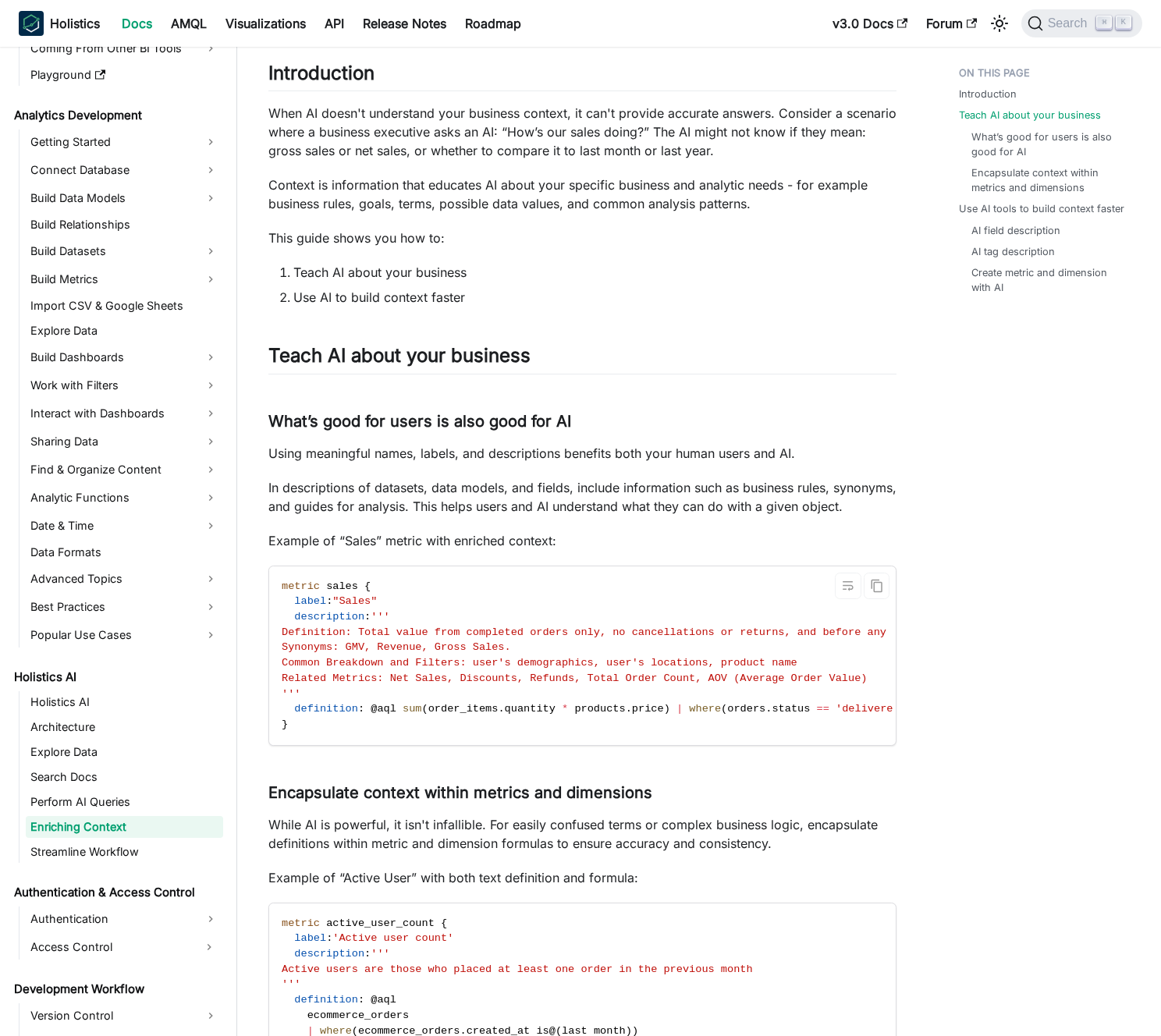
scroll to position [186, 0]
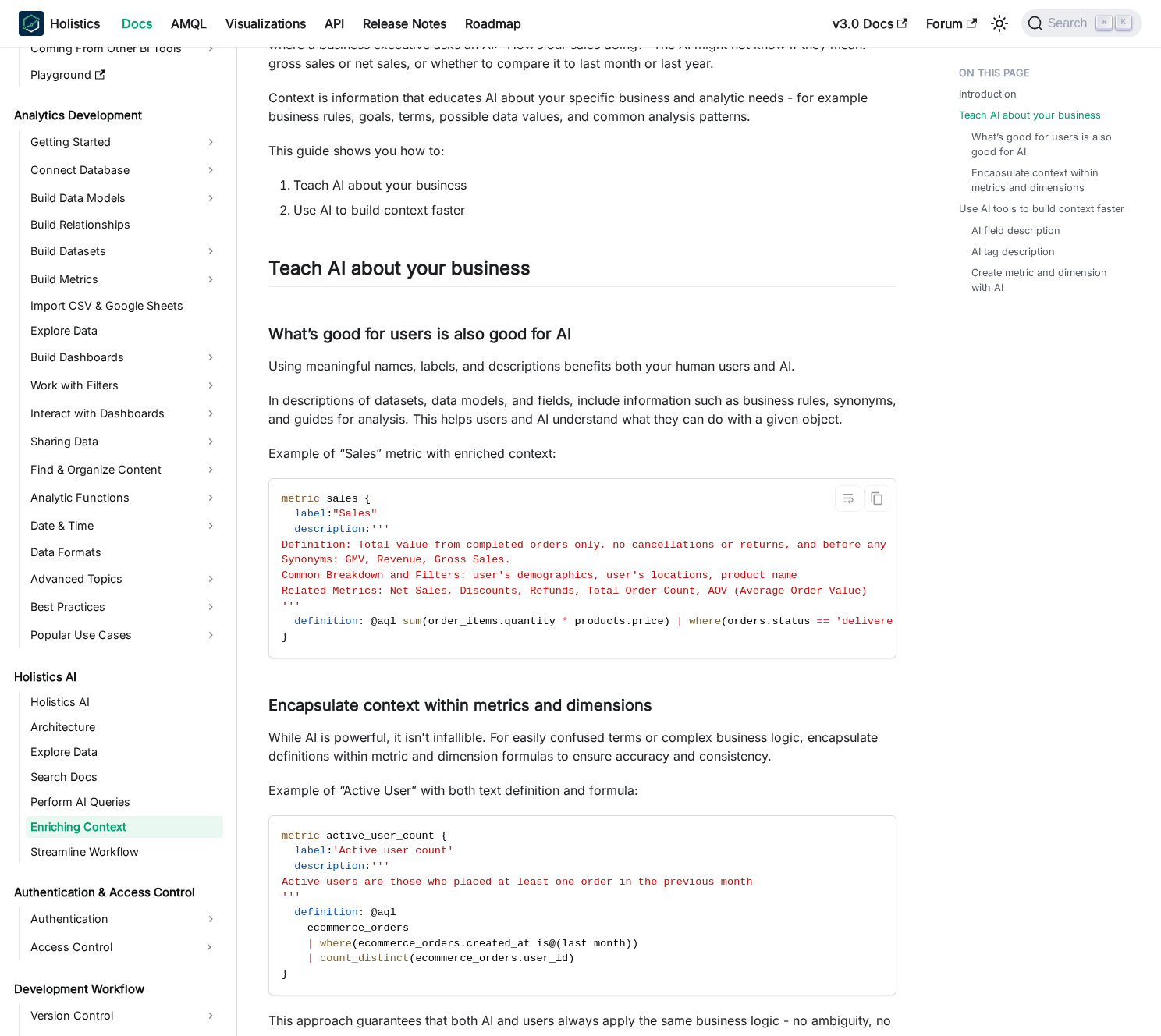
click at [469, 551] on span "Definition: Total value from completed orders only, no cancellations or returns…" at bounding box center [619, 544] width 675 height 11
click at [475, 566] on span "Synonyms: GMV, Revenue, Gross Sales." at bounding box center [396, 560] width 230 height 11
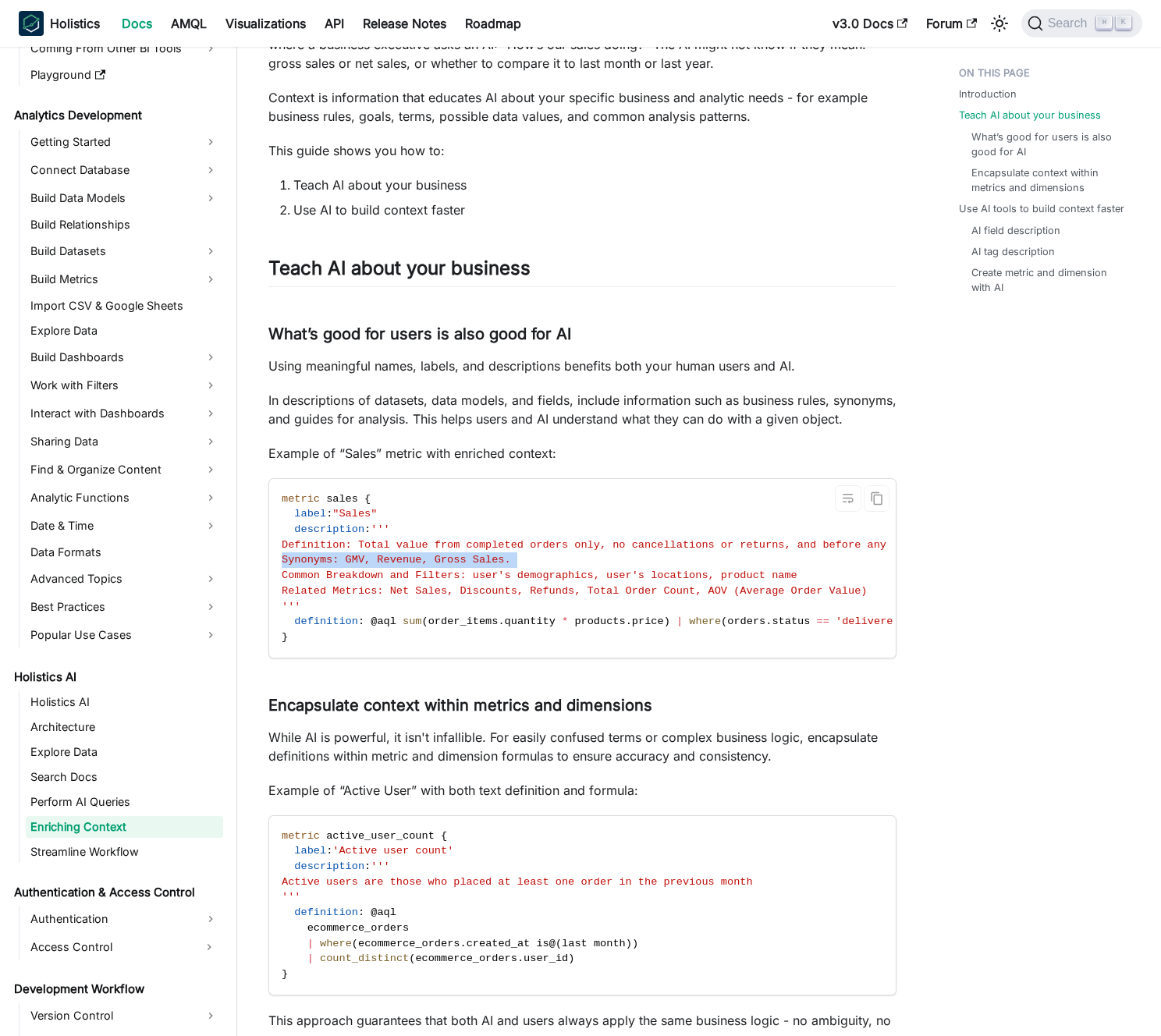
click at [475, 566] on span "Synonyms: GMV, Revenue, Gross Sales." at bounding box center [396, 560] width 230 height 11
click at [479, 551] on span "Definition: Total value from completed orders only, no cancellations or returns…" at bounding box center [619, 544] width 675 height 11
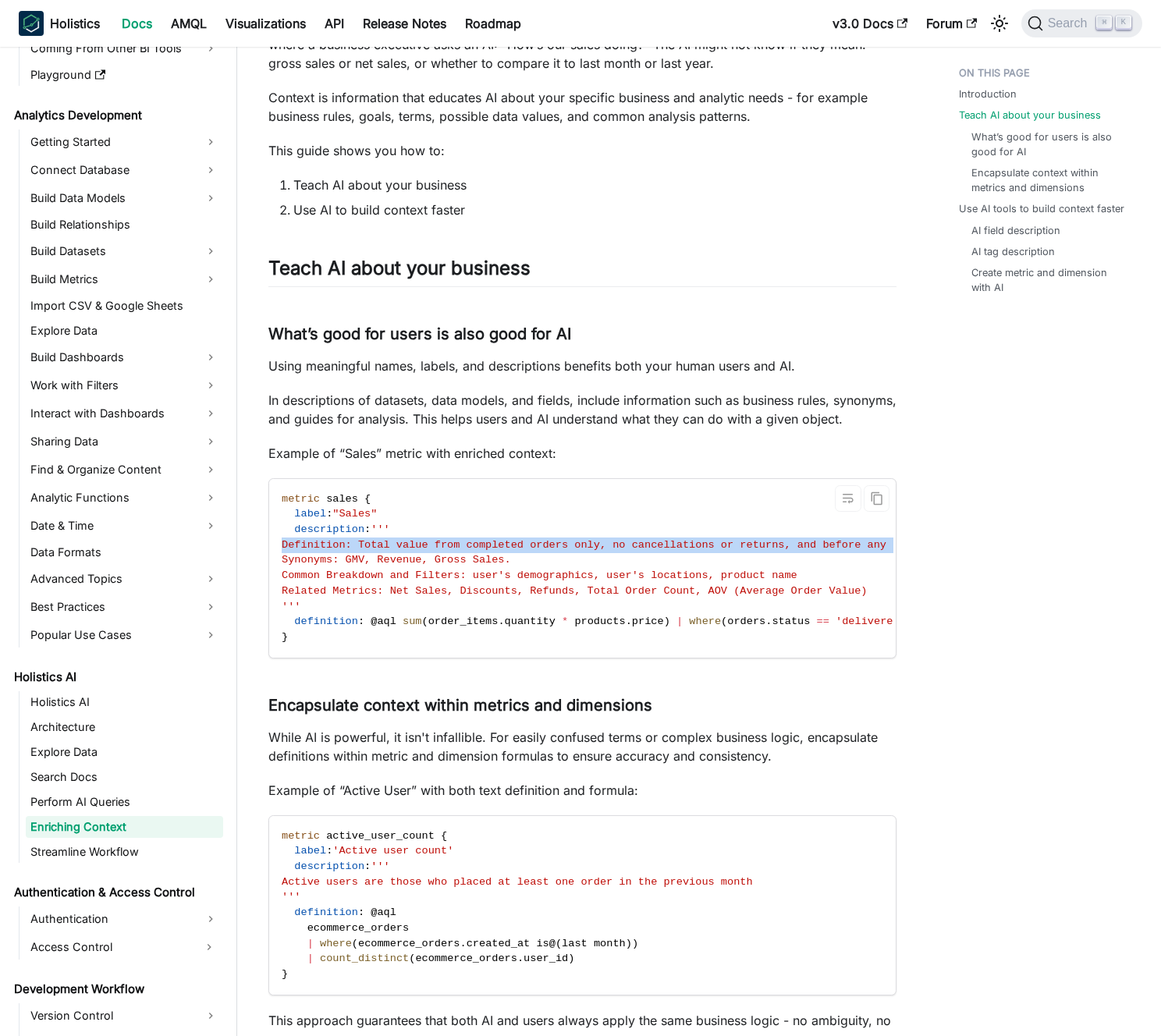
click at [479, 551] on span "Definition: Total value from completed orders only, no cancellations or returns…" at bounding box center [619, 544] width 675 height 11
click at [481, 551] on span "Definition: Total value from completed orders only, no cancellations or returns…" at bounding box center [619, 544] width 675 height 11
click at [411, 357] on p "Using meaningful names, labels, and descriptions benefits both your human users…" at bounding box center [583, 365] width 629 height 19
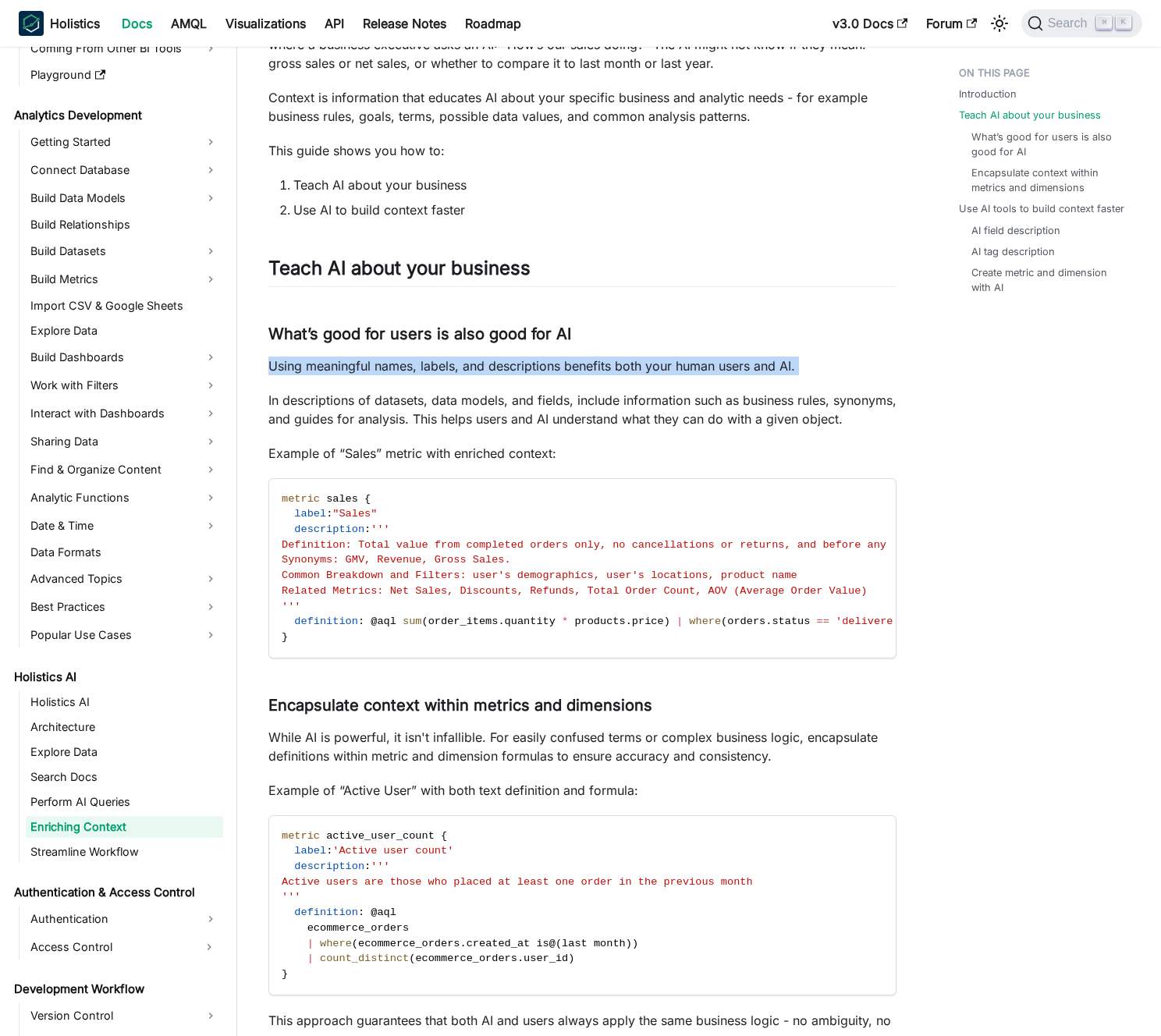
click at [411, 357] on p "Using meaningful names, labels, and descriptions benefits both your human users…" at bounding box center [583, 365] width 629 height 19
click at [425, 359] on p "Using meaningful names, labels, and descriptions benefits both your human users…" at bounding box center [583, 365] width 629 height 19
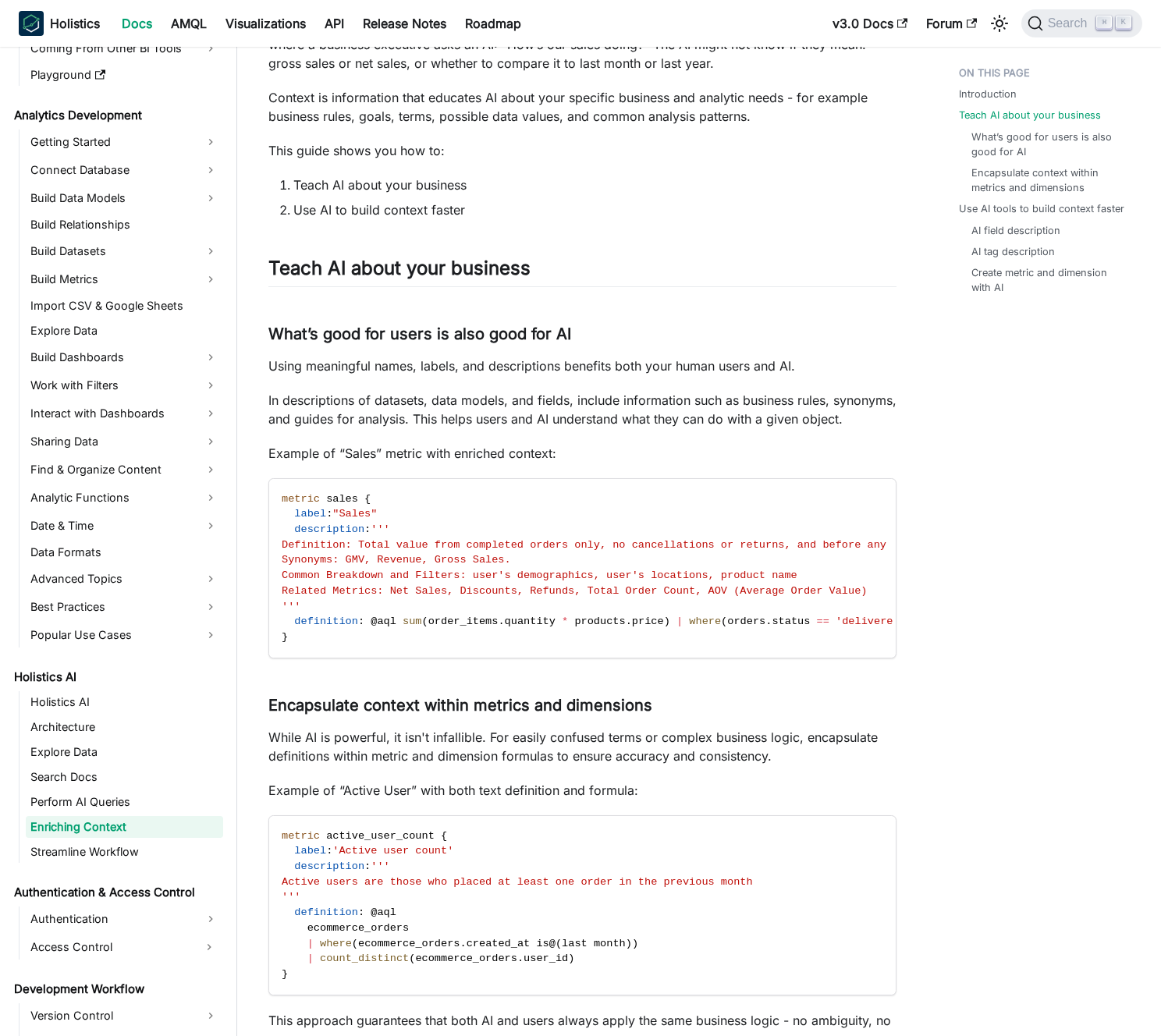
click at [439, 327] on h3 "What’s good for users is also good for AI ​" at bounding box center [583, 334] width 629 height 20
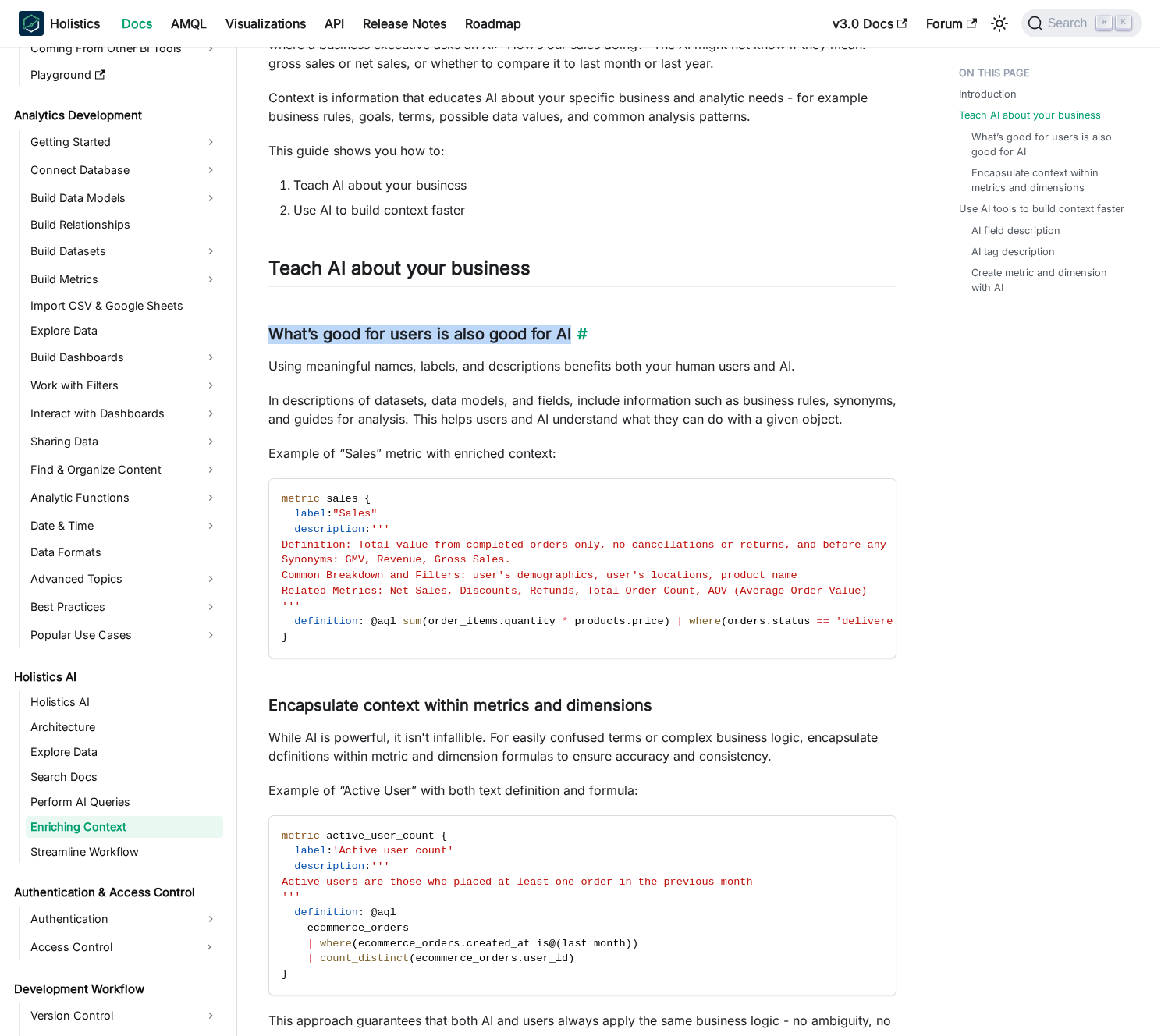
click at [428, 328] on h3 "What’s good for users is also good for AI ​" at bounding box center [583, 334] width 629 height 20
click at [428, 367] on p "Using meaningful names, labels, and descriptions benefits both your human users…" at bounding box center [583, 365] width 629 height 19
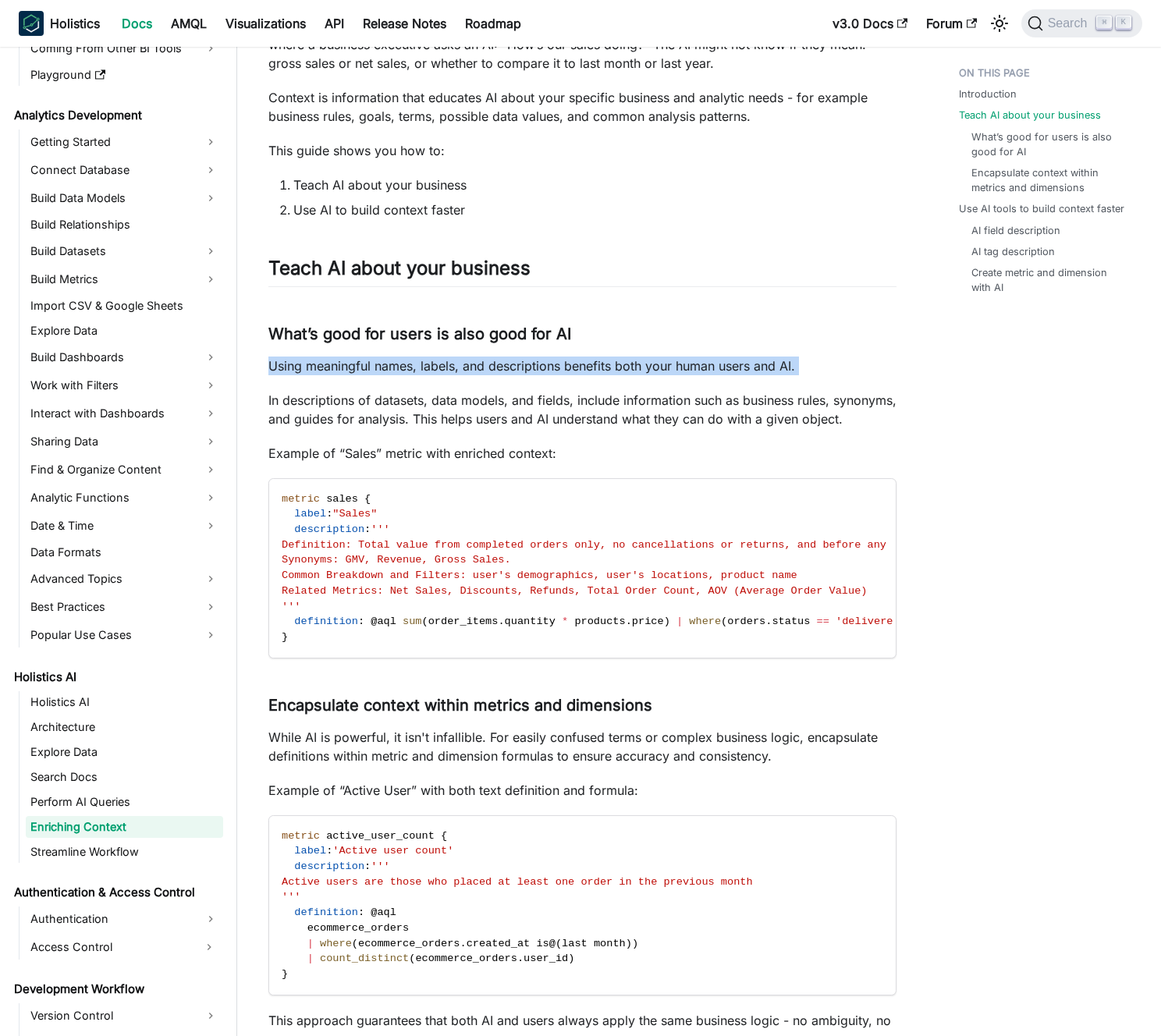
click at [428, 367] on p "Using meaningful names, labels, and descriptions benefits both your human users…" at bounding box center [583, 365] width 629 height 19
click at [413, 367] on p "Using meaningful names, labels, and descriptions benefits both your human users…" at bounding box center [583, 365] width 629 height 19
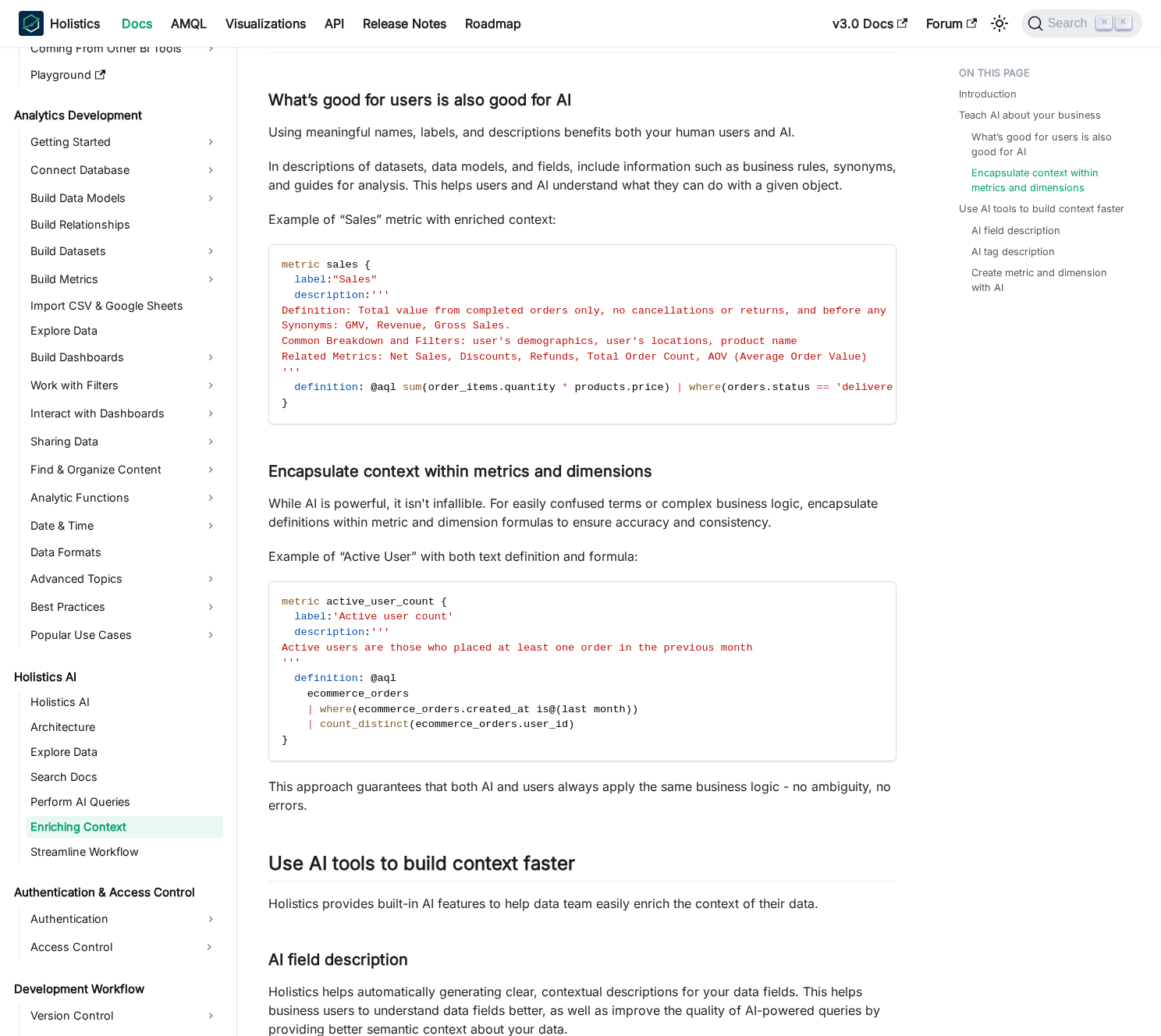
scroll to position [710, 0]
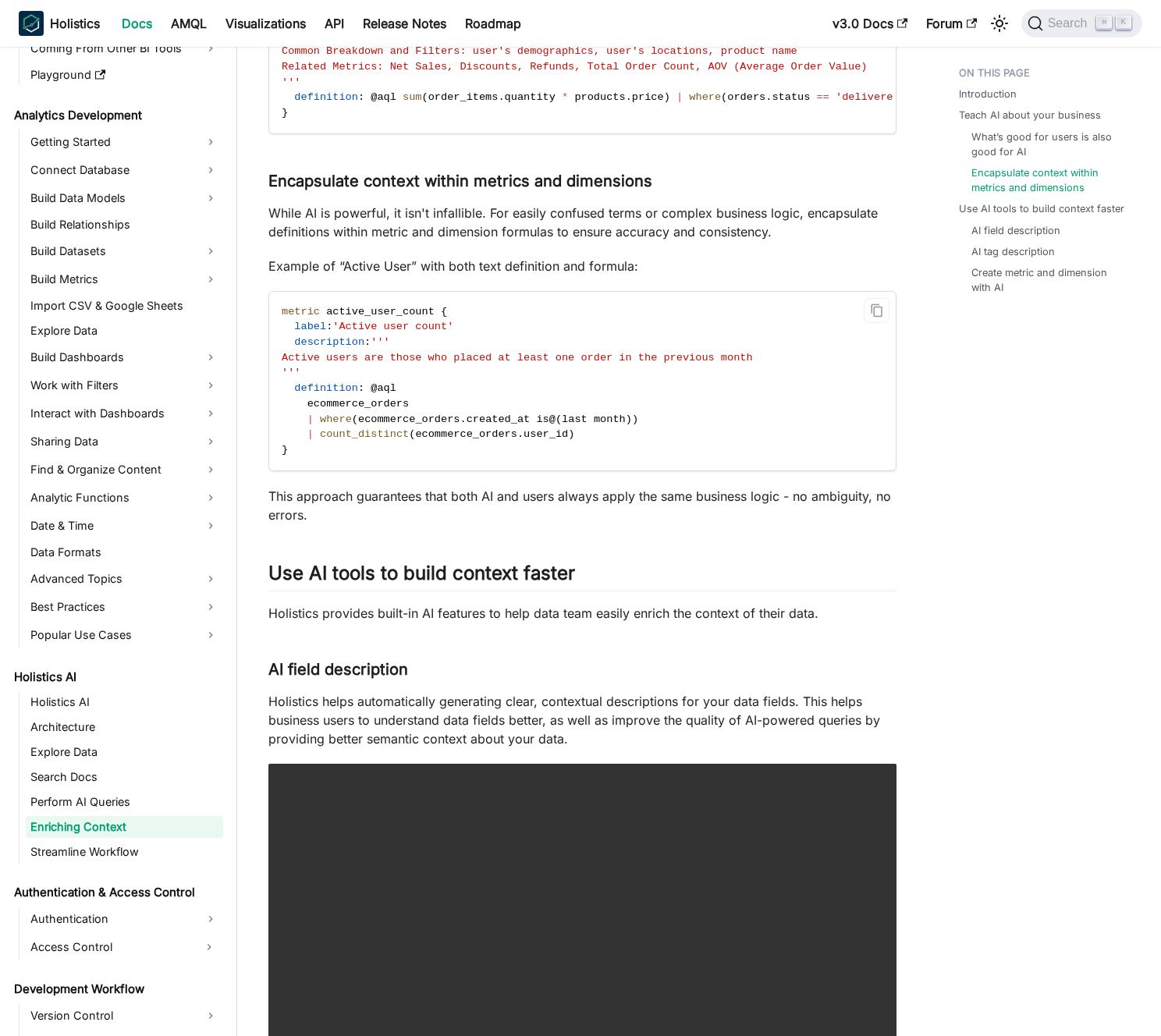
click at [464, 364] on span "Active users are those who placed at least one order in the previous month" at bounding box center [517, 357] width 471 height 11
click at [453, 364] on span "Active users are those who placed at least one order in the previous month" at bounding box center [517, 357] width 471 height 11
click at [476, 275] on p "Example of “Active User” with both text definition and formula:" at bounding box center [583, 265] width 629 height 19
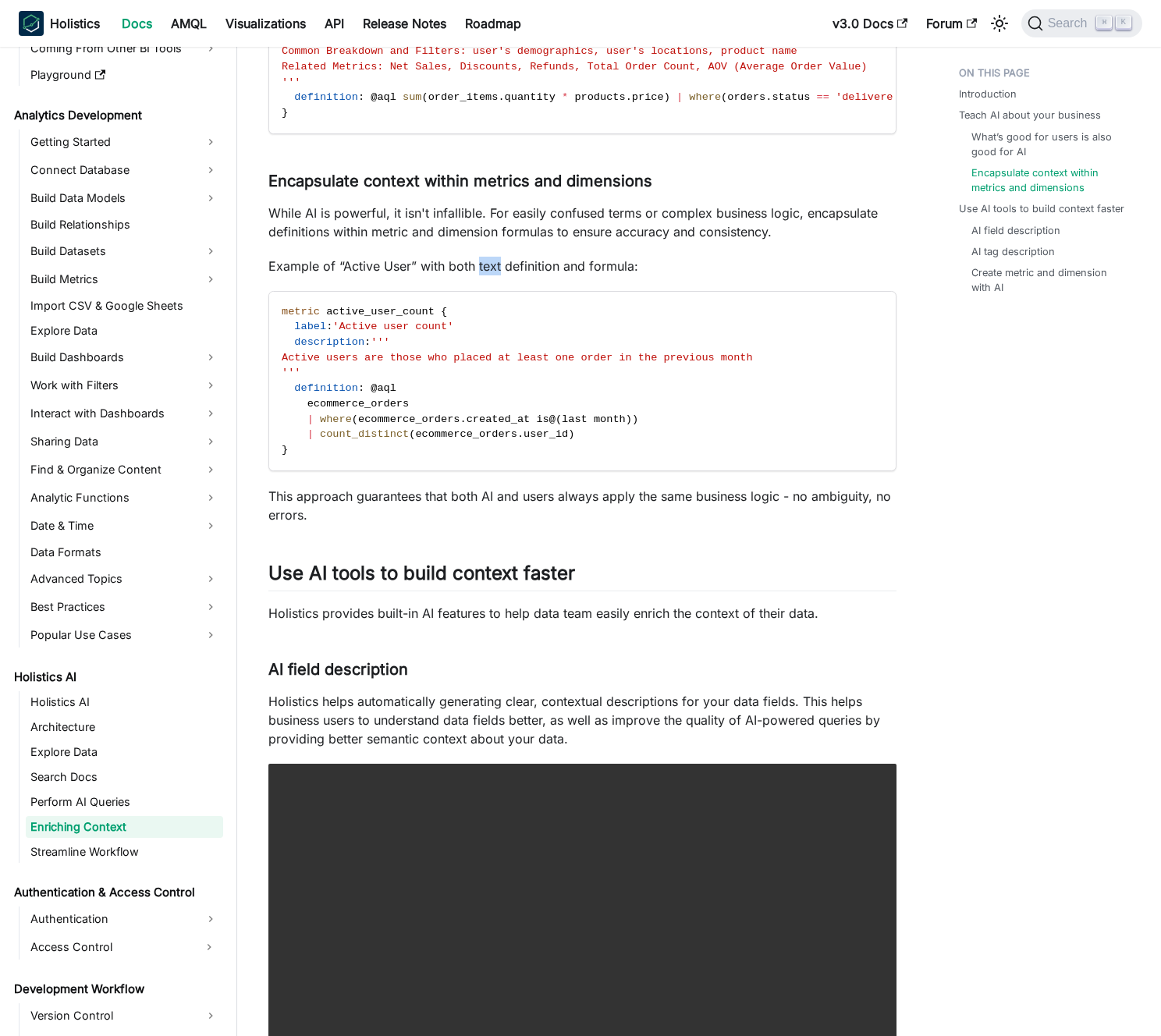
click at [476, 275] on p "Example of “Active User” with both text definition and formula:" at bounding box center [583, 265] width 629 height 19
drag, startPoint x: 476, startPoint y: 291, endPoint x: 475, endPoint y: 263, distance: 28.0
click at [476, 275] on p "Example of “Active User” with both text definition and formula:" at bounding box center [583, 265] width 629 height 19
click at [475, 241] on p "While AI is powerful, it isn't infallible. For easily confused terms or complex…" at bounding box center [583, 222] width 629 height 37
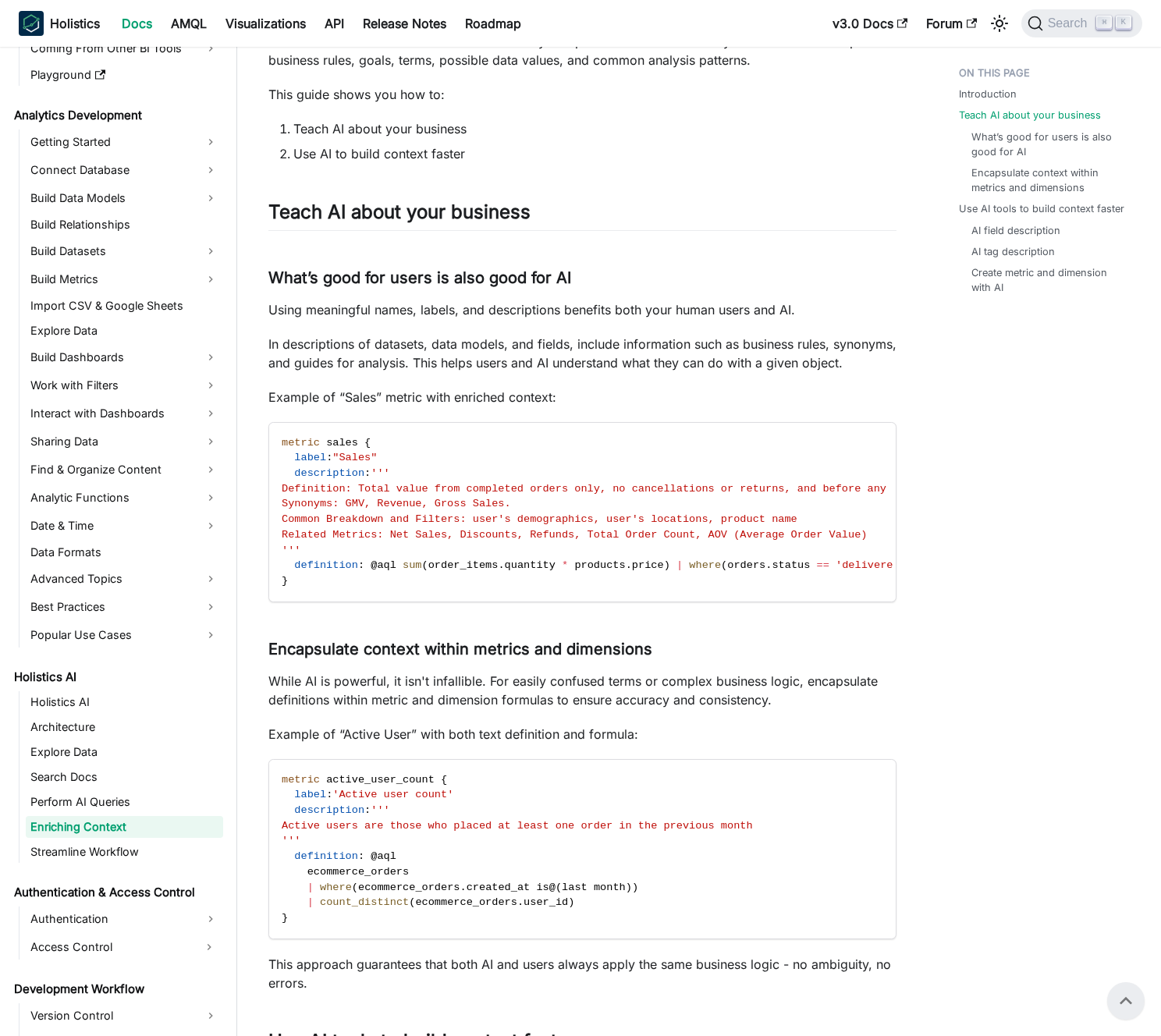
scroll to position [0, 0]
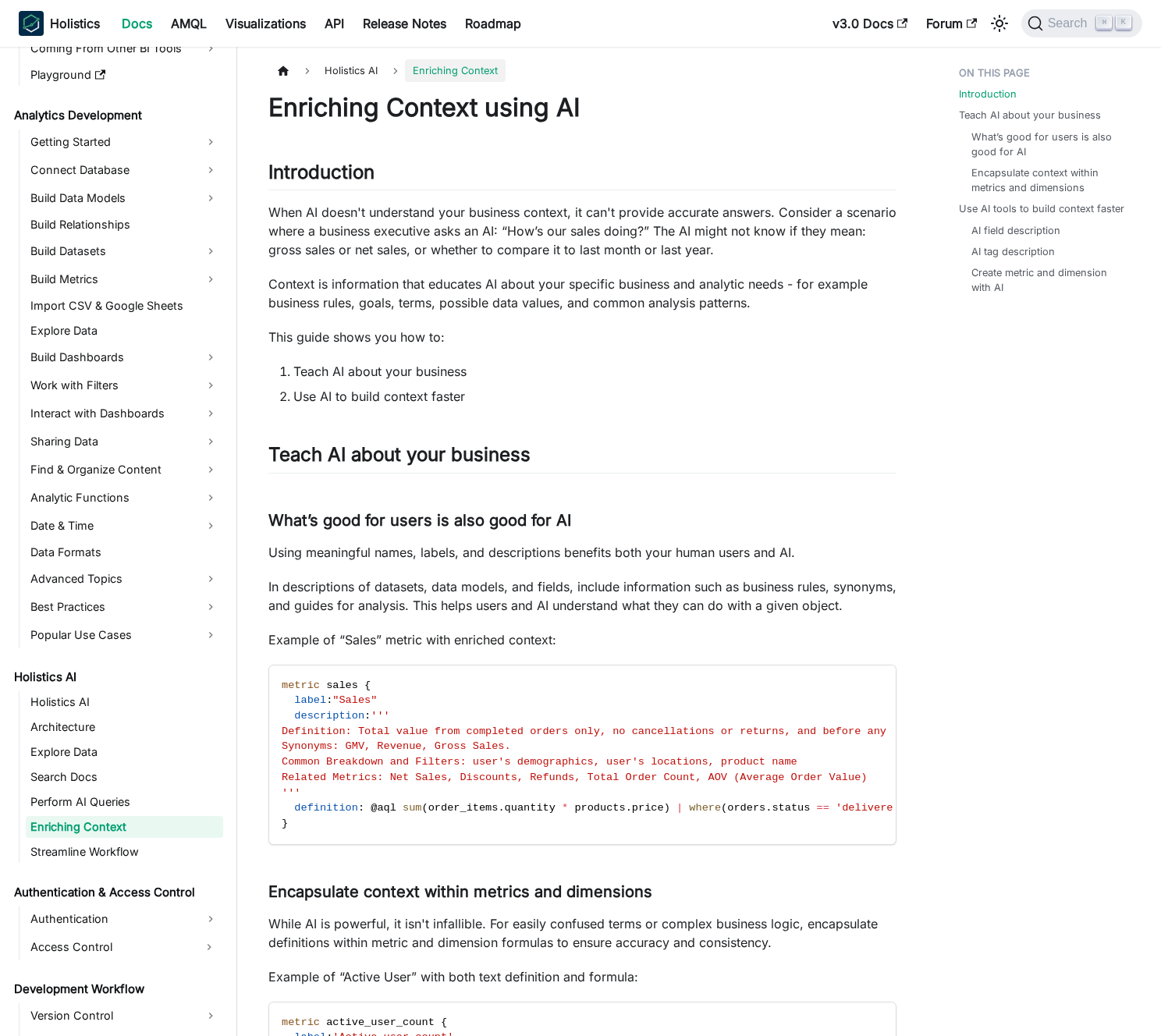
click at [517, 248] on p "When AI doesn't understand your business context, it can't provide accurate ans…" at bounding box center [583, 230] width 629 height 56
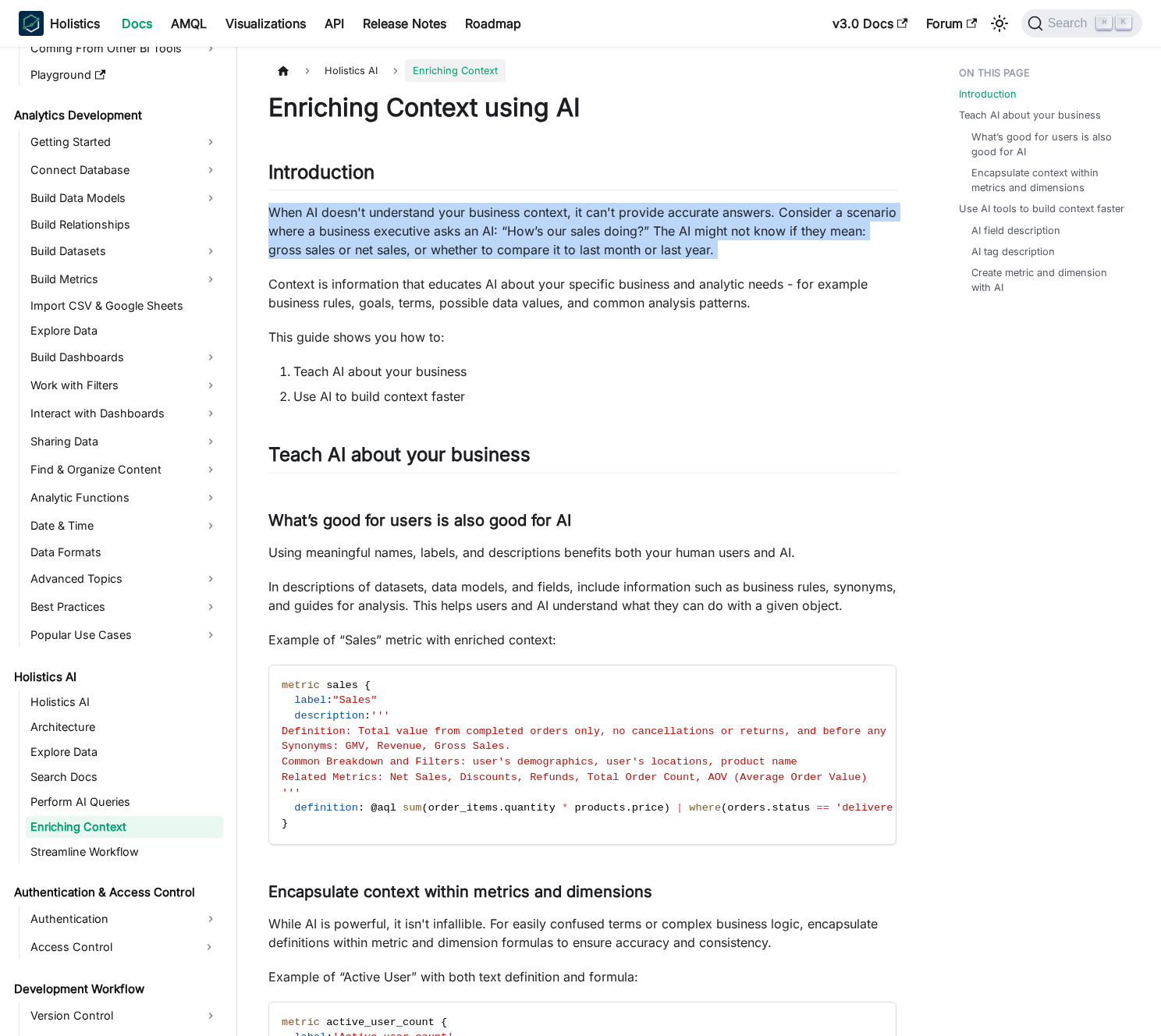
click at [517, 248] on p "When AI doesn't understand your business context, it can't provide accurate ans…" at bounding box center [583, 230] width 629 height 56
click at [512, 247] on p "When AI doesn't understand your business context, it can't provide accurate ans…" at bounding box center [583, 230] width 629 height 56
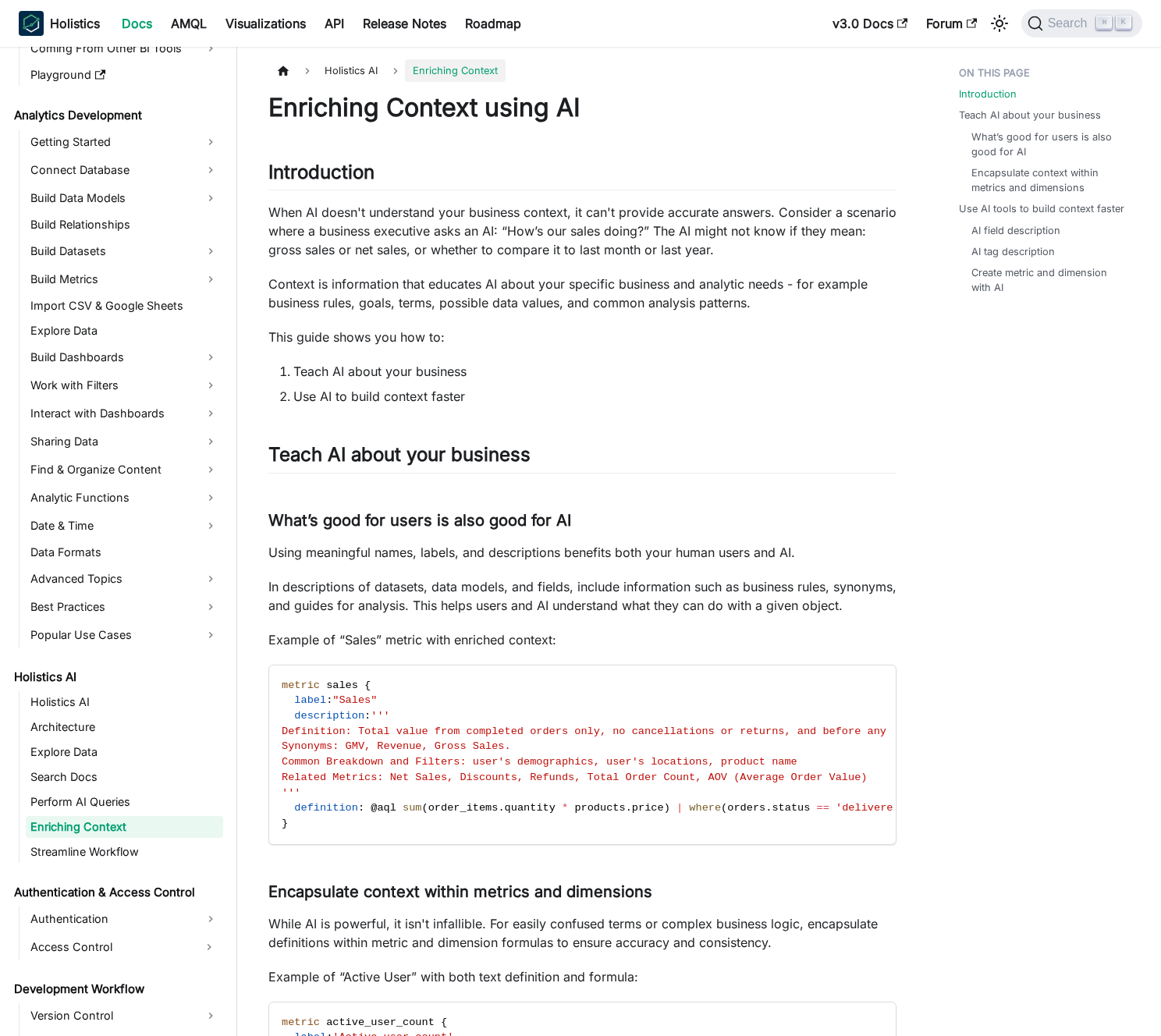
click at [514, 289] on p "Context is information that educates AI about your specific business and analyt…" at bounding box center [583, 293] width 629 height 37
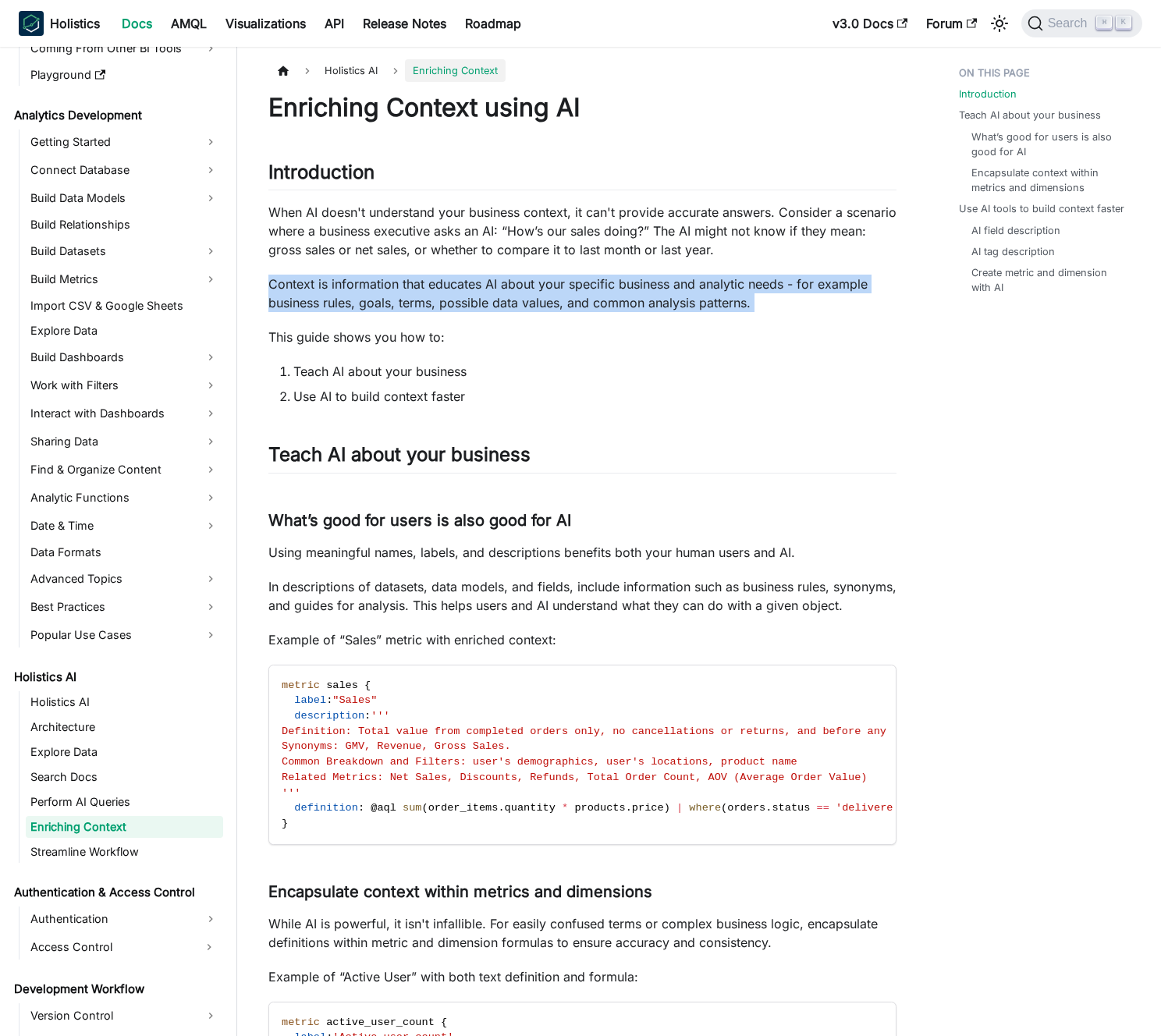
click at [514, 289] on p "Context is information that educates AI about your specific business and analyt…" at bounding box center [583, 293] width 629 height 37
click at [501, 286] on p "Context is information that educates AI about your specific business and analyt…" at bounding box center [583, 293] width 629 height 37
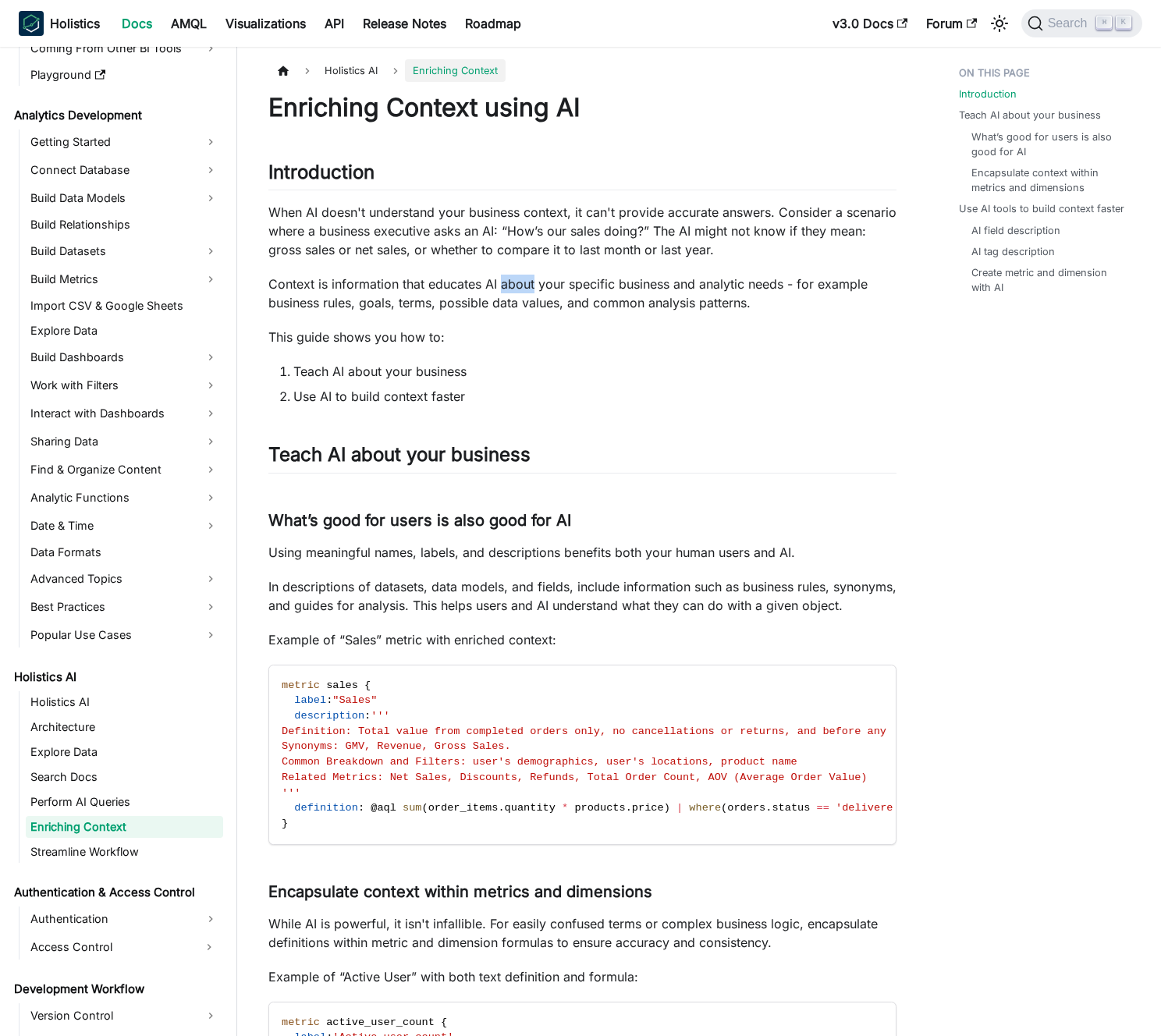
click at [501, 286] on p "Context is information that educates AI about your specific business and analyt…" at bounding box center [583, 293] width 629 height 37
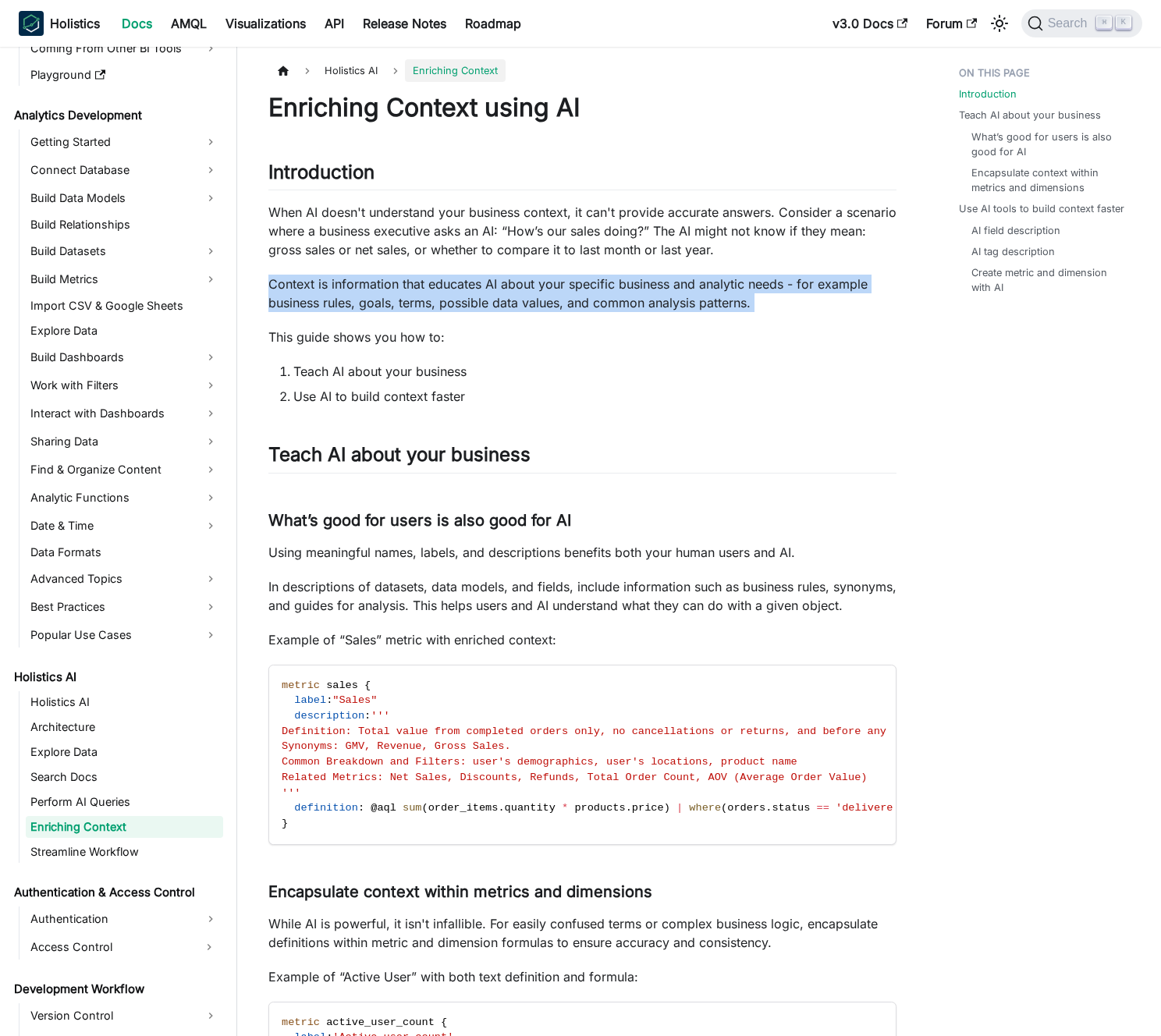
click at [501, 286] on p "Context is information that educates AI about your specific business and analyt…" at bounding box center [583, 293] width 629 height 37
click at [495, 286] on p "Context is information that educates AI about your specific business and analyt…" at bounding box center [583, 293] width 629 height 37
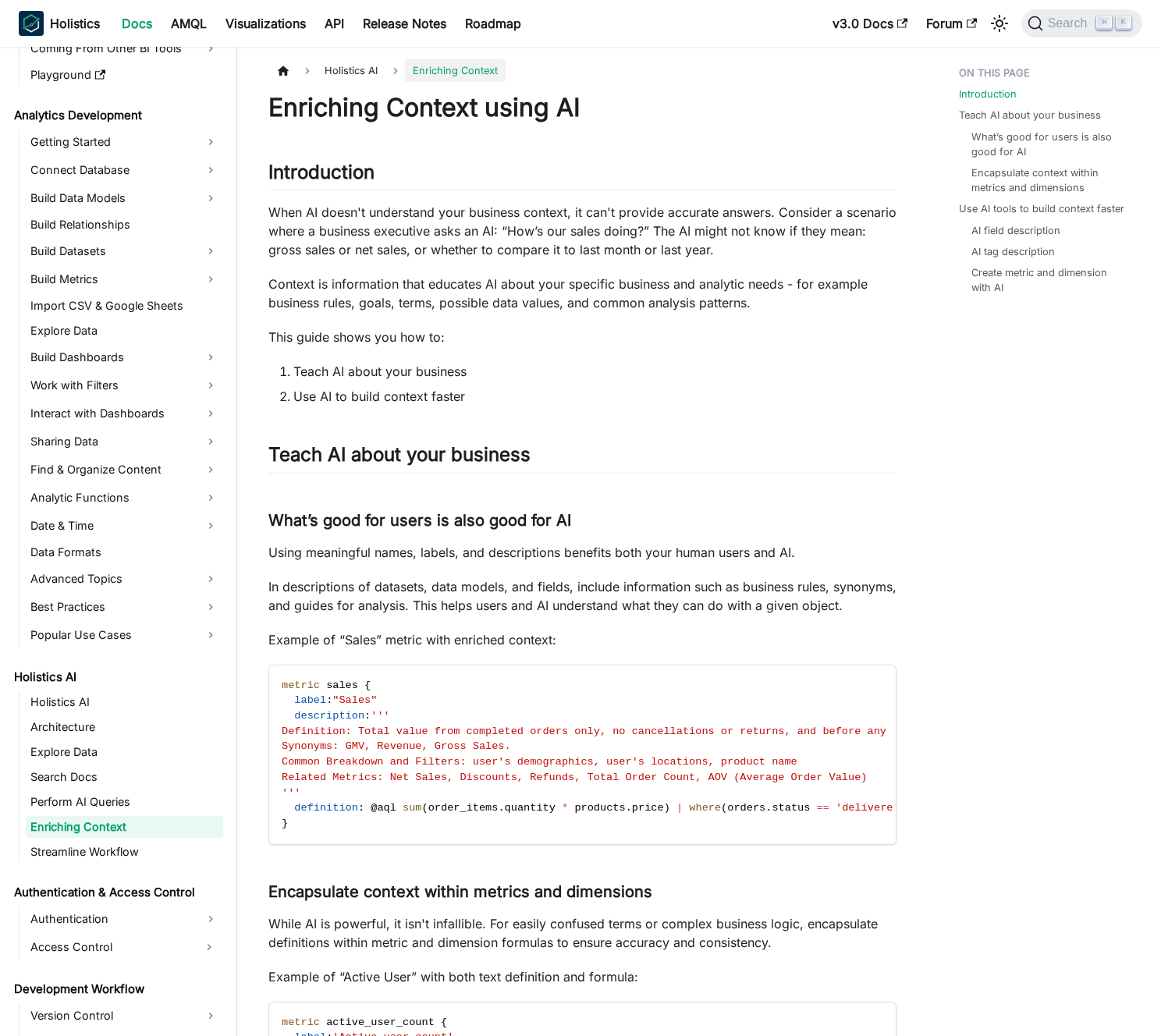
click at [500, 335] on p "This guide shows you how to:" at bounding box center [583, 337] width 629 height 19
drag, startPoint x: 500, startPoint y: 335, endPoint x: 512, endPoint y: 342, distance: 13.9
click at [501, 335] on p "This guide shows you how to:" at bounding box center [583, 337] width 629 height 19
click at [513, 342] on p "This guide shows you how to:" at bounding box center [583, 337] width 629 height 19
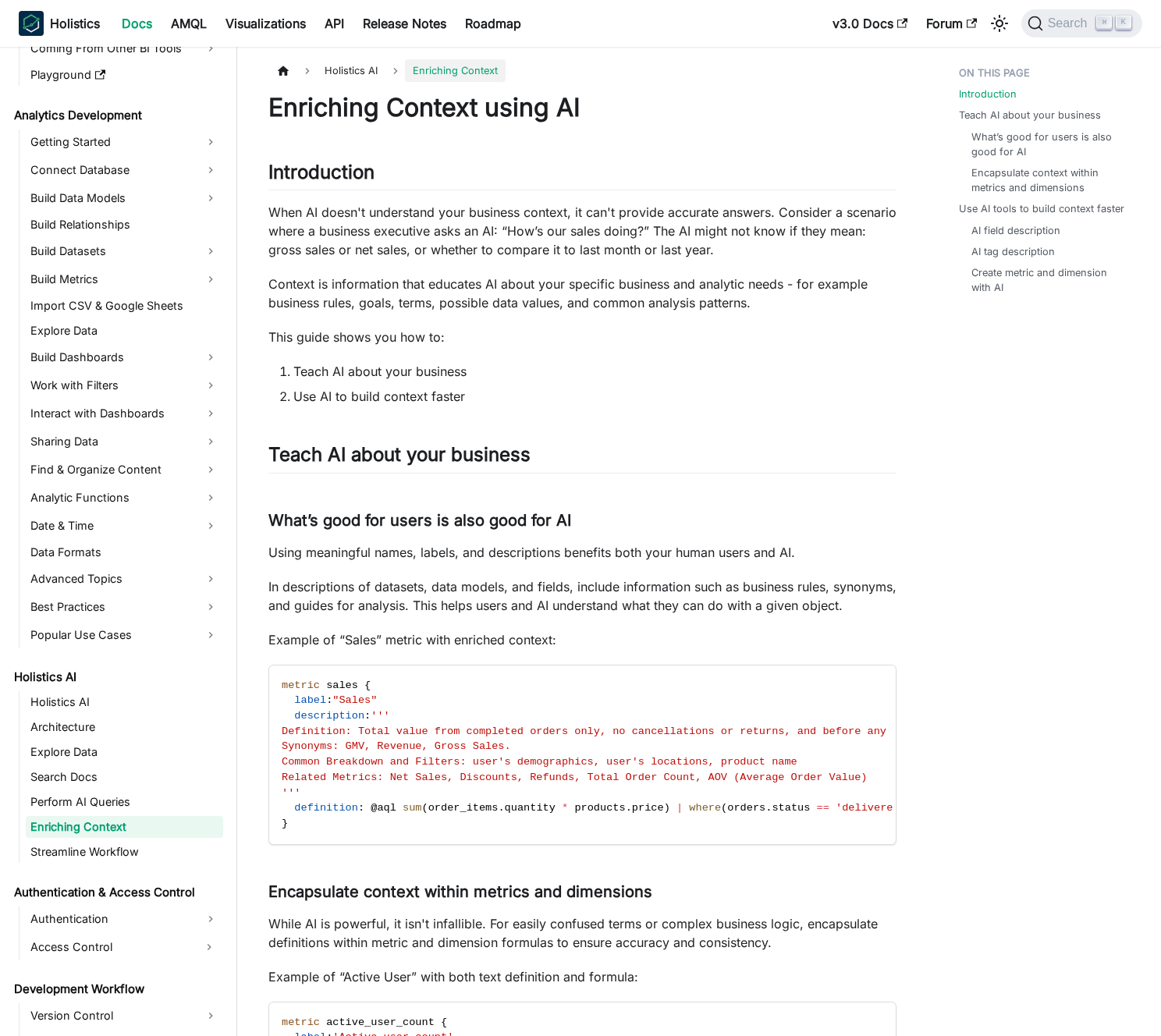
click at [490, 242] on p "When AI doesn't understand your business context, it can't provide accurate ans…" at bounding box center [583, 230] width 629 height 56
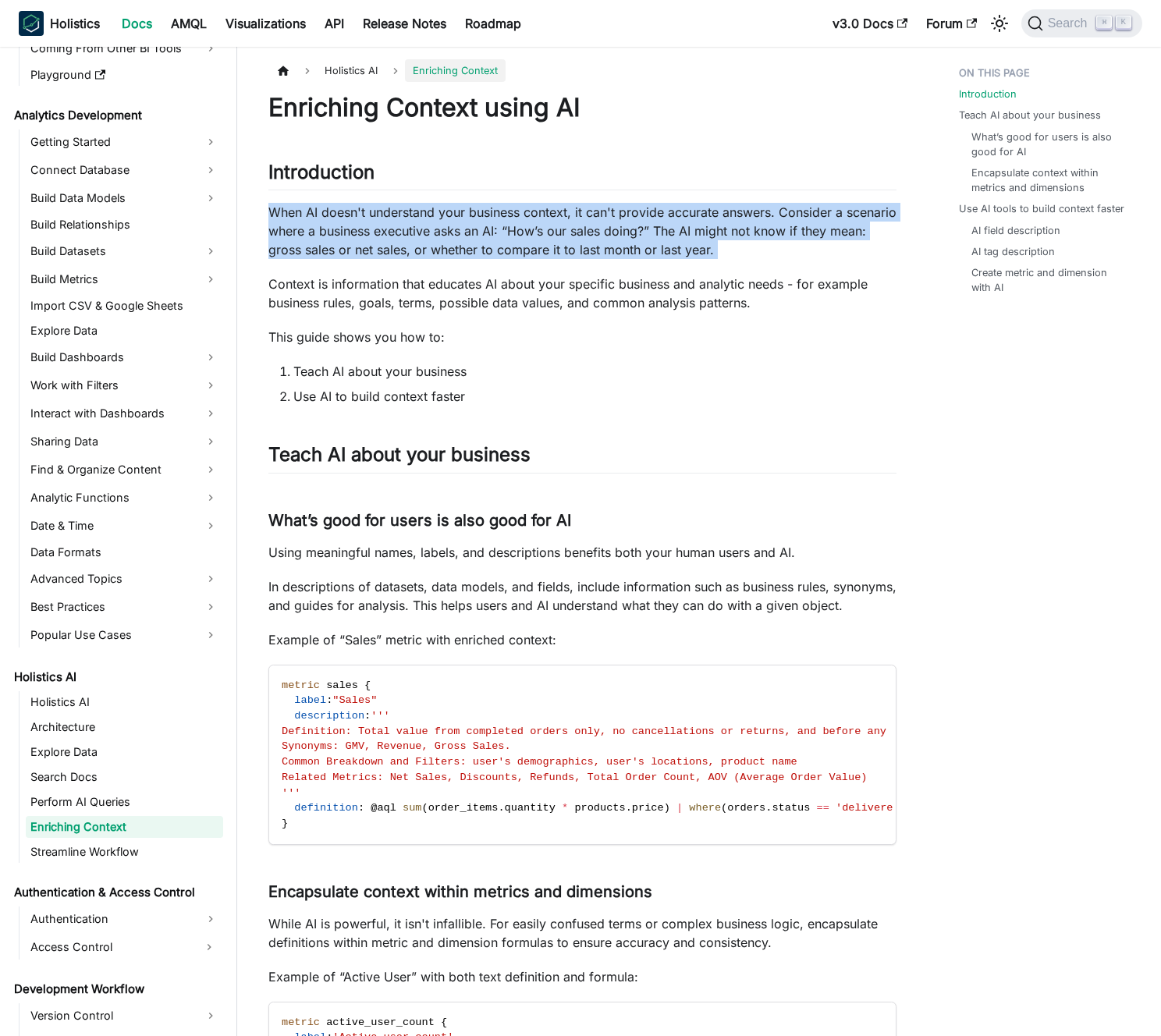
drag, startPoint x: 490, startPoint y: 242, endPoint x: 480, endPoint y: 240, distance: 10.2
click at [490, 242] on p "When AI doesn't understand your business context, it can't provide accurate ans…" at bounding box center [583, 230] width 629 height 56
click at [480, 240] on p "When AI doesn't understand your business context, it can't provide accurate ans…" at bounding box center [583, 230] width 629 height 56
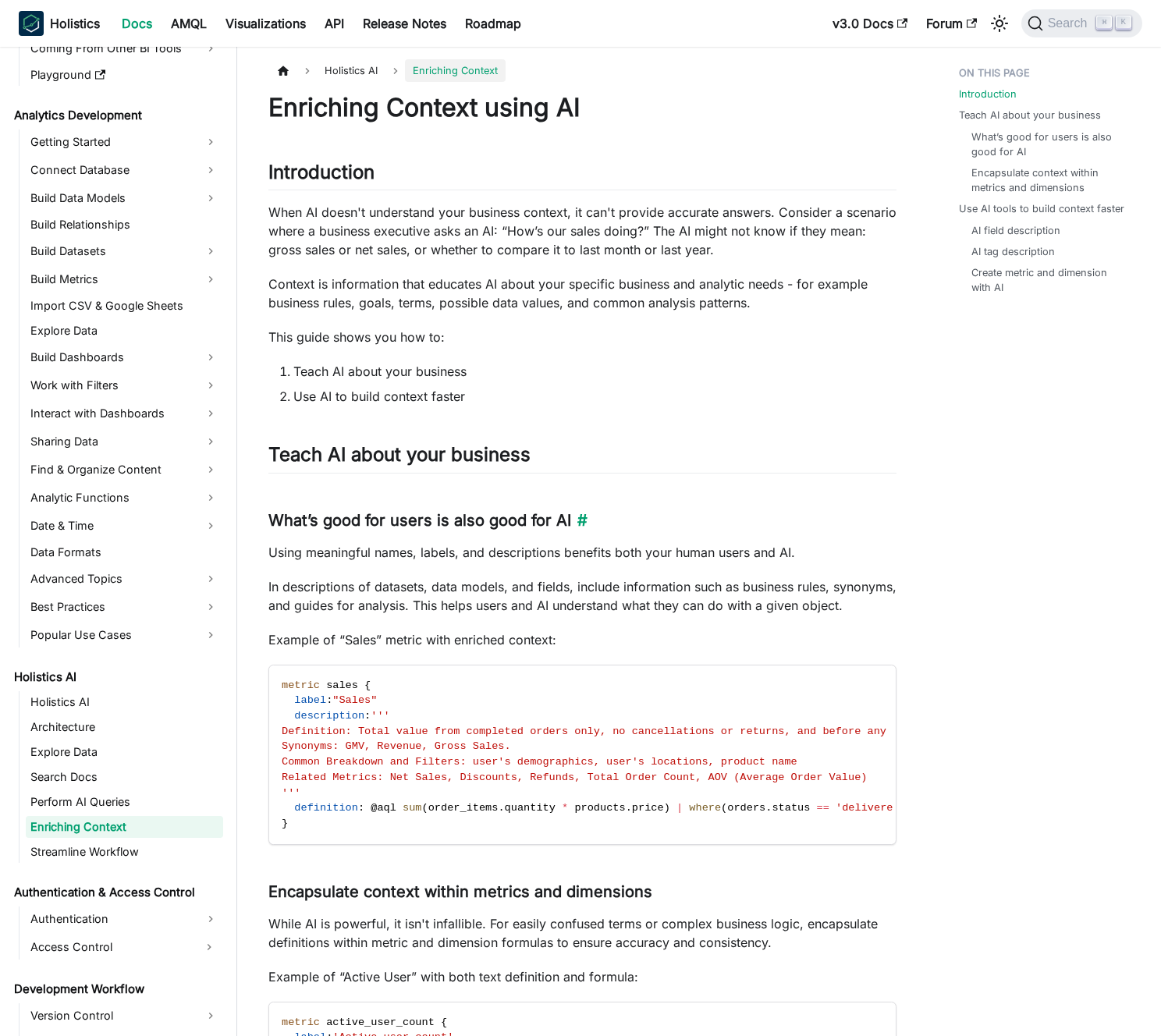
click at [468, 521] on h3 "What’s good for users is also good for AI ​" at bounding box center [583, 521] width 629 height 20
click at [458, 521] on h3 "What’s good for users is also good for AI ​" at bounding box center [583, 521] width 629 height 20
click at [447, 551] on p "Using meaningful names, labels, and descriptions benefits both your human users…" at bounding box center [583, 552] width 629 height 19
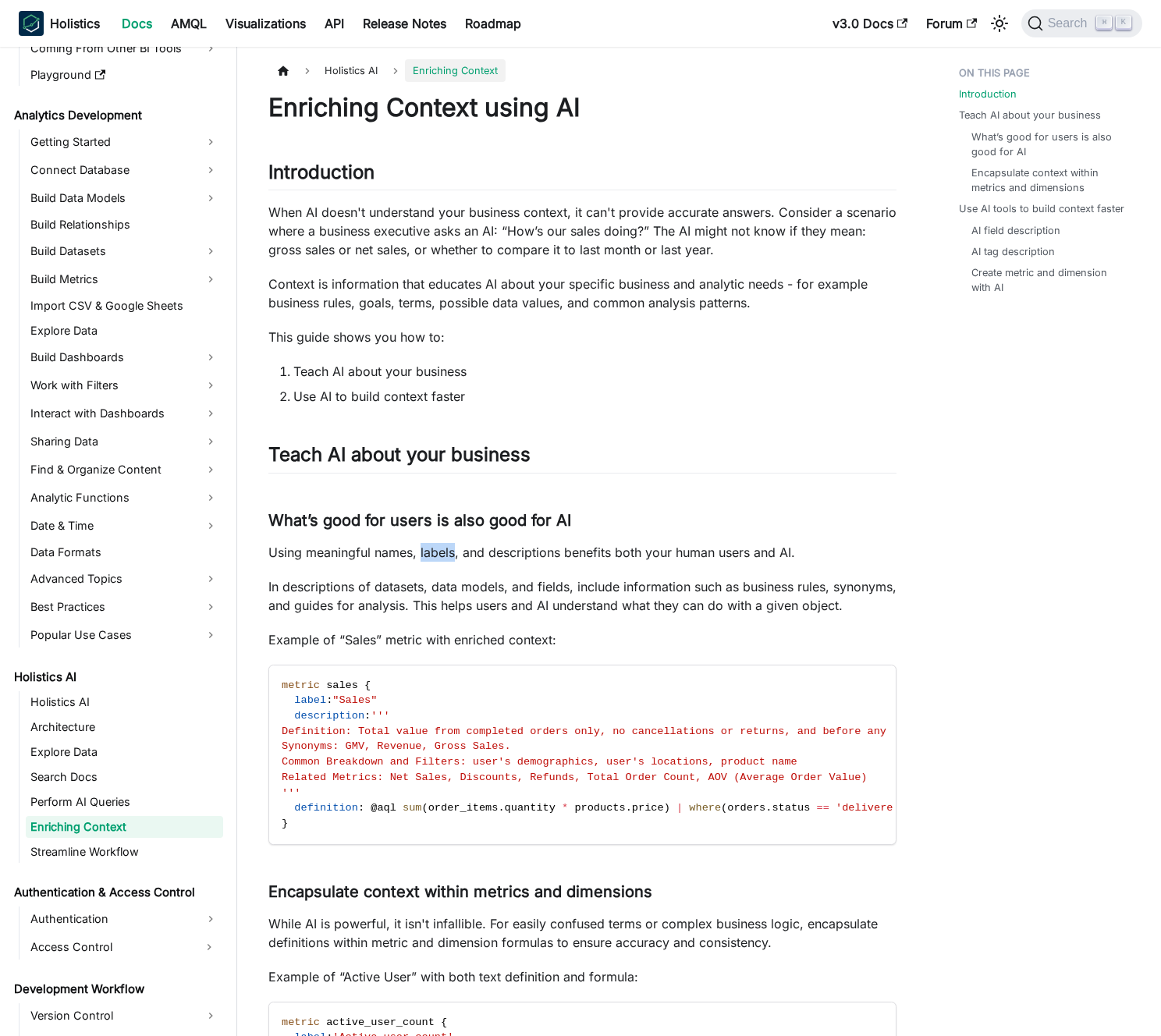
click at [447, 551] on p "Using meaningful names, labels, and descriptions benefits both your human users…" at bounding box center [583, 552] width 629 height 19
click at [431, 556] on p "Using meaningful names, labels, and descriptions benefits both your human users…" at bounding box center [583, 552] width 629 height 19
click at [431, 584] on p "In descriptions of datasets, data models, and fields, include information such …" at bounding box center [583, 596] width 629 height 37
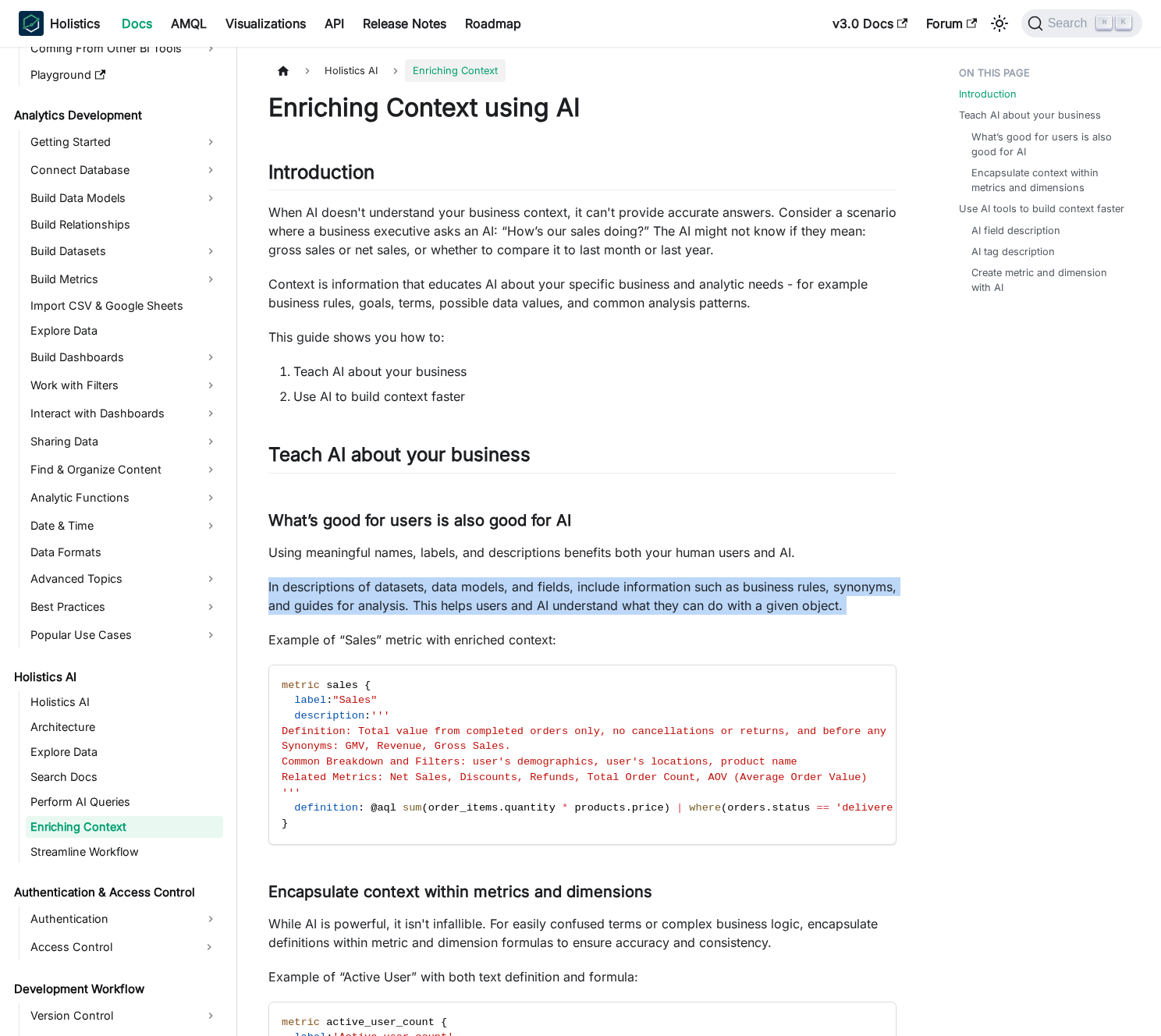
click at [431, 584] on p "In descriptions of datasets, data models, and fields, include information such …" at bounding box center [583, 596] width 629 height 37
click at [405, 590] on p "In descriptions of datasets, data models, and fields, include information such …" at bounding box center [583, 596] width 629 height 37
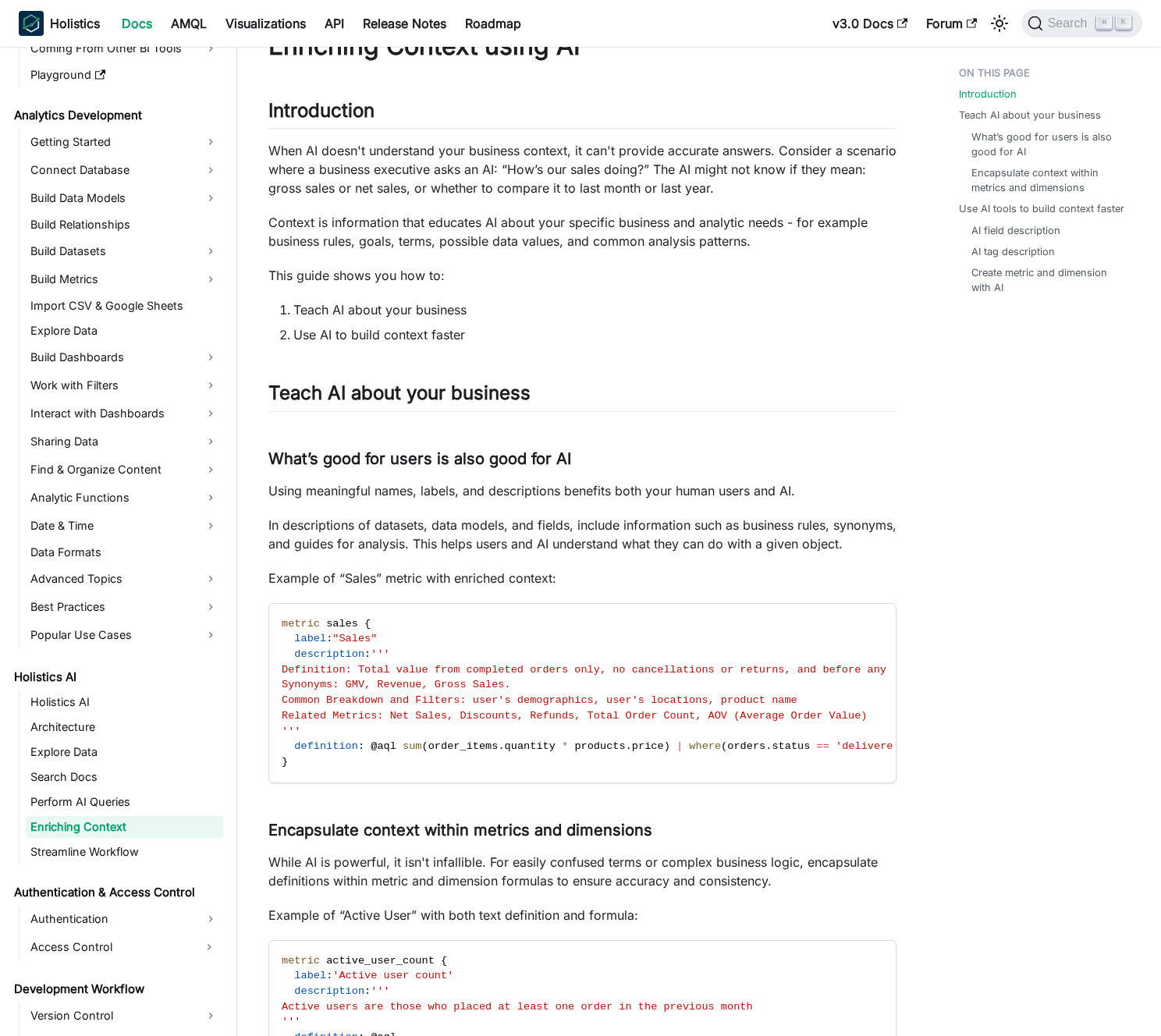
scroll to position [134, 0]
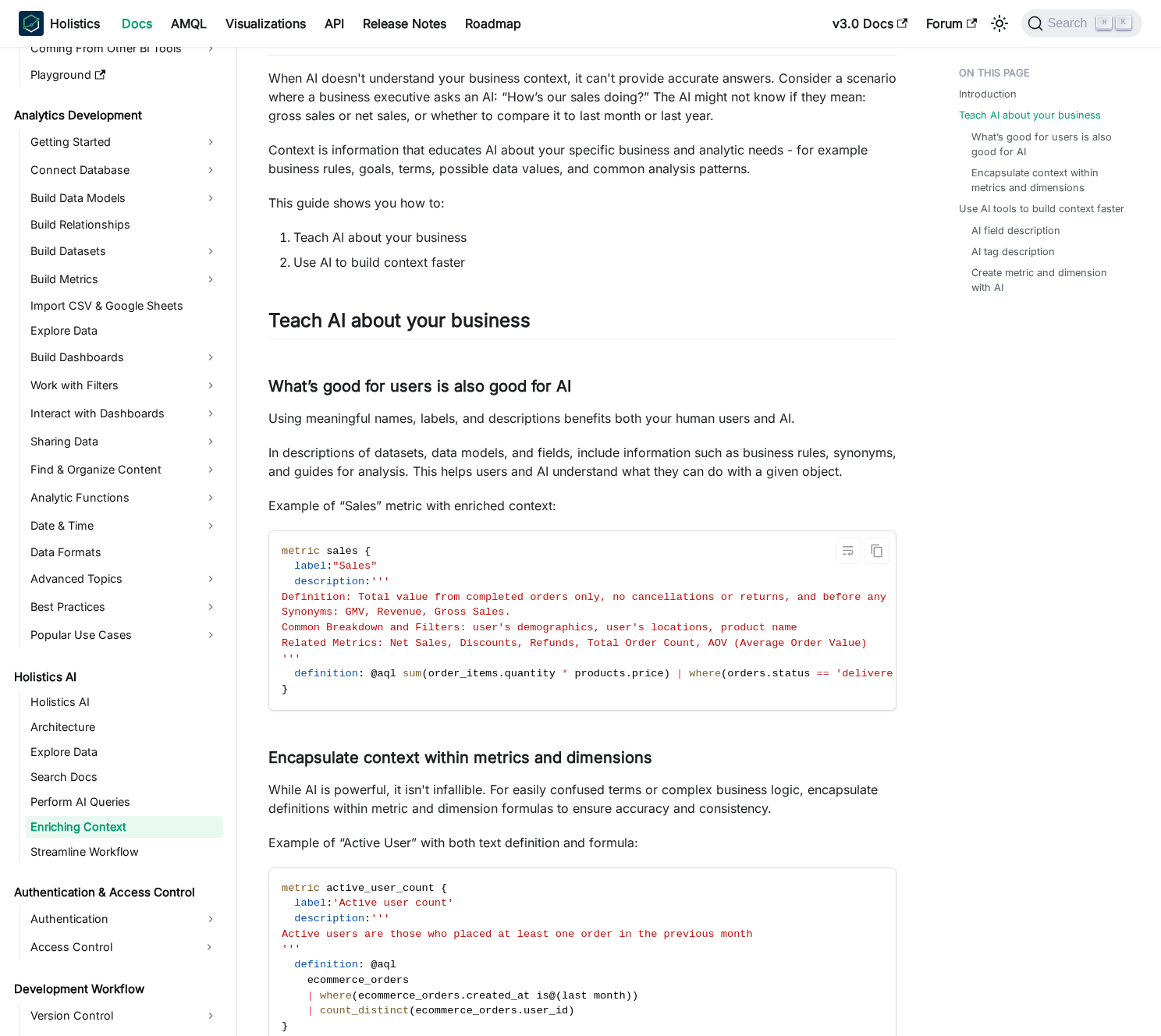
click at [406, 603] on span "Definition: Total value from completed orders only, no cancellations or returns…" at bounding box center [619, 597] width 675 height 11
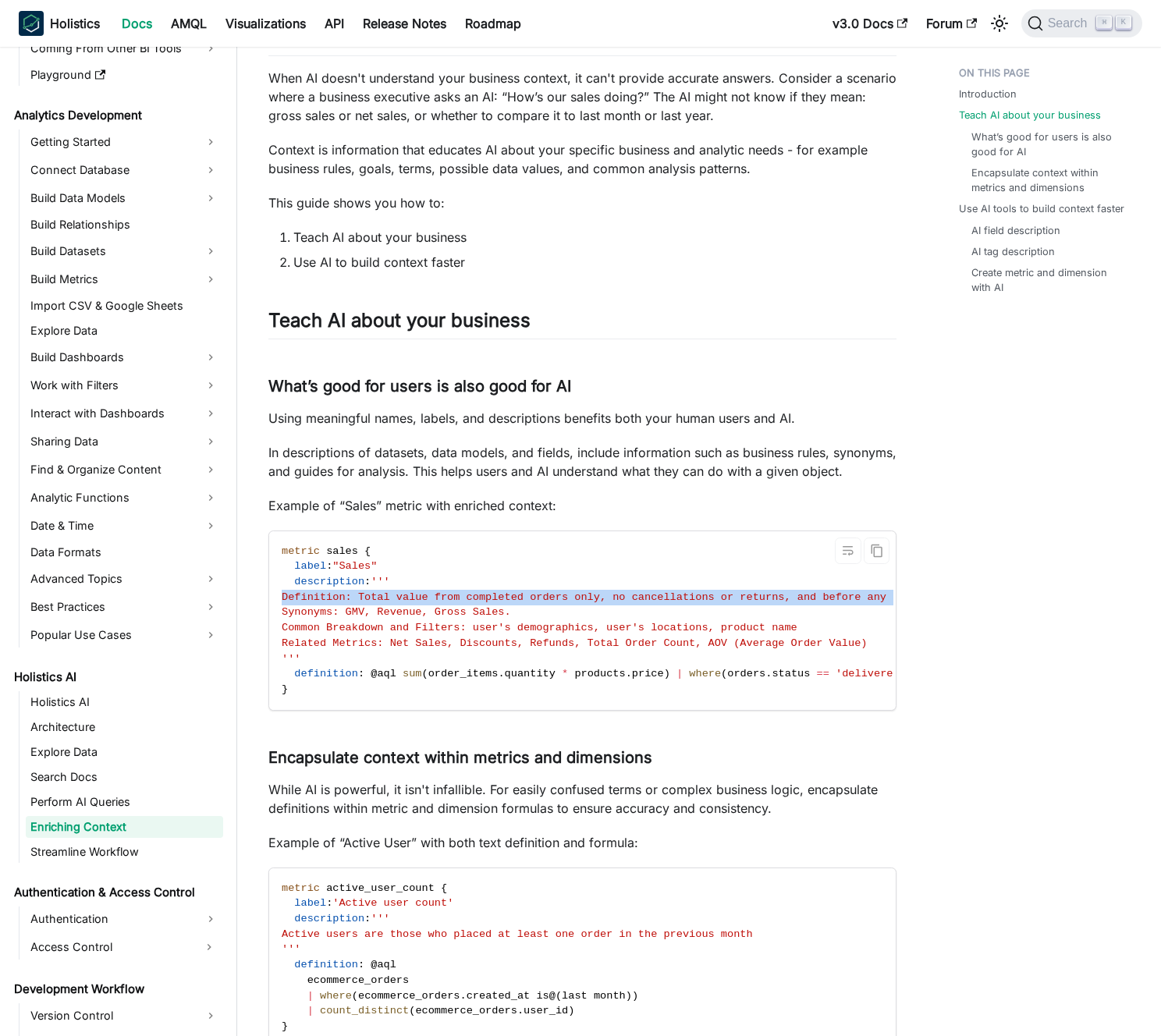
click at [406, 603] on span "Definition: Total value from completed orders only, no cancellations or returns…" at bounding box center [619, 597] width 675 height 11
click at [414, 603] on span "Definition: Total value from completed orders only, no cancellations or returns…" at bounding box center [619, 597] width 675 height 11
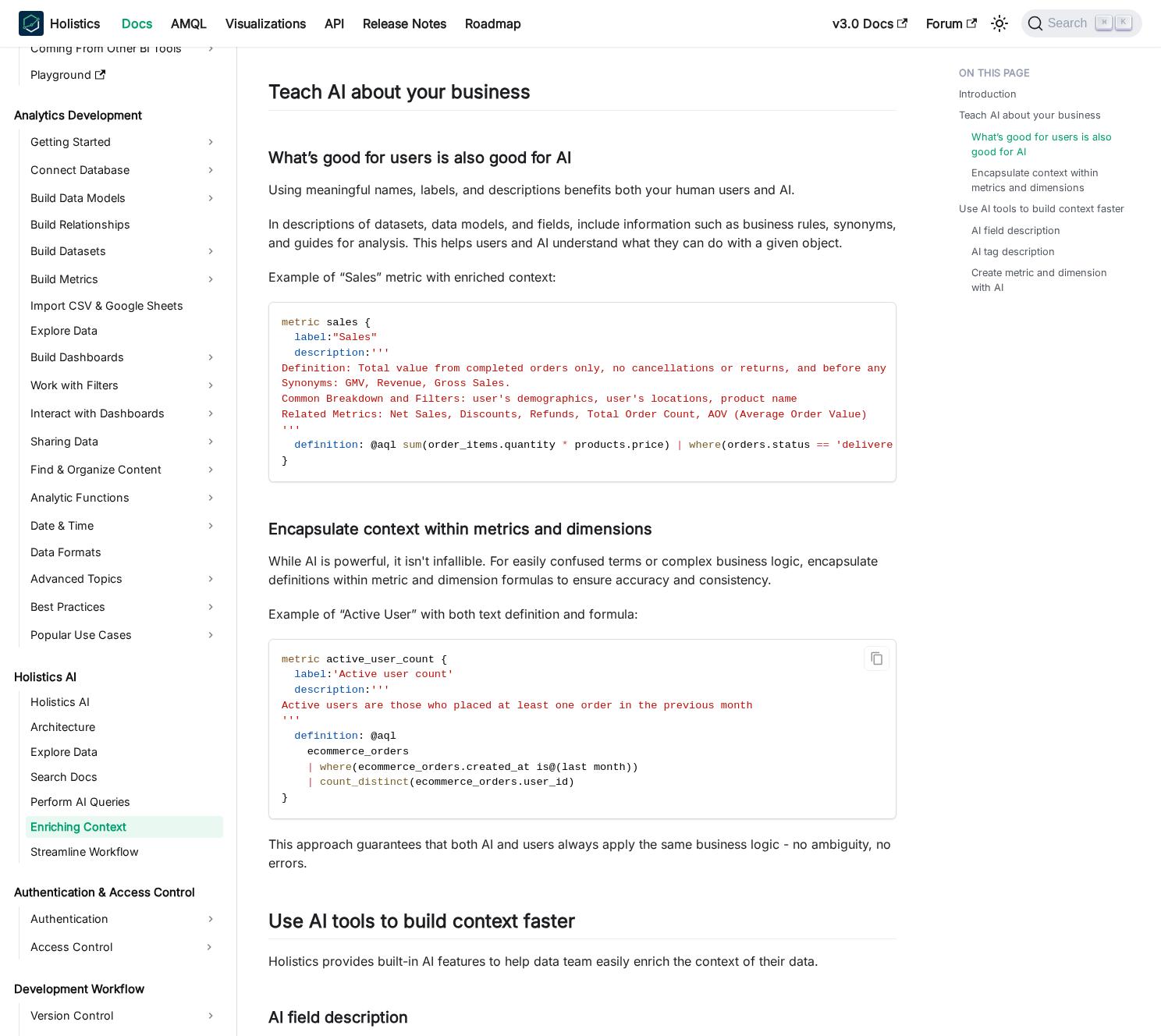
scroll to position [426, 0]
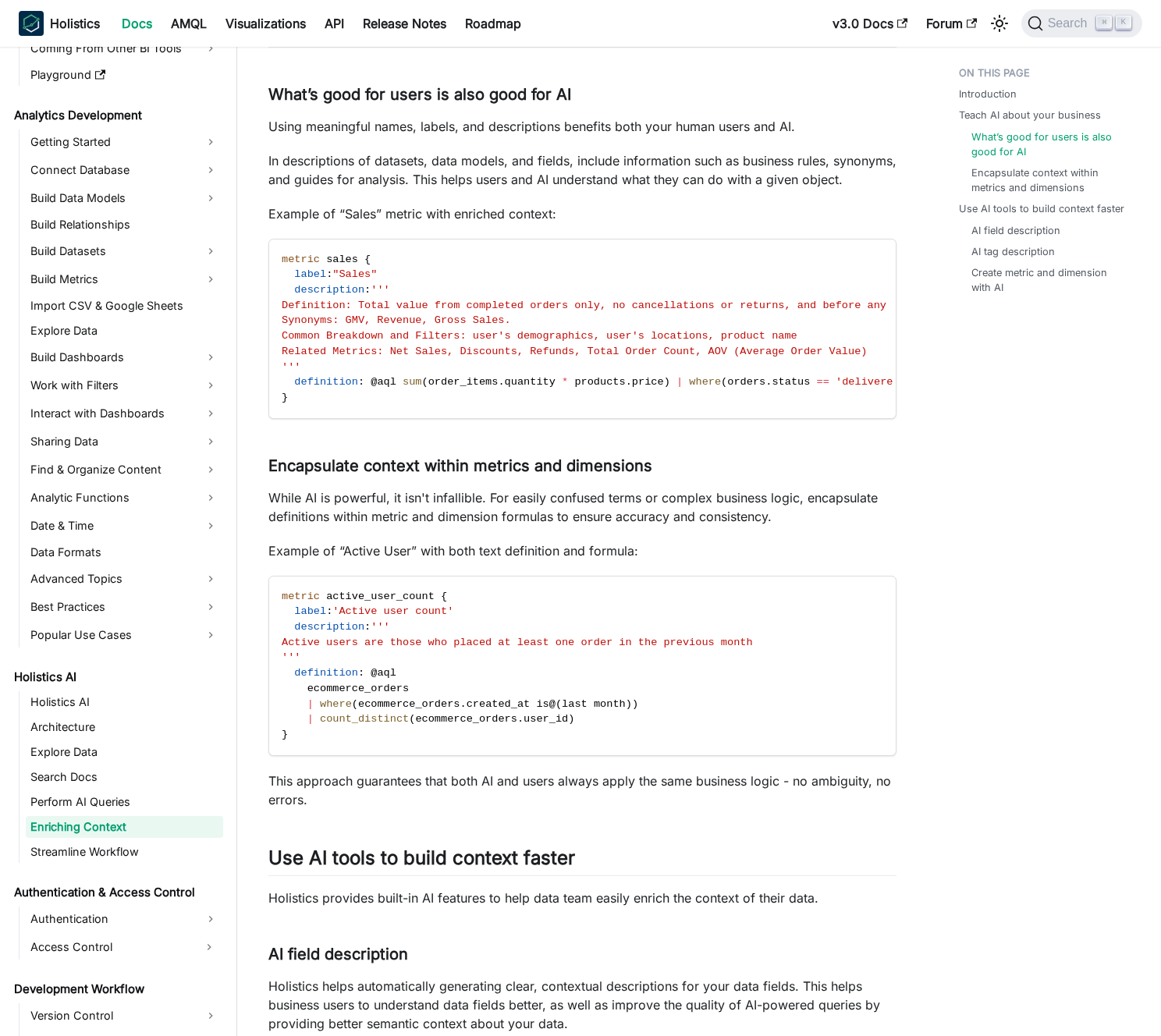
click at [466, 526] on p "While AI is powerful, it isn't infallible. For easily confused terms or complex…" at bounding box center [583, 507] width 629 height 37
click at [460, 526] on p "While AI is powerful, it isn't infallible. For easily confused terms or complex…" at bounding box center [583, 507] width 629 height 37
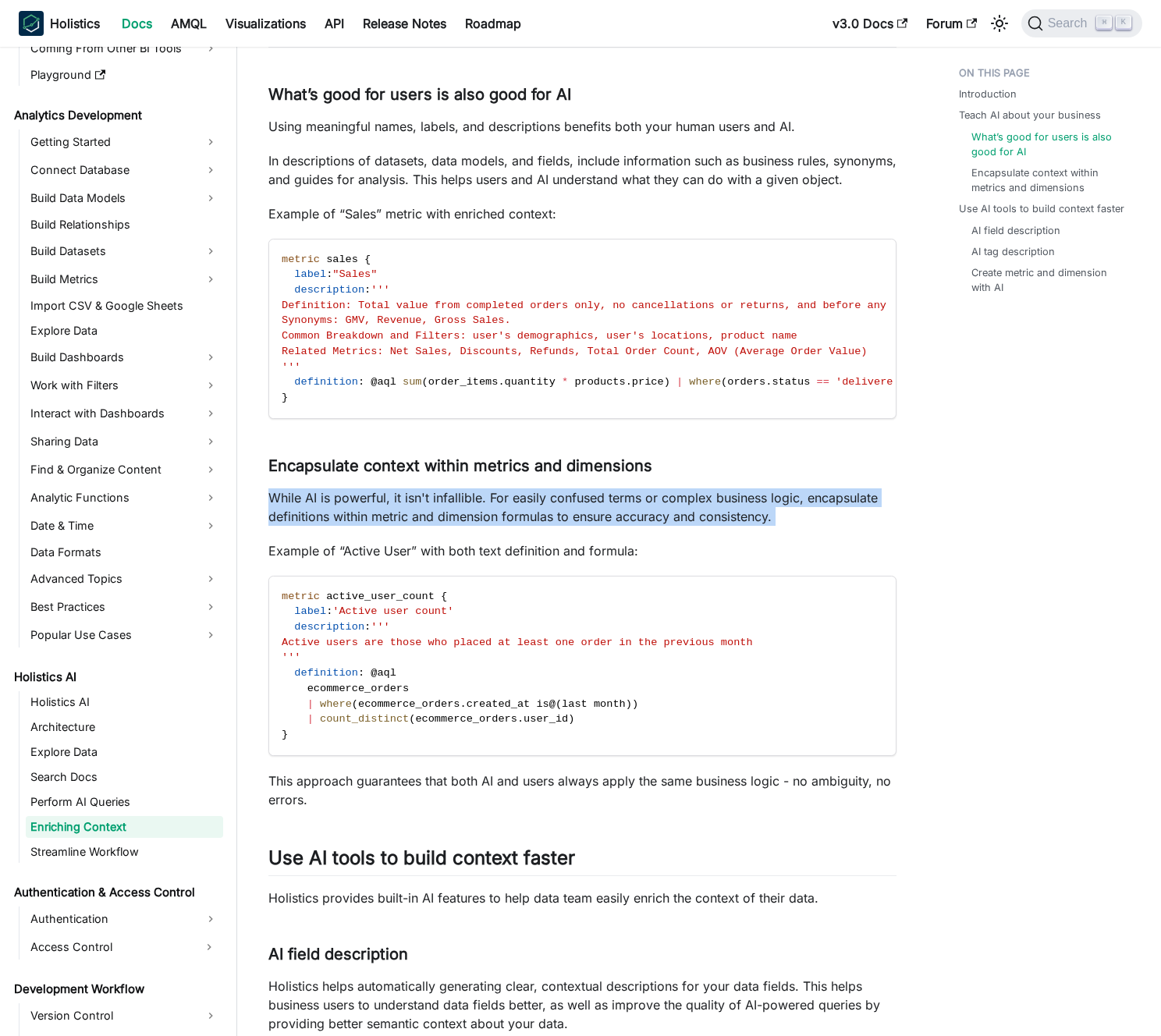
click at [460, 526] on p "While AI is powerful, it isn't infallible. For easily confused terms or complex…" at bounding box center [583, 507] width 629 height 37
click at [475, 526] on p "While AI is powerful, it isn't infallible. For easily confused terms or complex…" at bounding box center [583, 507] width 629 height 37
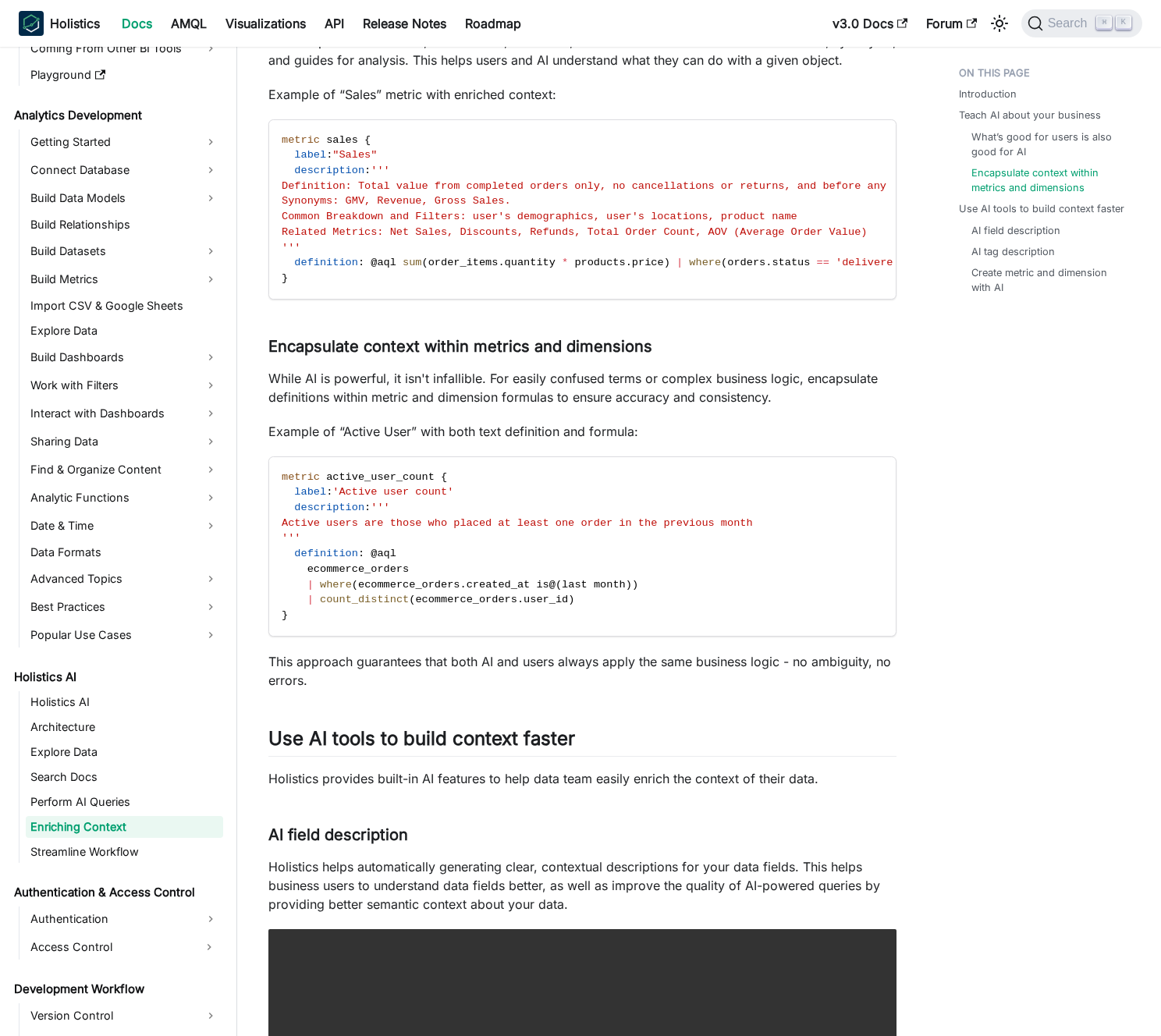
scroll to position [549, 0]
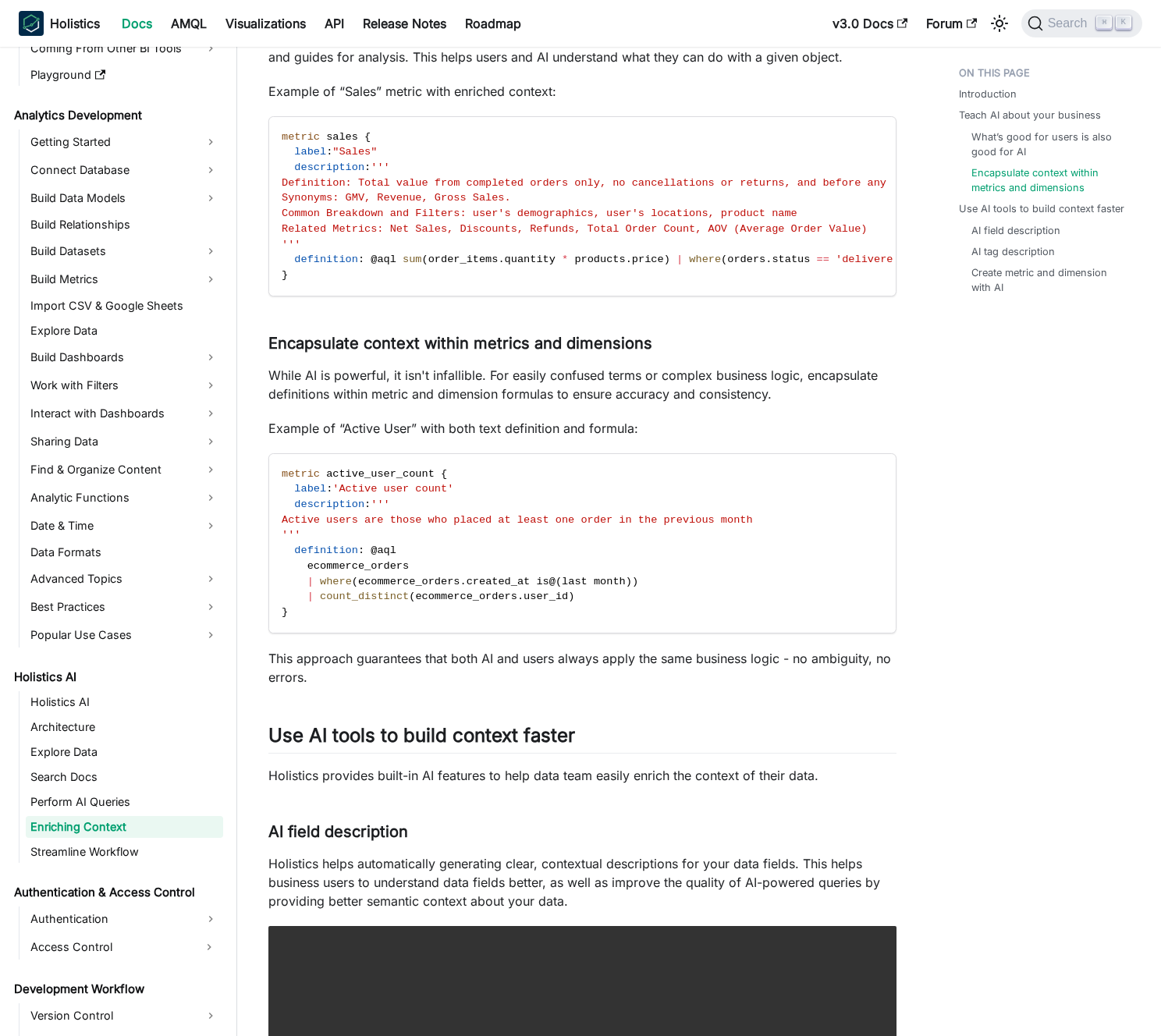
click at [487, 404] on p "While AI is powerful, it isn't infallible. For easily confused terms or complex…" at bounding box center [583, 385] width 629 height 37
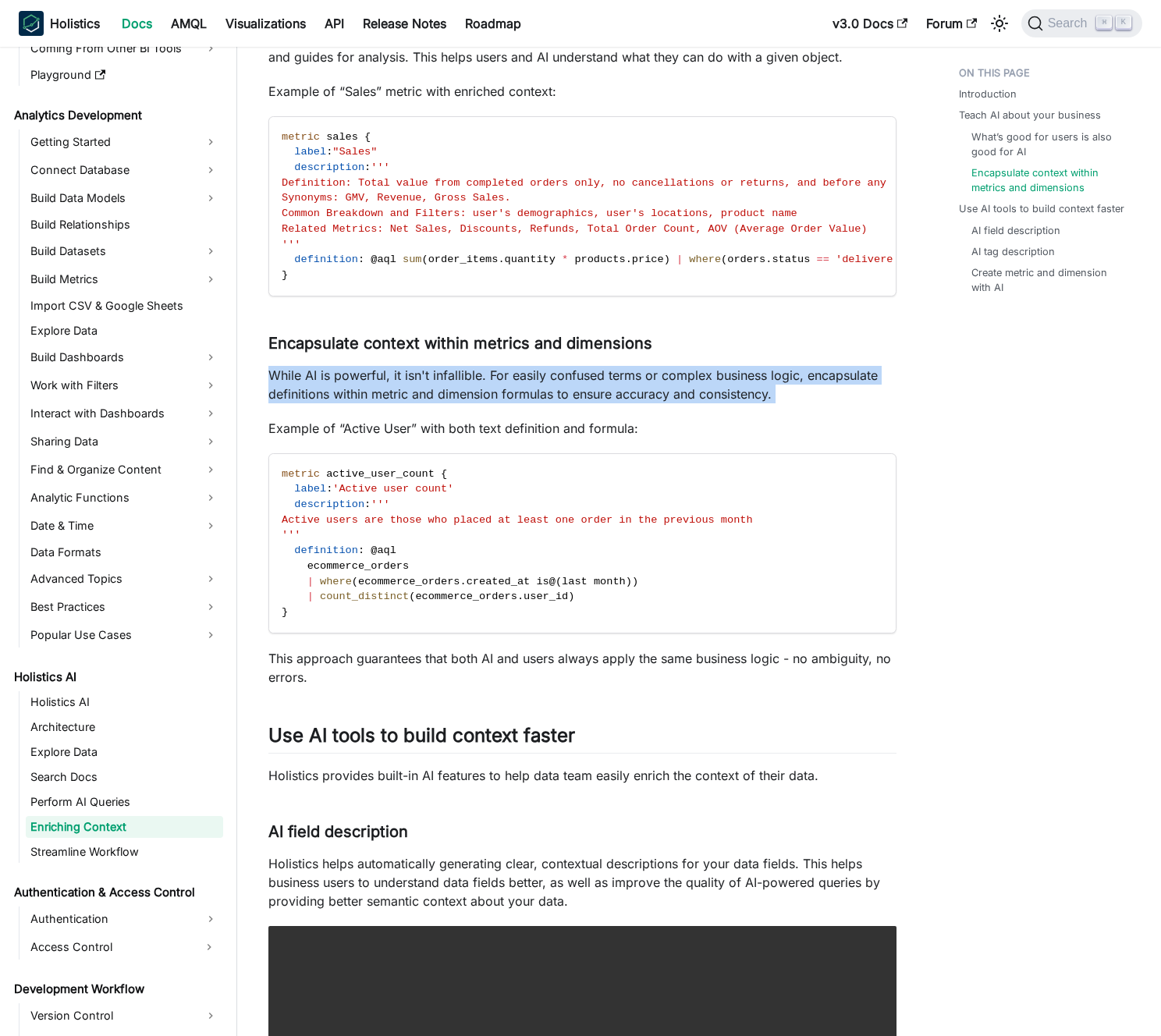
click at [487, 404] on p "While AI is powerful, it isn't infallible. For easily confused terms or complex…" at bounding box center [583, 385] width 629 height 37
drag, startPoint x: 426, startPoint y: 418, endPoint x: 459, endPoint y: 409, distance: 34.2
click at [426, 404] on p "While AI is powerful, it isn't infallible. For easily confused terms or complex…" at bounding box center [583, 385] width 629 height 37
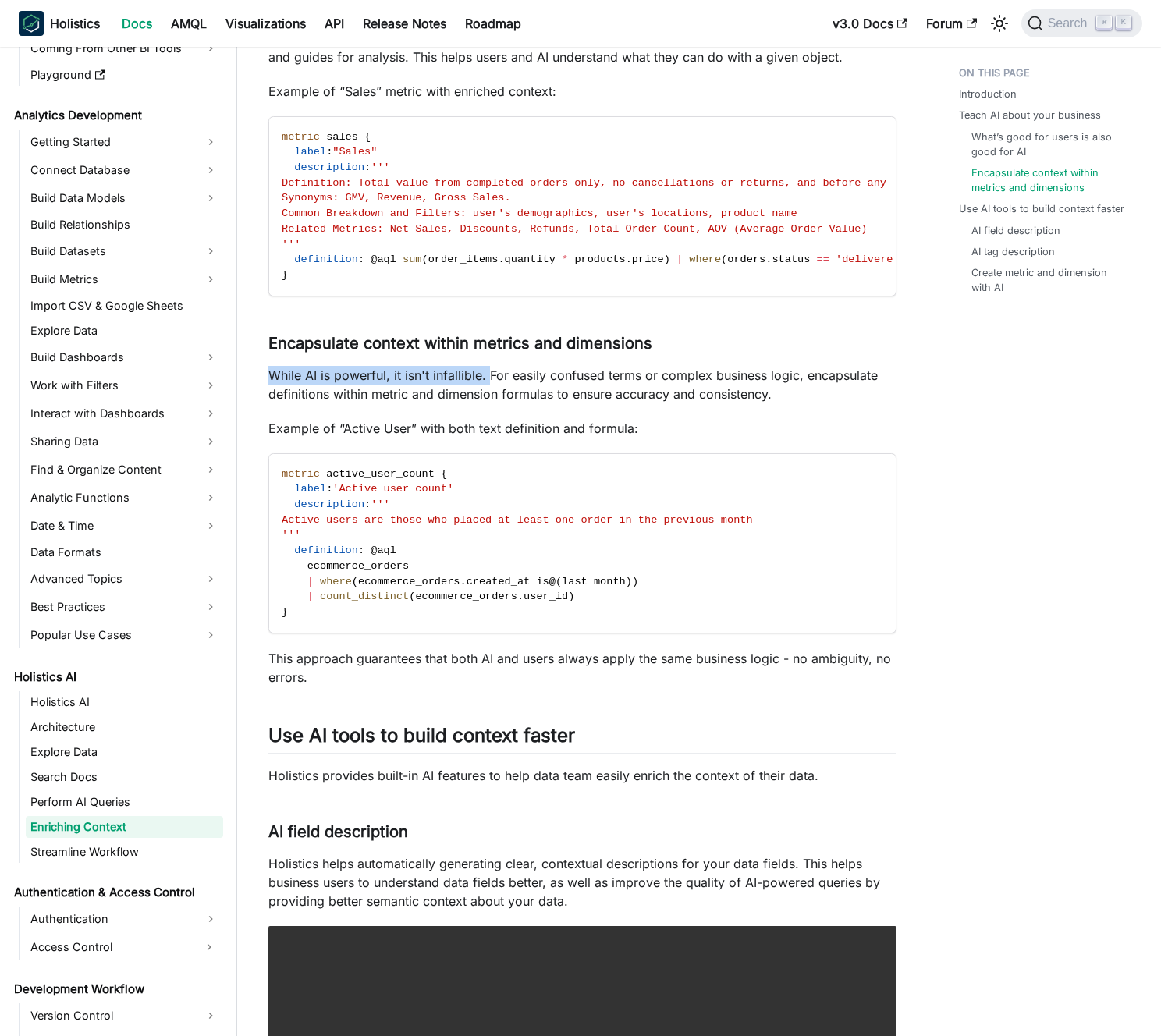
drag, startPoint x: 486, startPoint y: 403, endPoint x: 266, endPoint y: 397, distance: 220.1
click at [266, 397] on article "Holistics AI Enriching Context On this page Enriching Context using AI Introduc…" at bounding box center [582, 728] width 653 height 2434
copy p "While AI is powerful, it isn't infallible."
click at [515, 681] on p "This approach guarantees that both AI and users always apply the same business …" at bounding box center [583, 667] width 629 height 37
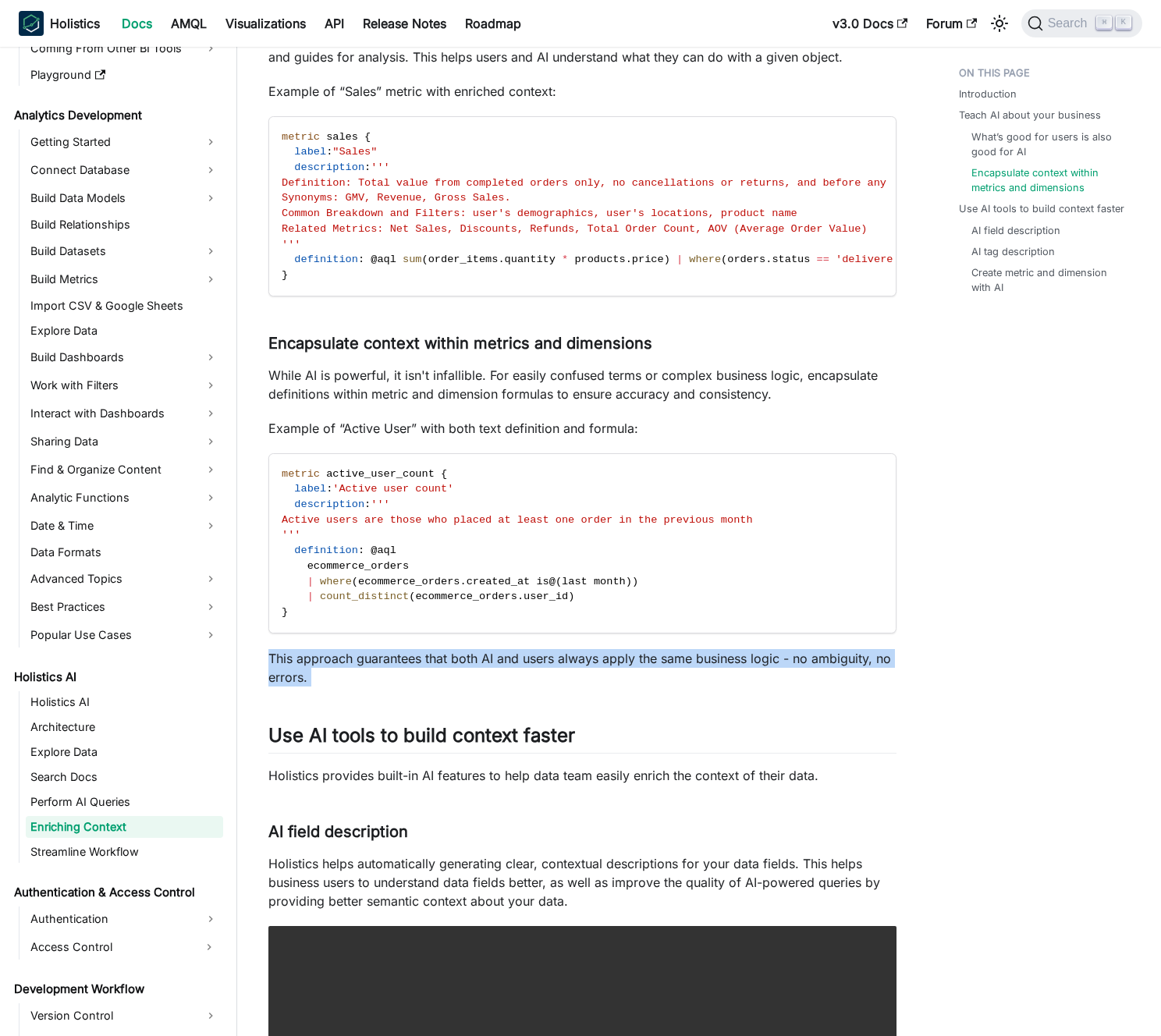
click at [515, 681] on p "This approach guarantees that both AI and users always apply the same business …" at bounding box center [583, 667] width 629 height 37
click at [527, 684] on p "This approach guarantees that both AI and users always apply the same business …" at bounding box center [583, 667] width 629 height 37
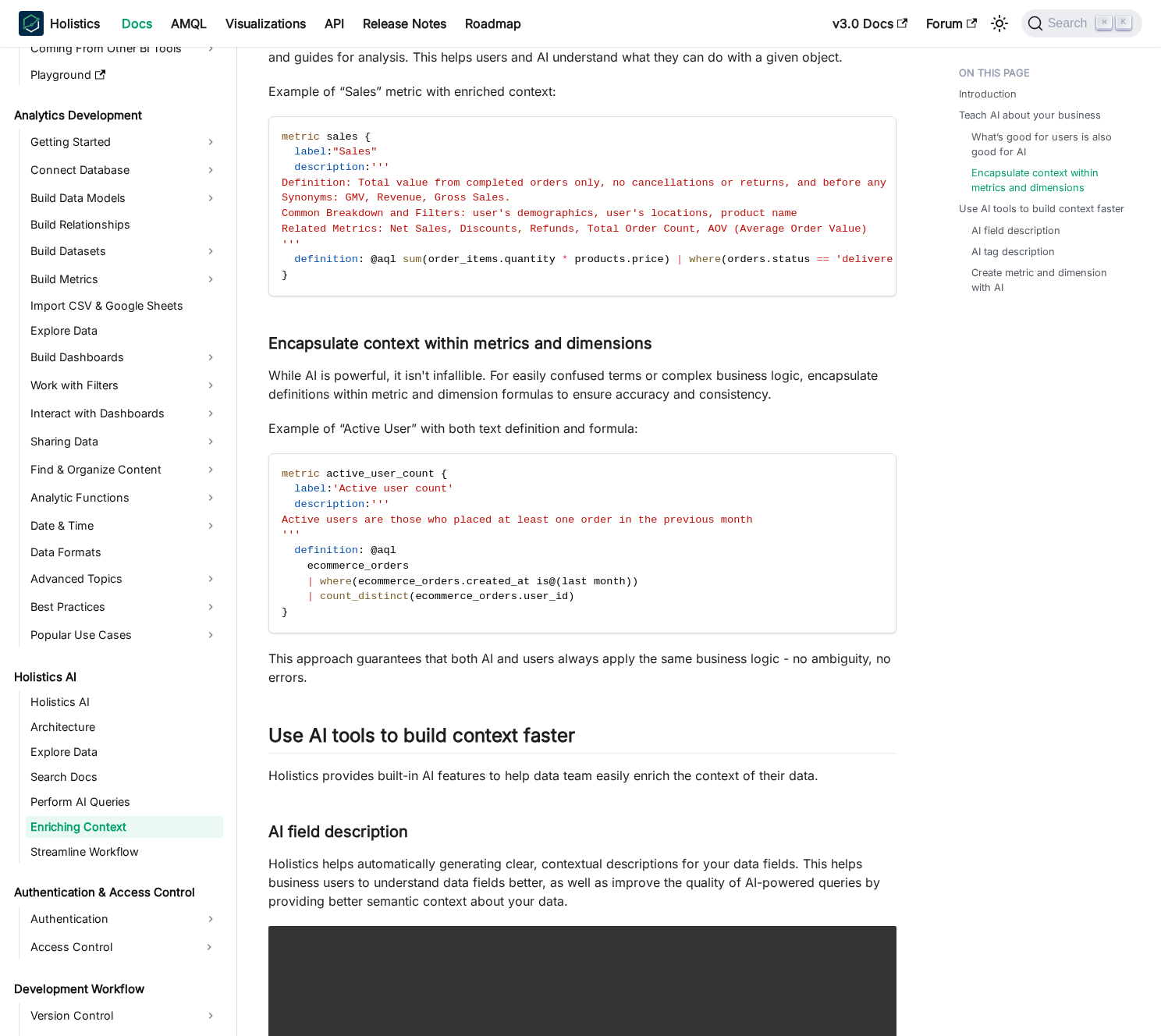
click at [719, 685] on p "This approach guarantees that both AI and users always apply the same business …" at bounding box center [583, 667] width 629 height 37
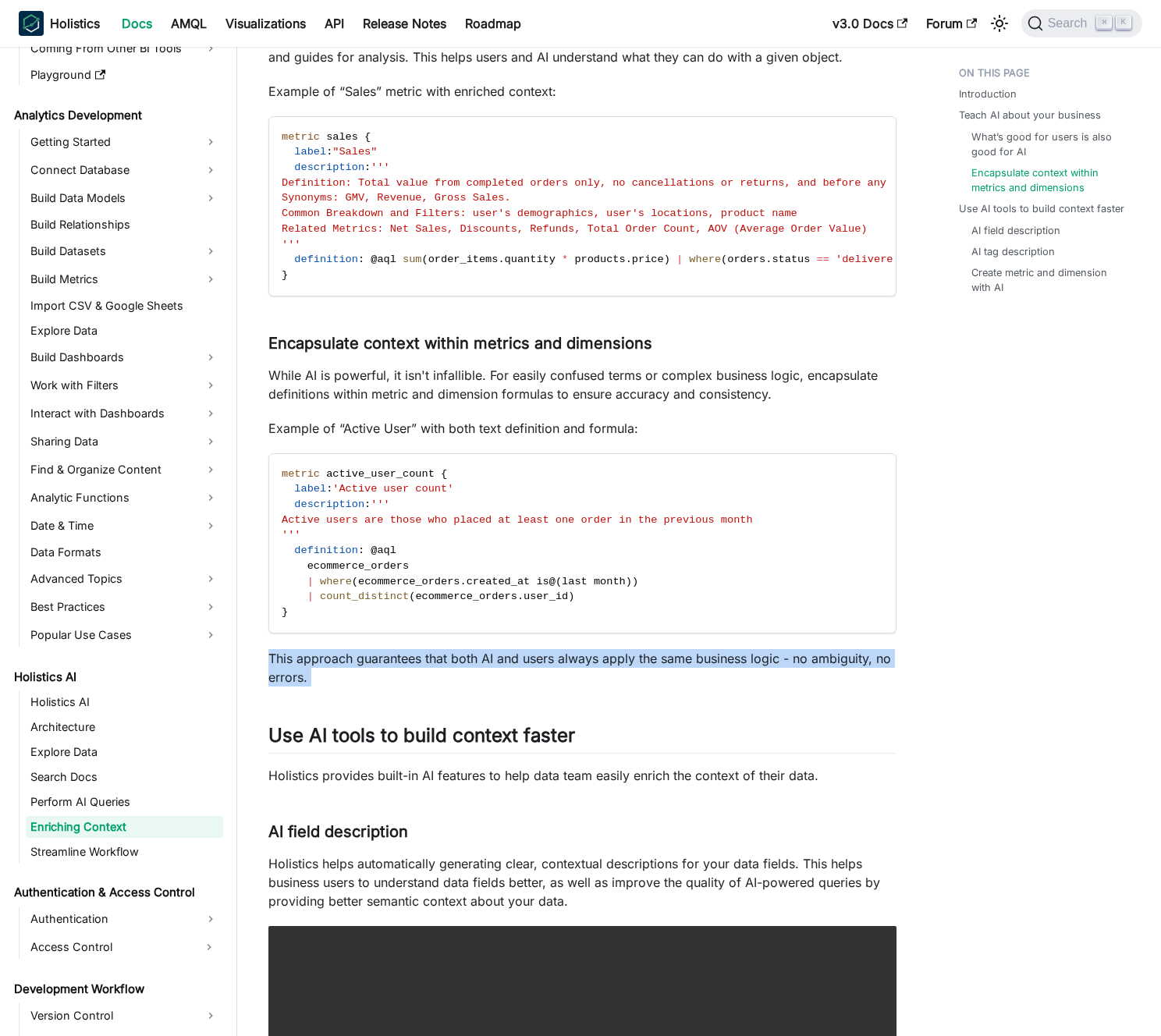
click at [719, 685] on p "This approach guarantees that both AI and users always apply the same business …" at bounding box center [583, 667] width 629 height 37
click at [729, 686] on p "This approach guarantees that both AI and users always apply the same business …" at bounding box center [583, 667] width 629 height 37
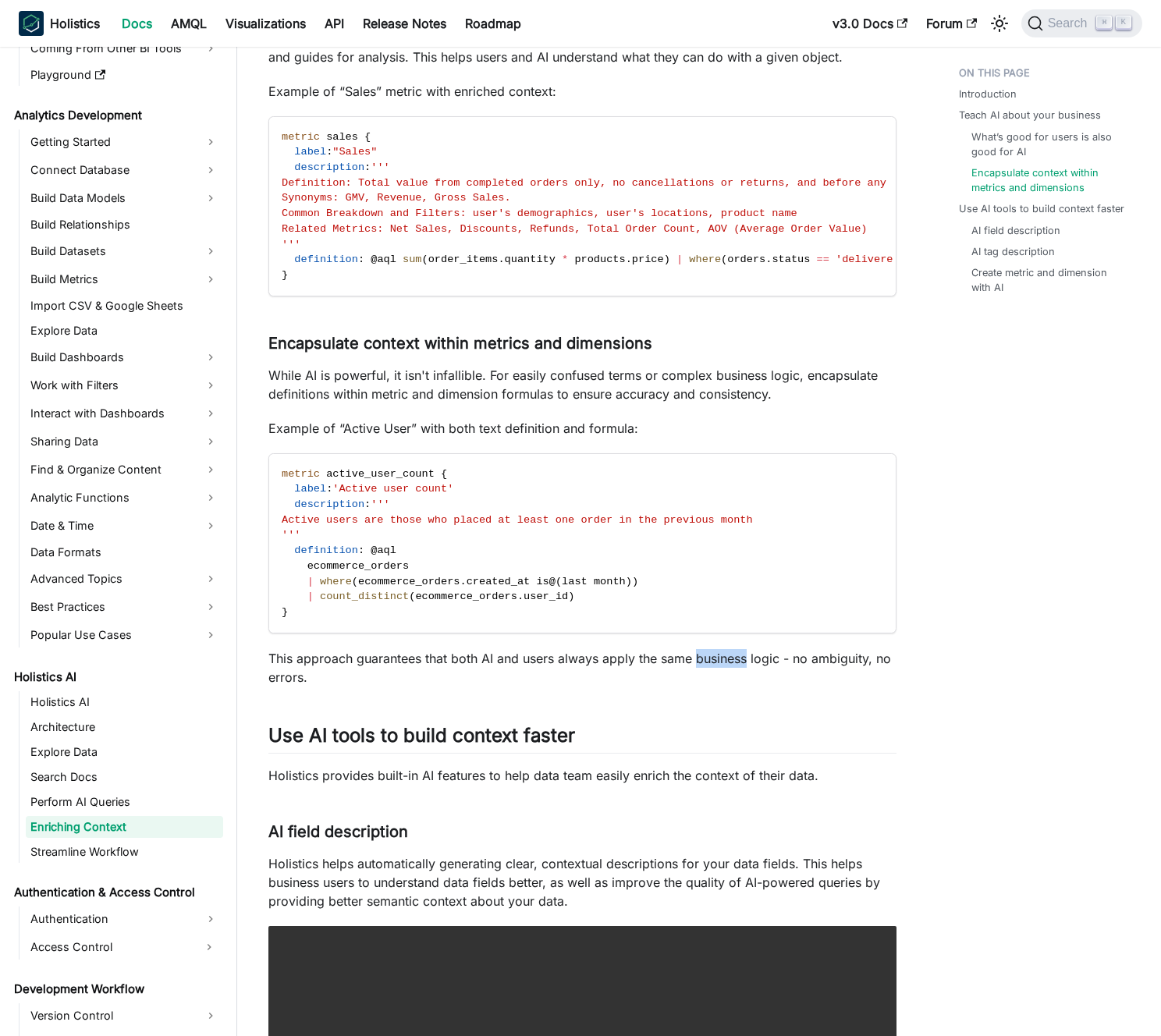
click at [729, 686] on p "This approach guarantees that both AI and users always apply the same business …" at bounding box center [583, 667] width 629 height 37
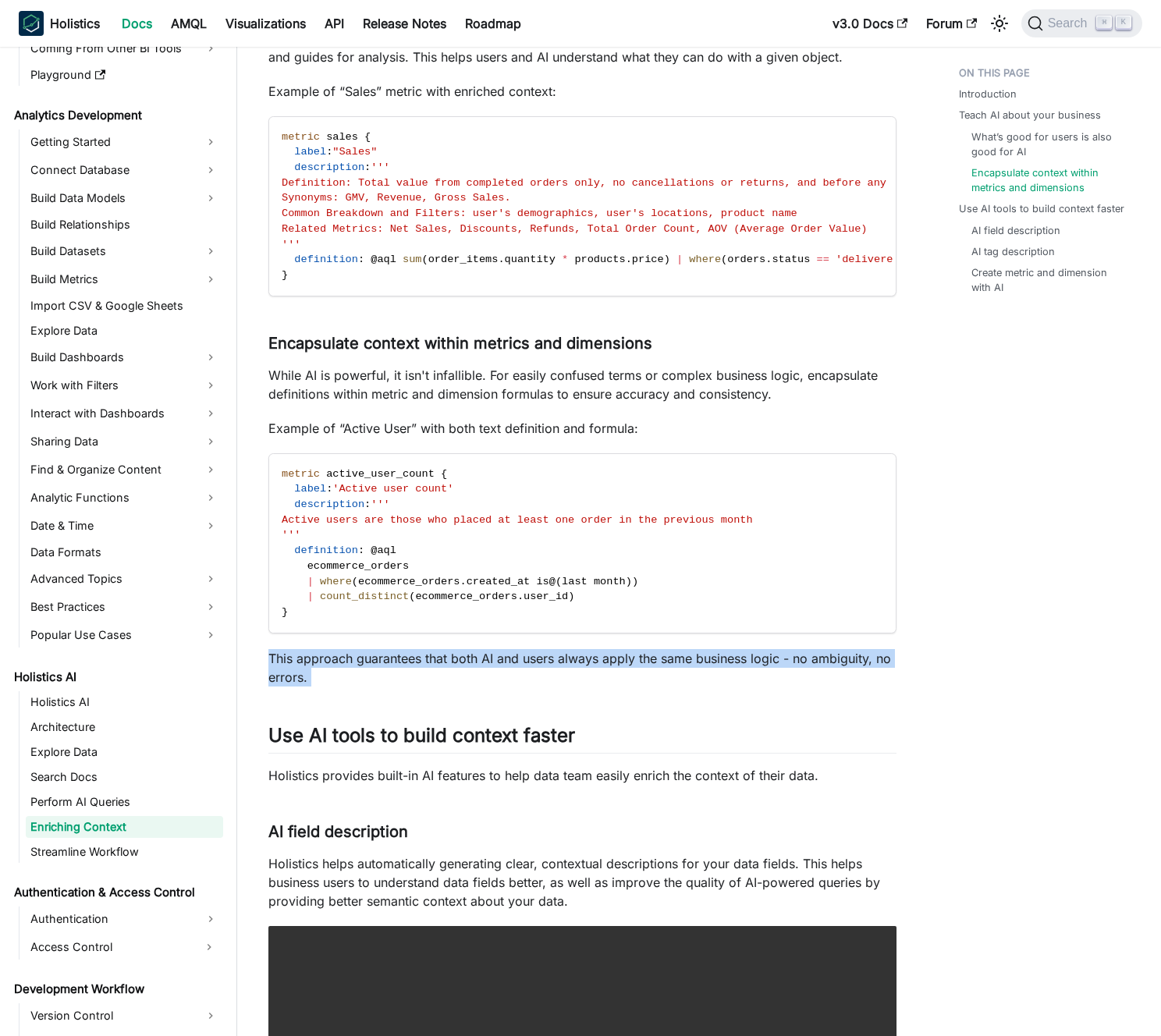
click at [729, 686] on p "This approach guarantees that both AI and users always apply the same business …" at bounding box center [583, 667] width 629 height 37
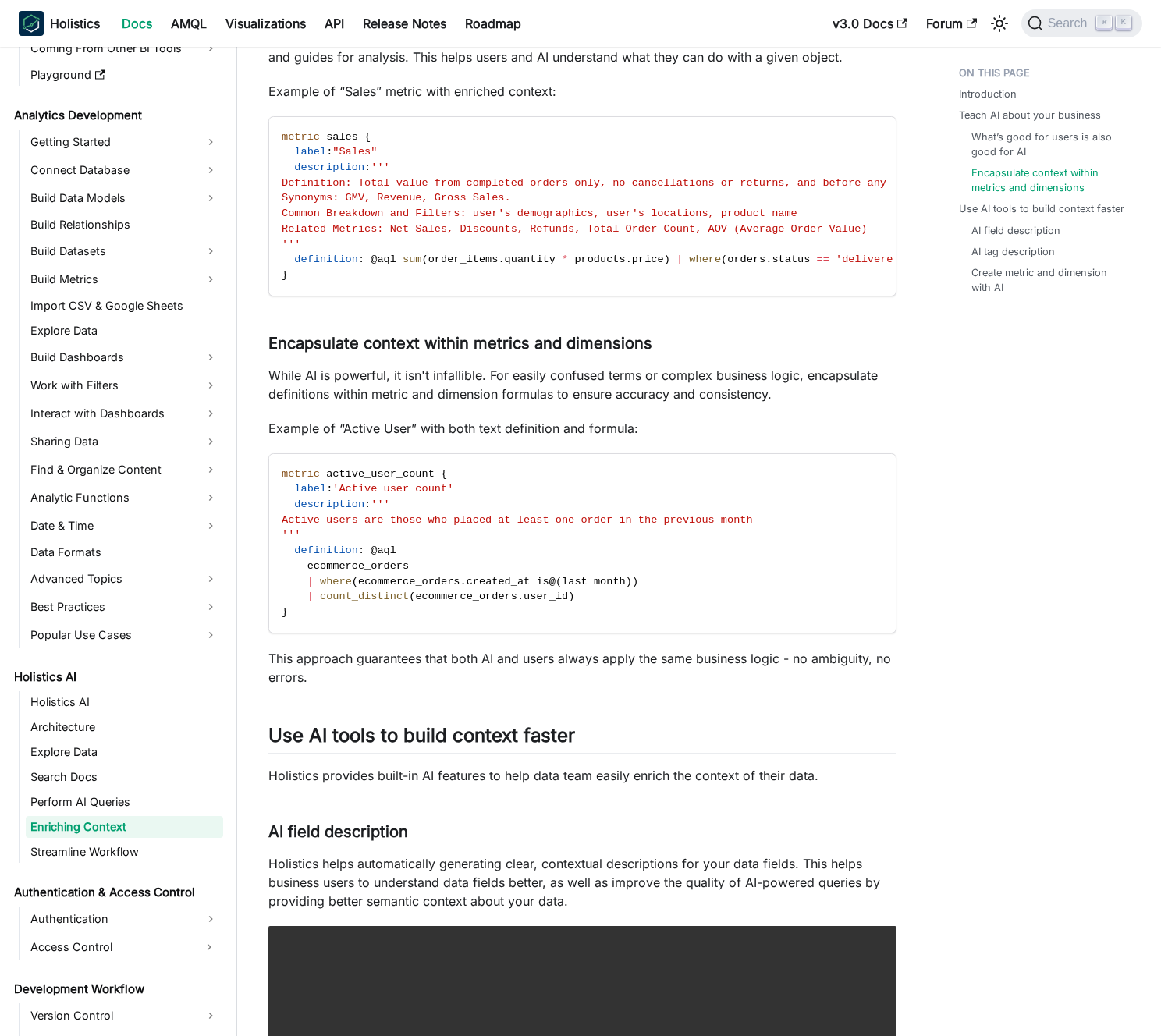
click at [538, 438] on p "Example of “Active User” with both text definition and formula:" at bounding box center [583, 428] width 629 height 19
click at [535, 404] on p "While AI is powerful, it isn't infallible. For easily confused terms or complex…" at bounding box center [583, 385] width 629 height 37
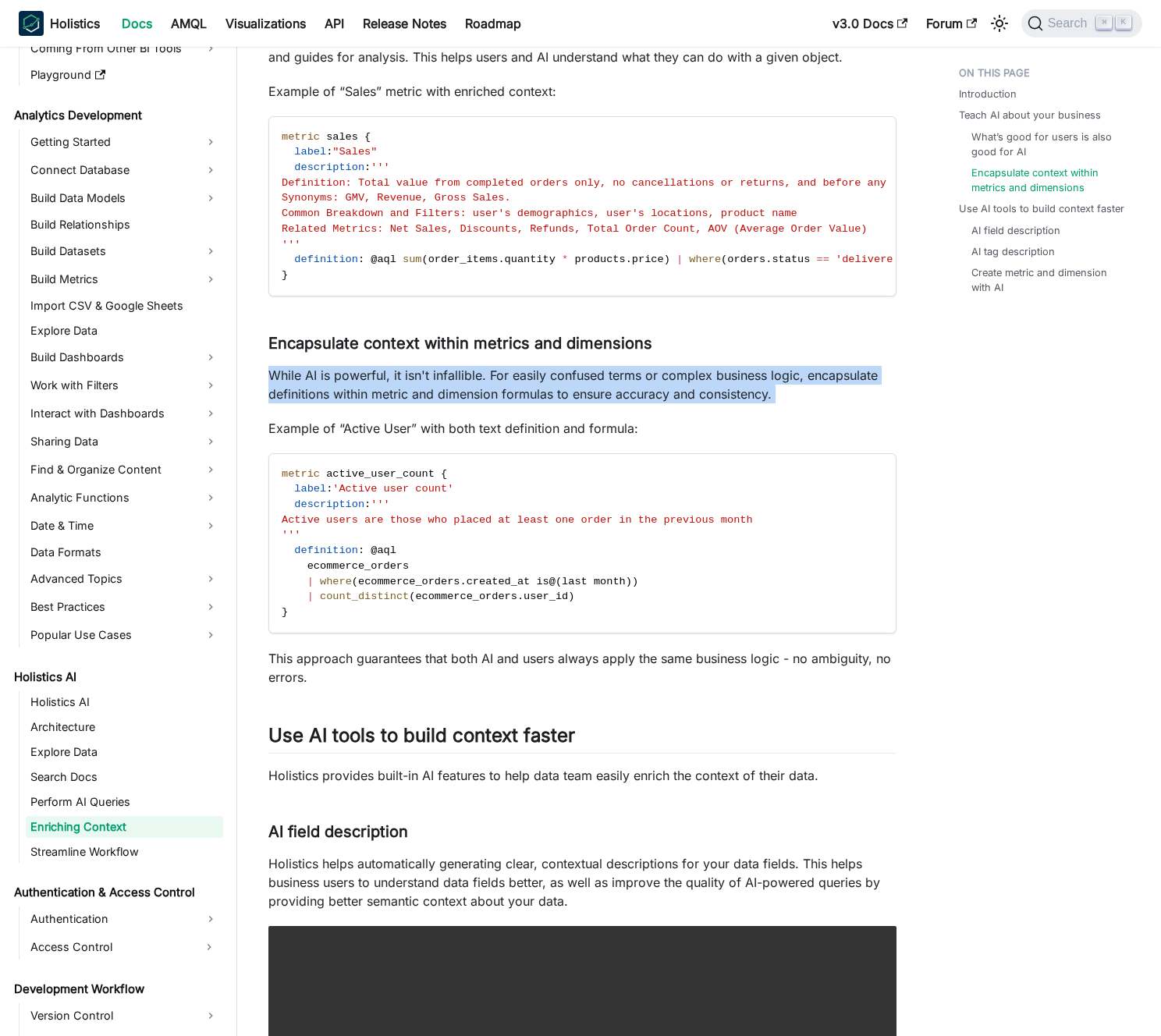
click at [534, 404] on p "While AI is powerful, it isn't infallible. For easily confused terms or complex…" at bounding box center [583, 385] width 629 height 37
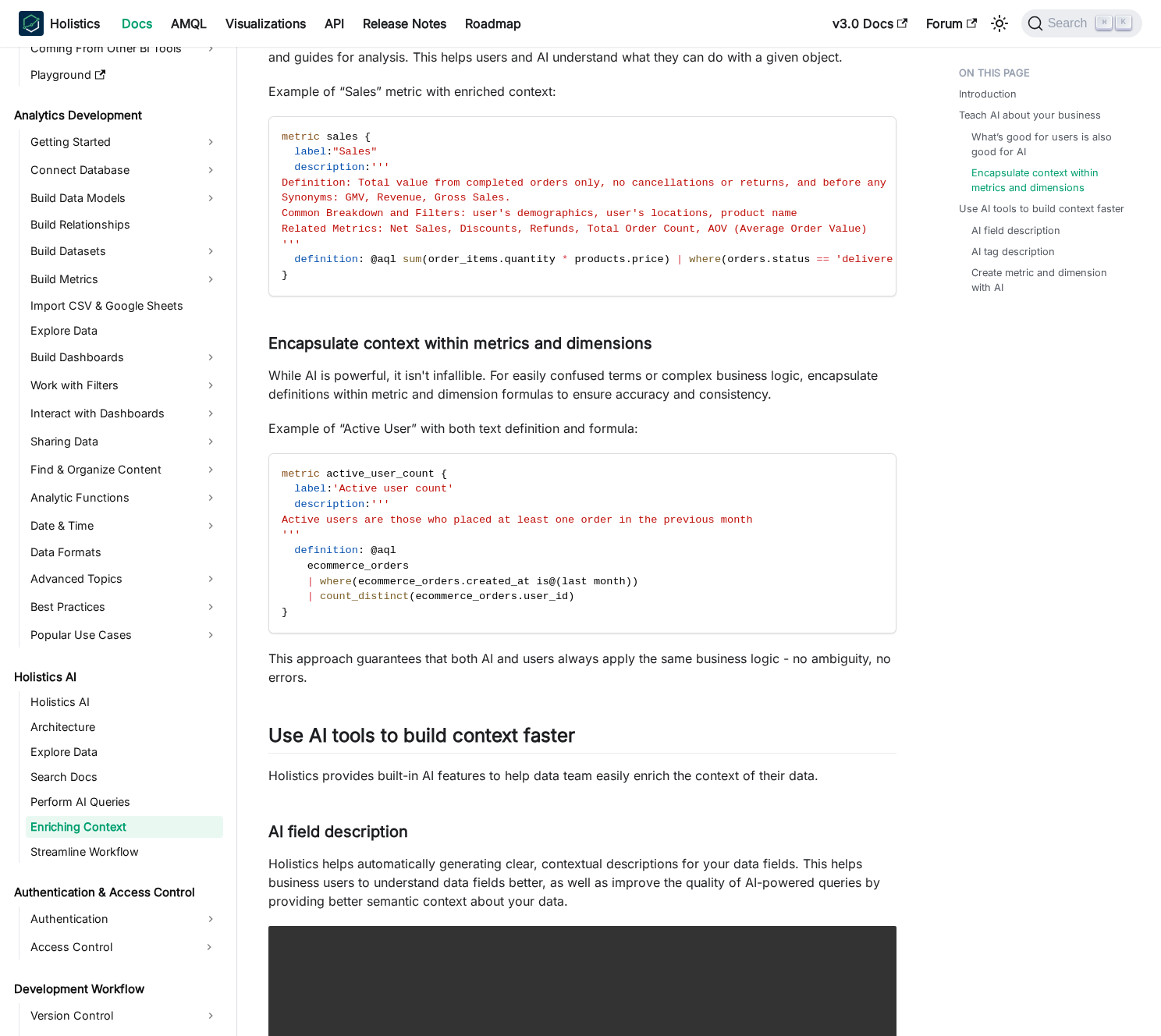
click at [524, 404] on p "While AI is powerful, it isn't infallible. For easily confused terms or complex…" at bounding box center [583, 385] width 629 height 37
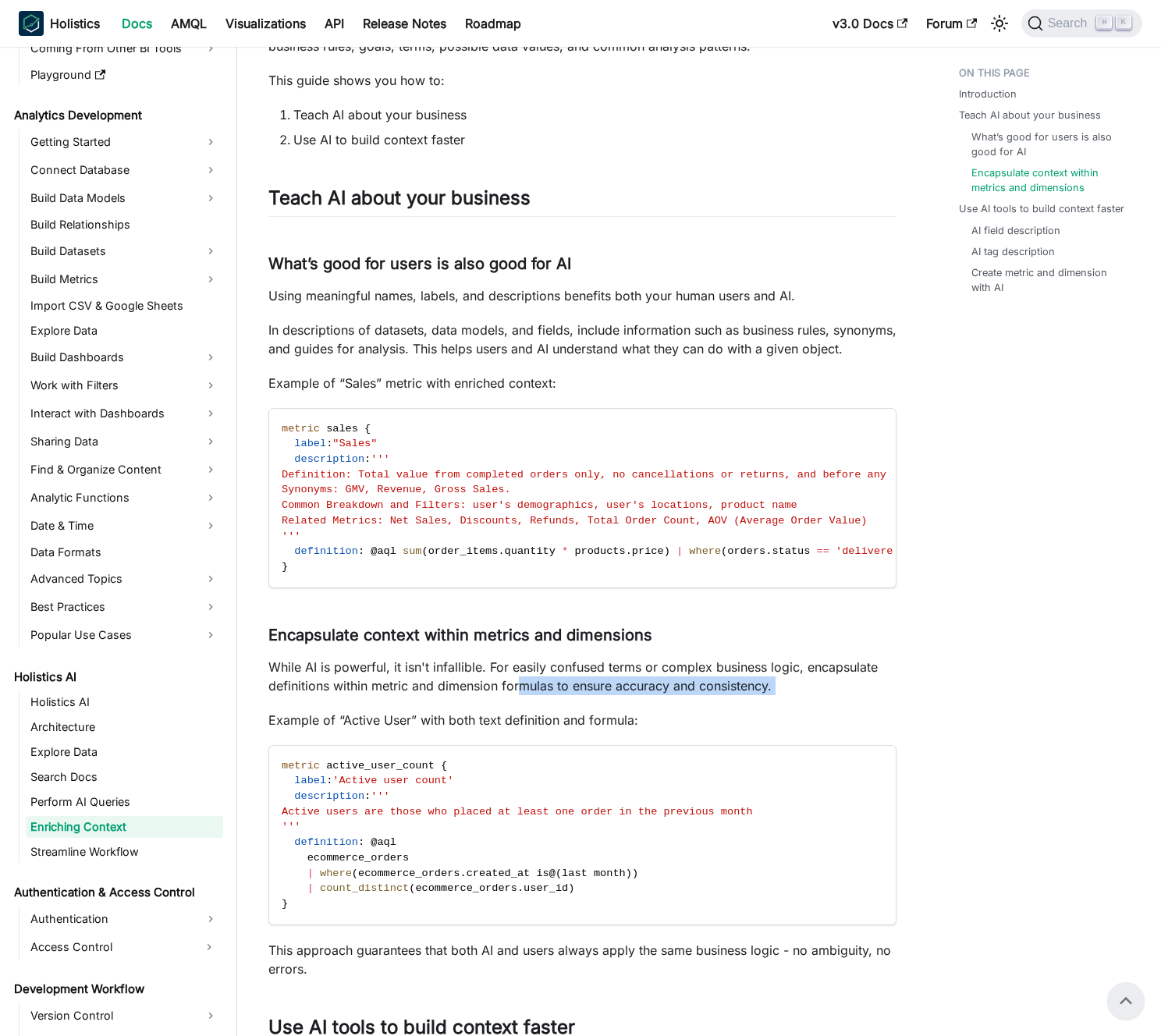
scroll to position [0, 0]
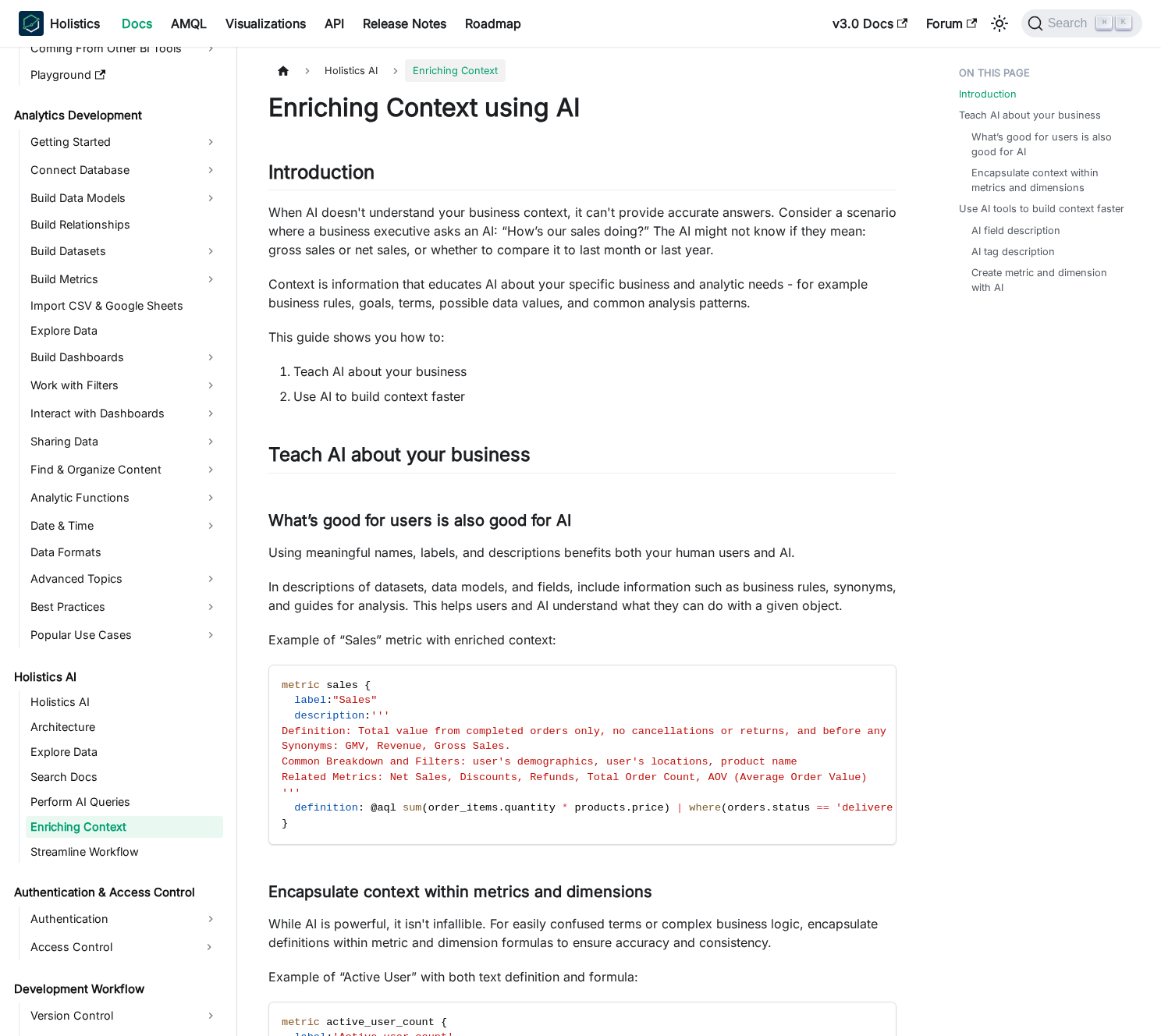
click at [508, 379] on ol "Teach AI about your business Use AI to build context faster" at bounding box center [583, 384] width 629 height 44
click at [508, 379] on li "Teach AI about your business" at bounding box center [594, 371] width 603 height 19
click at [526, 378] on li "Teach AI about your business" at bounding box center [594, 371] width 603 height 19
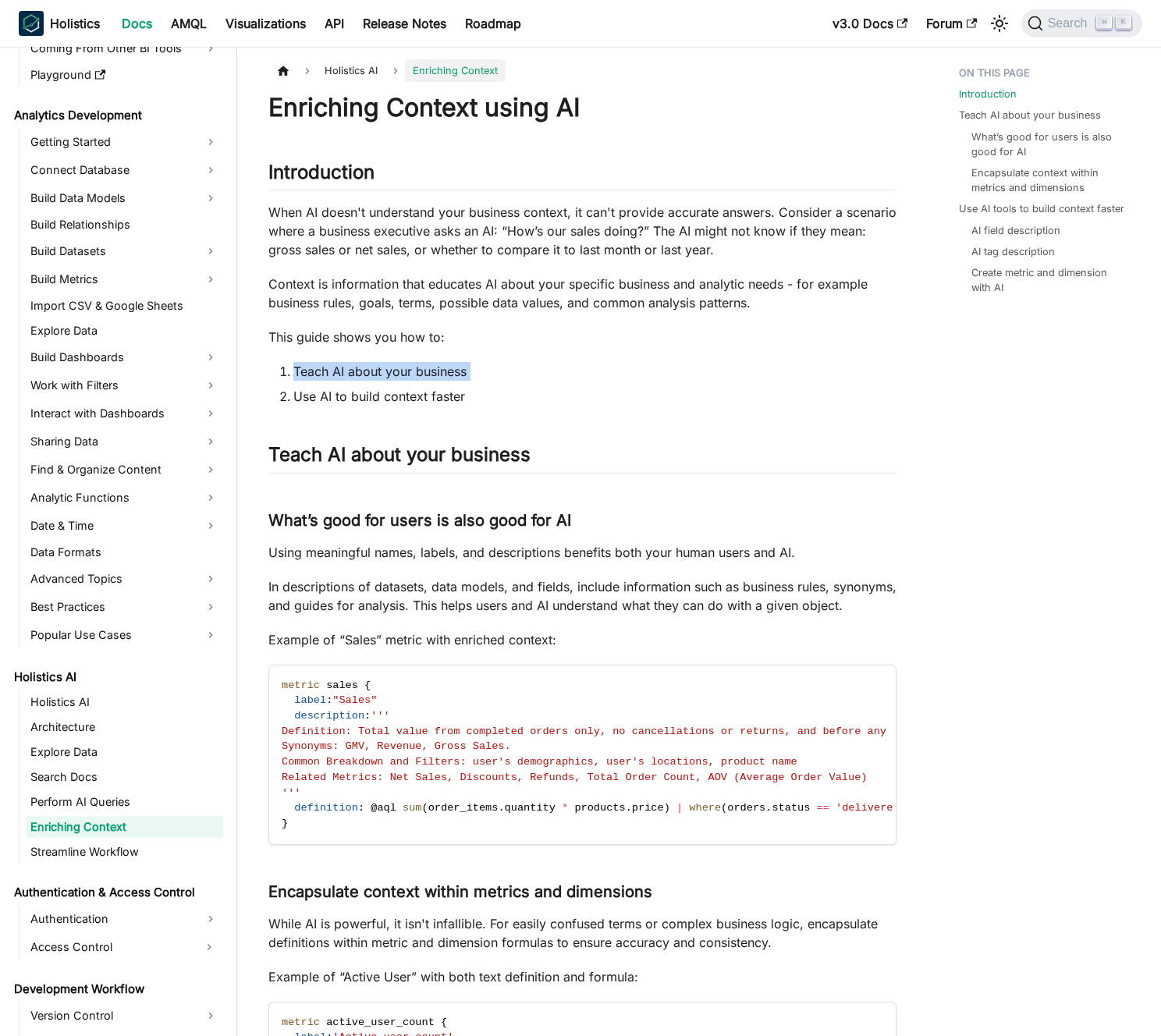
click at [526, 378] on li "Teach AI about your business" at bounding box center [594, 371] width 603 height 19
click at [538, 375] on li "Teach AI about your business" at bounding box center [594, 371] width 603 height 19
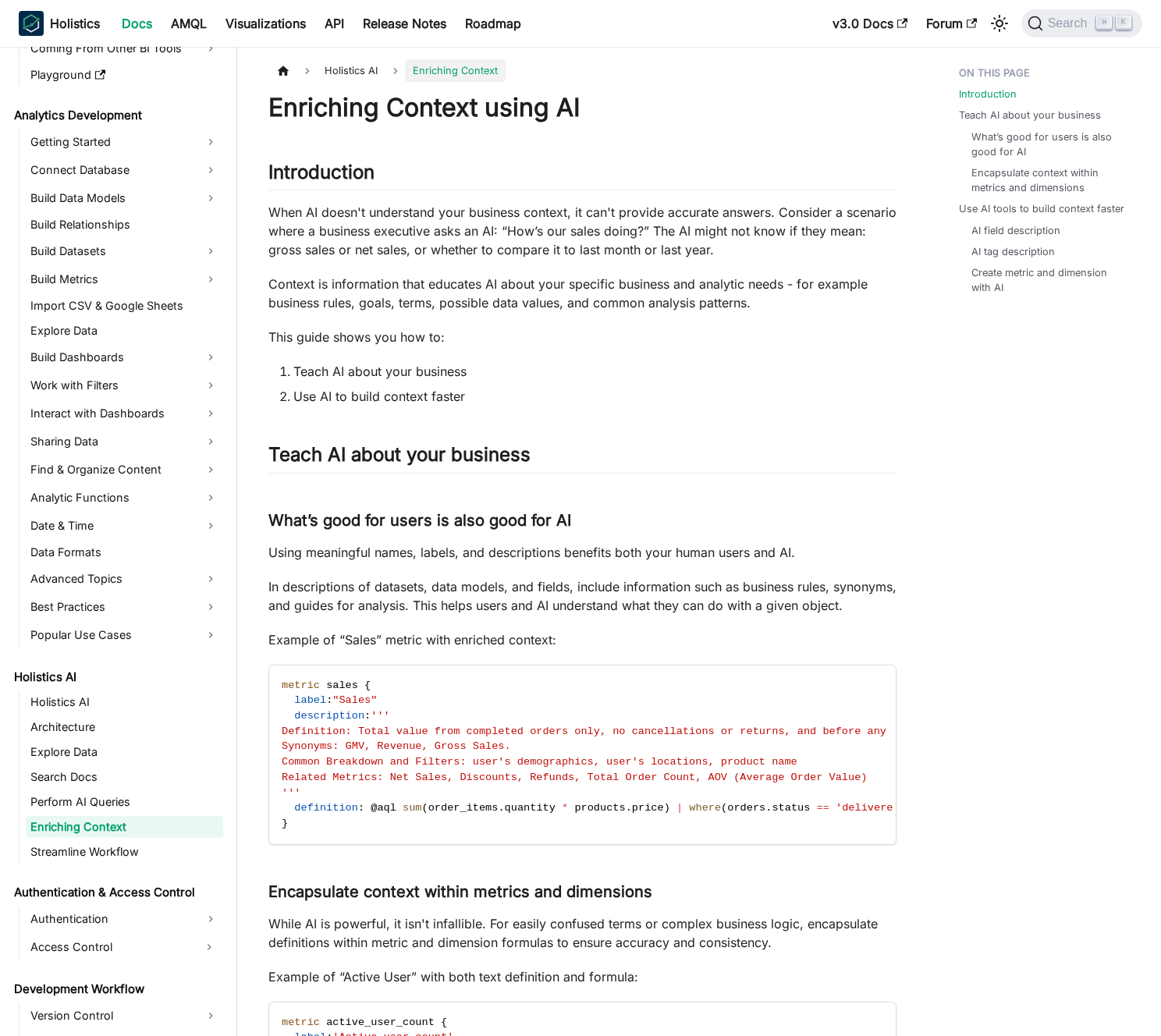
click at [525, 585] on p "In descriptions of datasets, data models, and fields, include information such …" at bounding box center [583, 596] width 629 height 37
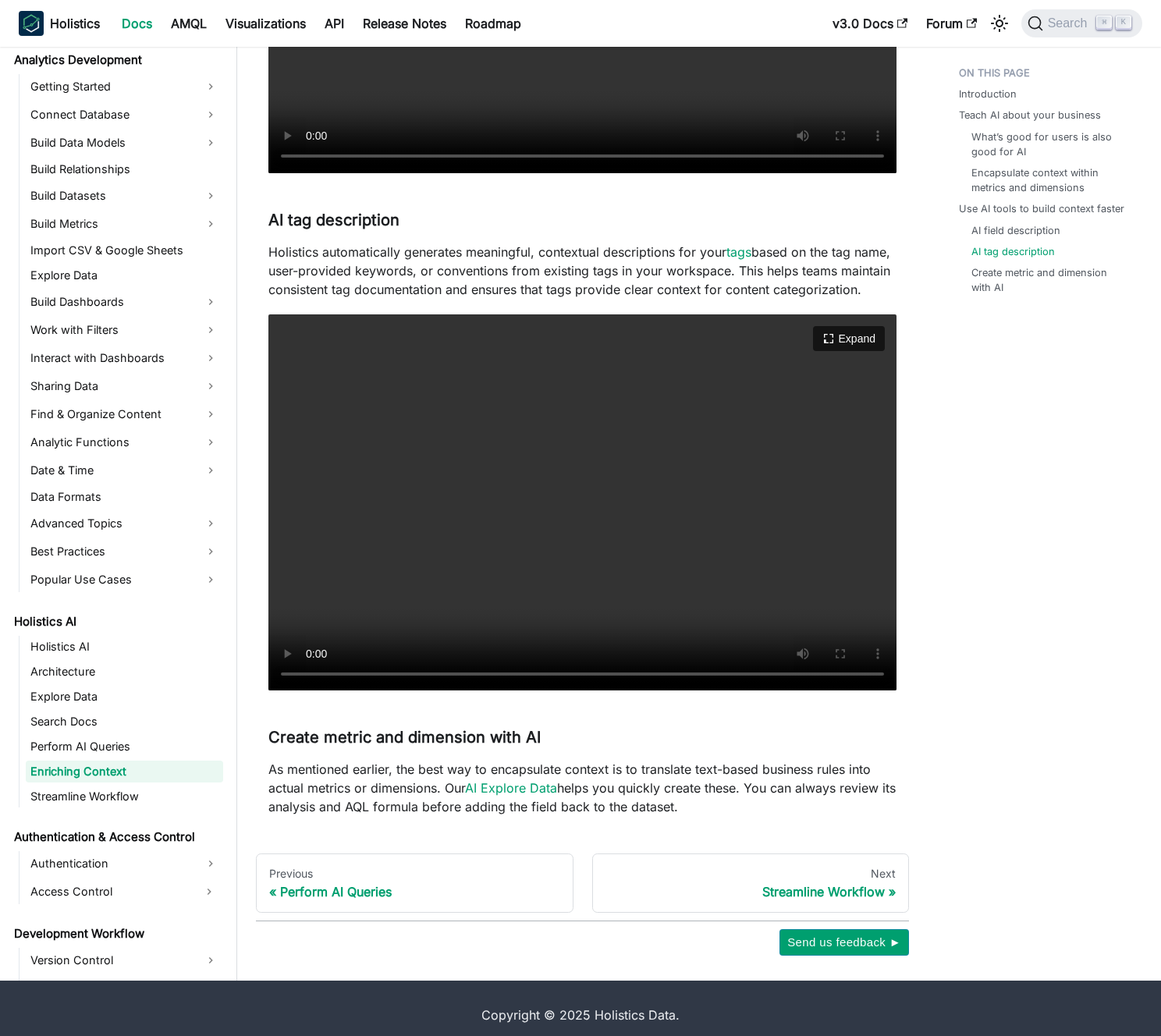
scroll to position [1738, 0]
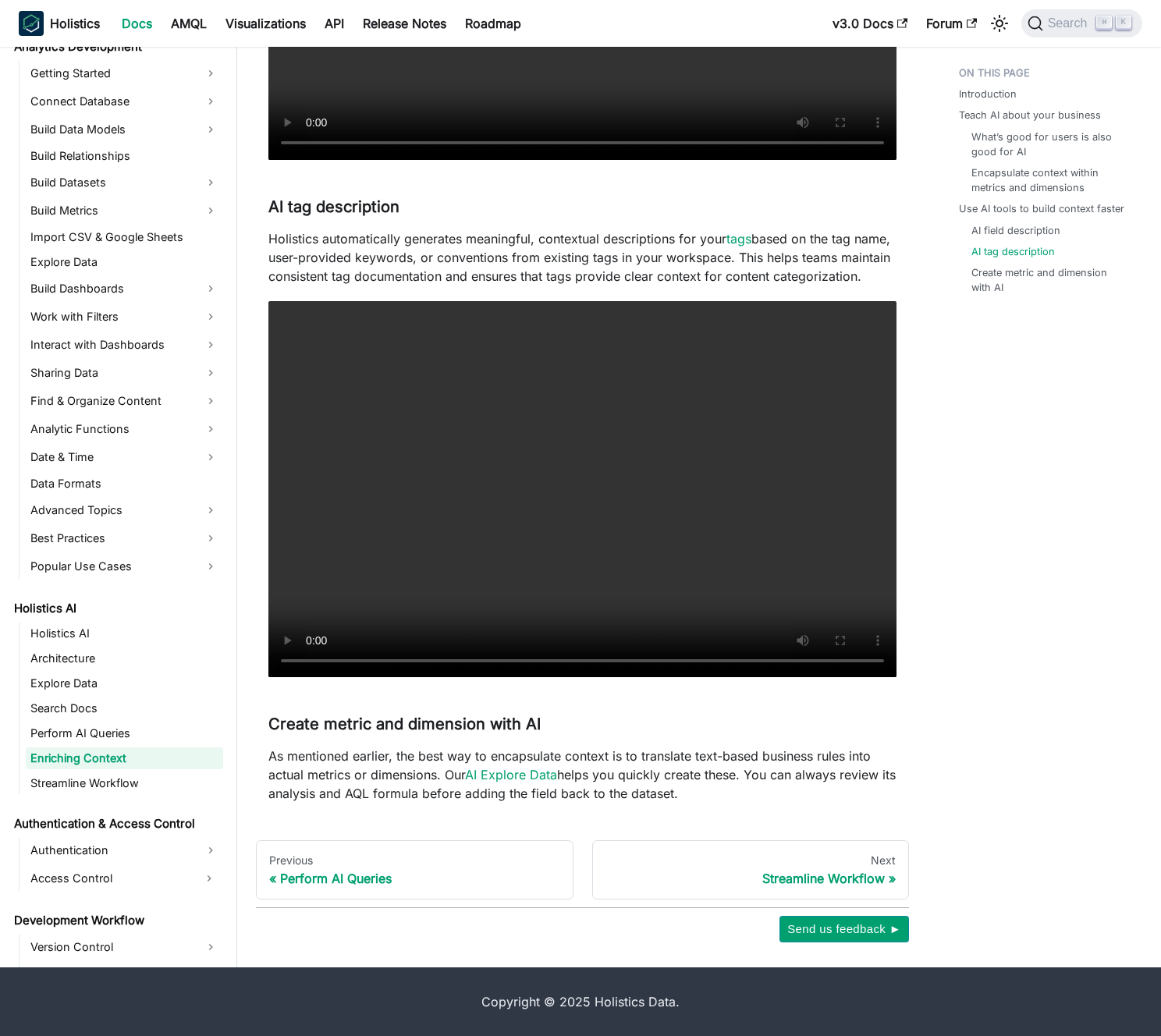
click at [371, 754] on p "As mentioned earlier, the best way to encapsulate context is to translate text-…" at bounding box center [583, 774] width 629 height 56
click at [357, 757] on p "As mentioned earlier, the best way to encapsulate context is to translate text-…" at bounding box center [583, 774] width 629 height 56
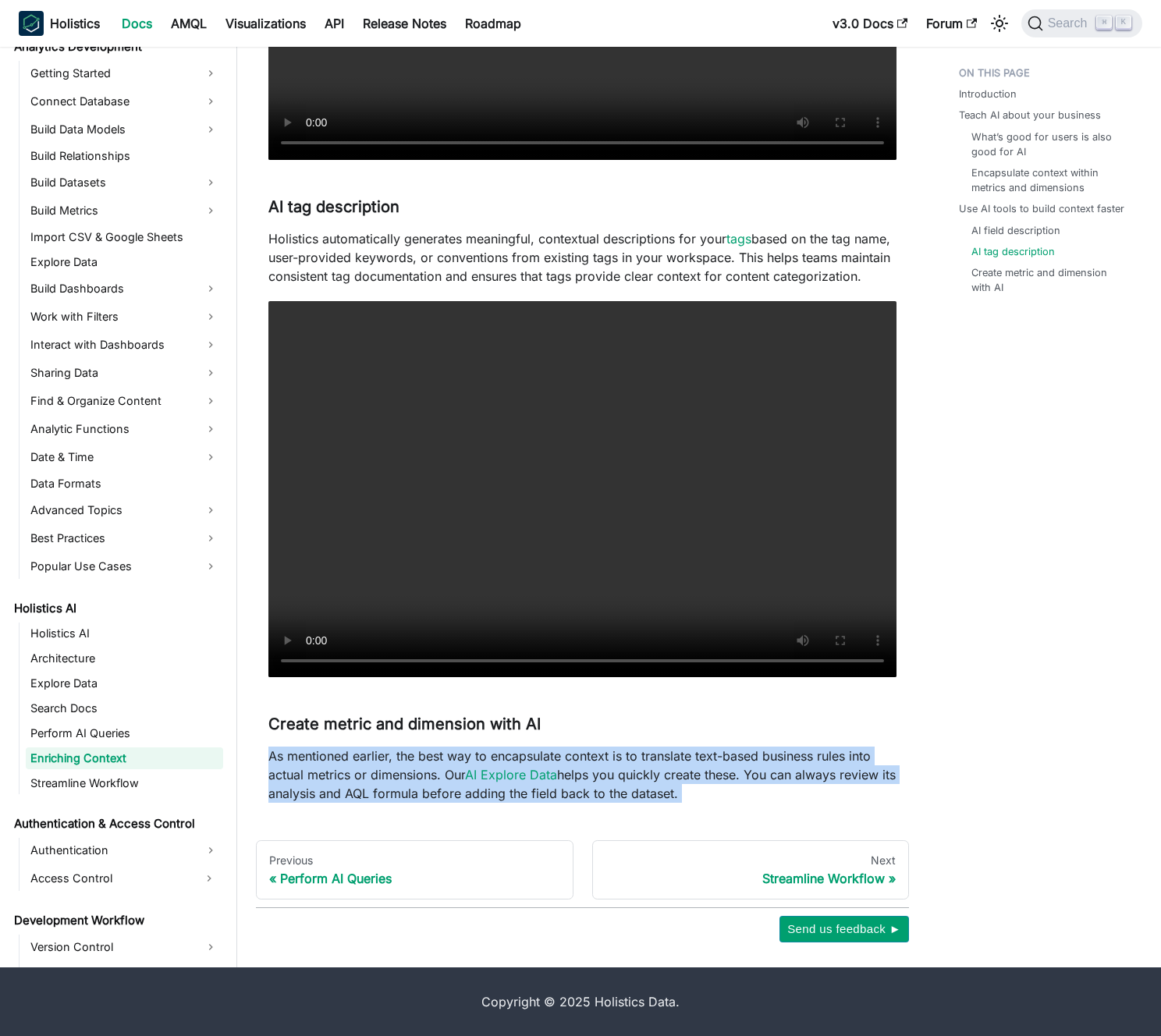
click at [357, 757] on p "As mentioned earlier, the best way to encapsulate context is to translate text-…" at bounding box center [583, 774] width 629 height 56
click at [348, 758] on p "As mentioned earlier, the best way to encapsulate context is to translate text-…" at bounding box center [583, 774] width 629 height 56
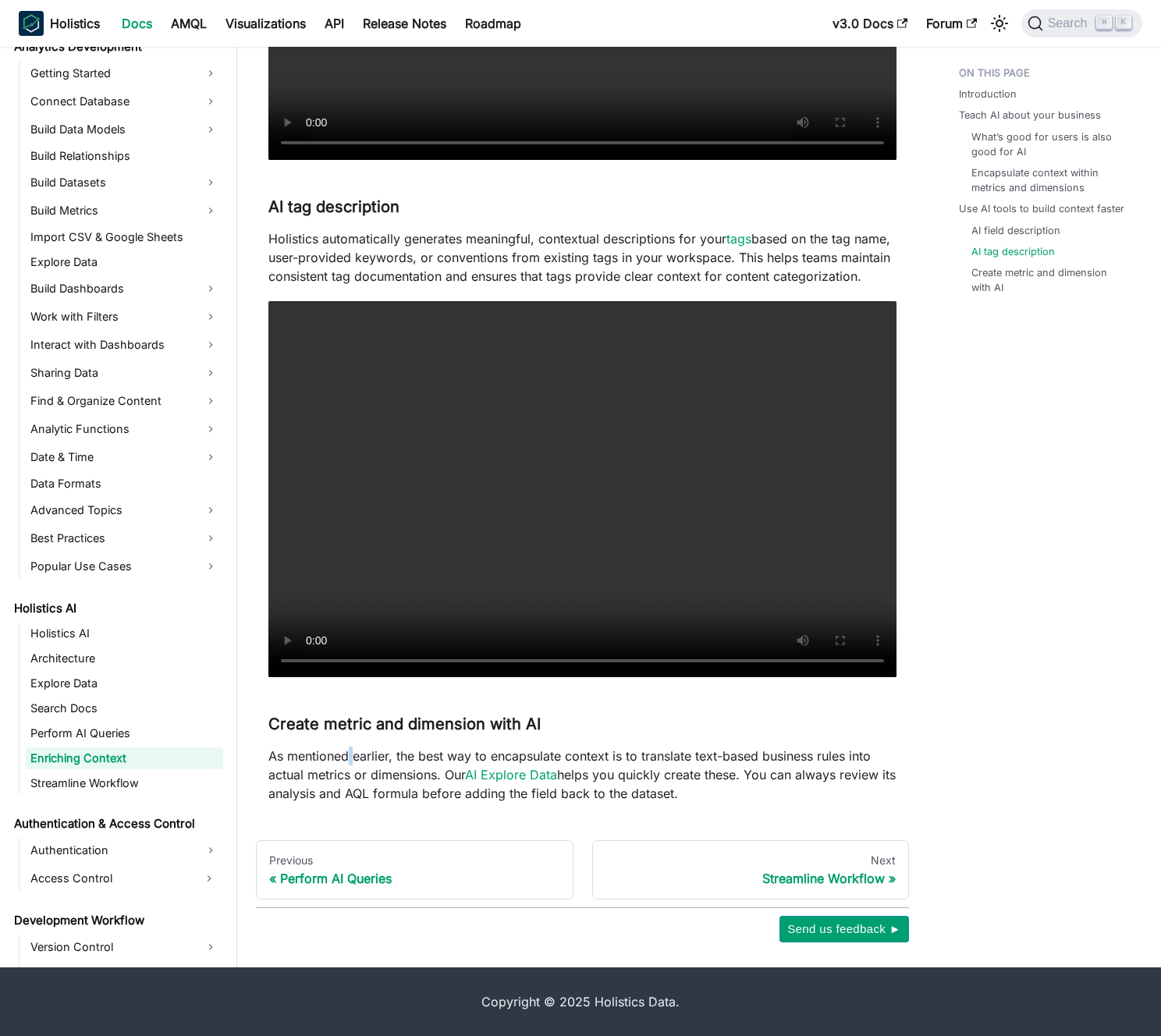
click at [348, 758] on p "As mentioned earlier, the best way to encapsulate context is to translate text-…" at bounding box center [583, 774] width 629 height 56
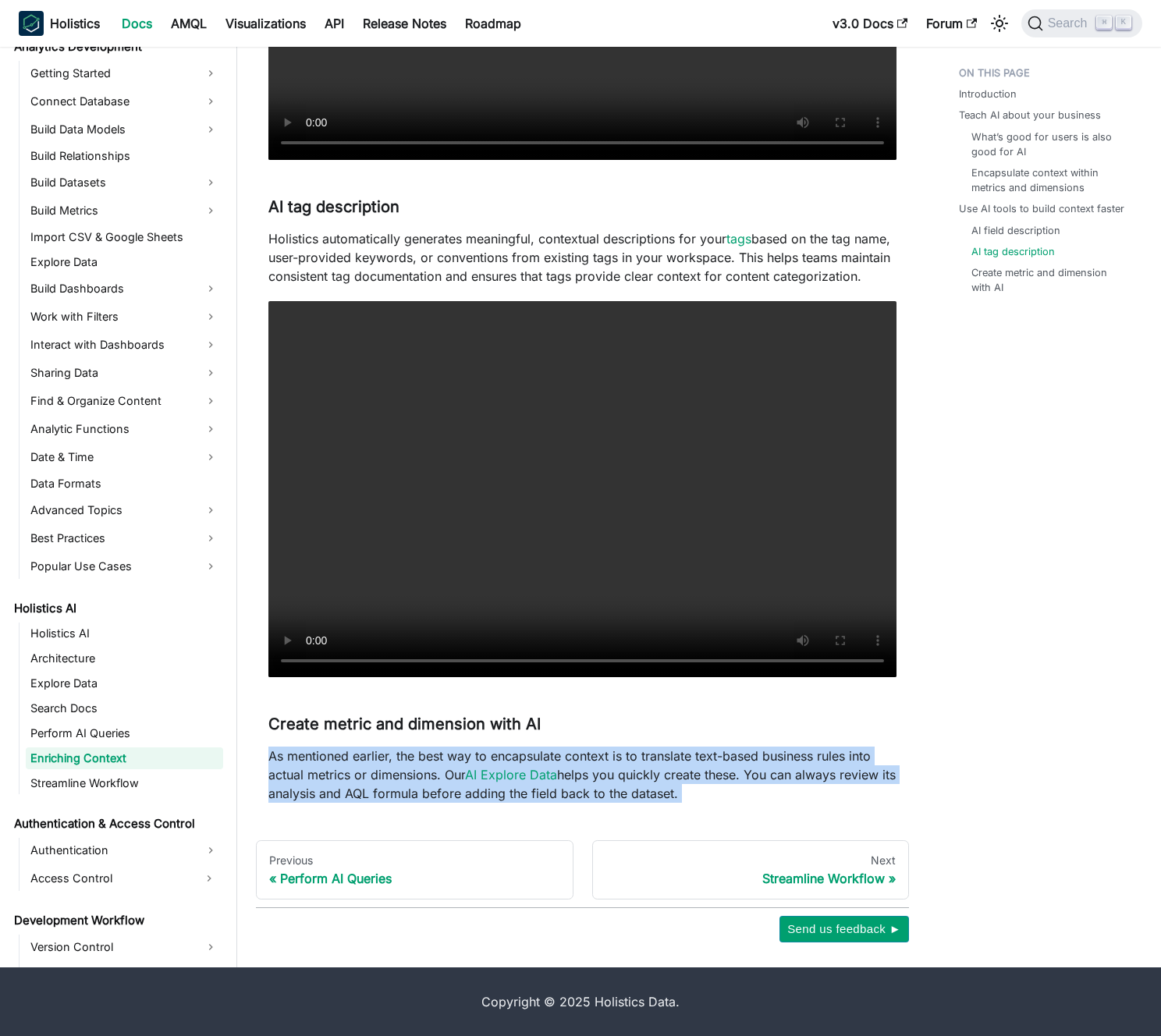
click at [348, 758] on p "As mentioned earlier, the best way to encapsulate context is to translate text-…" at bounding box center [583, 774] width 629 height 56
click at [340, 755] on p "As mentioned earlier, the best way to encapsulate context is to translate text-…" at bounding box center [583, 774] width 629 height 56
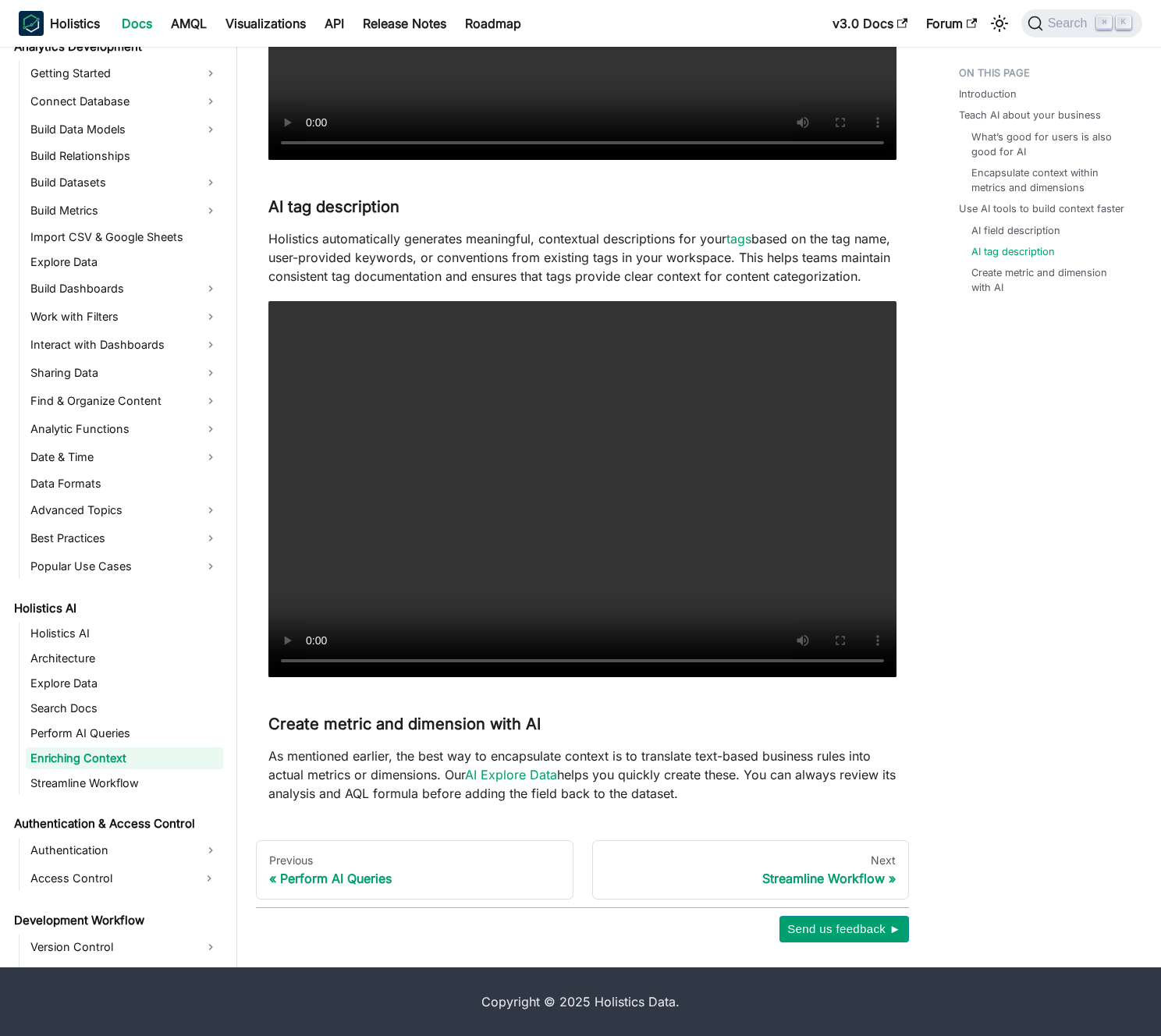
click at [701, 775] on p "As mentioned earlier, the best way to encapsulate context is to translate text-…" at bounding box center [583, 774] width 629 height 56
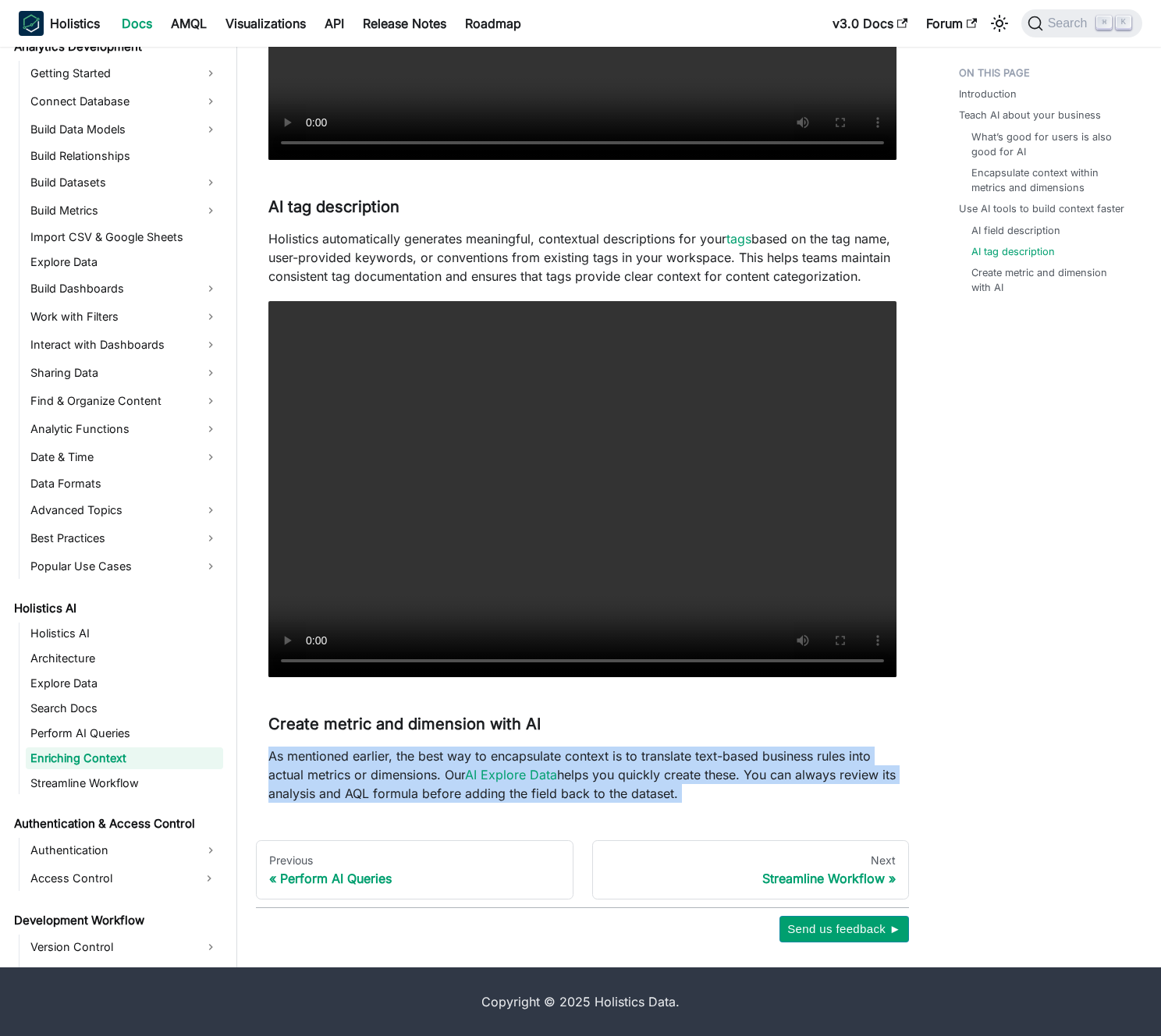
click at [701, 775] on p "As mentioned earlier, the best way to encapsulate context is to translate text-…" at bounding box center [583, 774] width 629 height 56
click at [690, 773] on p "As mentioned earlier, the best way to encapsulate context is to translate text-…" at bounding box center [583, 774] width 629 height 56
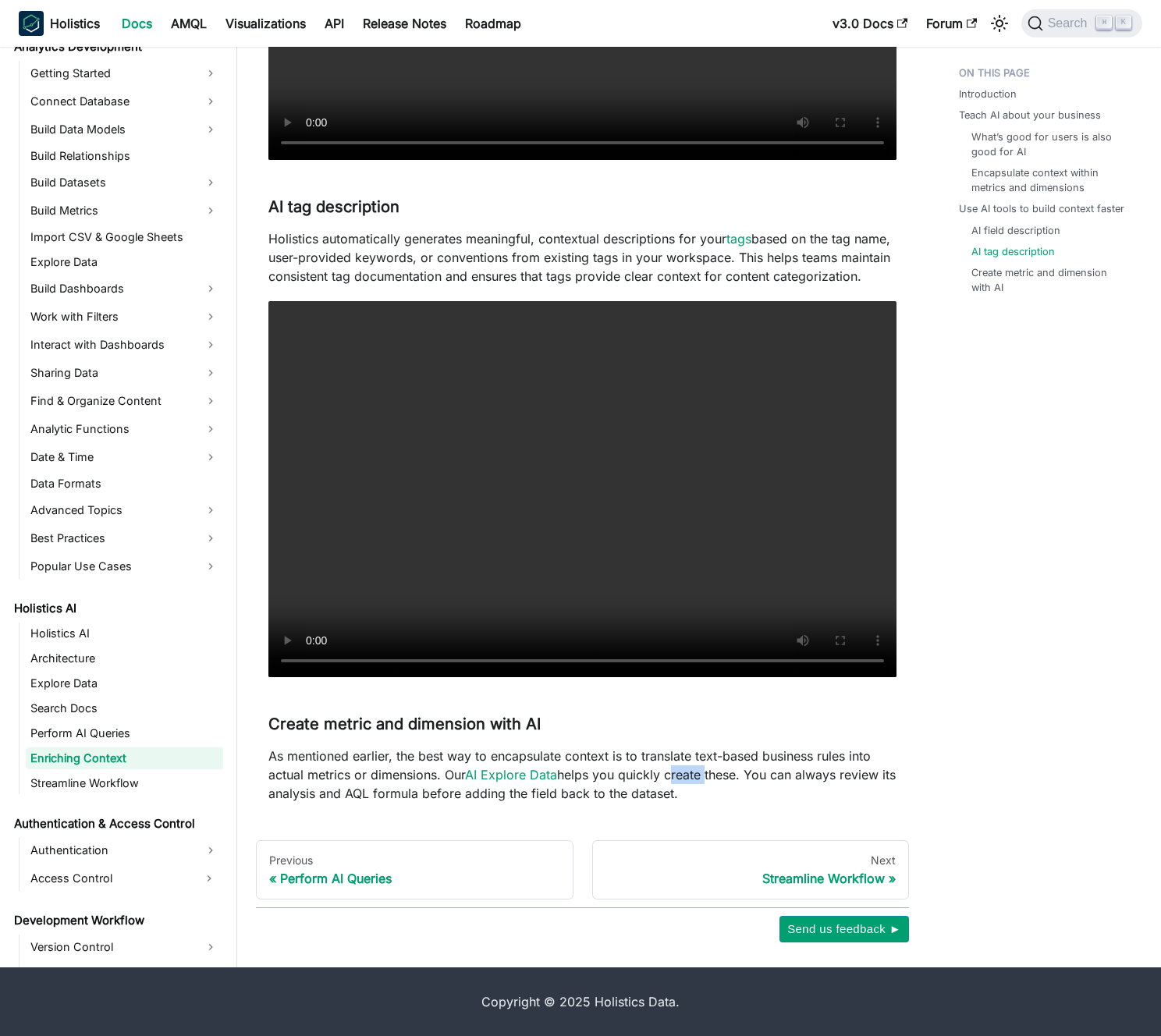
click at [690, 773] on p "As mentioned earlier, the best way to encapsulate context is to translate text-…" at bounding box center [583, 774] width 629 height 56
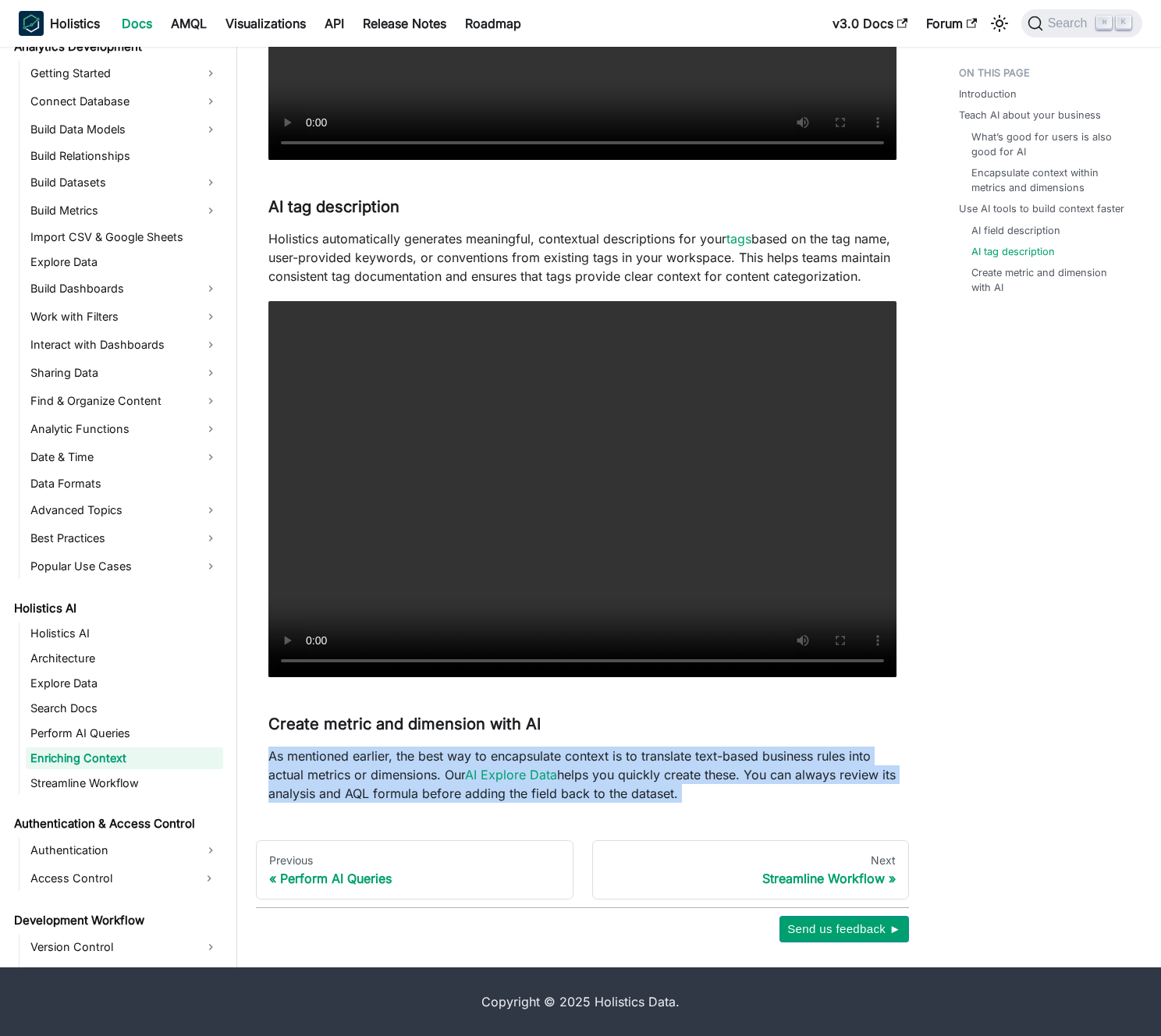
click at [690, 773] on p "As mentioned earlier, the best way to encapsulate context is to translate text-…" at bounding box center [583, 774] width 629 height 56
click at [680, 772] on p "As mentioned earlier, the best way to encapsulate context is to translate text-…" at bounding box center [583, 774] width 629 height 56
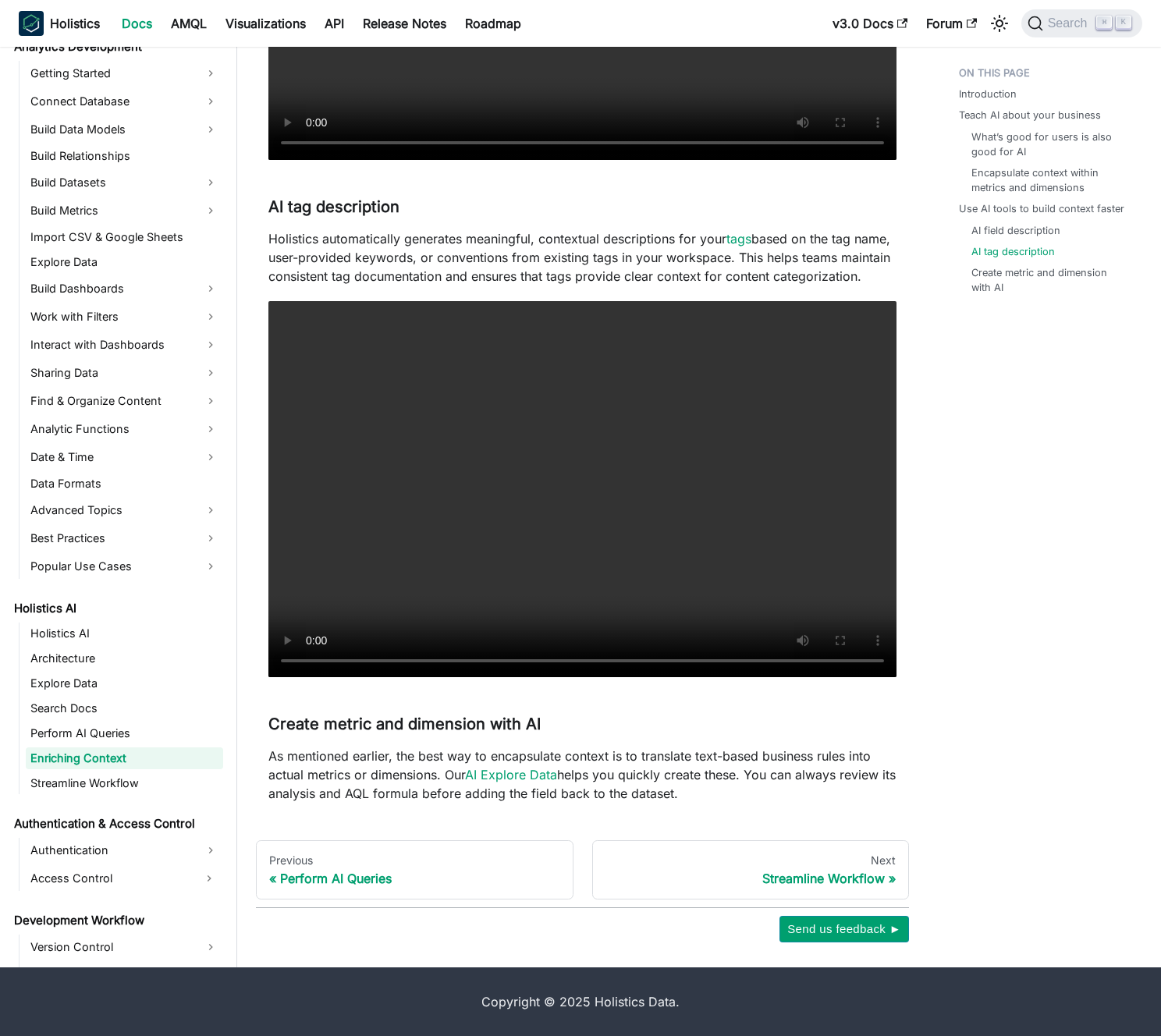
click at [677, 754] on p "As mentioned earlier, the best way to encapsulate context is to translate text-…" at bounding box center [583, 774] width 629 height 56
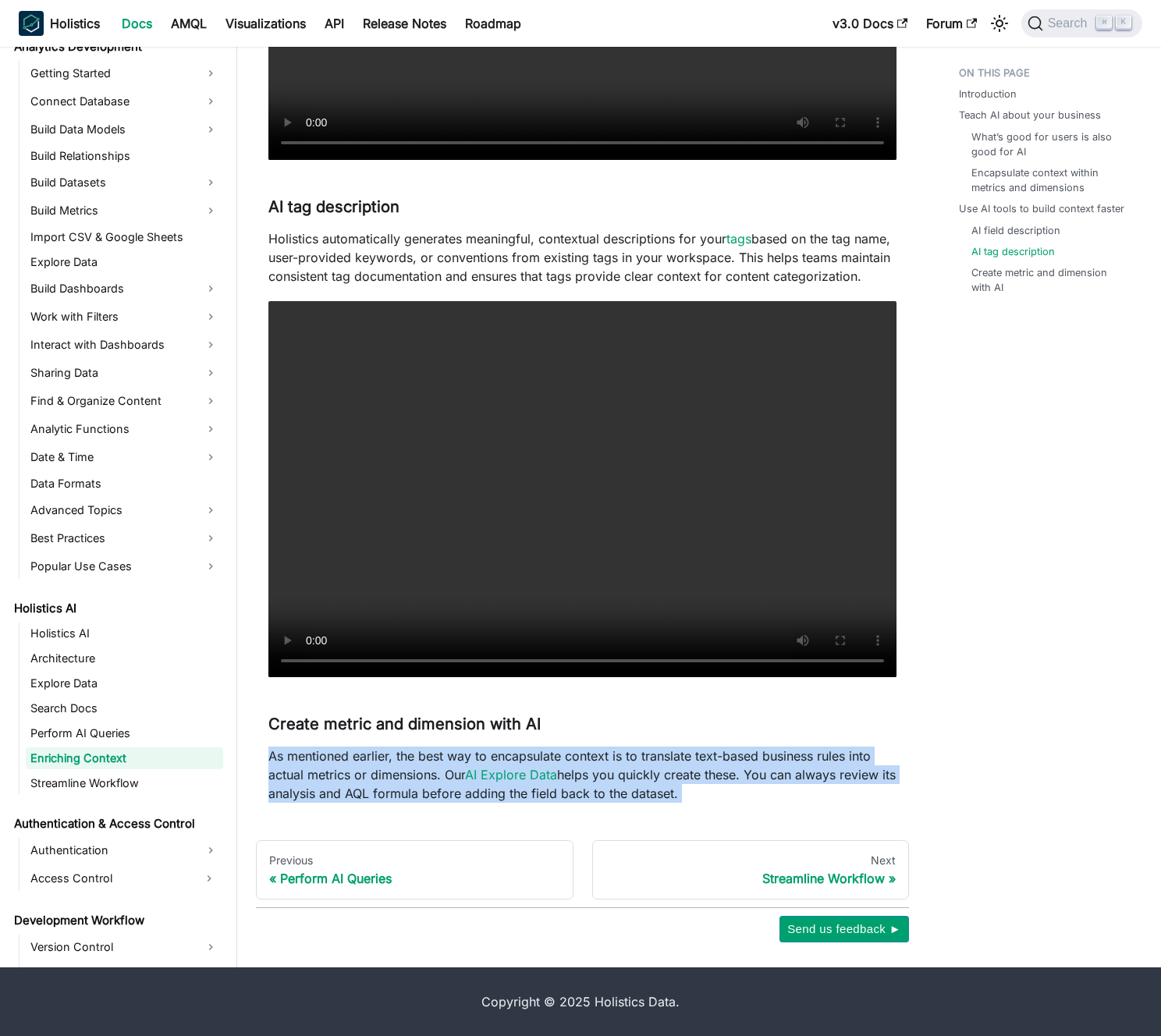
drag, startPoint x: 677, startPoint y: 754, endPoint x: 685, endPoint y: 755, distance: 8.1
click at [677, 754] on p "As mentioned earlier, the best way to encapsulate context is to translate text-…" at bounding box center [583, 774] width 629 height 56
click at [686, 756] on p "As mentioned earlier, the best way to encapsulate context is to translate text-…" at bounding box center [583, 774] width 629 height 56
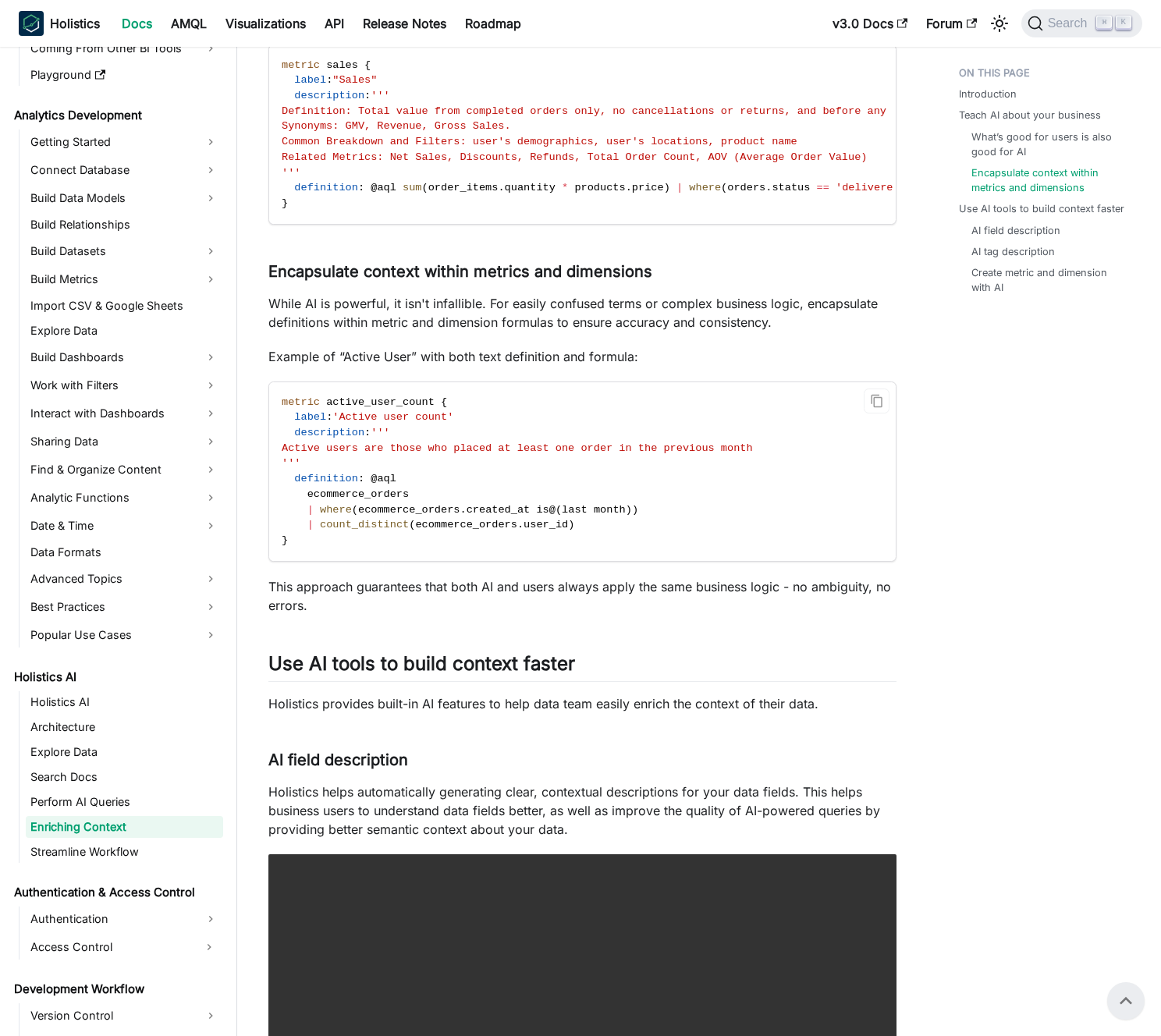
scroll to position [420, 0]
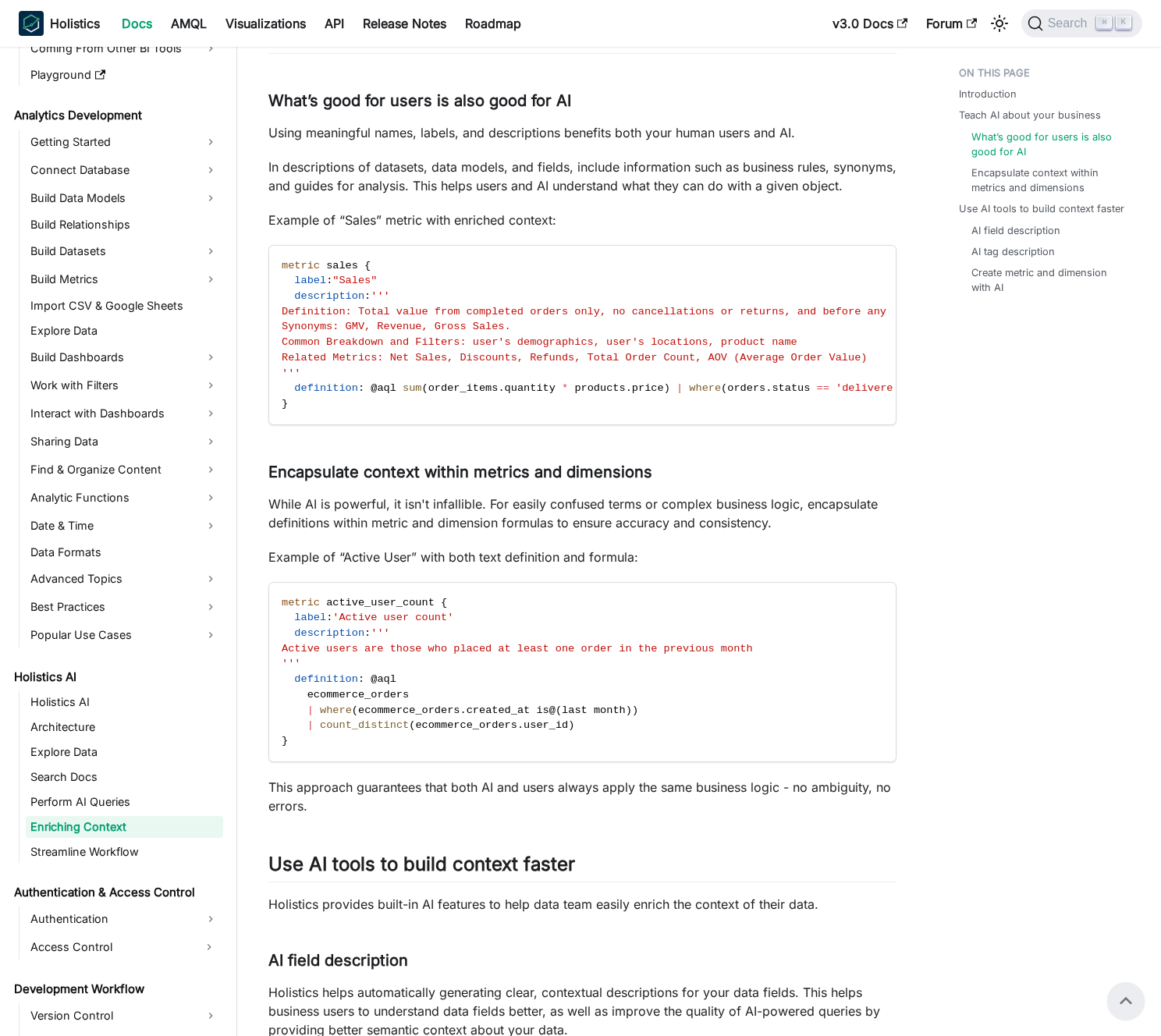
click at [524, 532] on p "While AI is powerful, it isn't infallible. For easily confused terms or complex…" at bounding box center [583, 514] width 629 height 37
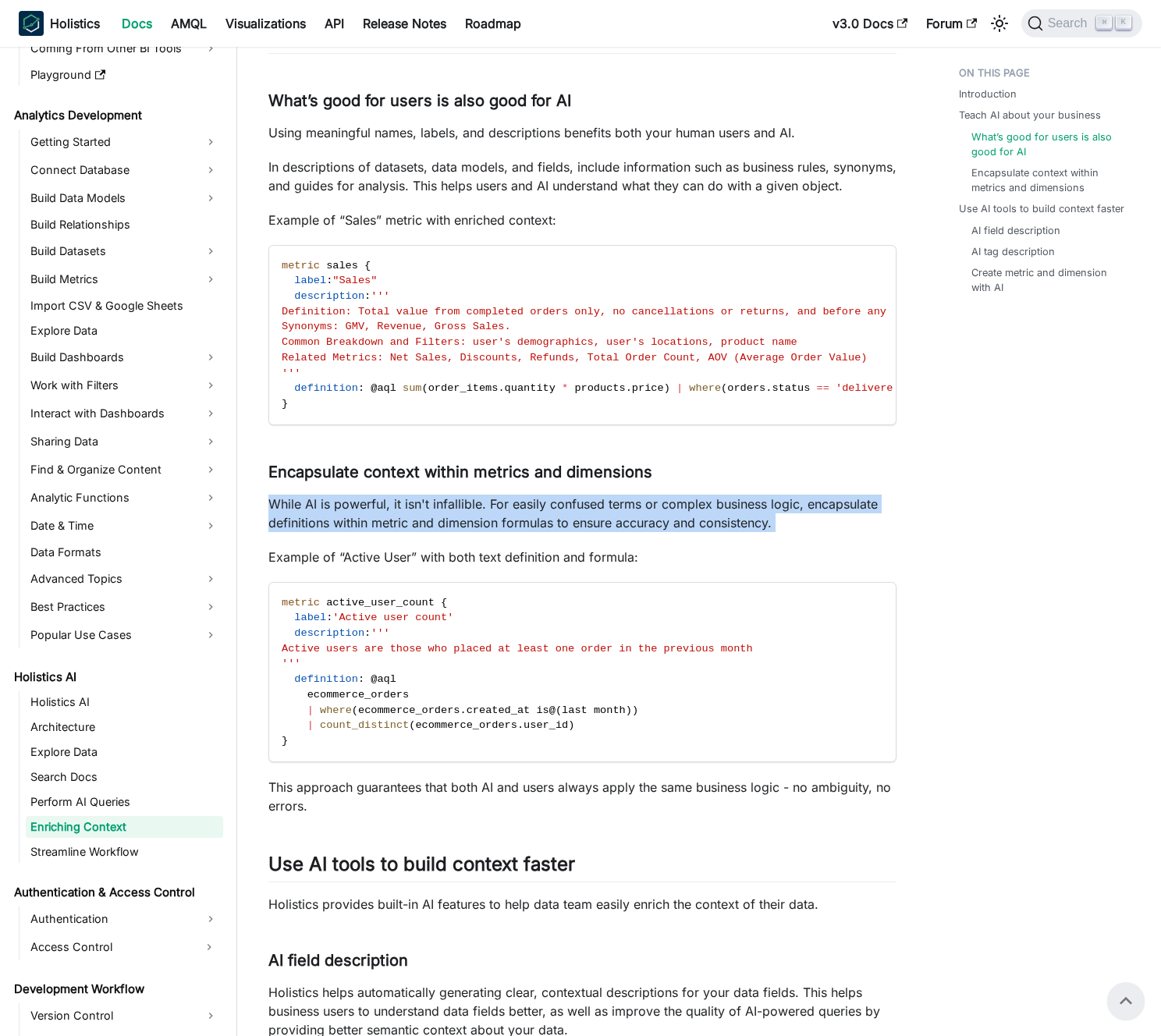
click at [524, 532] on p "While AI is powerful, it isn't infallible. For easily confused terms or complex…" at bounding box center [583, 514] width 629 height 37
click at [524, 532] on p "While AI is powerful, it isn't infallible. For easily confused terms or complex…" at bounding box center [583, 514] width 629 height 37
click at [493, 532] on p "While AI is powerful, it isn't infallible. For easily confused terms or complex…" at bounding box center [583, 514] width 629 height 37
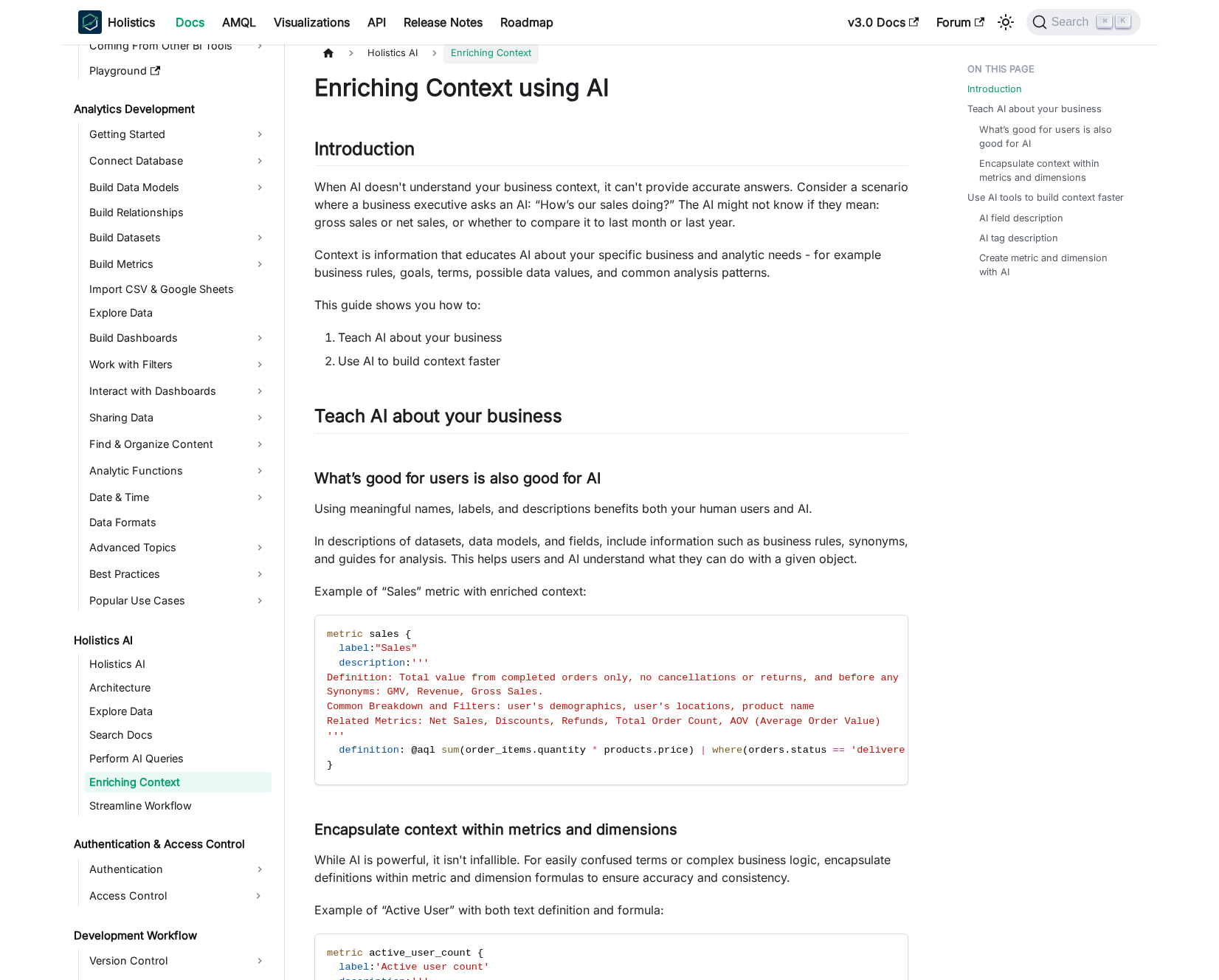
scroll to position [0, 0]
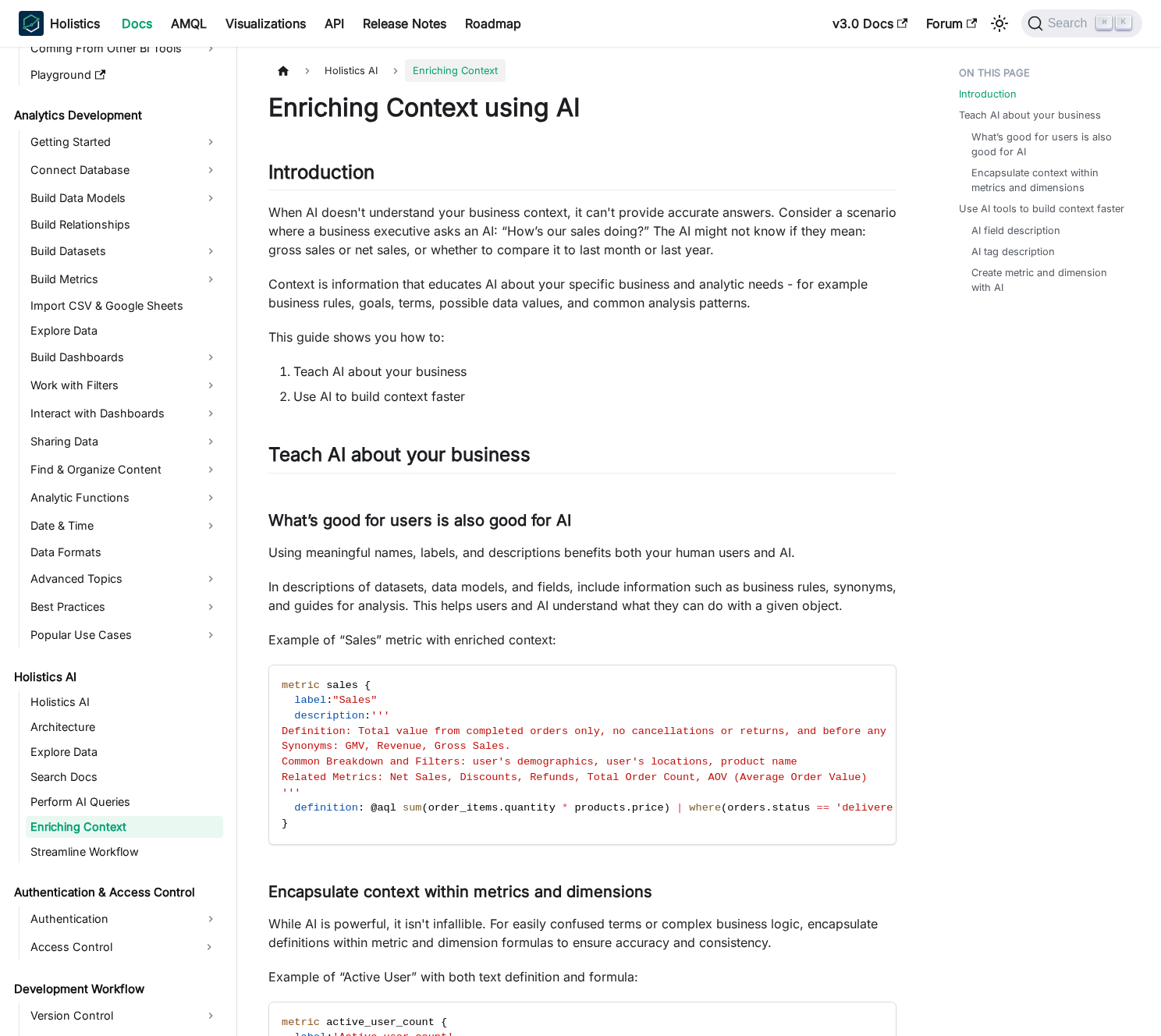
click at [554, 305] on p "Context is information that educates AI about your specific business and analyt…" at bounding box center [583, 293] width 629 height 37
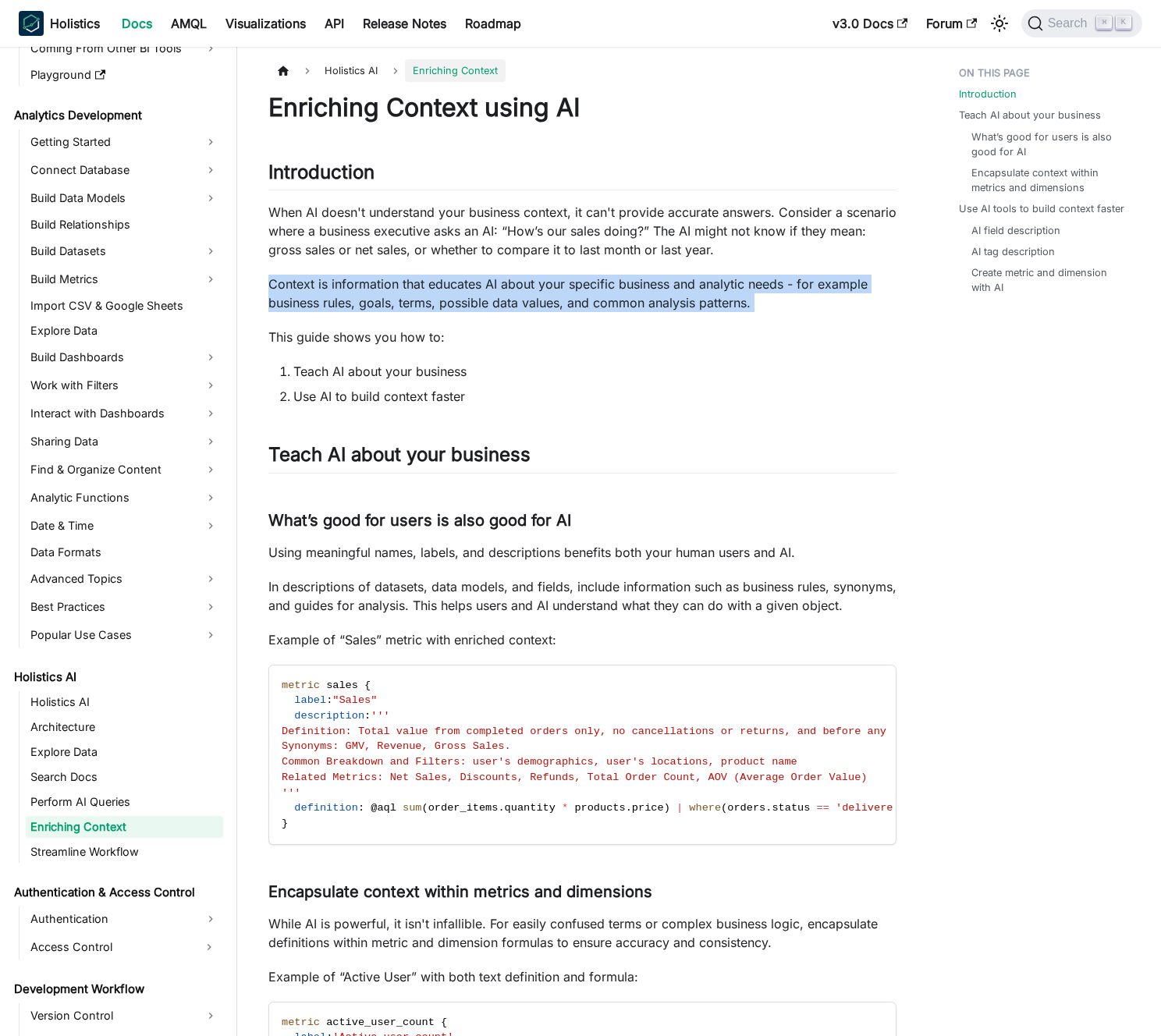
click at [554, 305] on p "Context is information that educates AI about your specific business and analyt…" at bounding box center [583, 293] width 629 height 37
click at [562, 298] on p "Context is information that educates AI about your specific business and analyt…" at bounding box center [583, 293] width 629 height 37
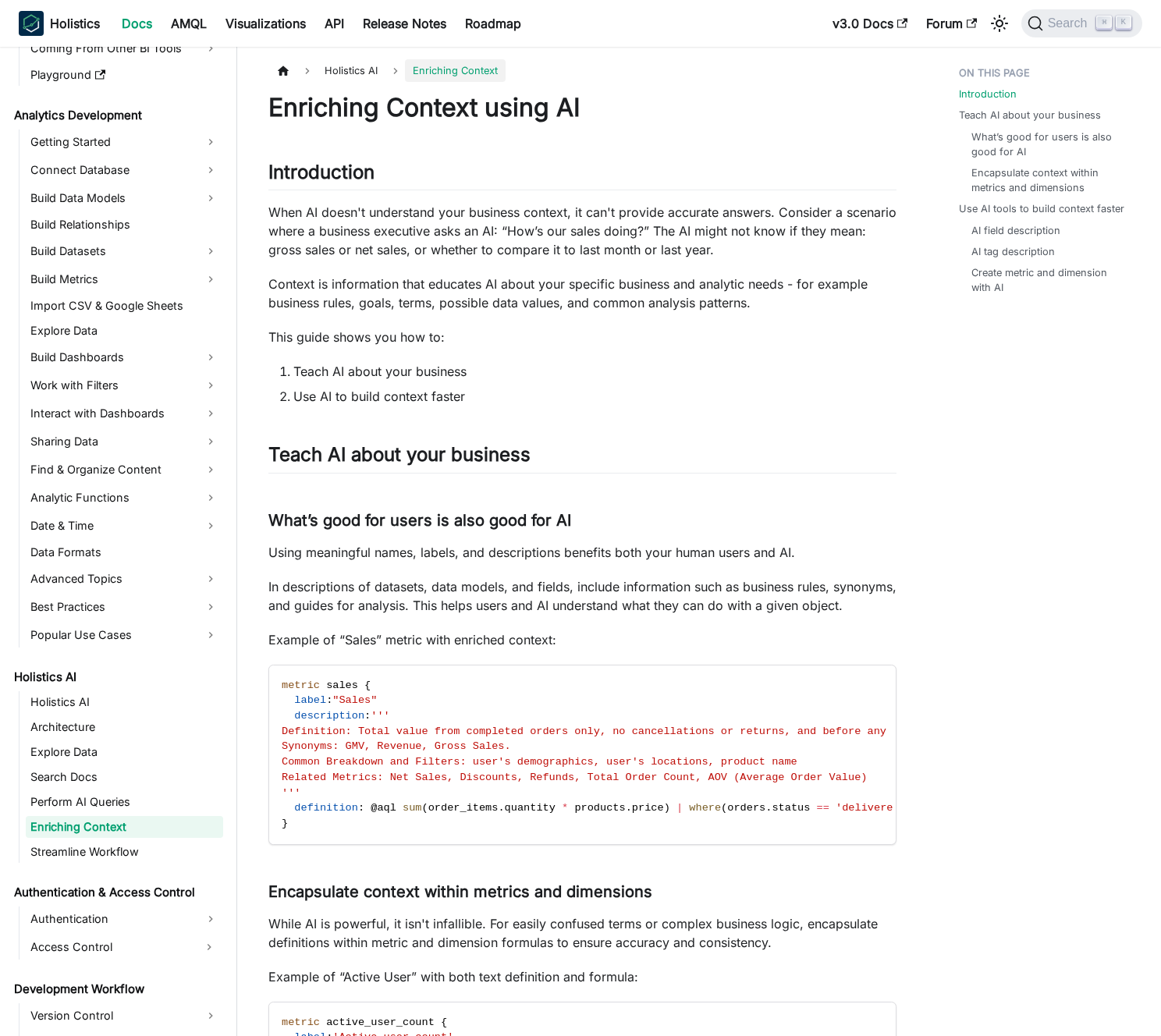
click at [550, 234] on p "When AI doesn't understand your business context, it can't provide accurate ans…" at bounding box center [583, 230] width 629 height 56
click at [539, 235] on p "When AI doesn't understand your business context, it can't provide accurate ans…" at bounding box center [583, 230] width 629 height 56
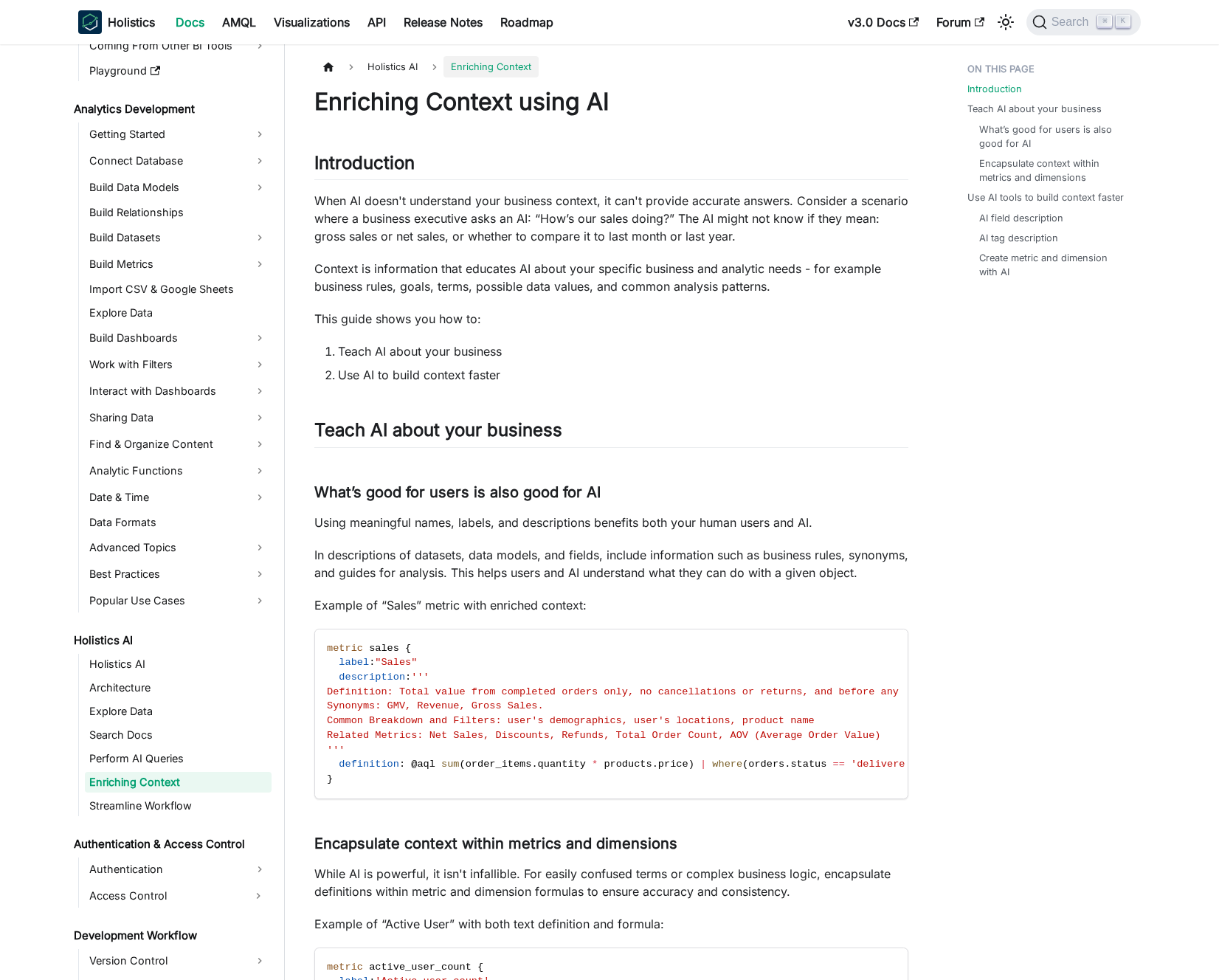
click at [754, 243] on p "When AI doesn't understand your business context, it can't provide accurate ans…" at bounding box center [611, 218] width 594 height 53
click at [737, 236] on p "When AI doesn't understand your business context, it can't provide accurate ans…" at bounding box center [611, 218] width 594 height 53
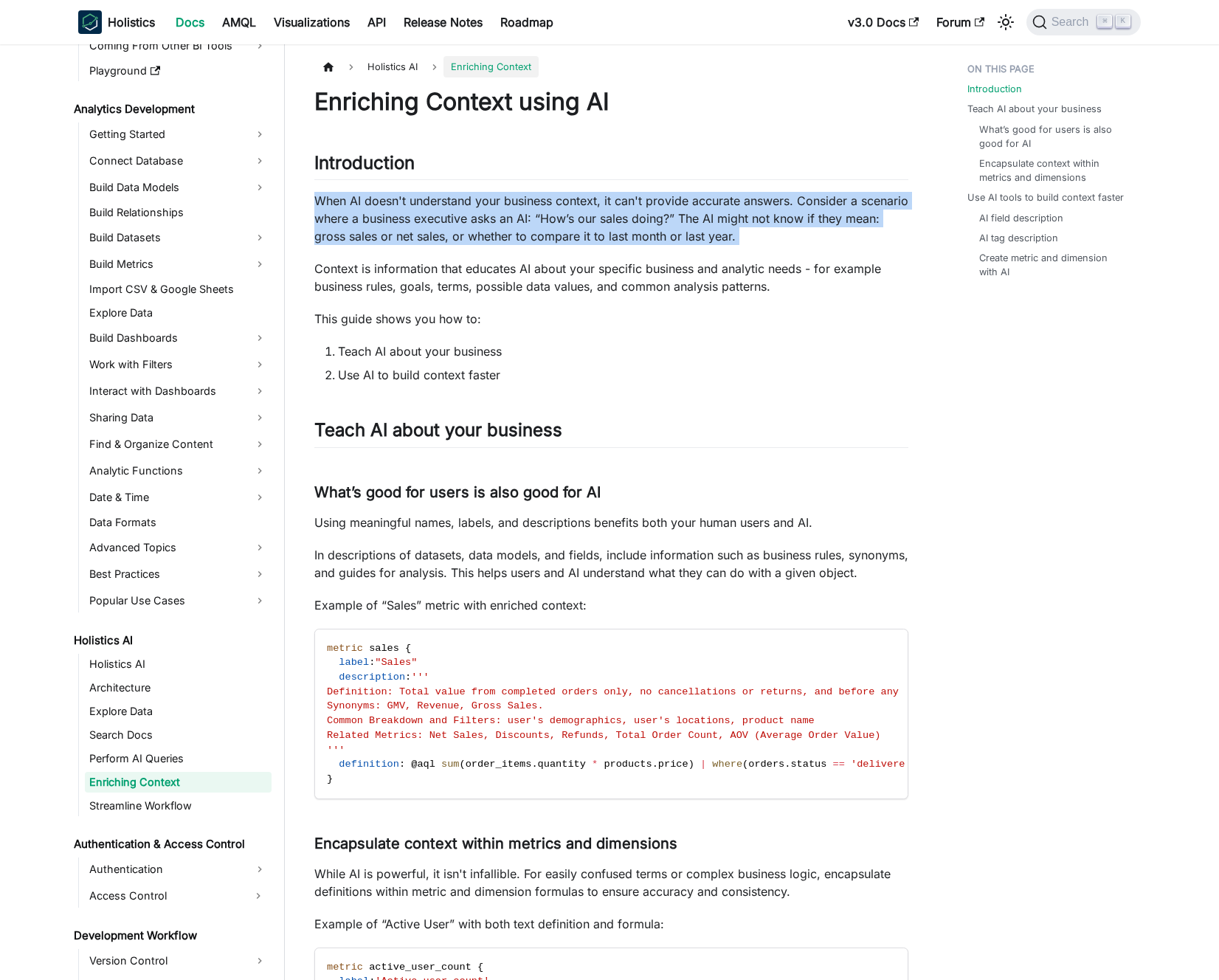
click at [737, 236] on p "When AI doesn't understand your business context, it can't provide accurate ans…" at bounding box center [611, 218] width 594 height 53
click at [726, 228] on p "When AI doesn't understand your business context, it can't provide accurate ans…" at bounding box center [611, 218] width 594 height 53
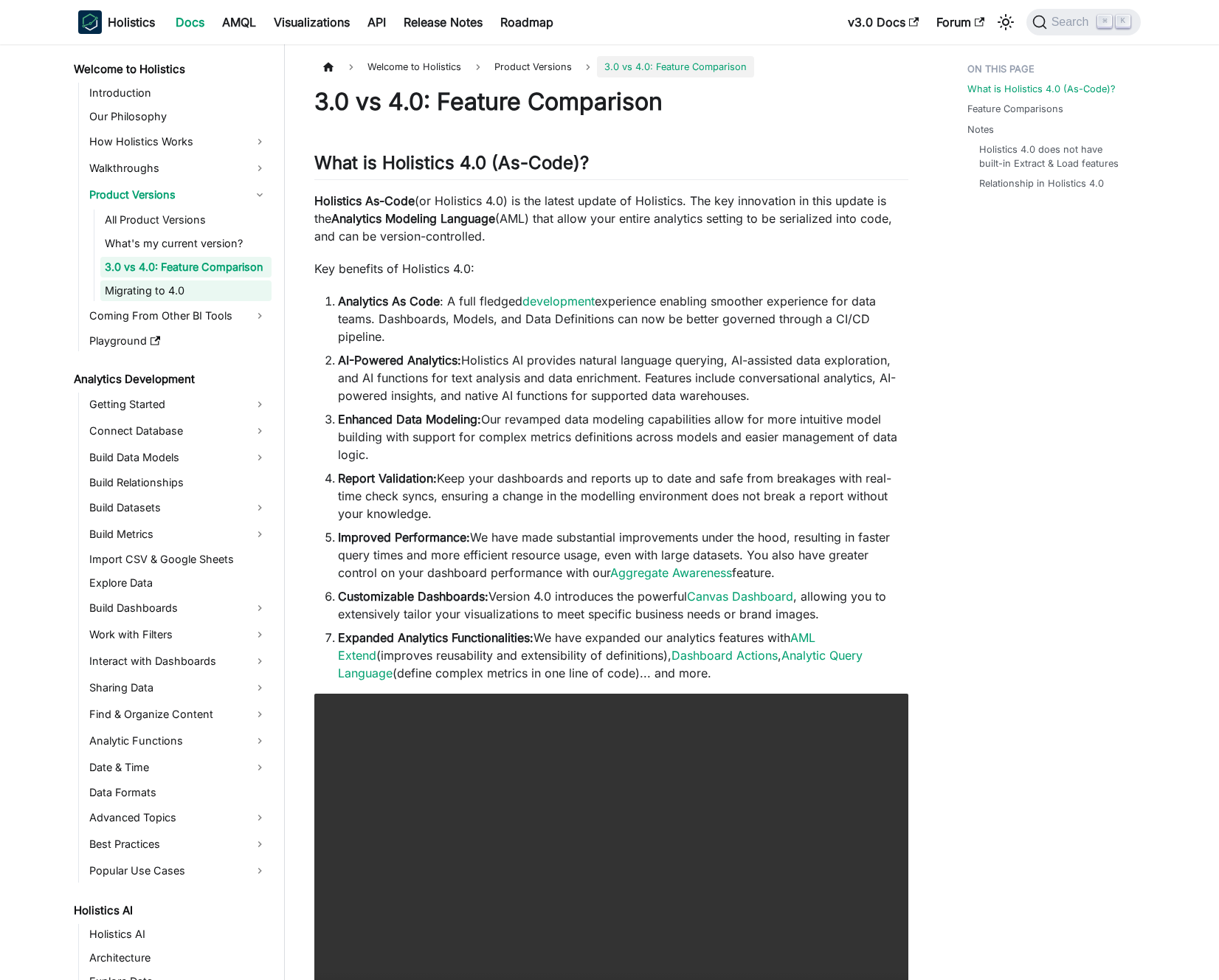
click at [193, 292] on link "Migrating to 4.0" at bounding box center [186, 290] width 171 height 21
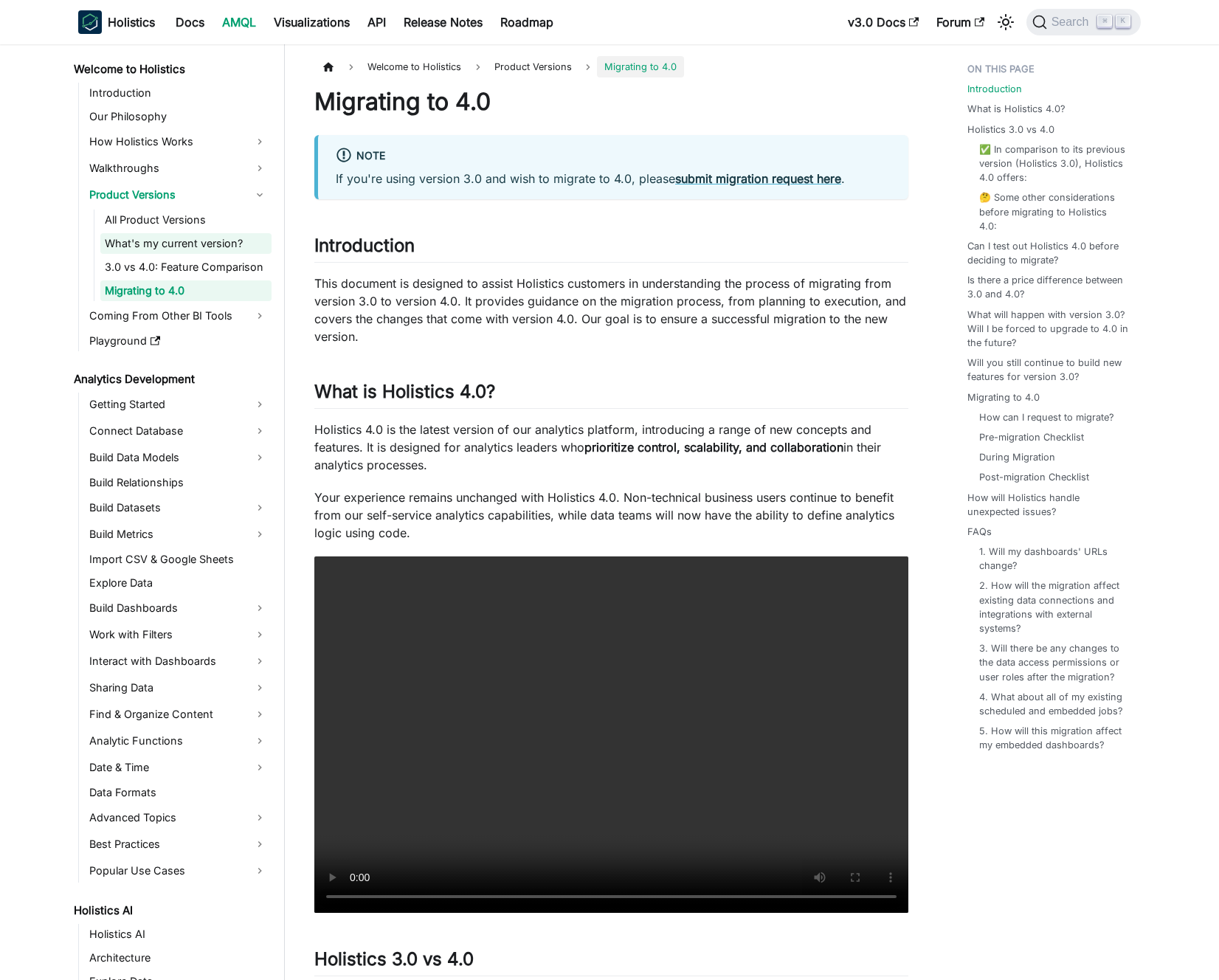
click at [209, 243] on link "What's my current version?" at bounding box center [186, 243] width 171 height 21
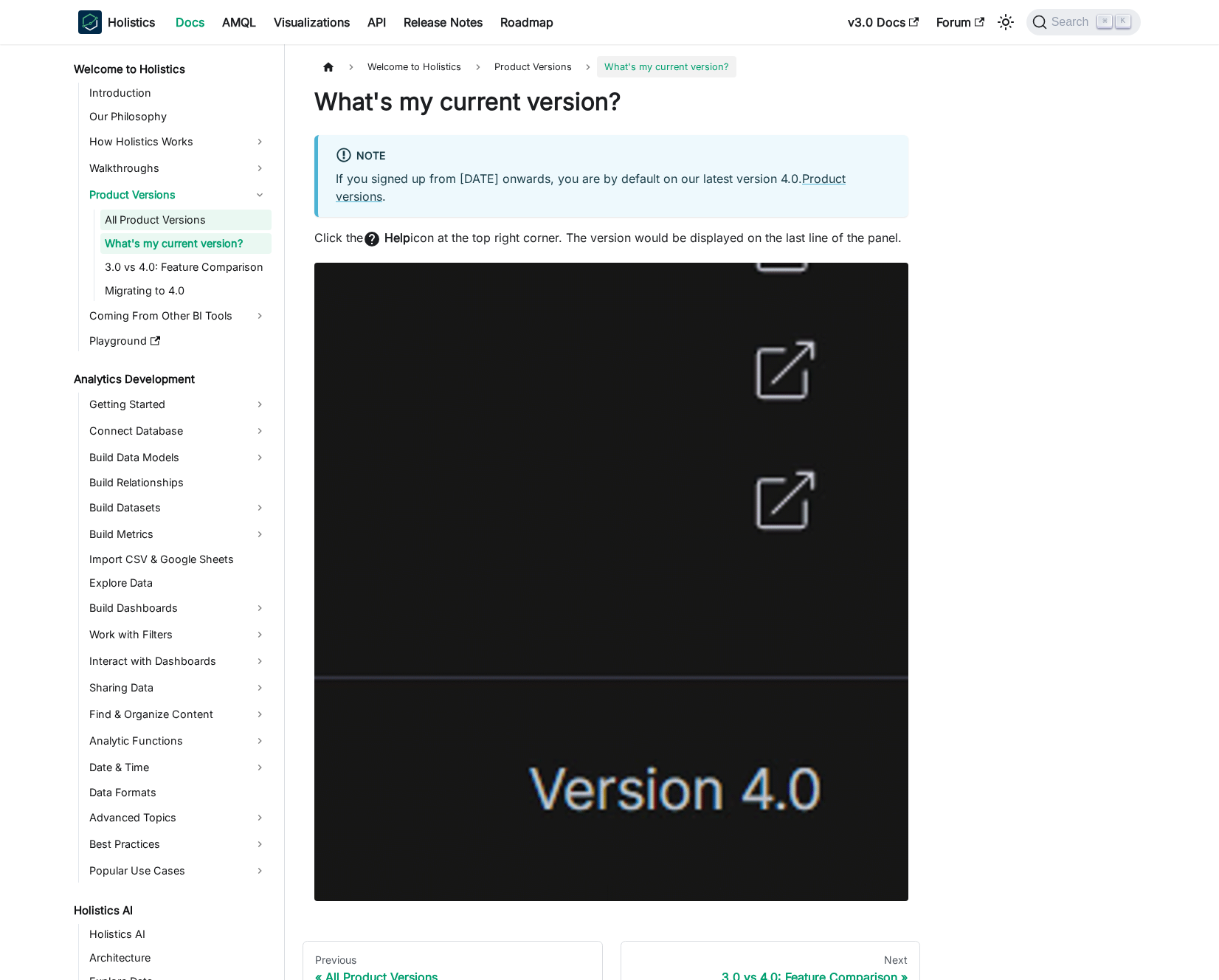
click at [206, 222] on link "All Product Versions" at bounding box center [186, 219] width 171 height 21
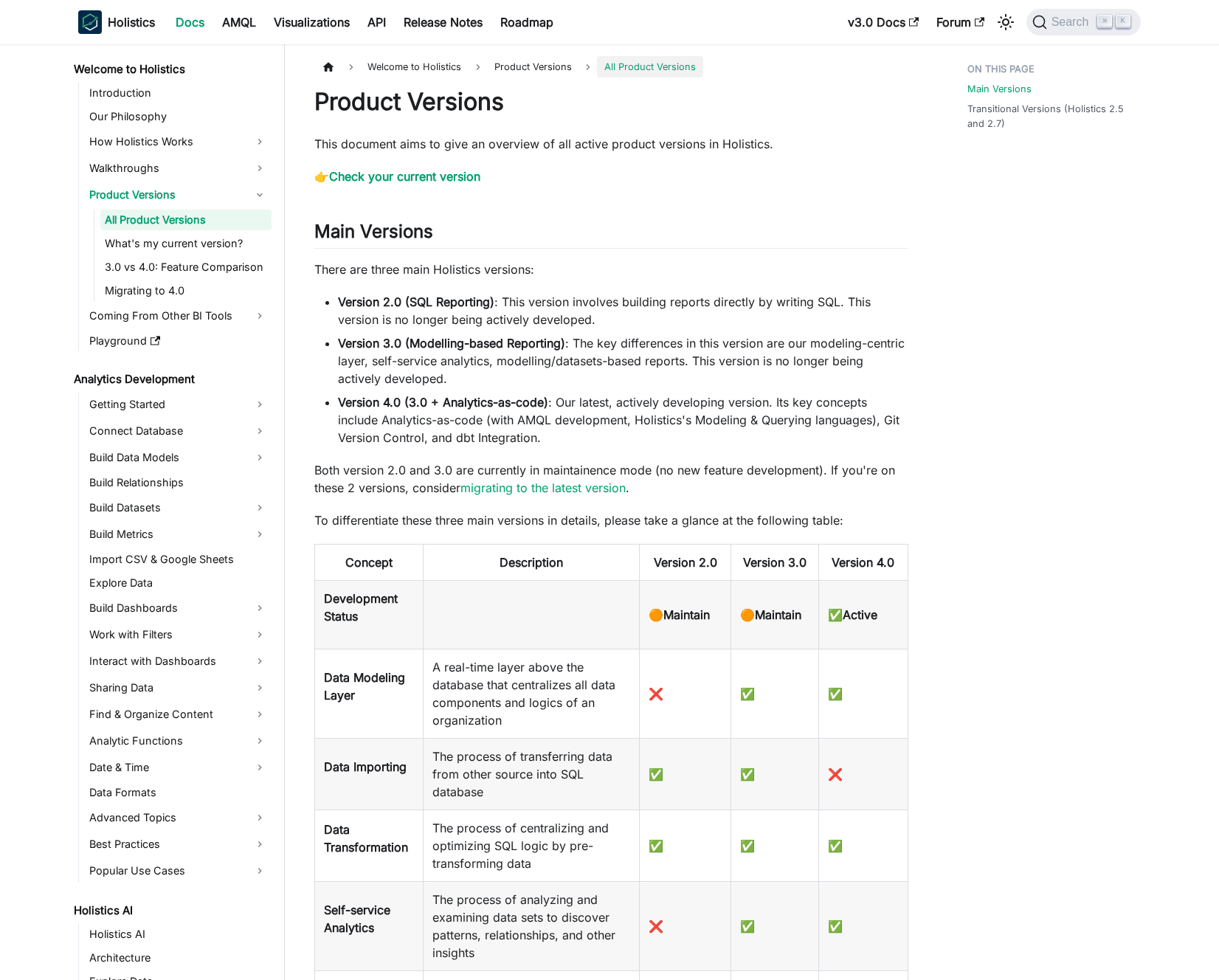
click at [645, 425] on li "Version 4.0 (3.0 + Analytics-as-code) : Our latest, actively developing version…" at bounding box center [623, 420] width 571 height 53
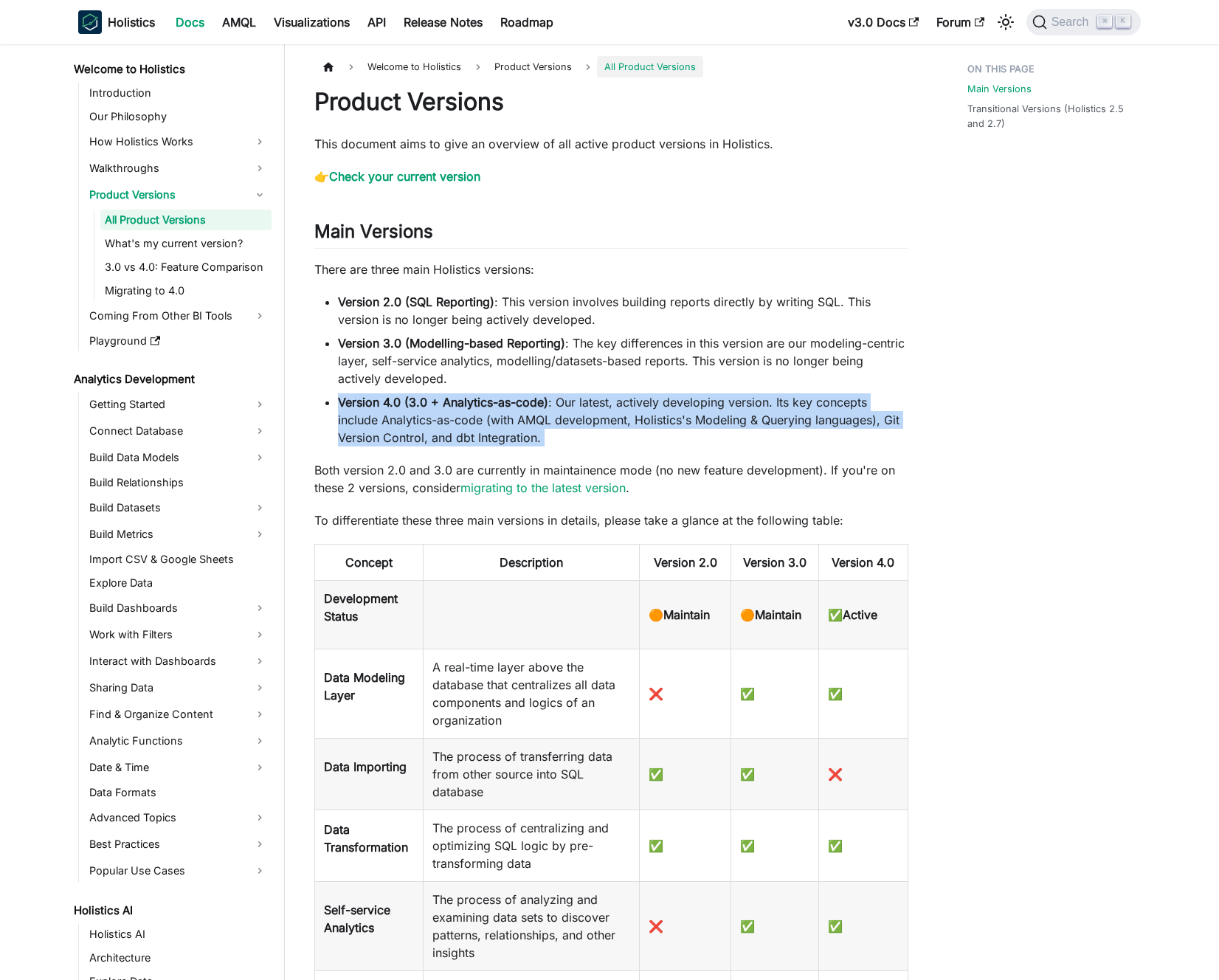
click at [645, 425] on li "Version 4.0 (3.0 + Analytics-as-code) : Our latest, actively developing version…" at bounding box center [623, 420] width 571 height 53
click at [655, 422] on li "Version 4.0 (3.0 + Analytics-as-code) : Our latest, actively developing version…" at bounding box center [623, 420] width 571 height 53
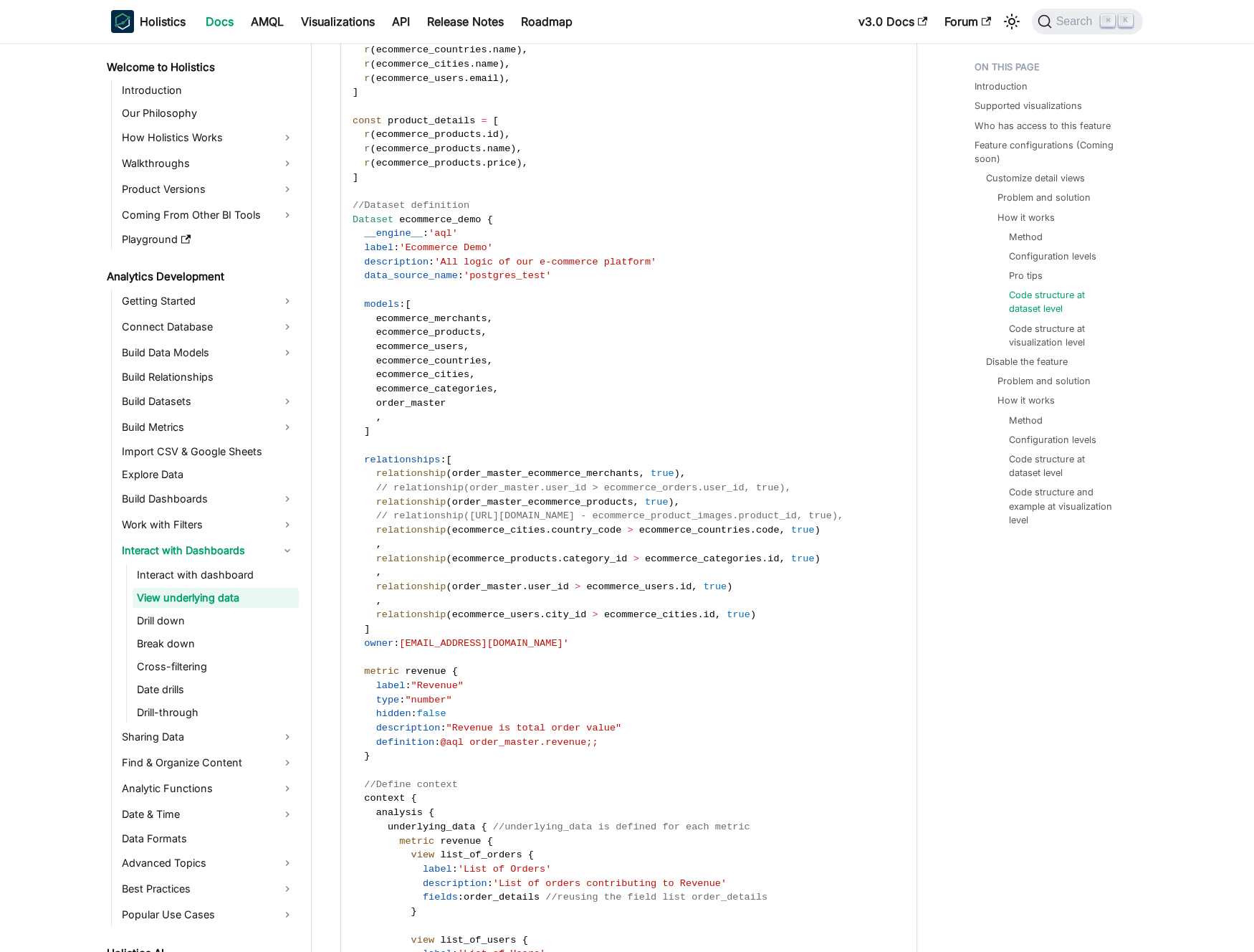
scroll to position [2935, 0]
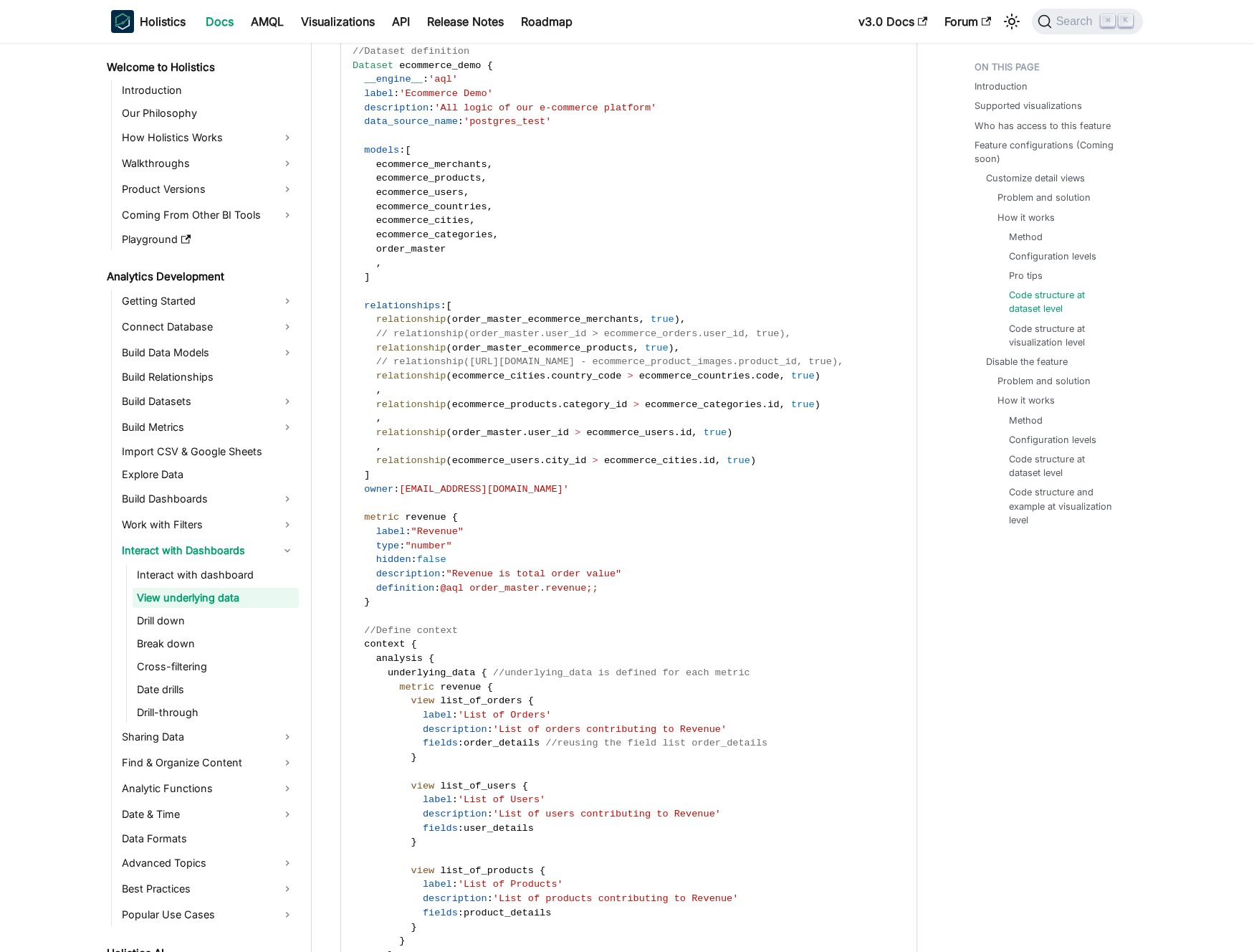
click at [458, 410] on code "//Define reusable field lists const order_details = [ r ( order_master . order_…" at bounding box center [627, 327] width 574 height 1379
click at [469, 421] on code "//Define reusable field lists const order_details = [ r ( order_master . order_…" at bounding box center [627, 327] width 574 height 1379
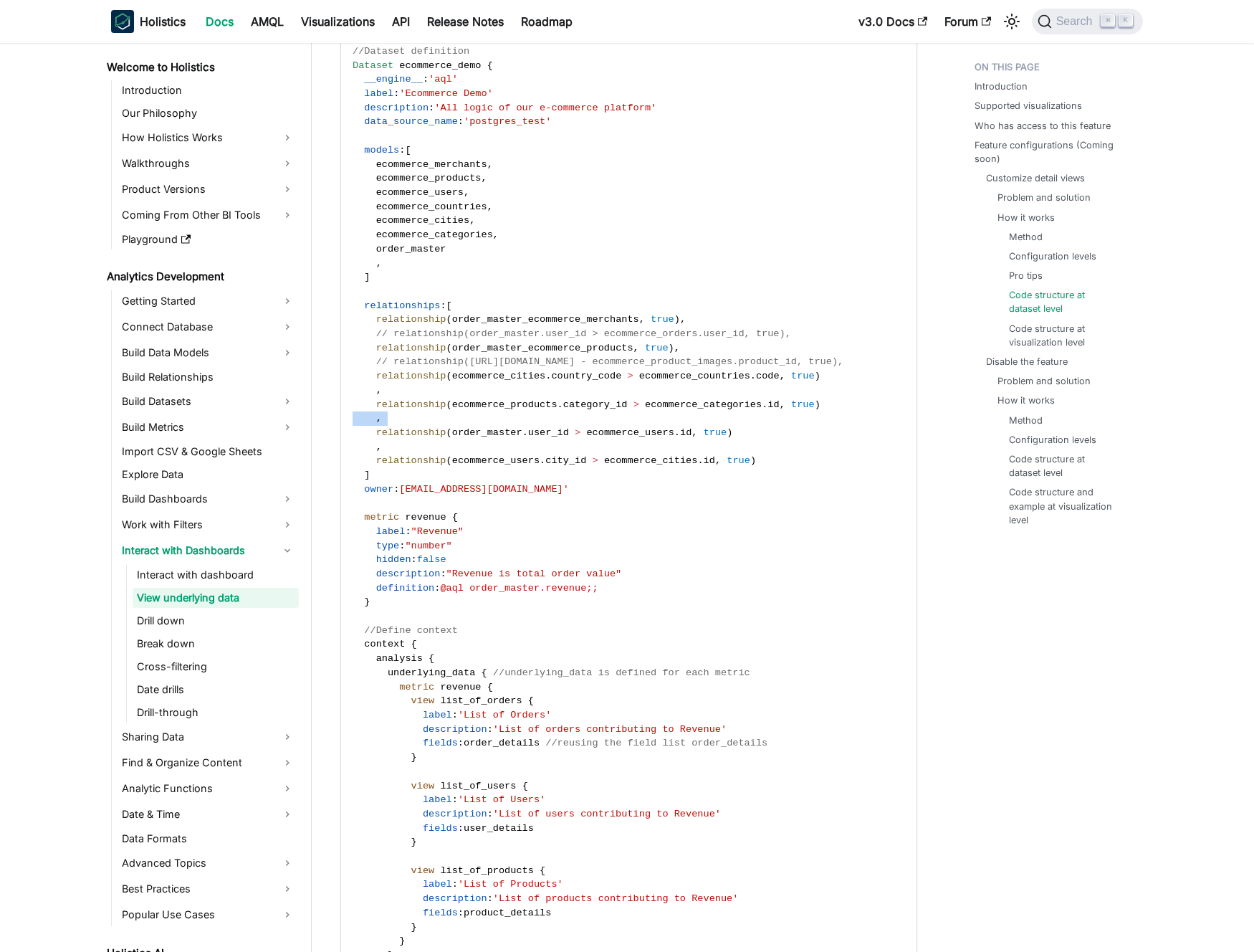
click at [469, 421] on code "//Define reusable field lists const order_details = [ r ( order_master . order_…" at bounding box center [627, 327] width 574 height 1379
click at [488, 383] on code "//Define reusable field lists const order_details = [ r ( order_master . order_…" at bounding box center [627, 327] width 574 height 1379
click at [478, 380] on span "ecommerce_cities" at bounding box center [500, 376] width 94 height 10
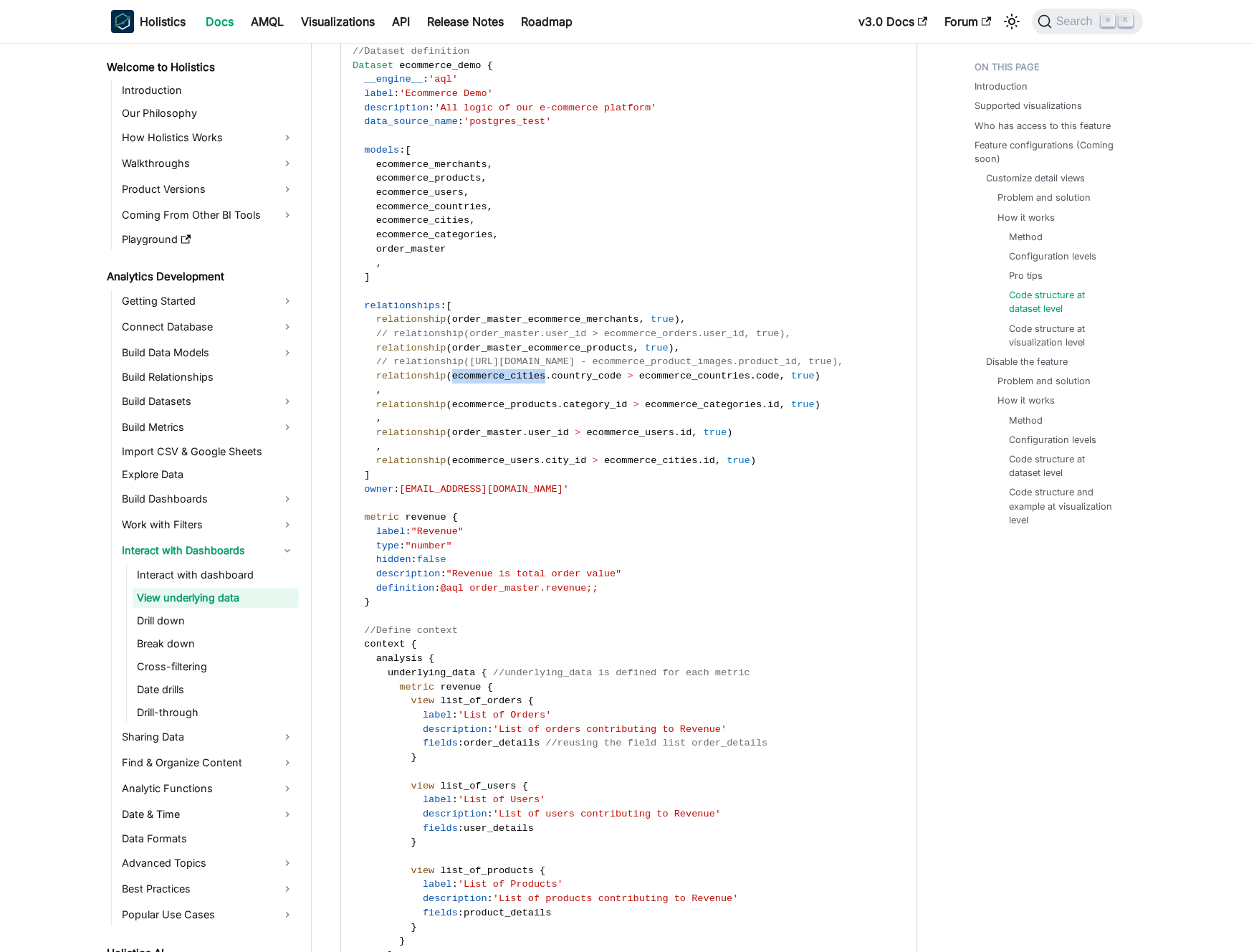
click at [478, 380] on span "ecommerce_cities" at bounding box center [500, 376] width 94 height 10
click at [469, 378] on span "ecommerce_cities" at bounding box center [500, 376] width 94 height 10
click at [470, 362] on span "// relationship([URL][DOMAIN_NAME] - ecommerce_product_images.product_id, true)," at bounding box center [610, 361] width 468 height 10
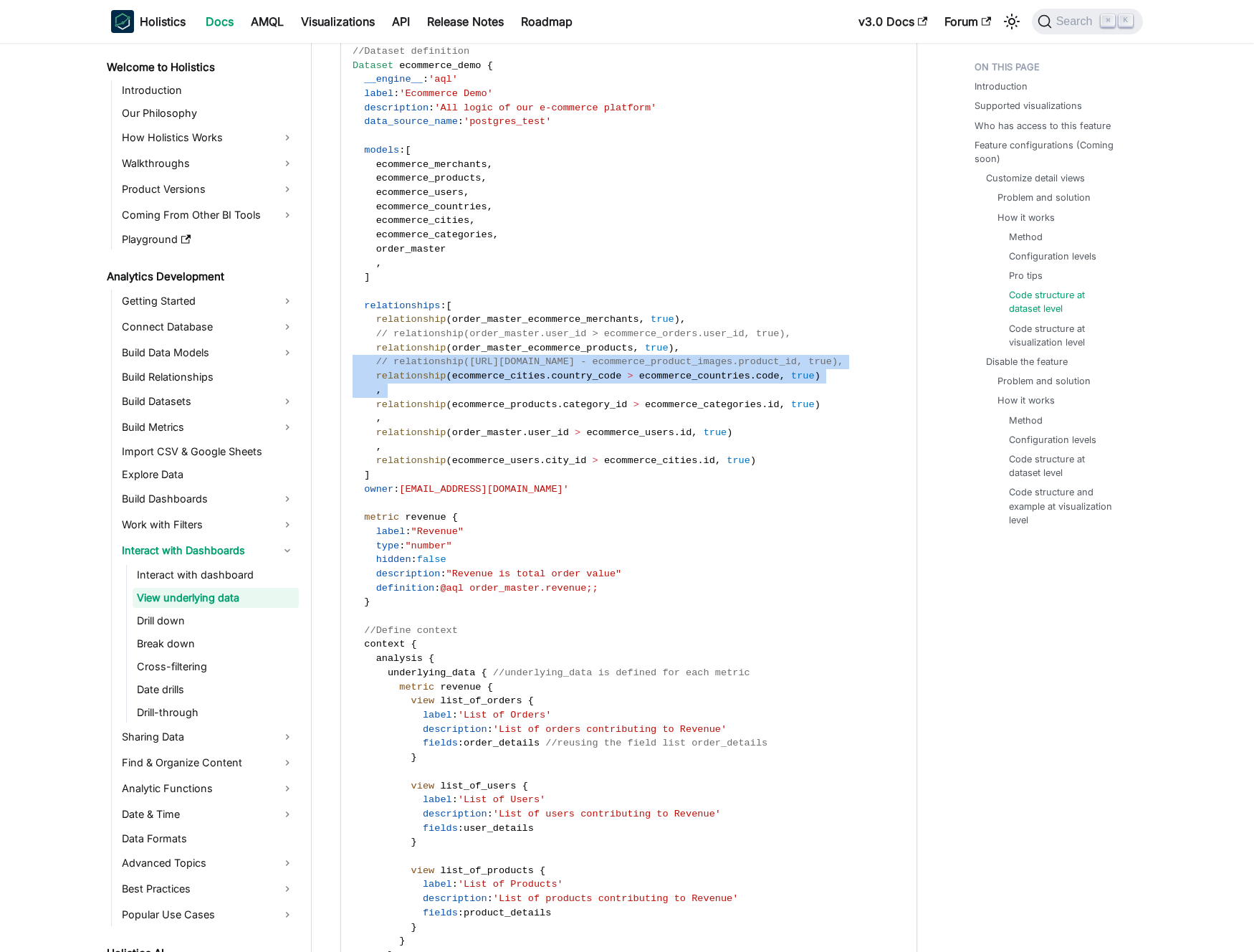
drag, startPoint x: 470, startPoint y: 362, endPoint x: 470, endPoint y: 392, distance: 30.0
click at [470, 392] on code "//Define reusable field lists const order_details = [ r ( order_master . order_…" at bounding box center [627, 327] width 574 height 1379
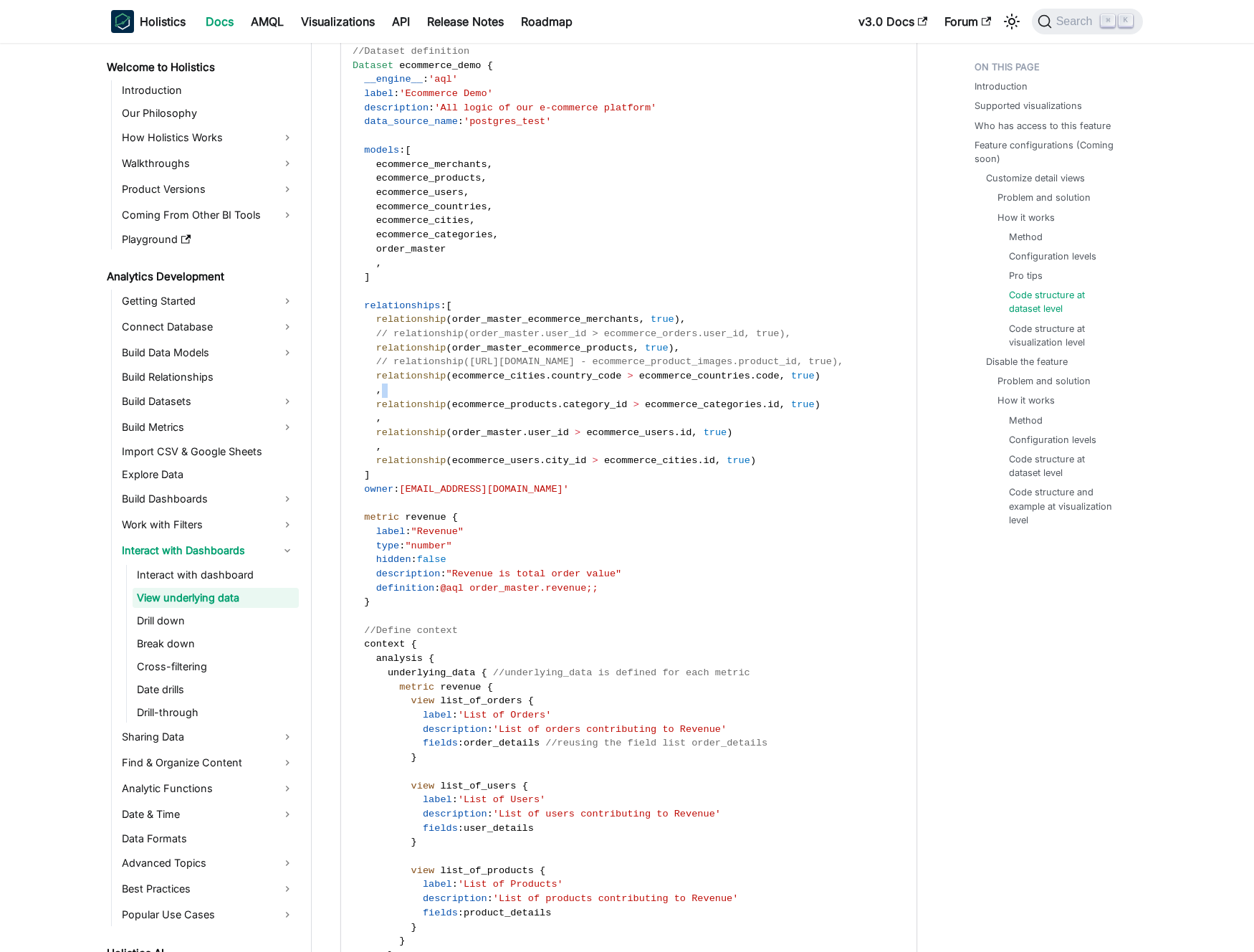
click at [470, 392] on code "//Define reusable field lists const order_details = [ r ( order_master . order_…" at bounding box center [627, 327] width 574 height 1379
click at [459, 390] on code "//Define reusable field lists const order_details = [ r ( order_master . order_…" at bounding box center [627, 327] width 574 height 1379
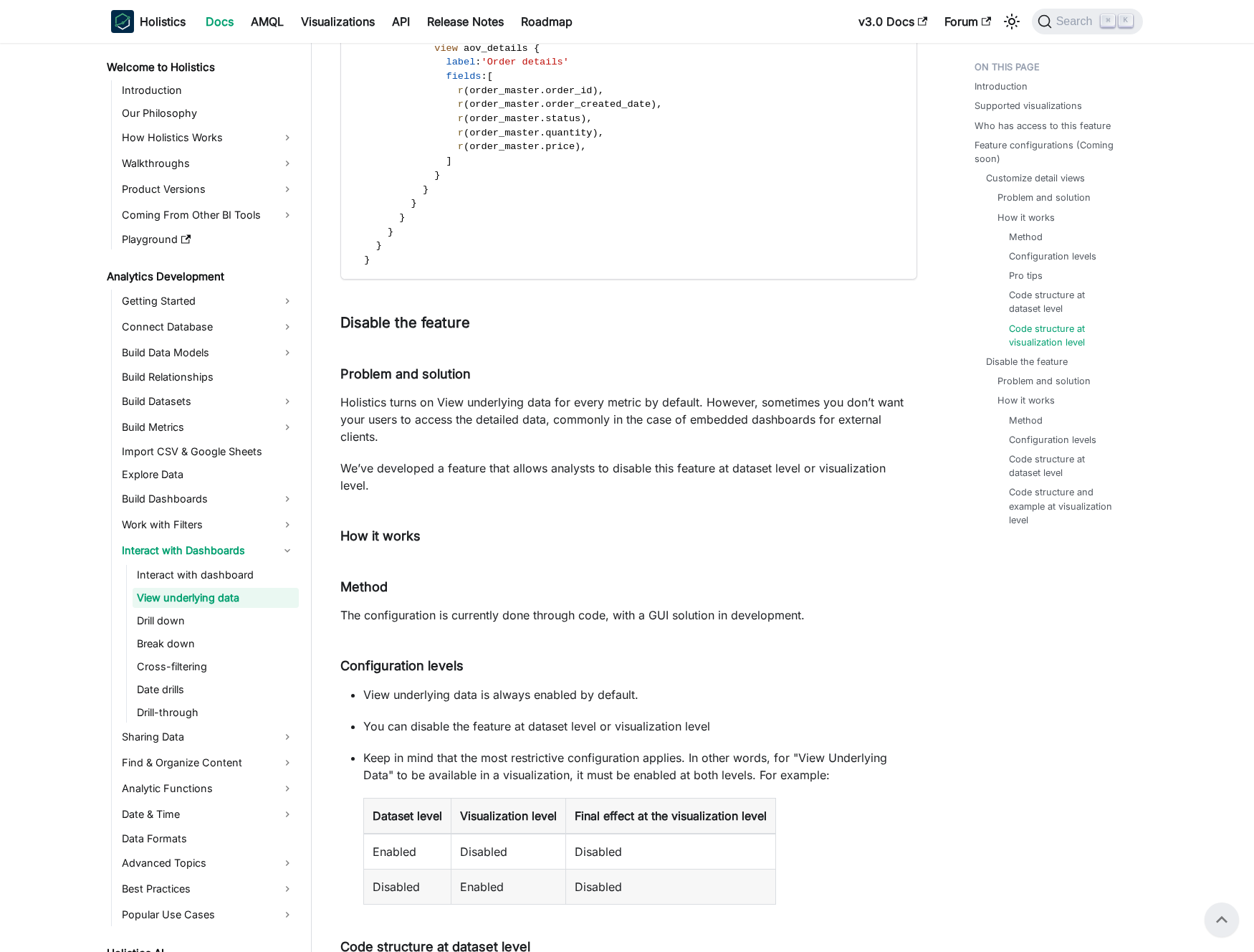
scroll to position [0, 0]
